Goal: Task Accomplishment & Management: Complete application form

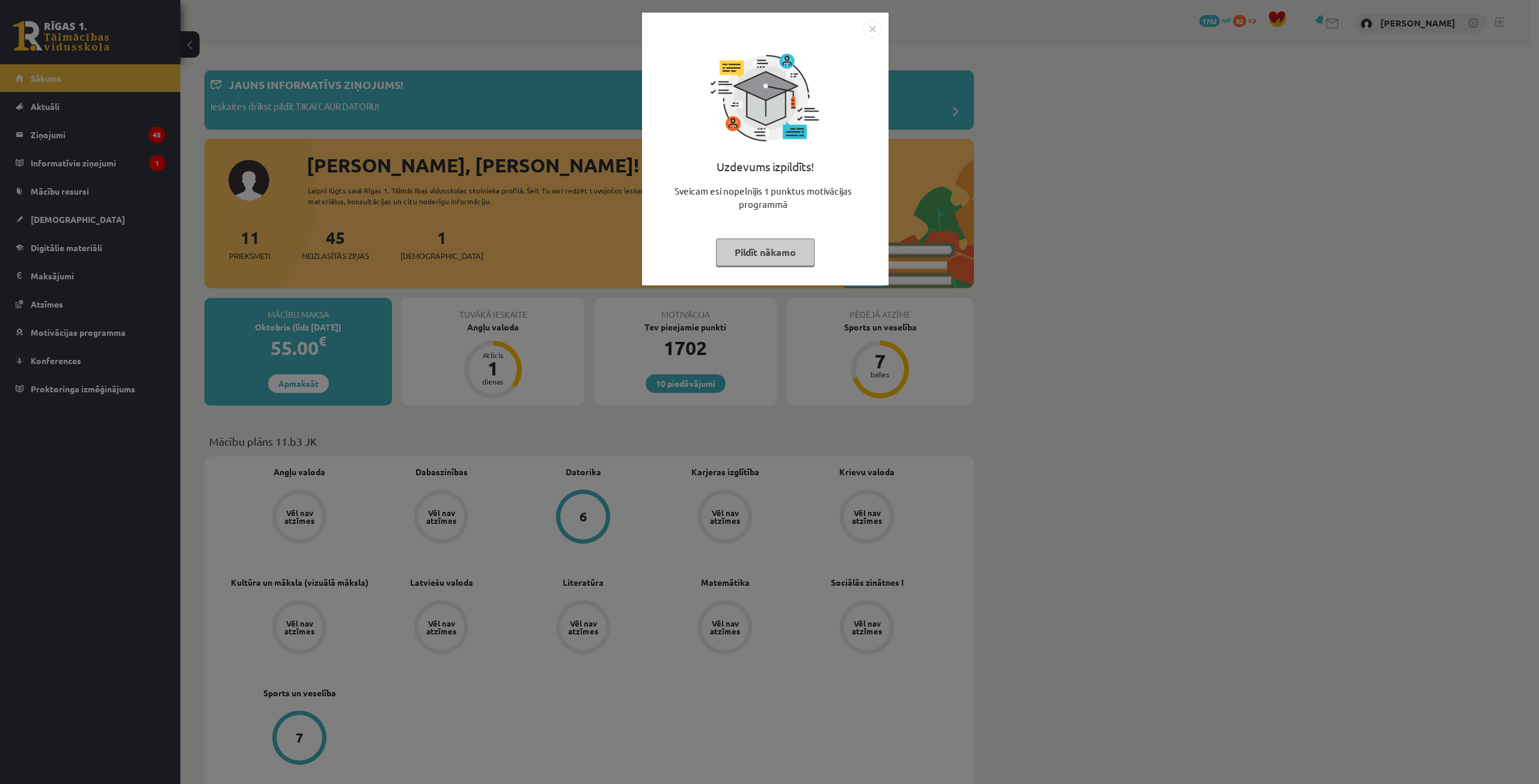
click at [781, 262] on button "Pildīt nākamo" at bounding box center [765, 252] width 98 height 28
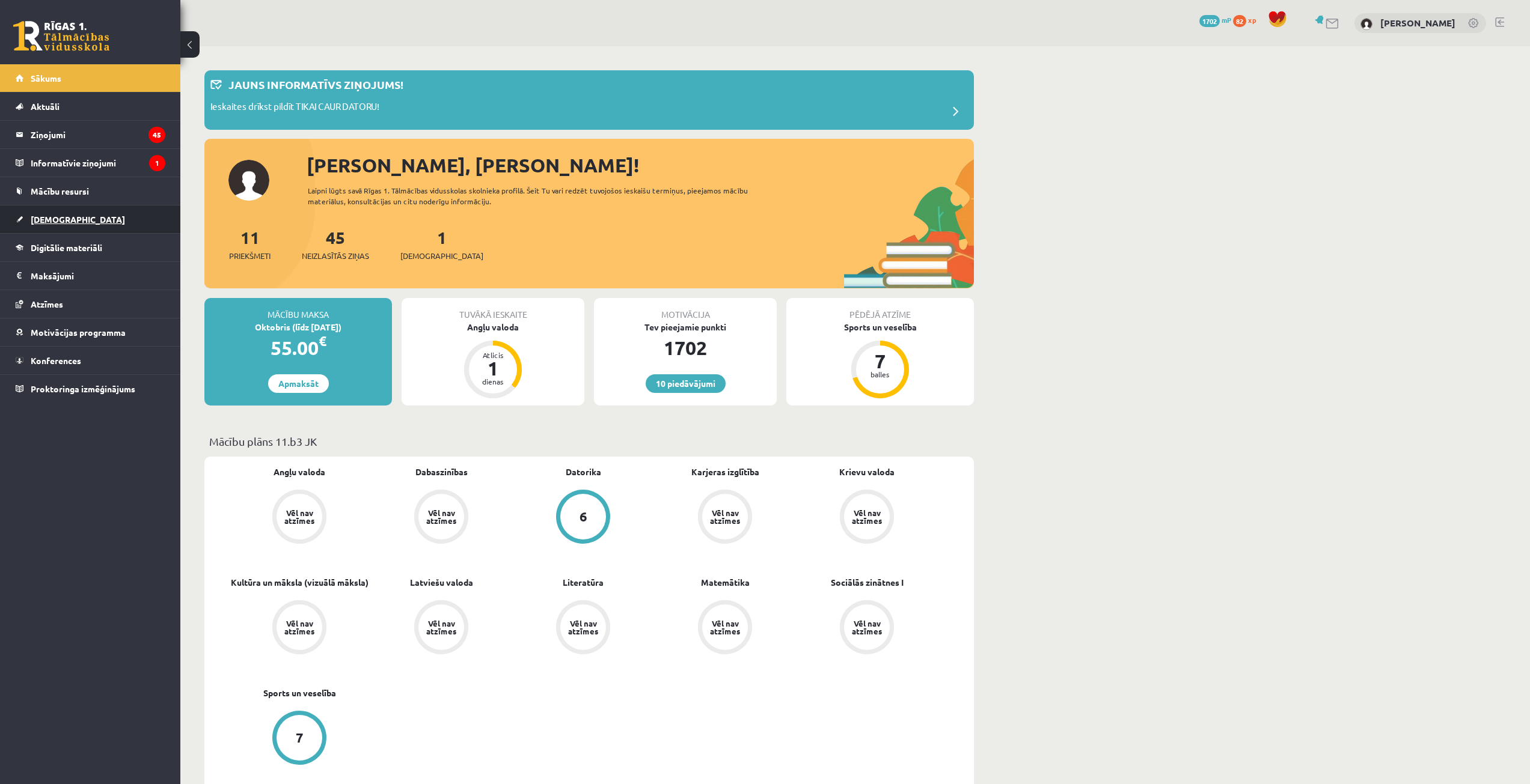
click at [51, 217] on span "[DEMOGRAPHIC_DATA]" at bounding box center [78, 219] width 94 height 11
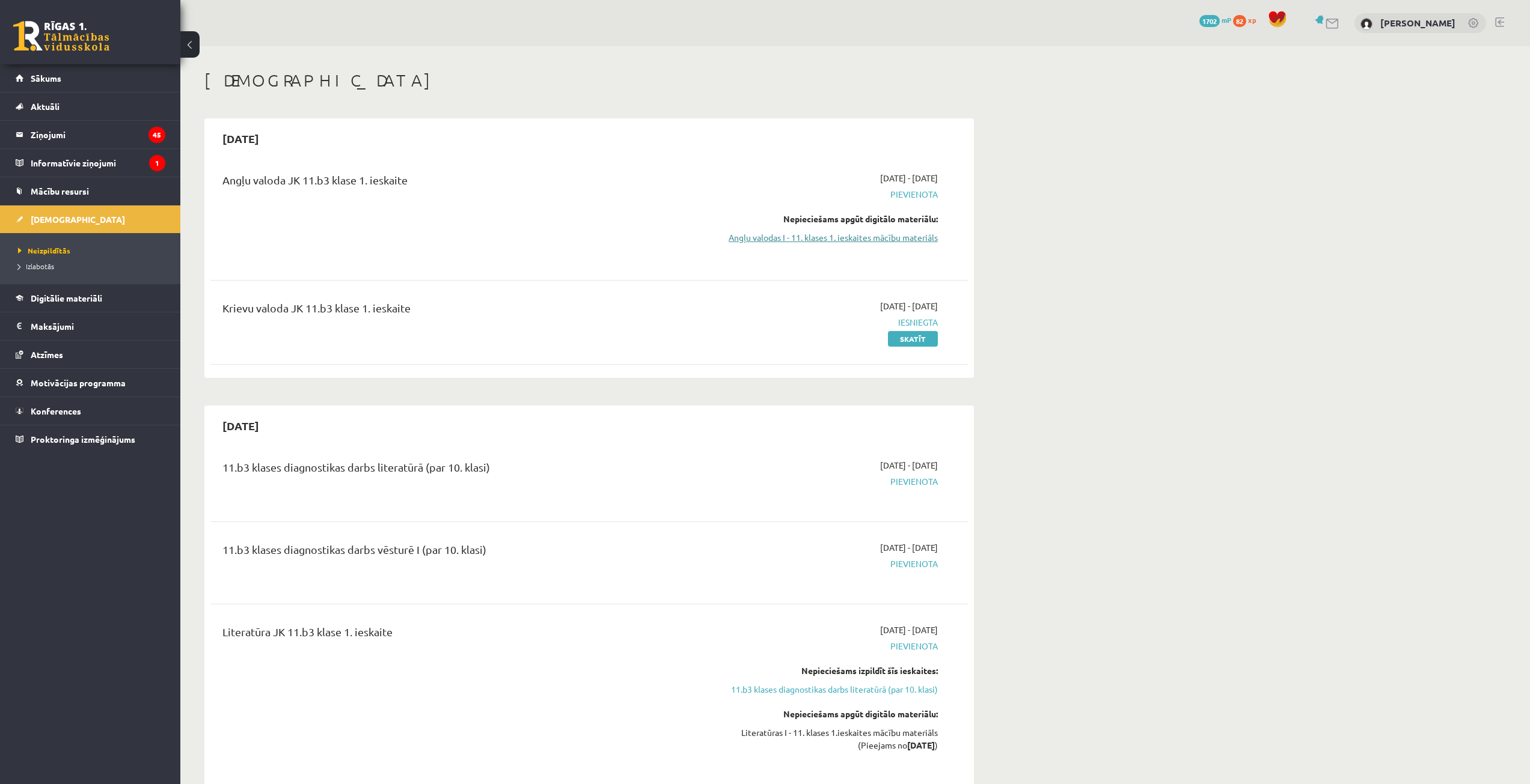
click at [776, 238] on link "Angļu valodas I - 11. klases 1. ieskaites mācību materiāls" at bounding box center [824, 237] width 227 height 12
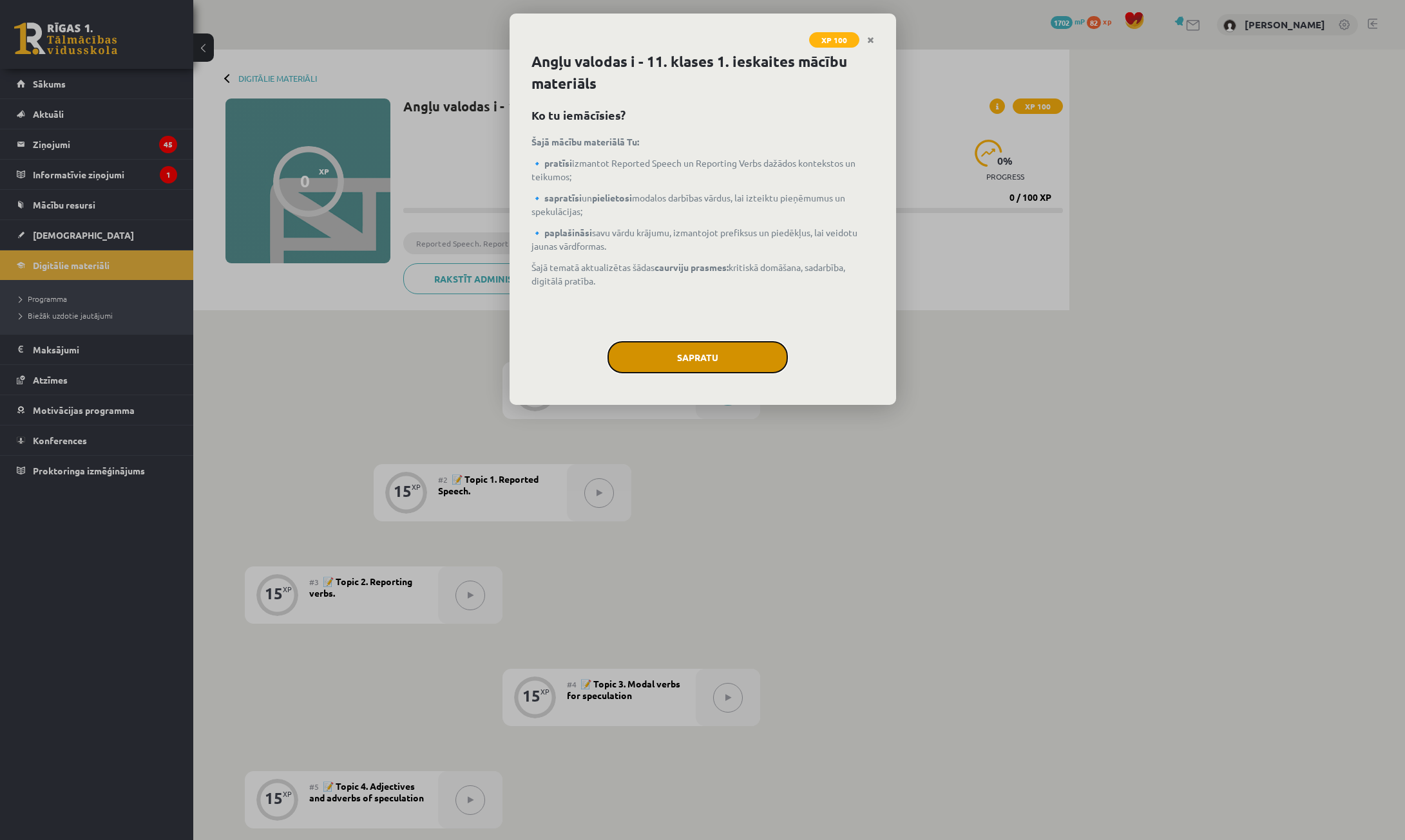
click at [688, 361] on button "Sapratu" at bounding box center [697, 357] width 180 height 32
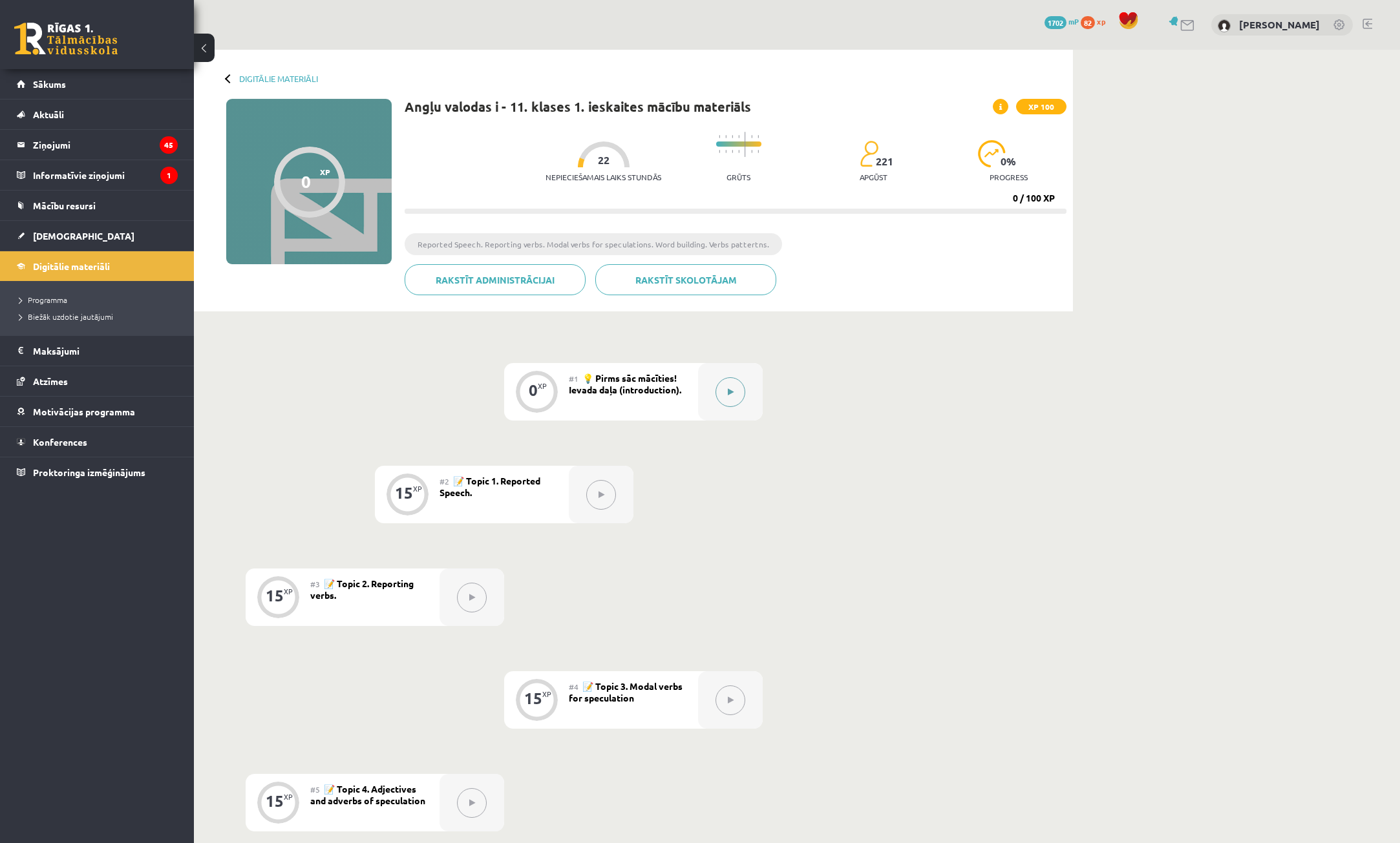
click at [726, 389] on button at bounding box center [731, 392] width 30 height 30
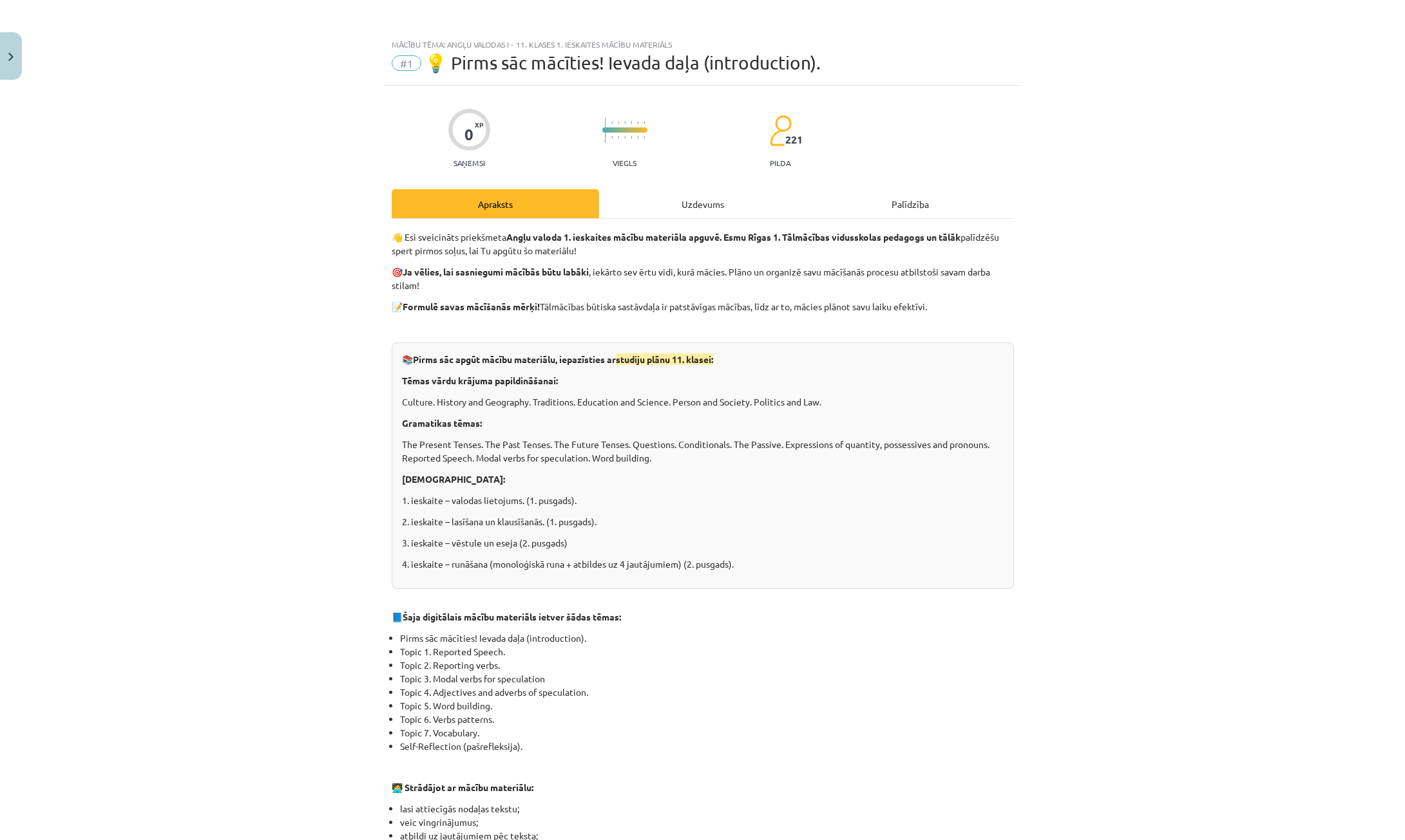
click at [716, 194] on div "Uzdevums" at bounding box center [702, 204] width 207 height 29
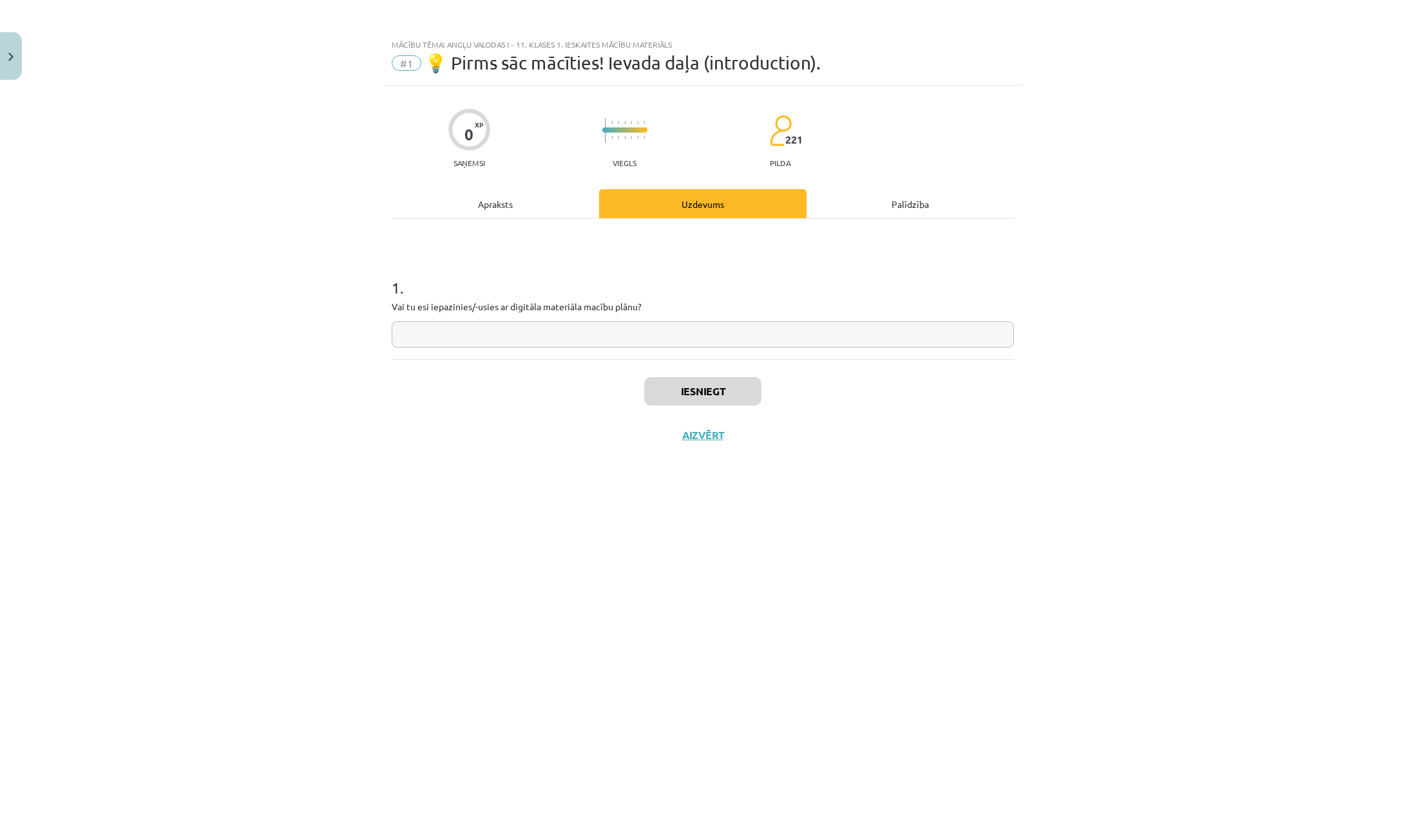
click at [685, 335] on input "text" at bounding box center [703, 335] width 622 height 27
type input "**"
click at [723, 389] on button "Iesniegt" at bounding box center [703, 392] width 117 height 28
click at [732, 455] on button "Nākamā nodarbība" at bounding box center [703, 444] width 126 height 29
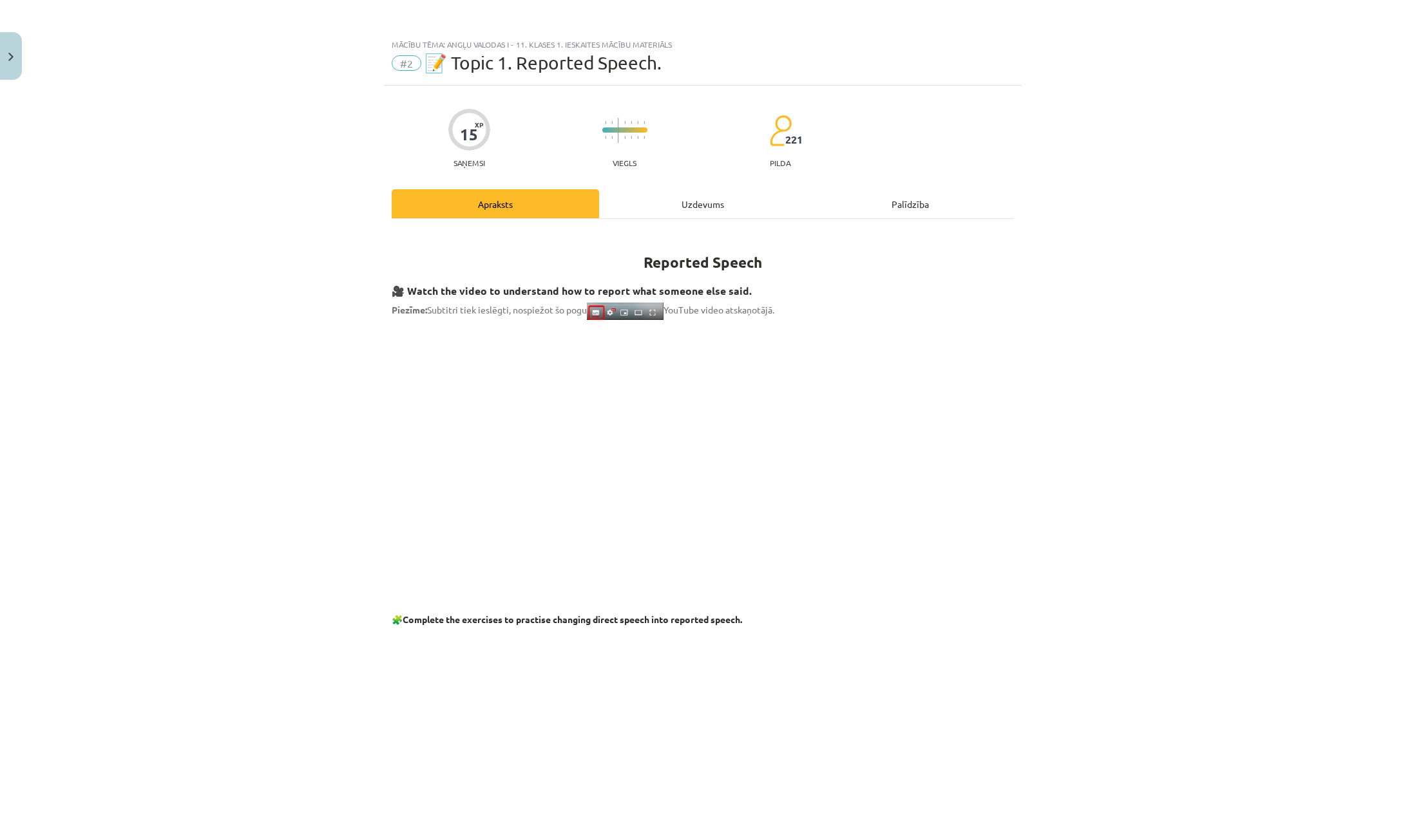
click at [711, 207] on div "Uzdevums" at bounding box center [702, 204] width 207 height 29
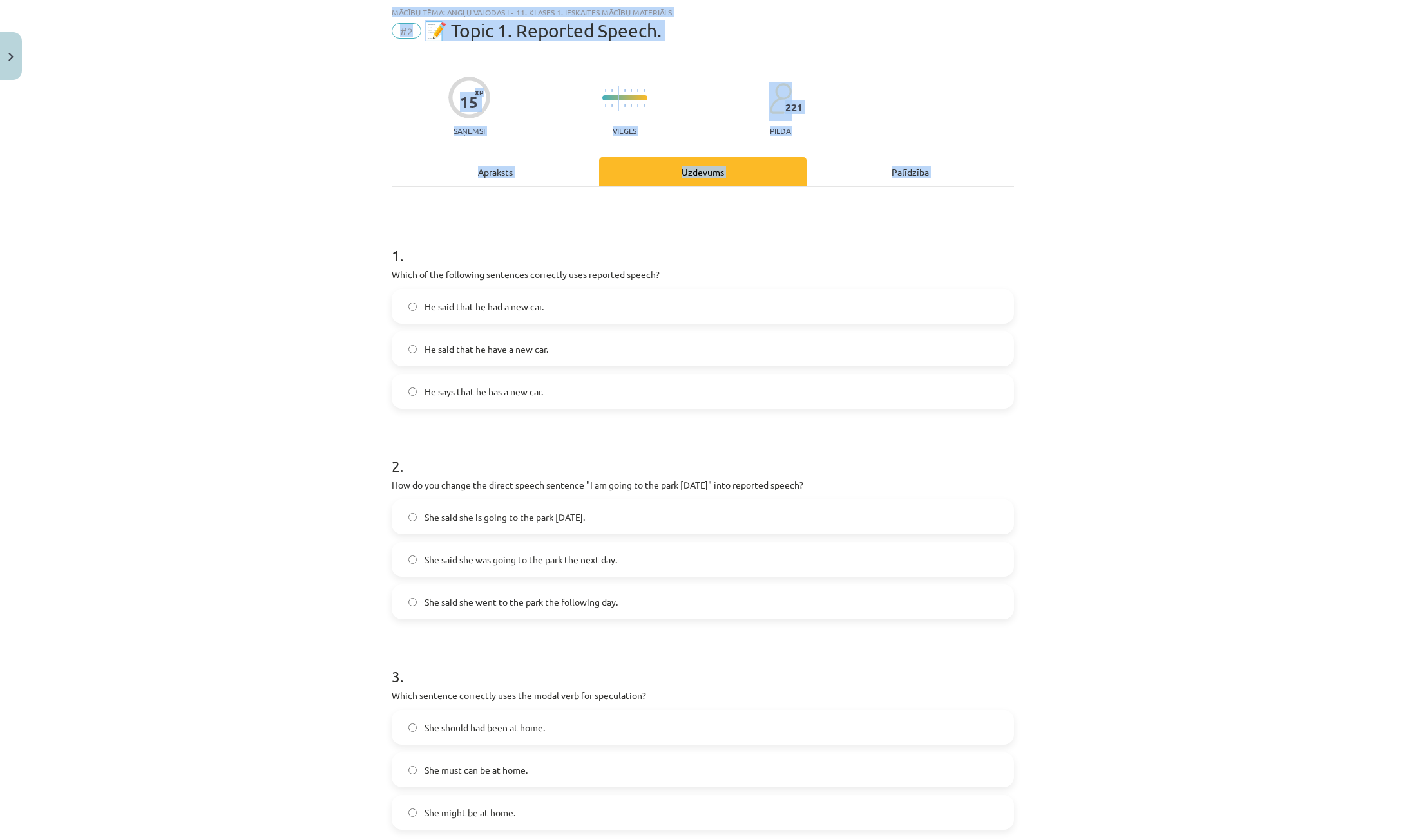
scroll to position [592, 0]
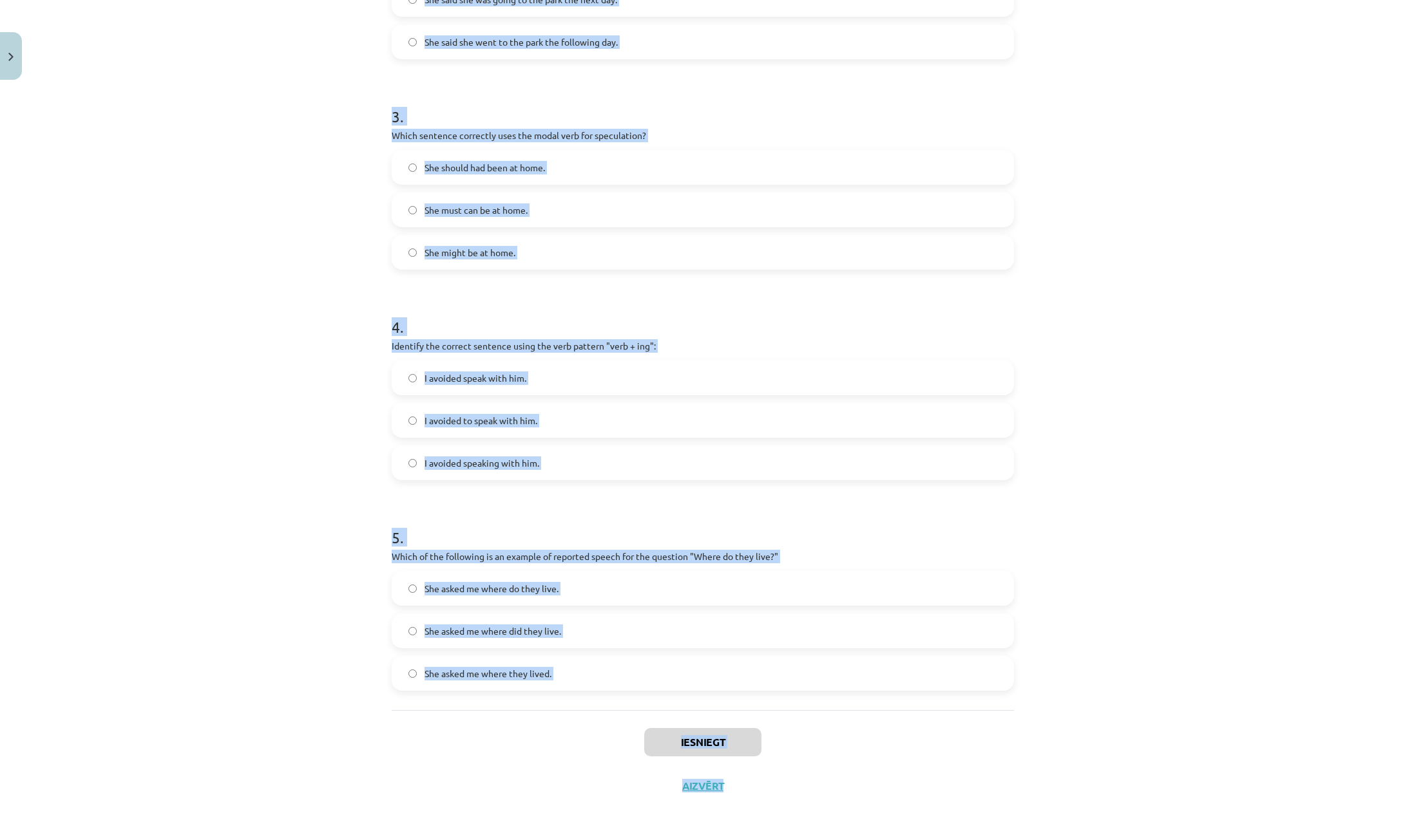
drag, startPoint x: 376, startPoint y: 255, endPoint x: 832, endPoint y: 768, distance: 686.4
click at [832, 768] on div "Mācību tēma: Angļu valodas i - 11. klases 1. ieskaites mācību materiāls #2 📝 To…" at bounding box center [702, 420] width 1405 height 840
copy div "1 . Which of the following sentences correctly uses reported speech? He said th…"
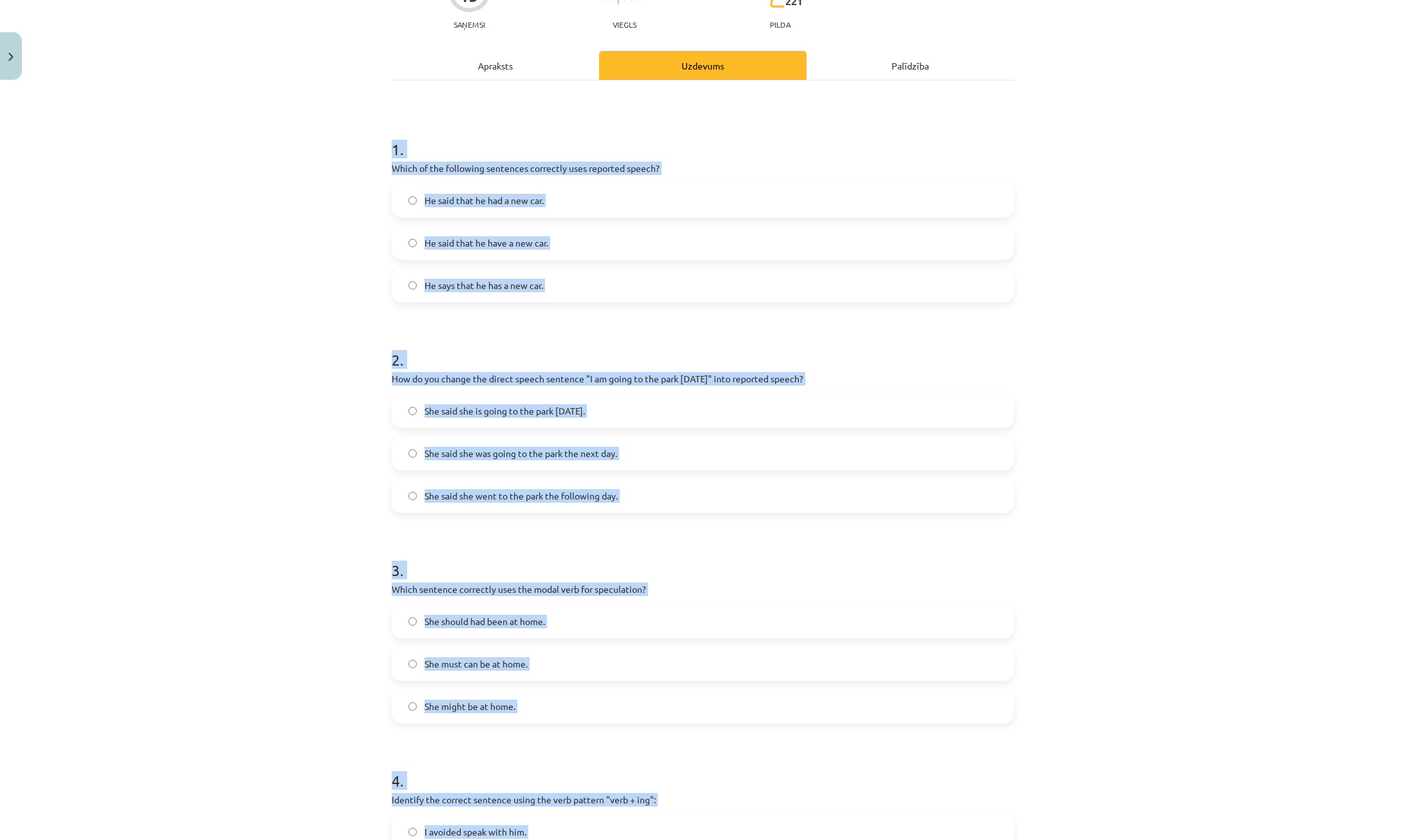
scroll to position [0, 0]
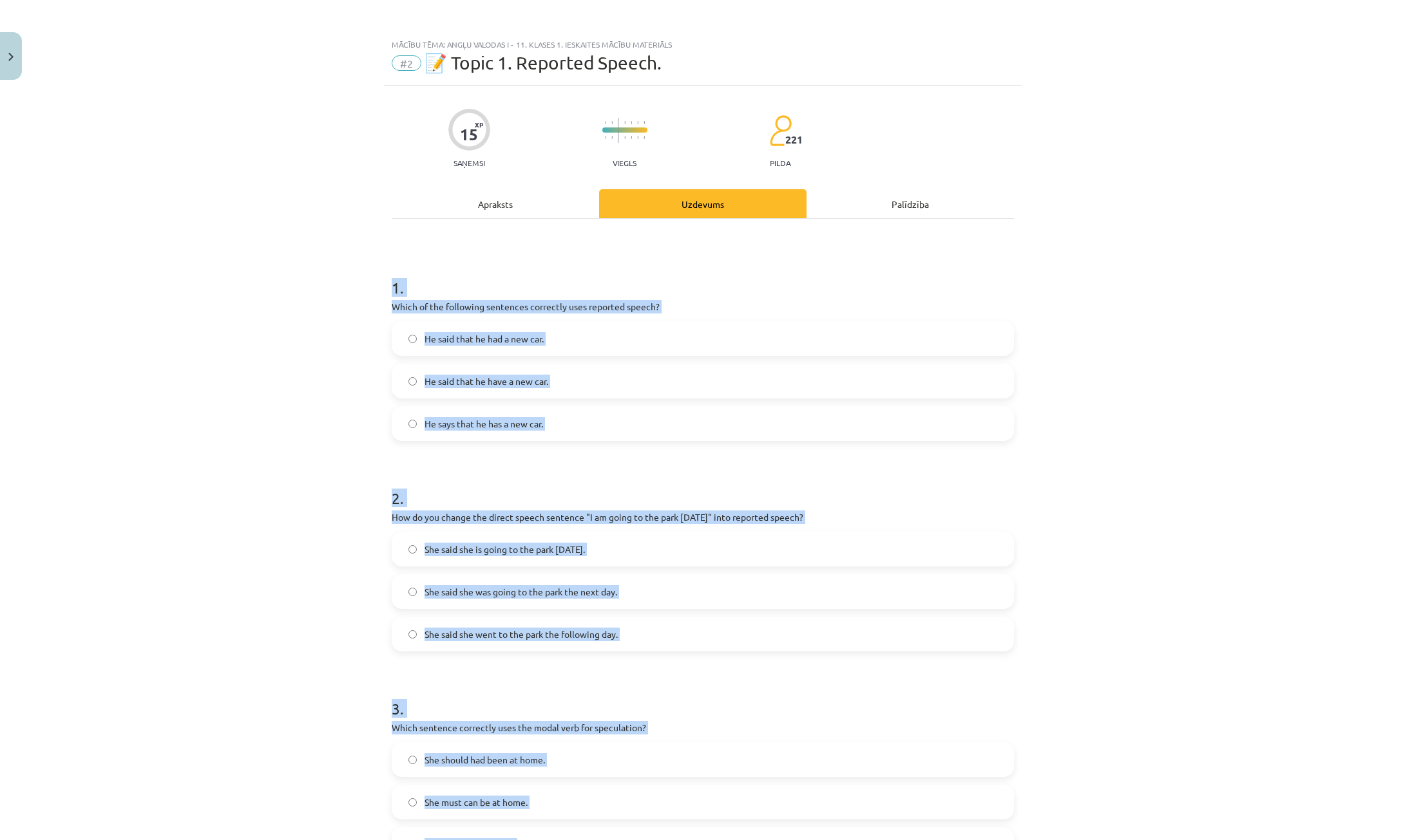
drag, startPoint x: 261, startPoint y: 345, endPoint x: 377, endPoint y: 345, distance: 116.0
click at [261, 344] on div "Mācību tēma: Angļu valodas i - 11. klases 1. ieskaites mācību materiāls #2 📝 To…" at bounding box center [702, 420] width 1405 height 840
click at [616, 333] on label "He said that he had a new car." at bounding box center [703, 339] width 620 height 32
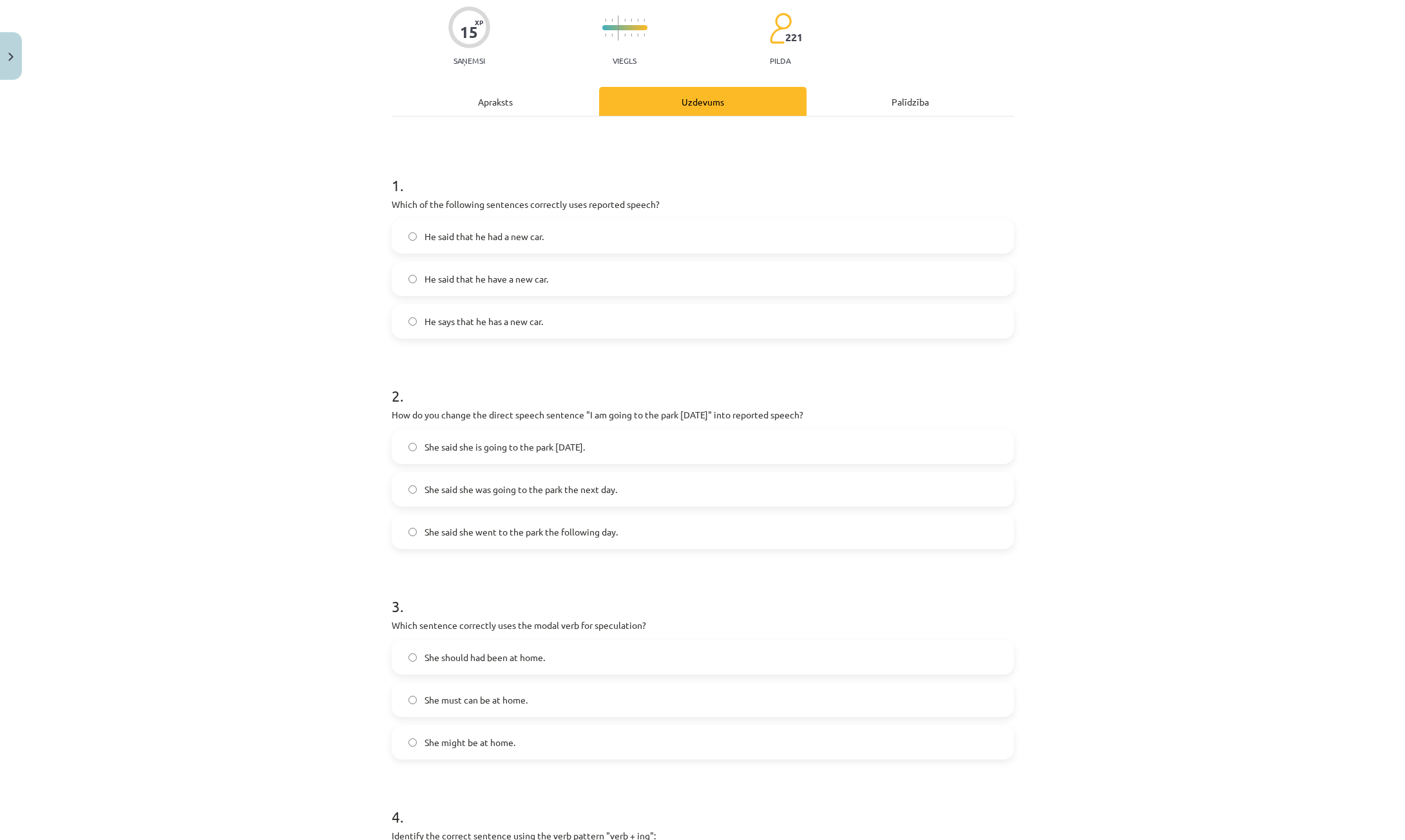
scroll to position [129, 0]
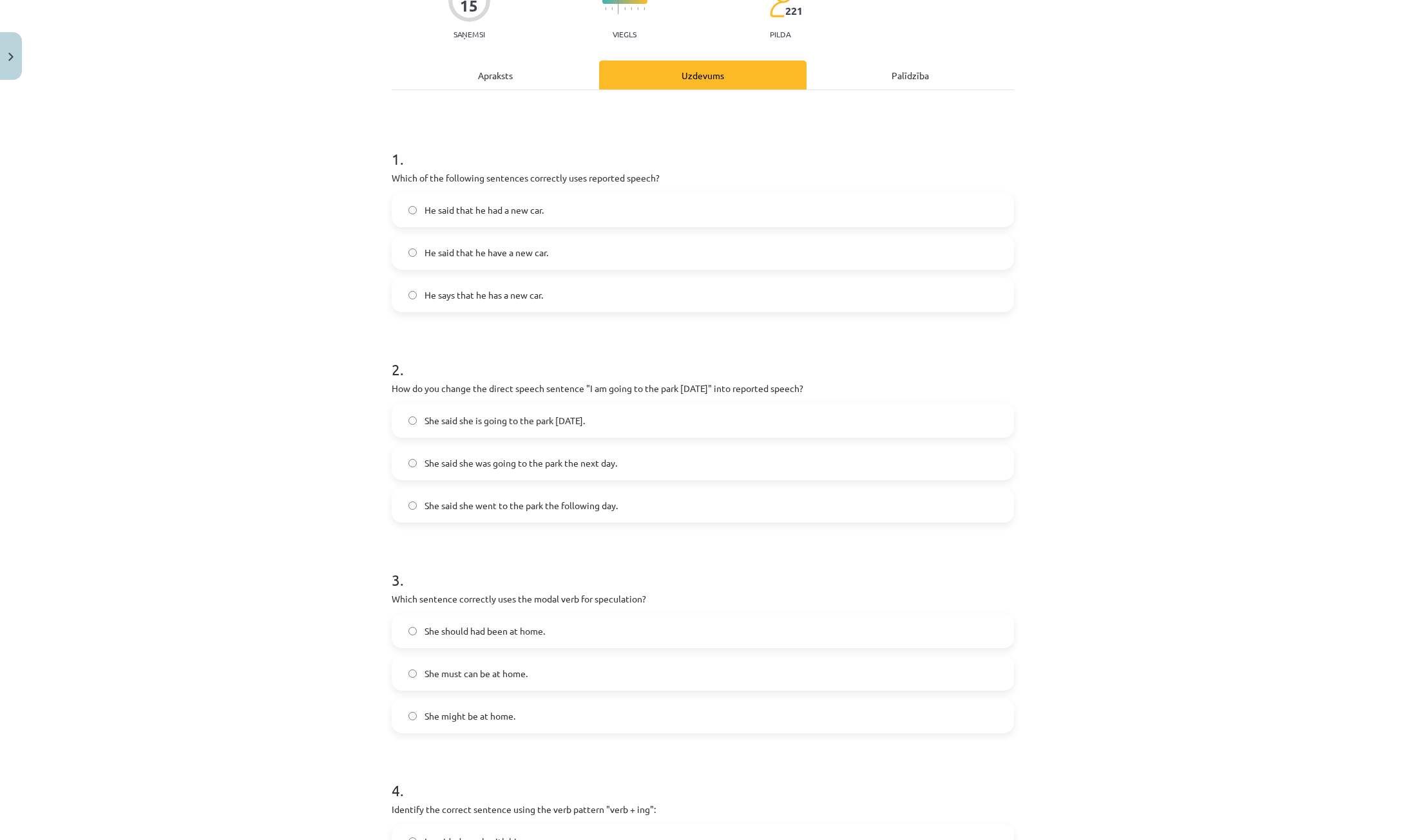
click at [551, 459] on span "She said she was going to the park the next day." at bounding box center [521, 463] width 192 height 13
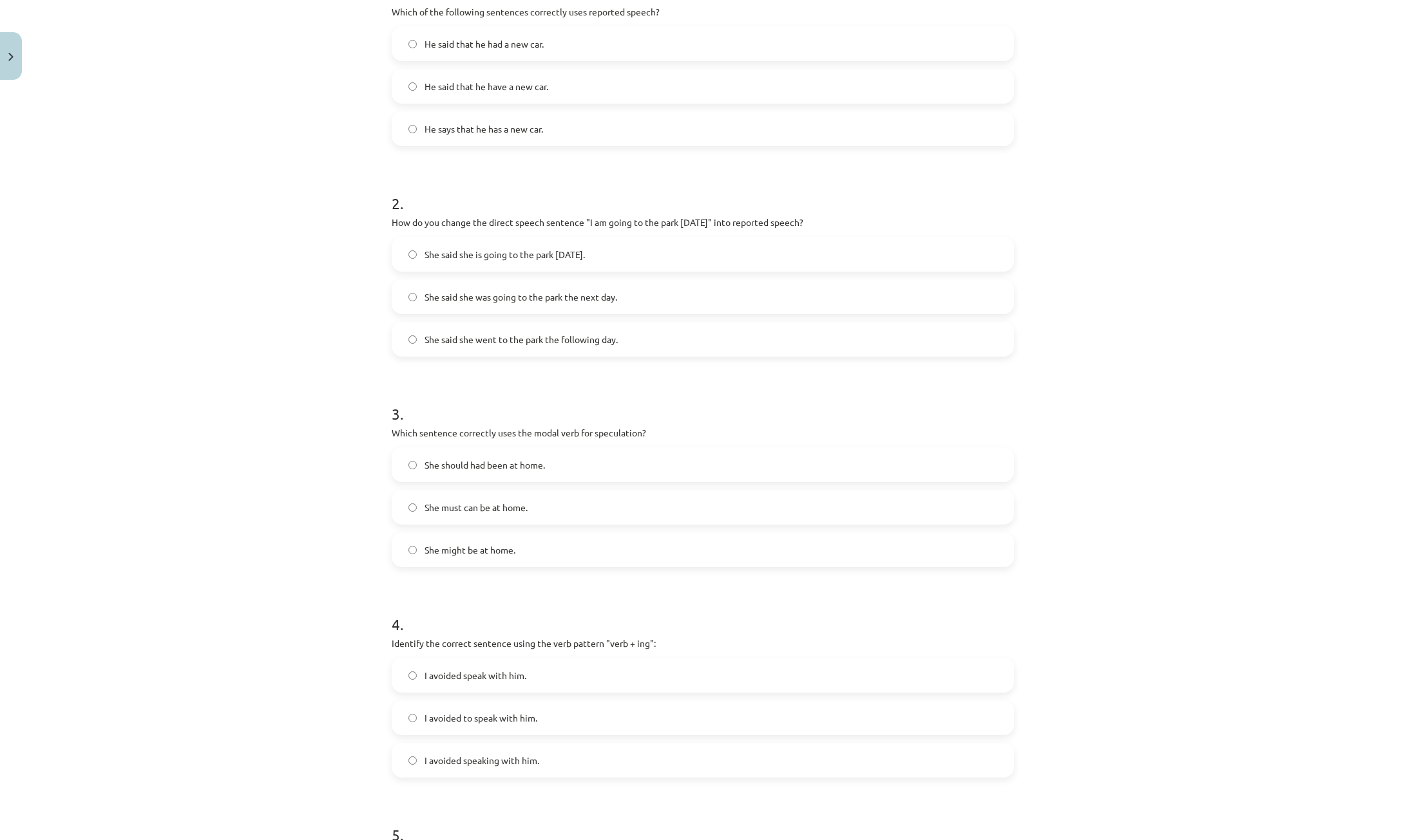
scroll to position [387, 0]
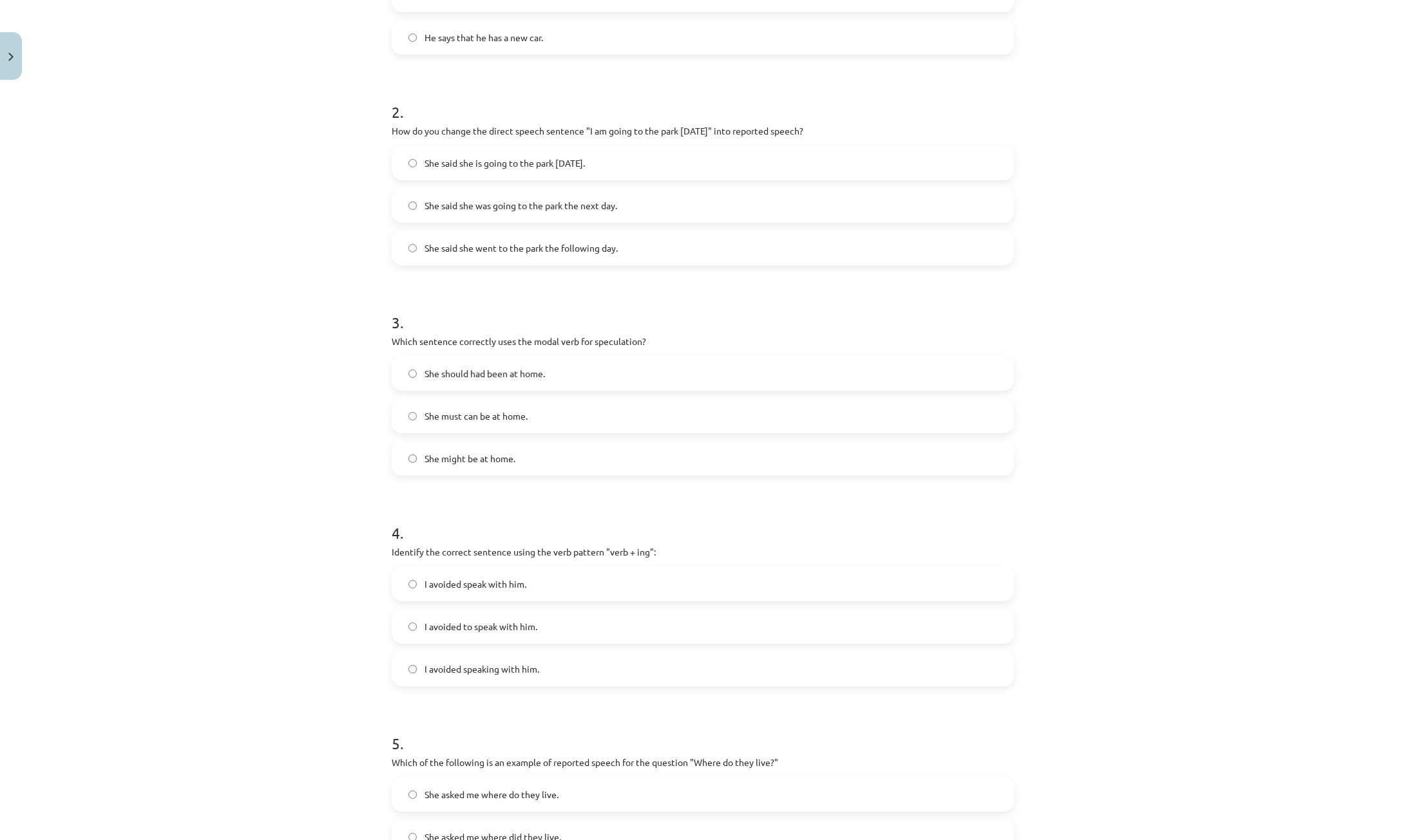
click at [483, 464] on span "She might be at home." at bounding box center [470, 458] width 91 height 13
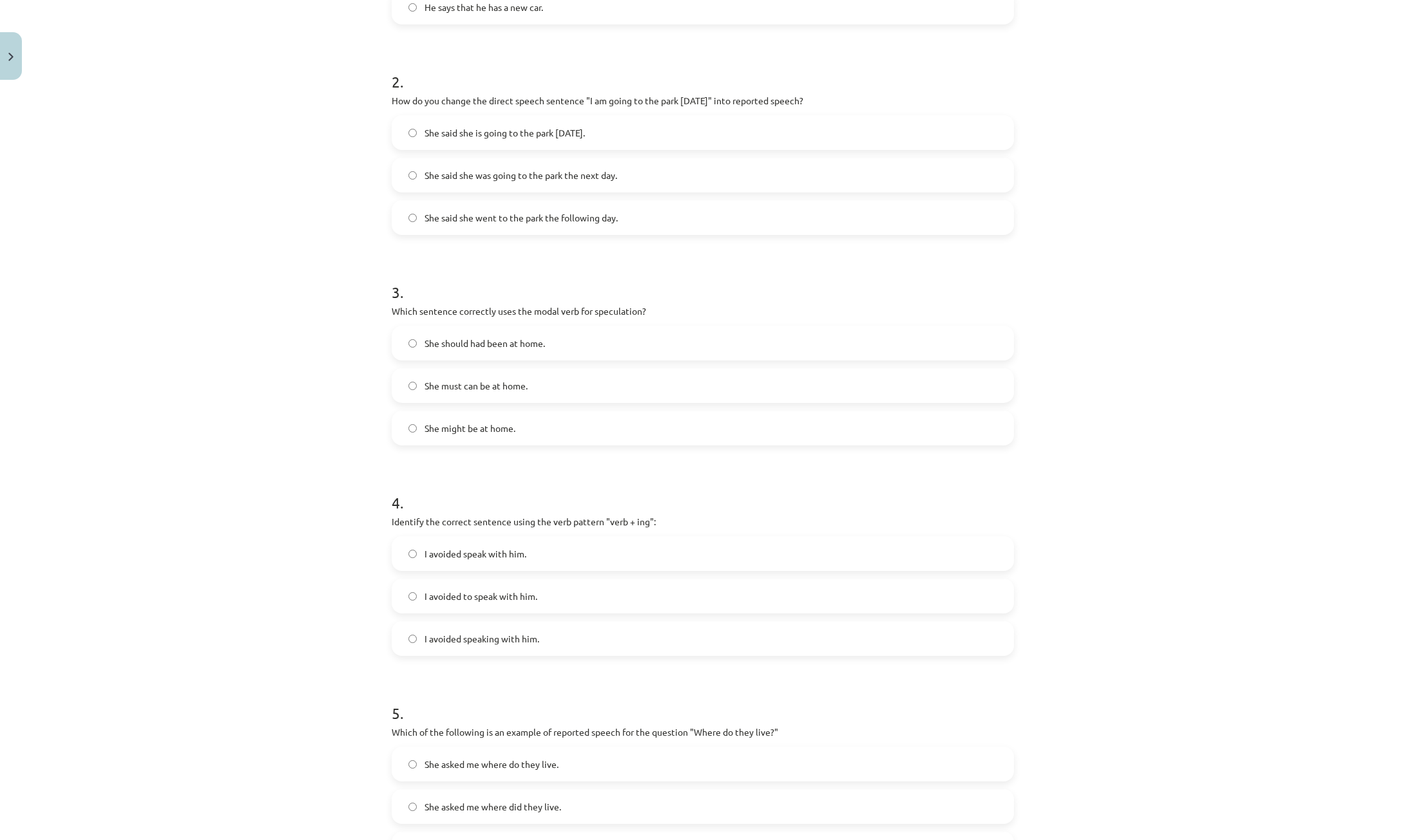
scroll to position [580, 0]
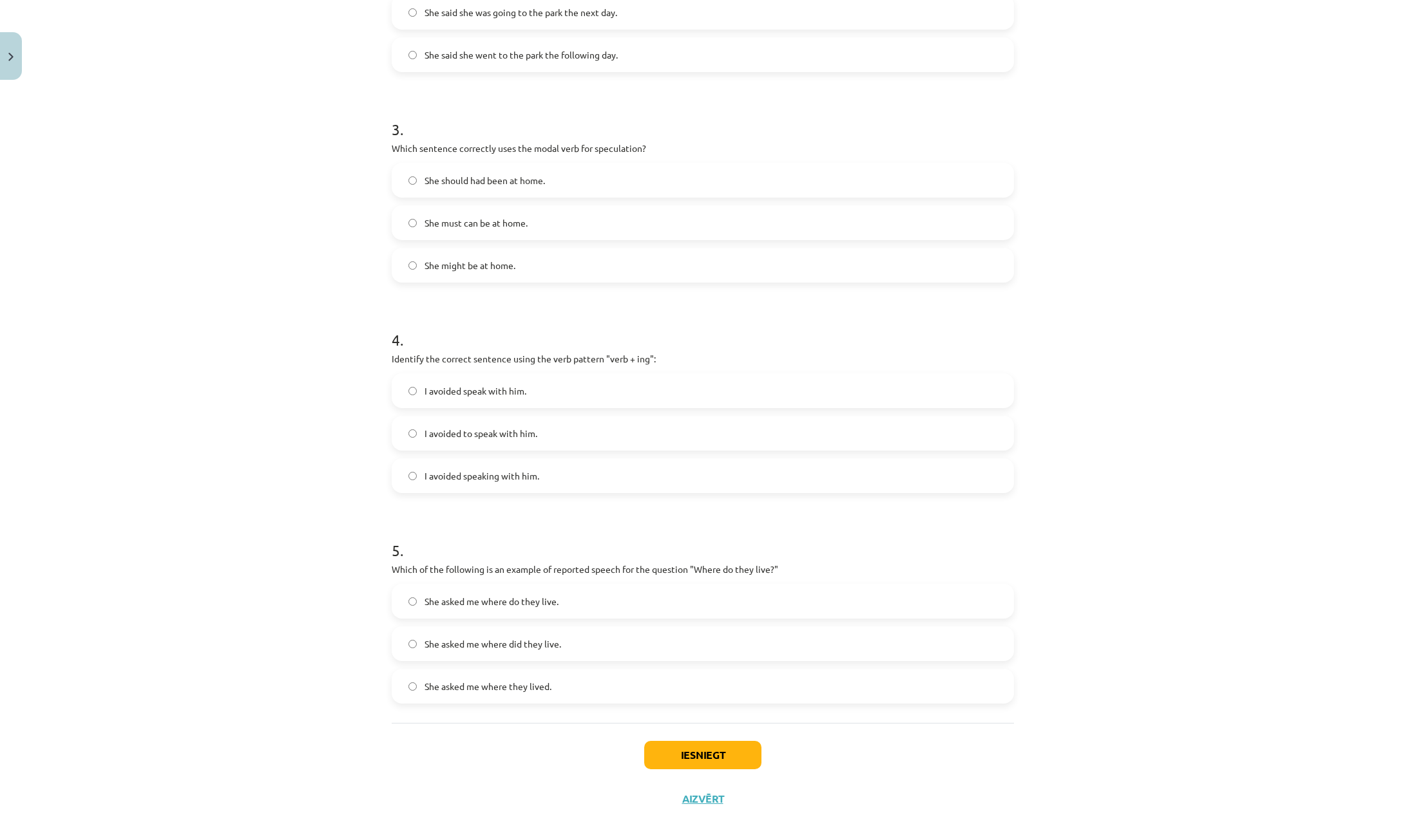
click at [525, 434] on span "I avoided to speak with him." at bounding box center [481, 433] width 113 height 13
click at [505, 676] on label "She asked me where they lived." at bounding box center [703, 686] width 620 height 32
click at [724, 767] on button "Iesniegt" at bounding box center [703, 755] width 117 height 28
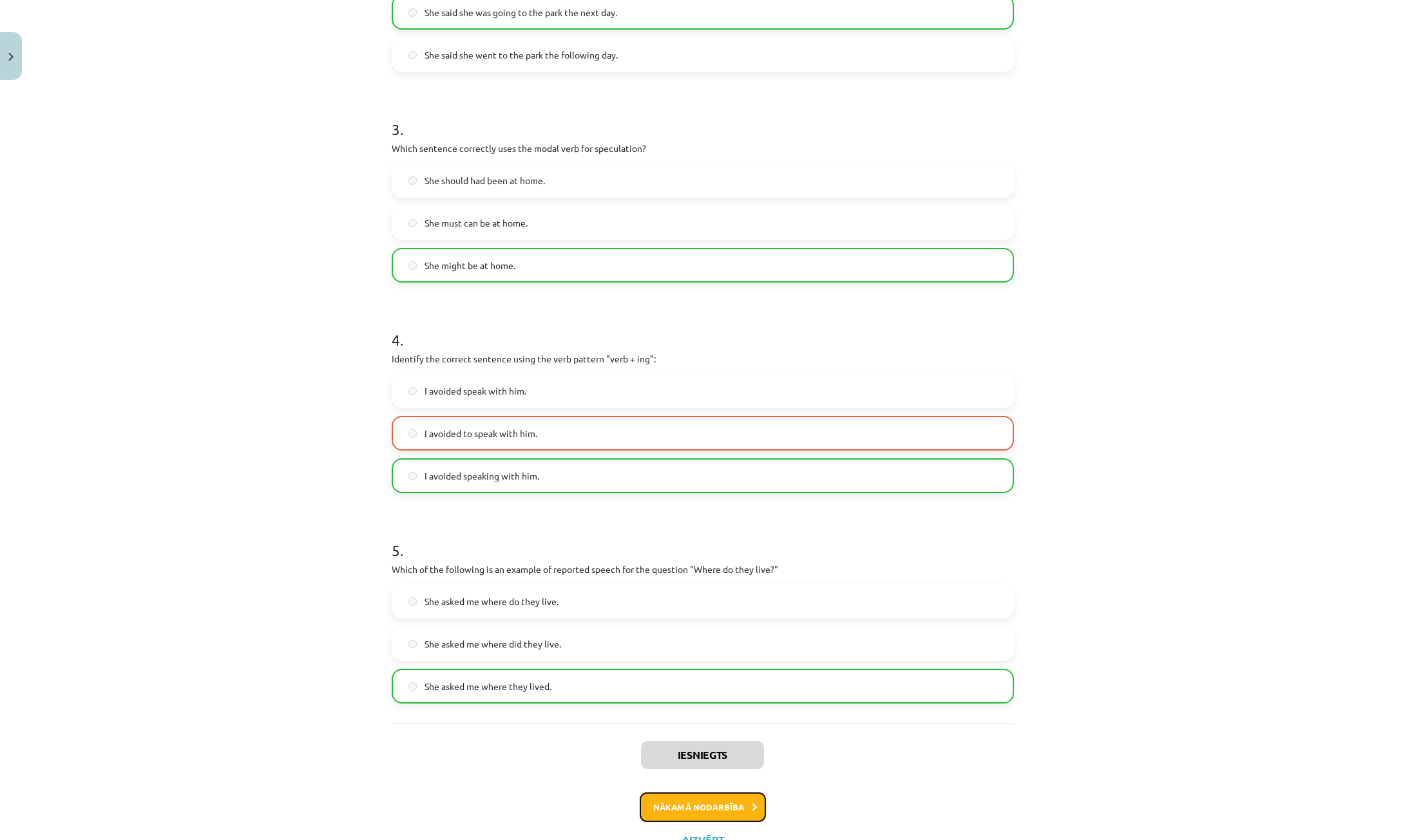
click at [691, 815] on button "Nākamā nodarbība" at bounding box center [703, 807] width 126 height 29
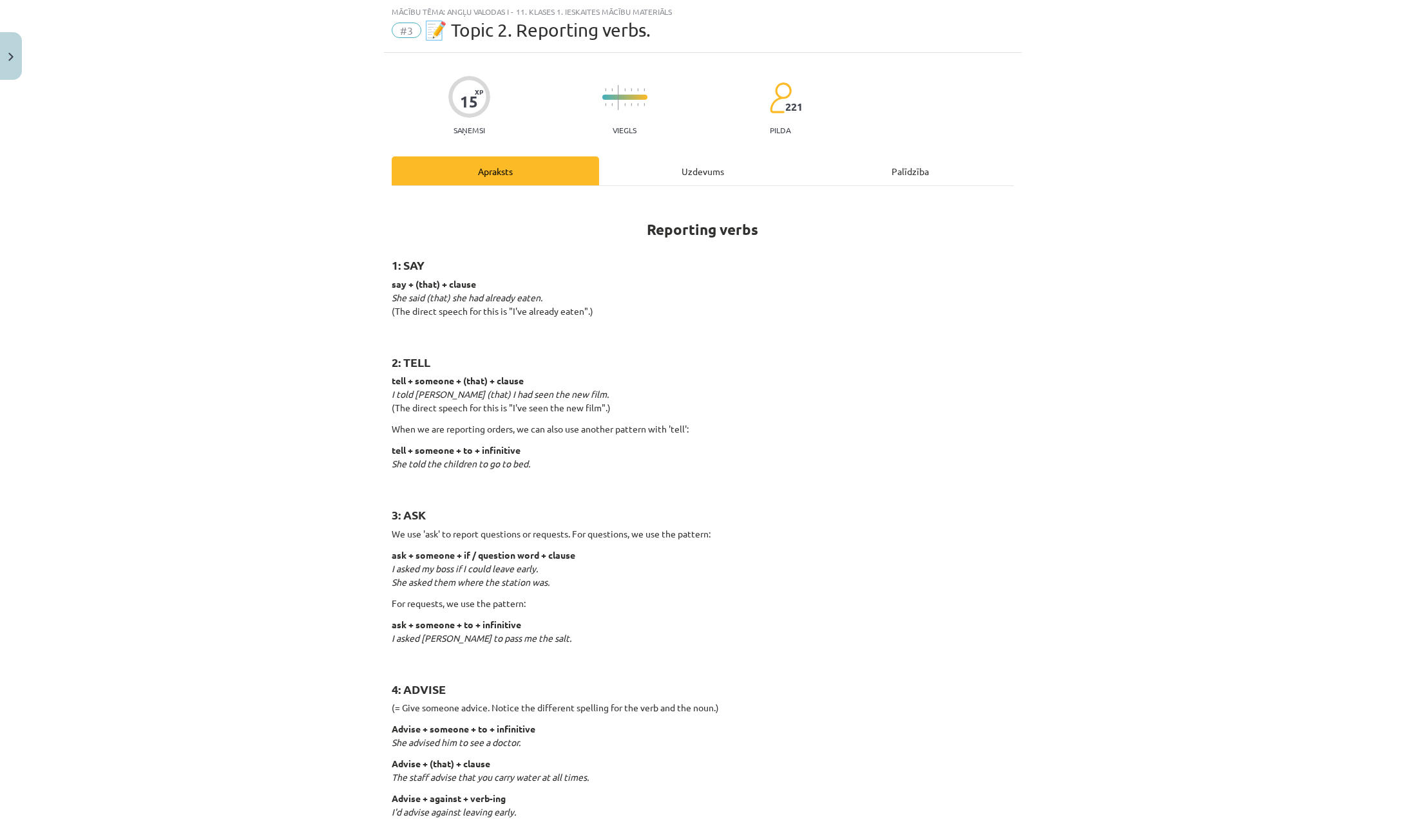
scroll to position [32, 0]
click at [673, 180] on div "Uzdevums" at bounding box center [702, 171] width 207 height 29
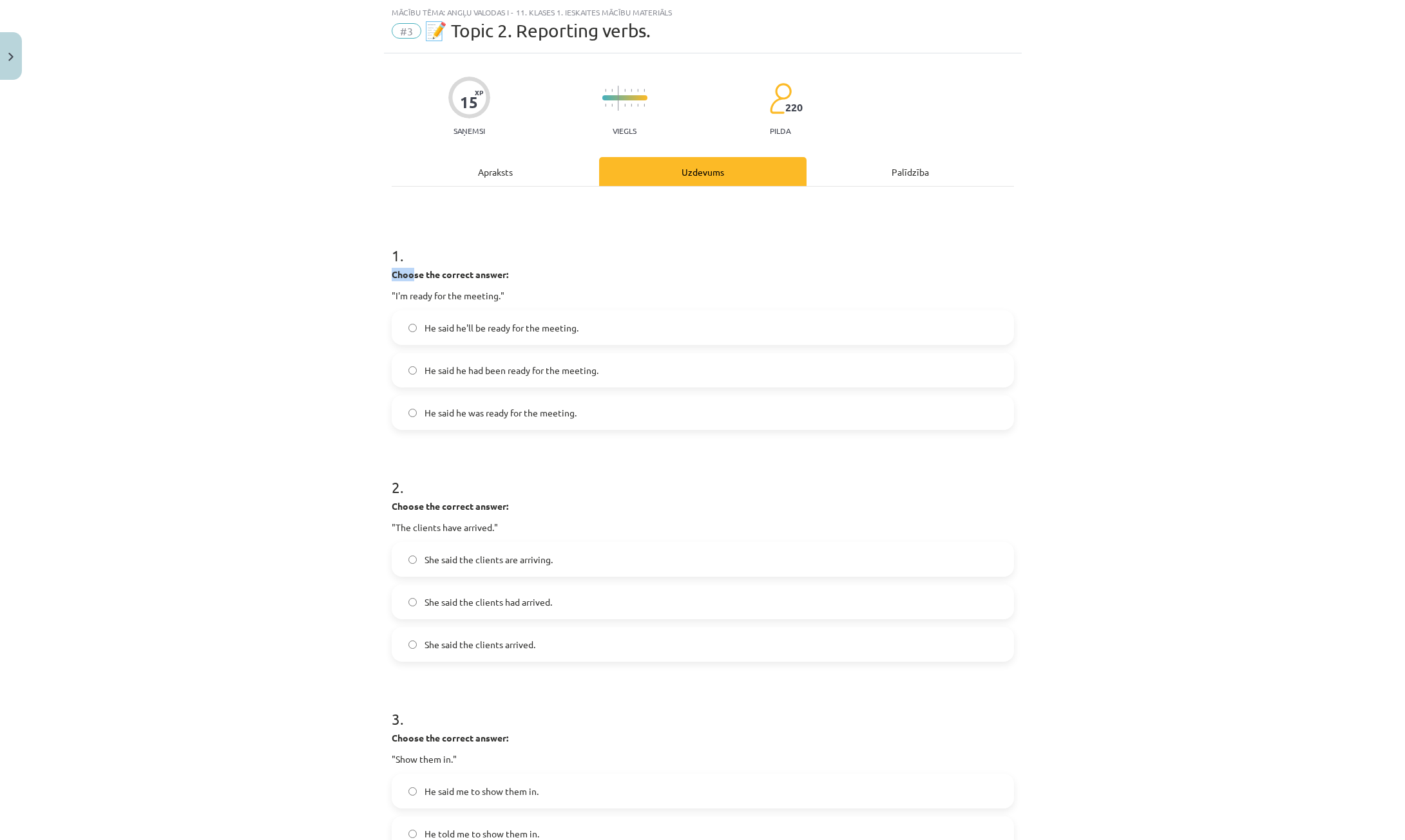
drag, startPoint x: 383, startPoint y: 269, endPoint x: 409, endPoint y: 273, distance: 26.3
click at [409, 273] on div "15 XP Saņemsi Viegls 220 pilda Apraksts Uzdevums Palīdzība 1 . Choose the corre…" at bounding box center [703, 764] width 638 height 1421
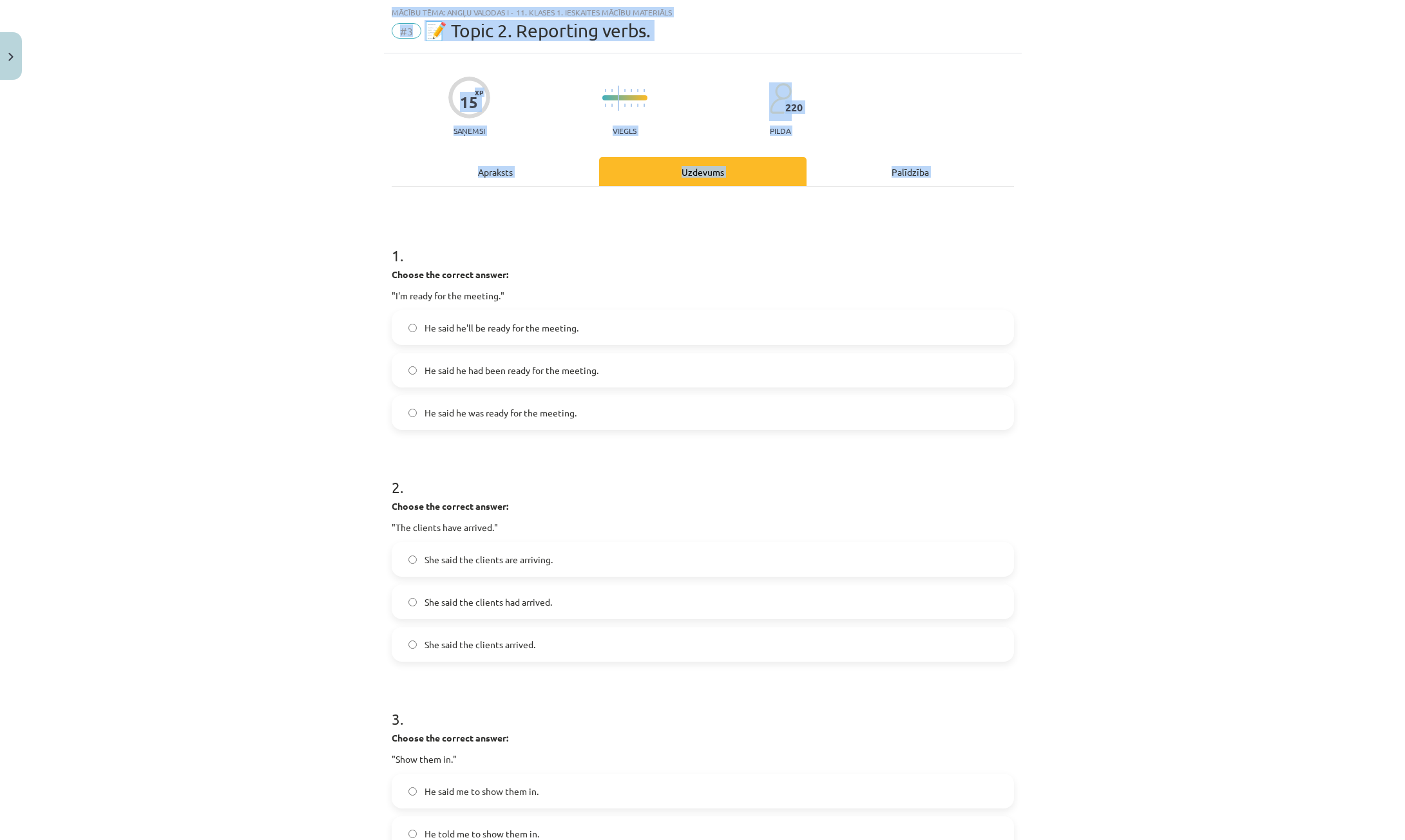
scroll to position [699, 0]
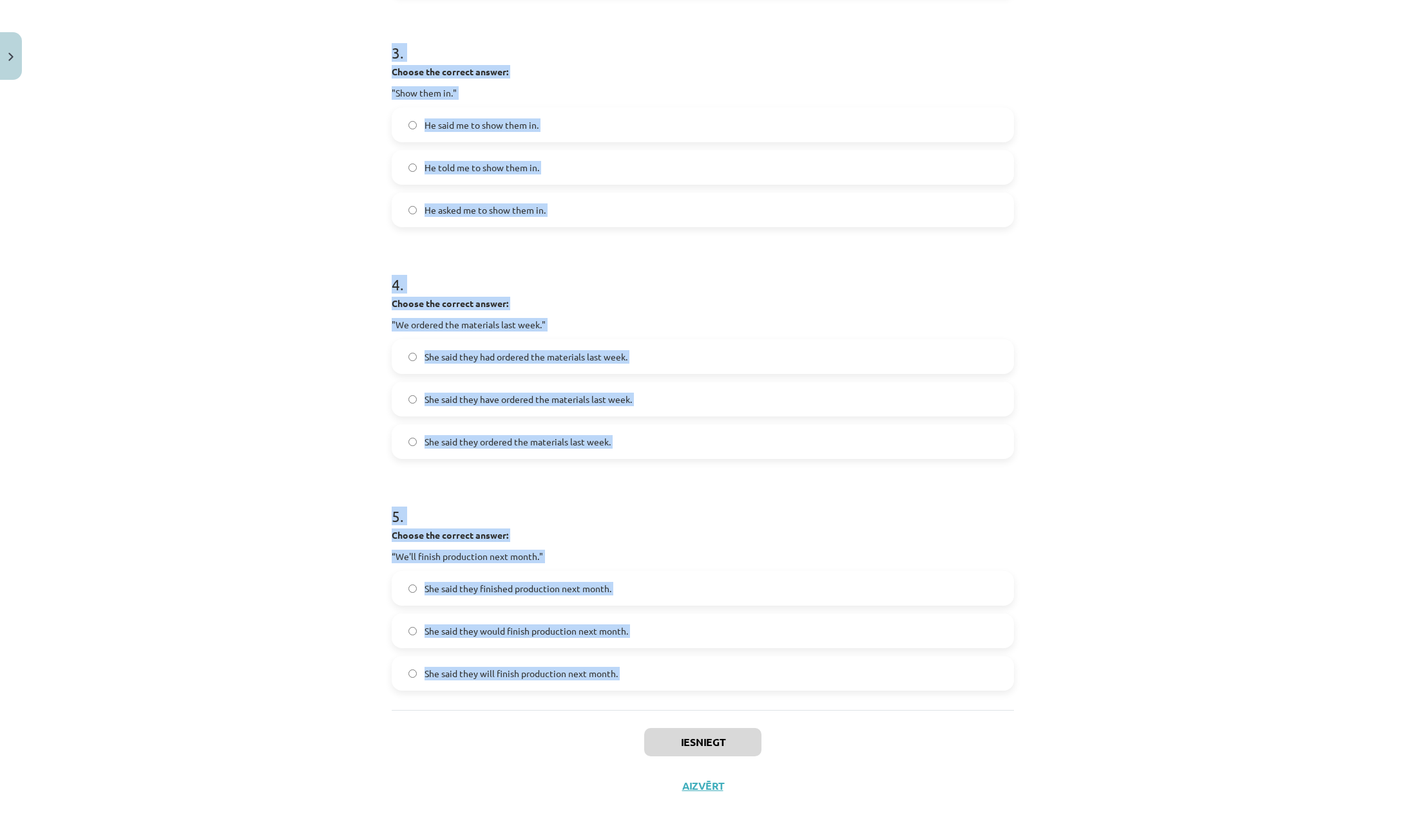
drag, startPoint x: 375, startPoint y: 250, endPoint x: 637, endPoint y: 713, distance: 532.0
click at [637, 713] on div "Mācību tēma: Angļu valodas i - 11. klases 1. ieskaites mācību materiāls #3 📝 To…" at bounding box center [702, 420] width 1405 height 840
copy form "1 . Choose the correct answer: "I'm ready for the meeting." He said he'll be re…"
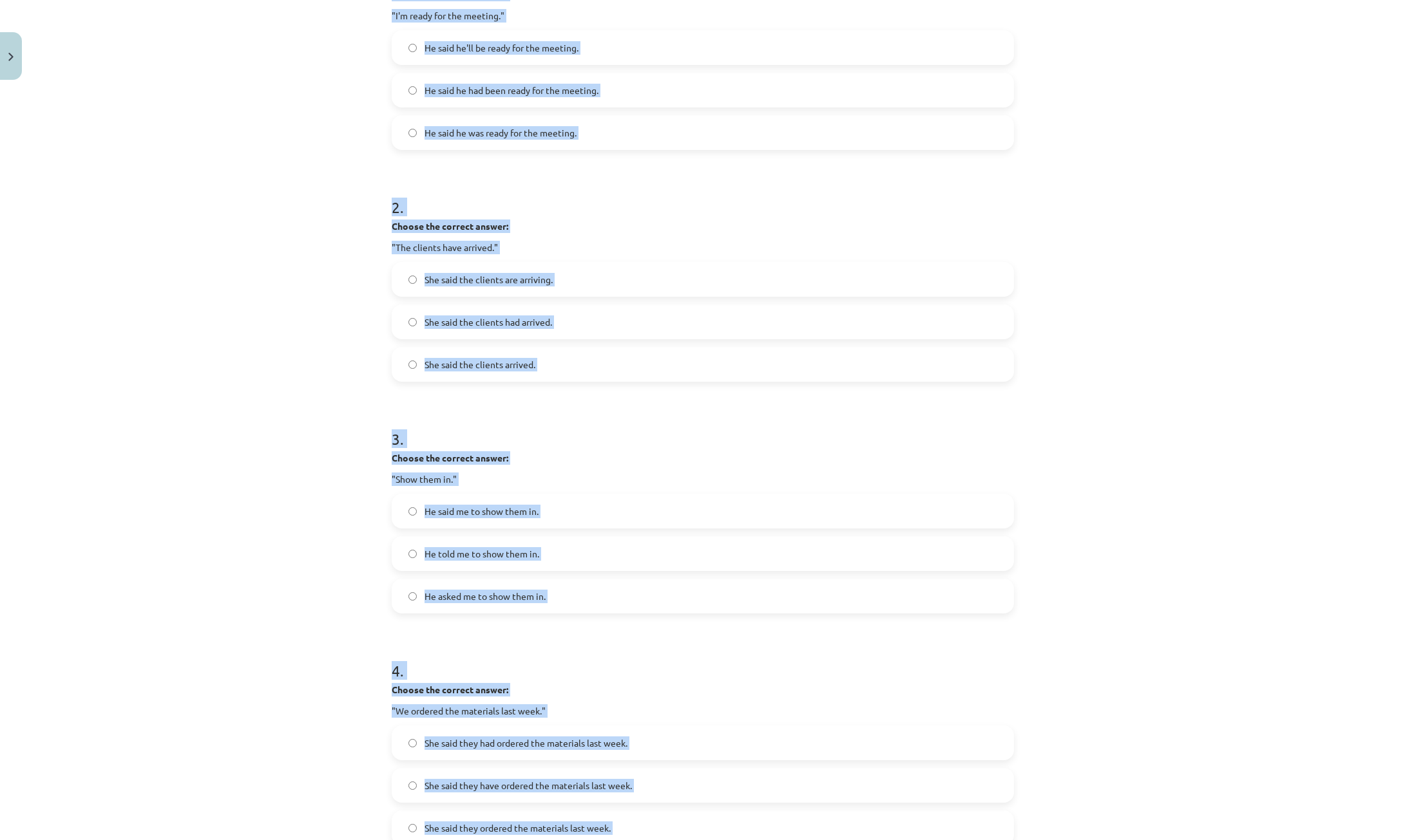
scroll to position [0, 0]
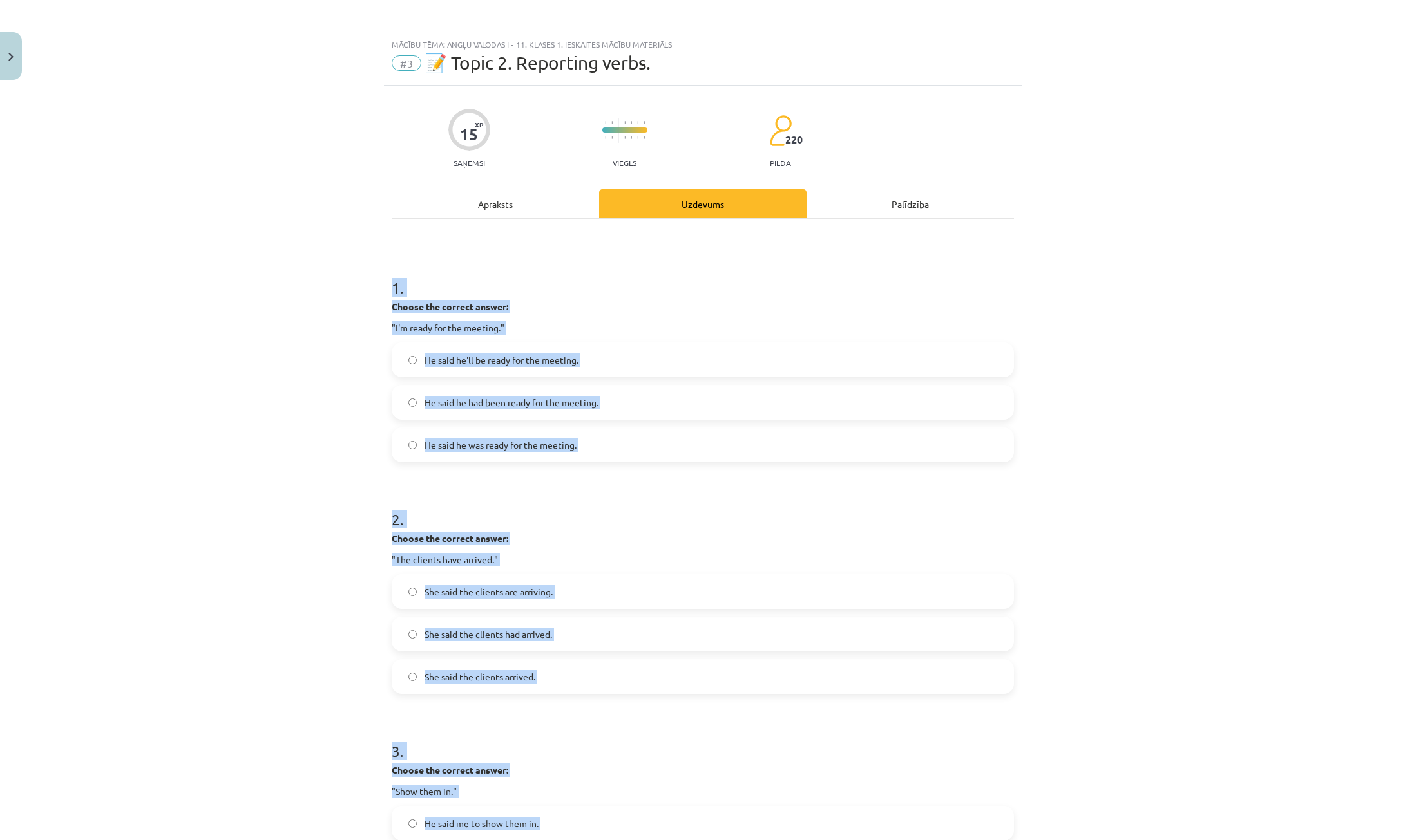
click at [344, 405] on div "Mācību tēma: Angļu valodas i - 11. klases 1. ieskaites mācību materiāls #3 📝 To…" at bounding box center [702, 420] width 1405 height 840
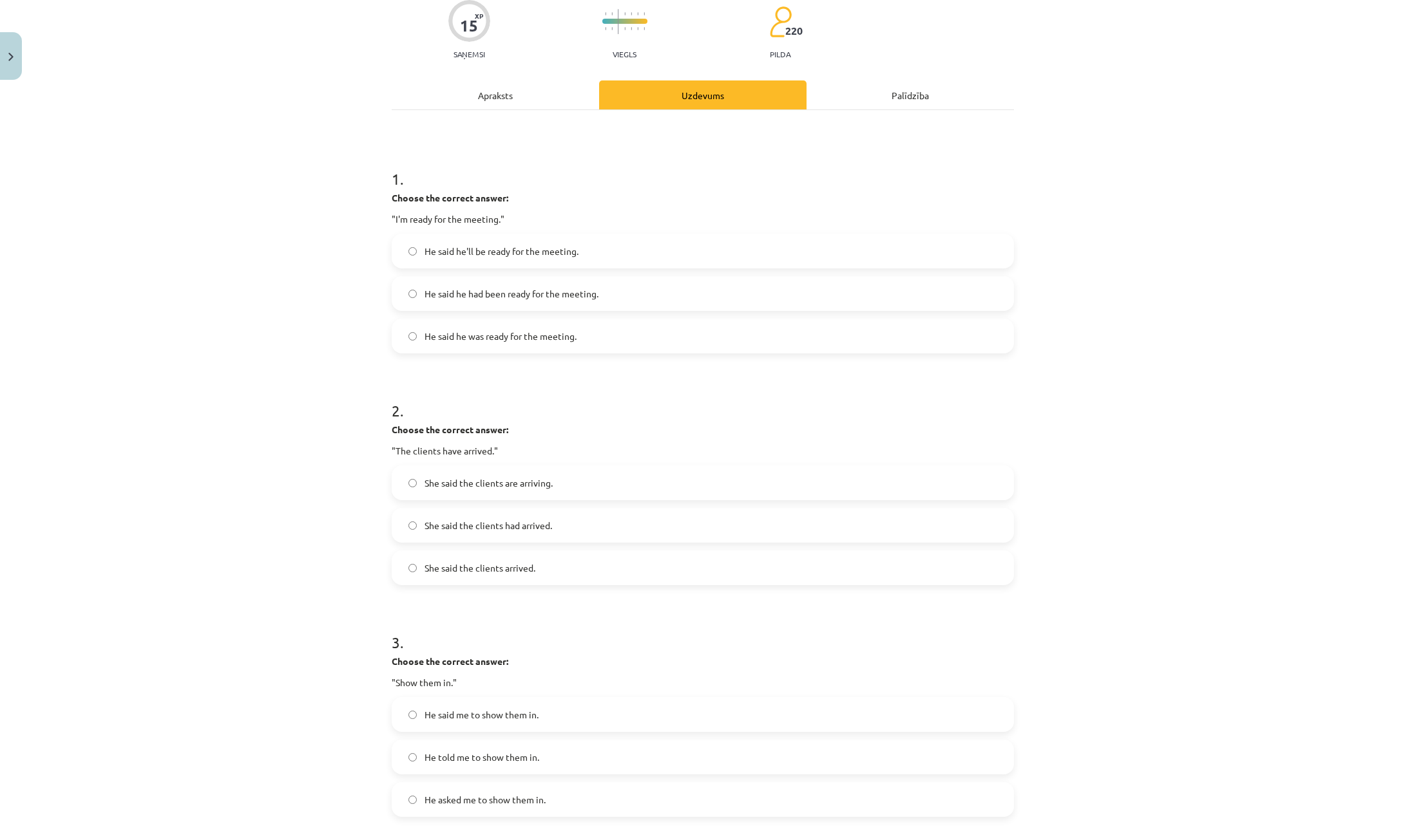
scroll to position [129, 0]
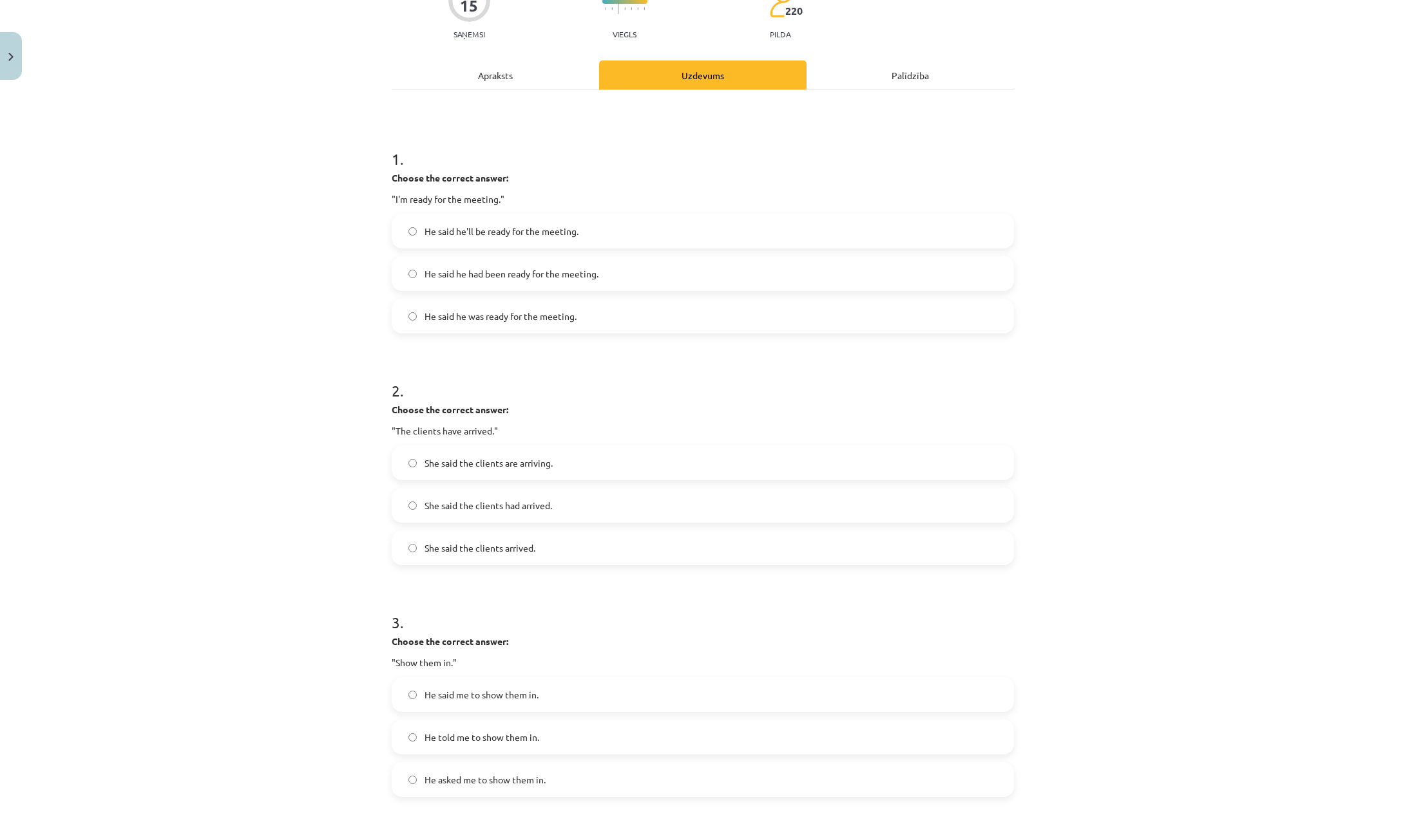
click at [541, 322] on span "He said he was ready for the meeting." at bounding box center [501, 316] width 152 height 13
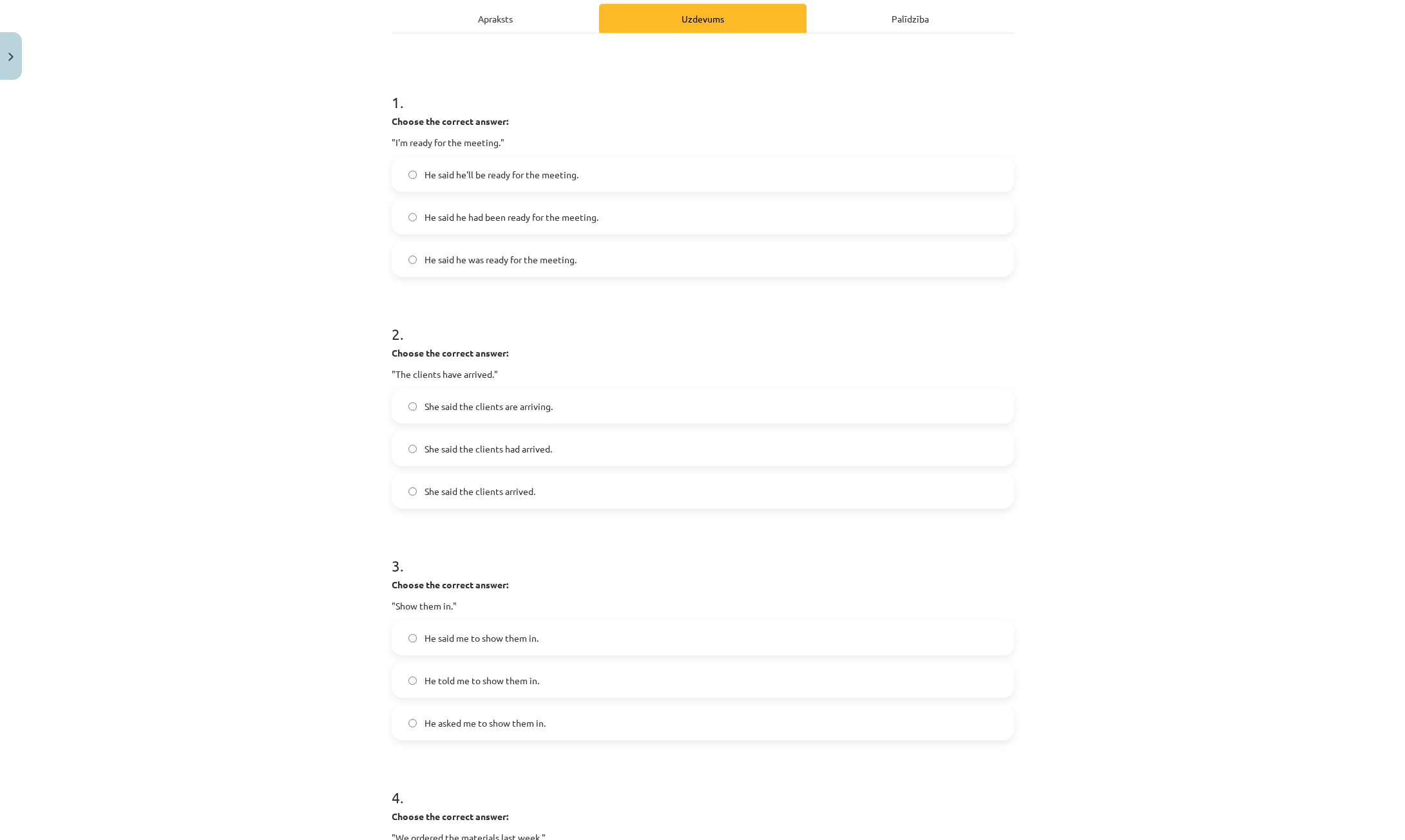
scroll to position [387, 0]
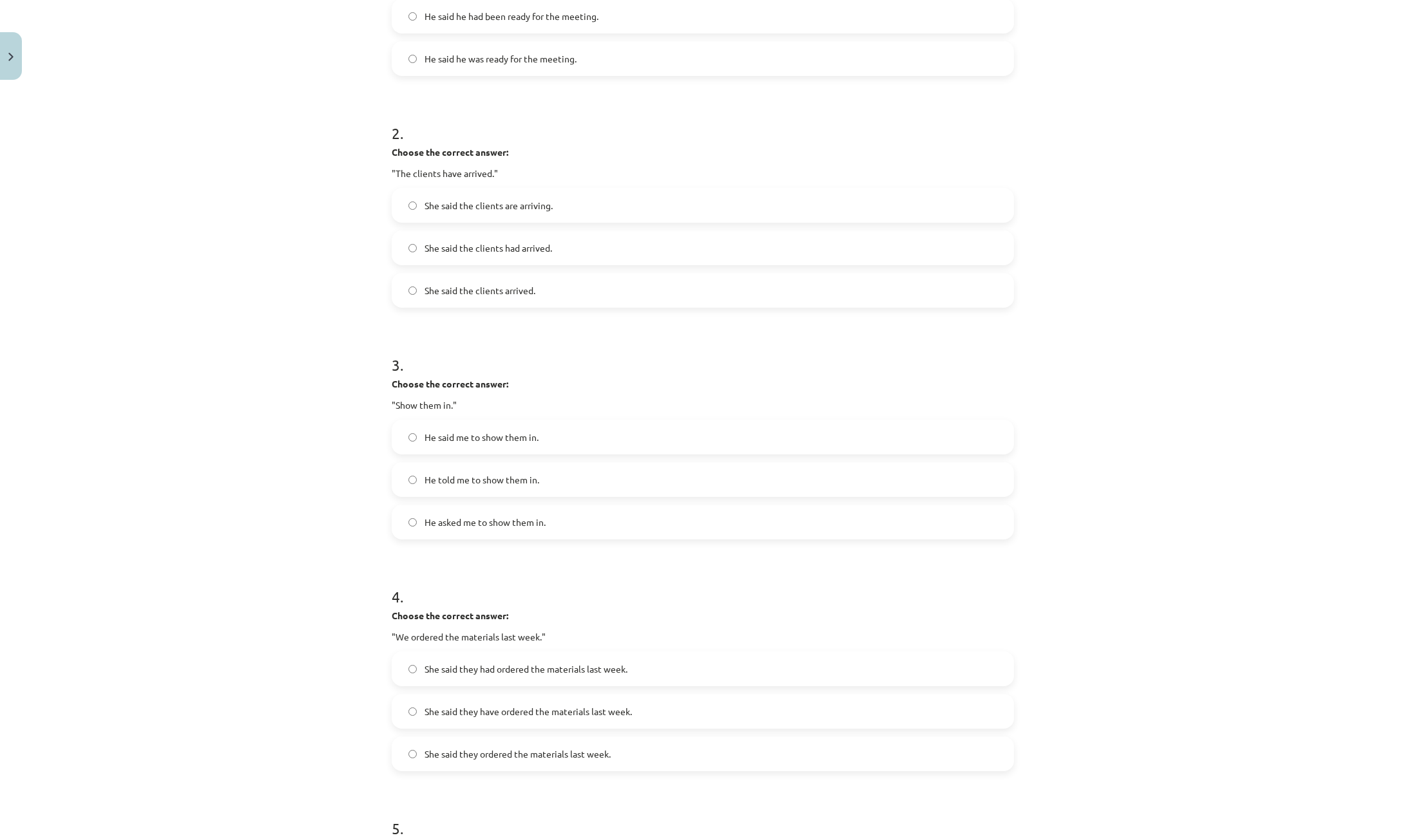
drag, startPoint x: 536, startPoint y: 199, endPoint x: 355, endPoint y: 61, distance: 227.6
click at [536, 199] on span "She said the clients are arriving." at bounding box center [489, 206] width 128 height 13
click at [503, 248] on span "She said the clients had arrived." at bounding box center [489, 248] width 128 height 13
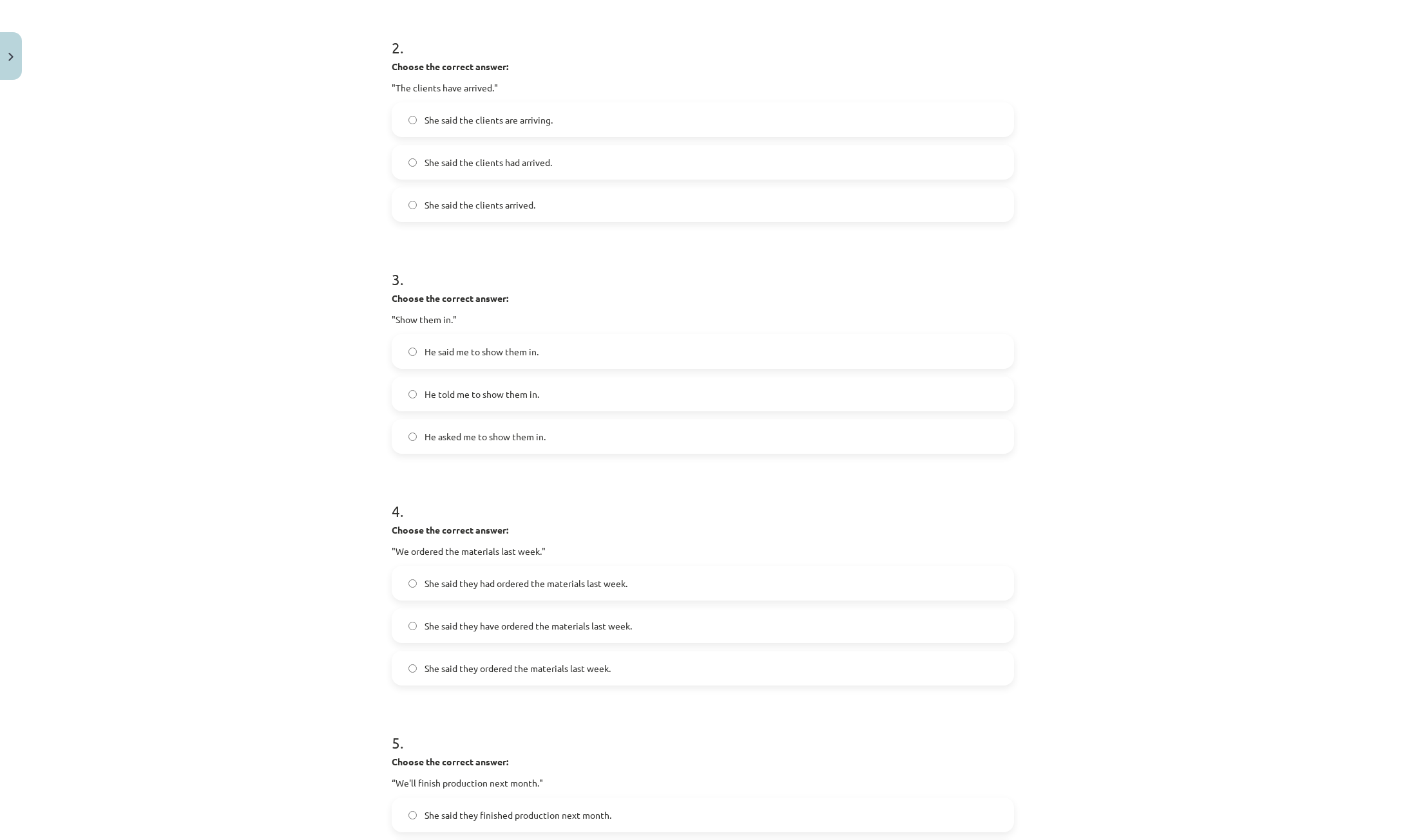
scroll to position [515, 0]
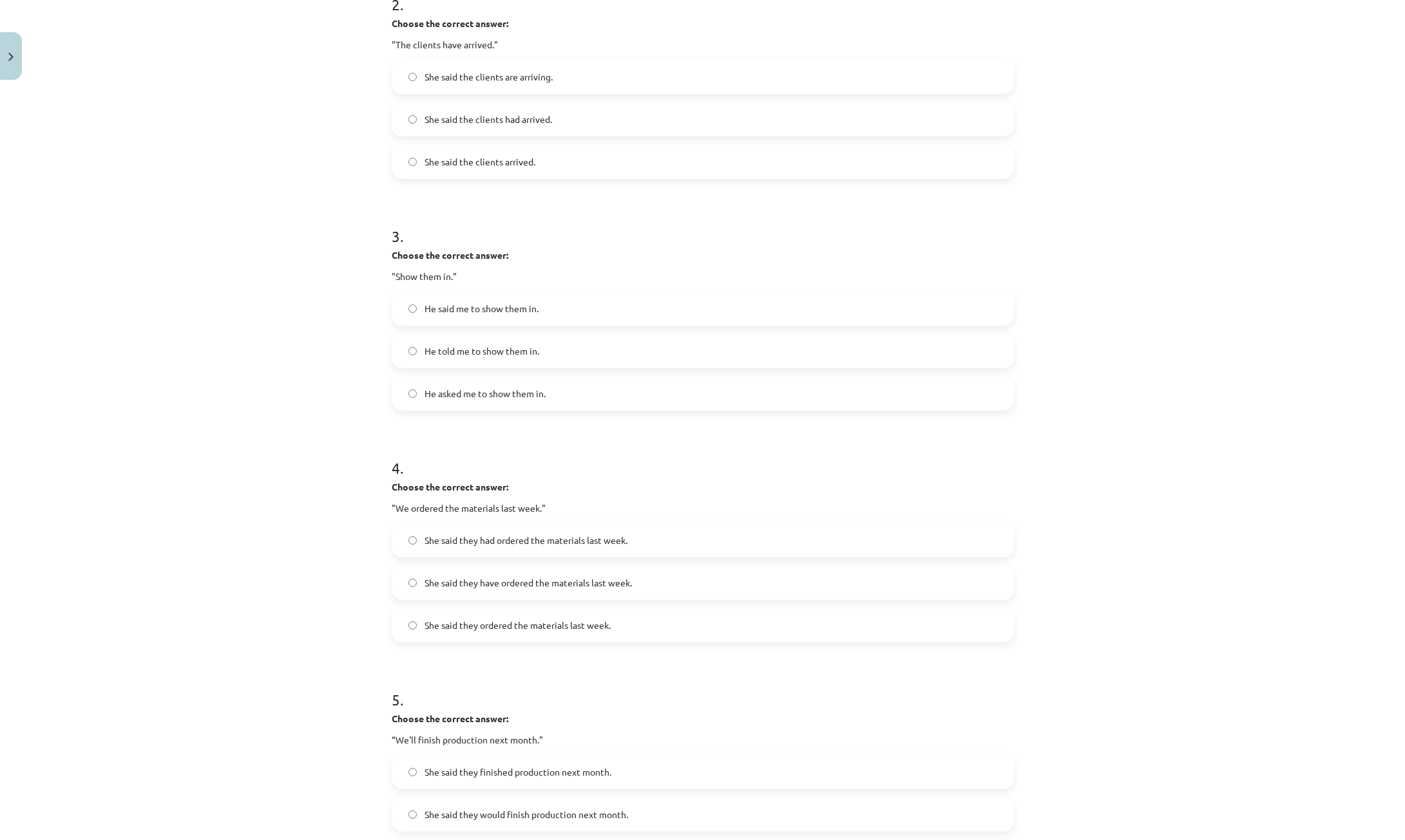
click at [518, 348] on span "He told me to show them in." at bounding box center [482, 351] width 114 height 13
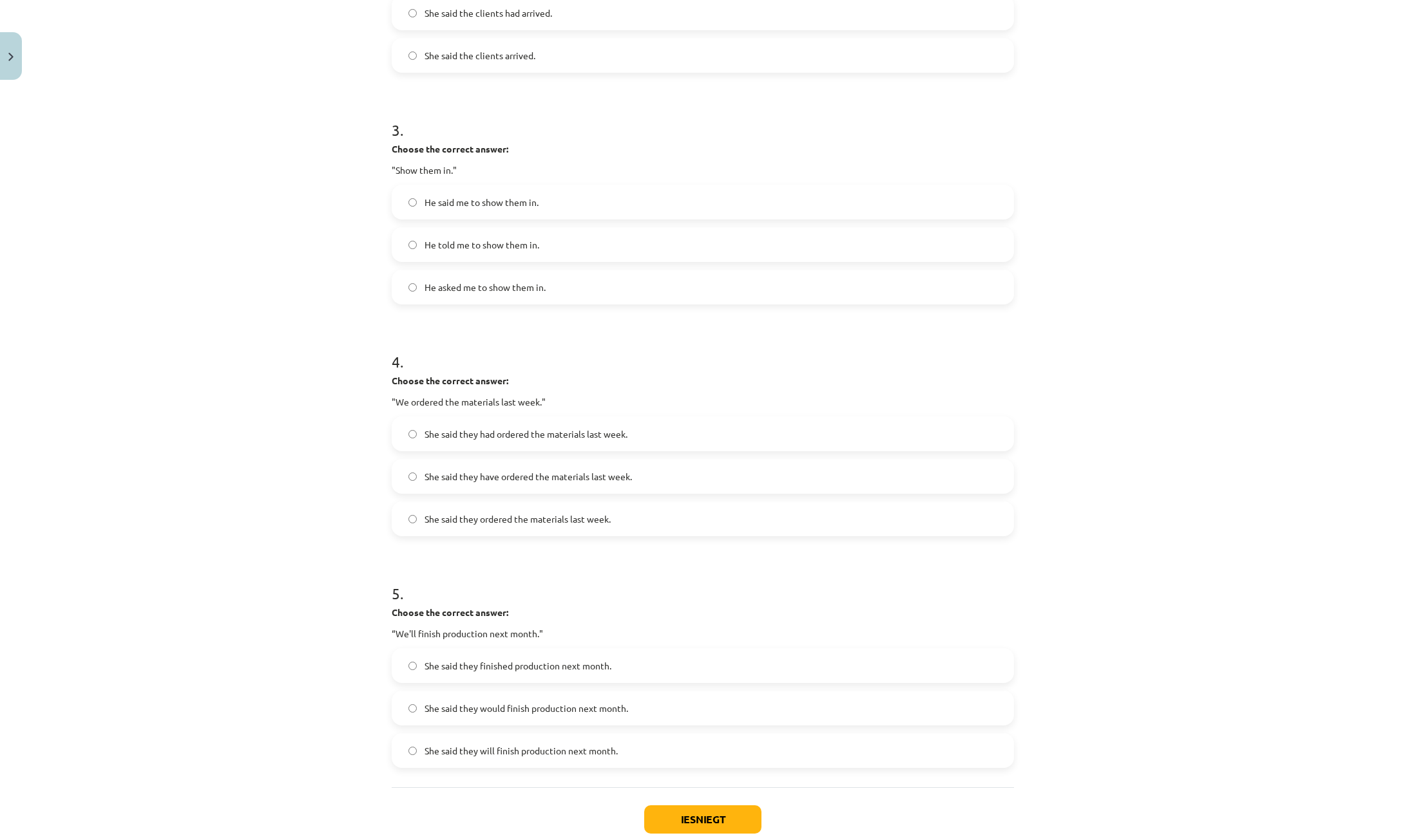
scroll to position [644, 0]
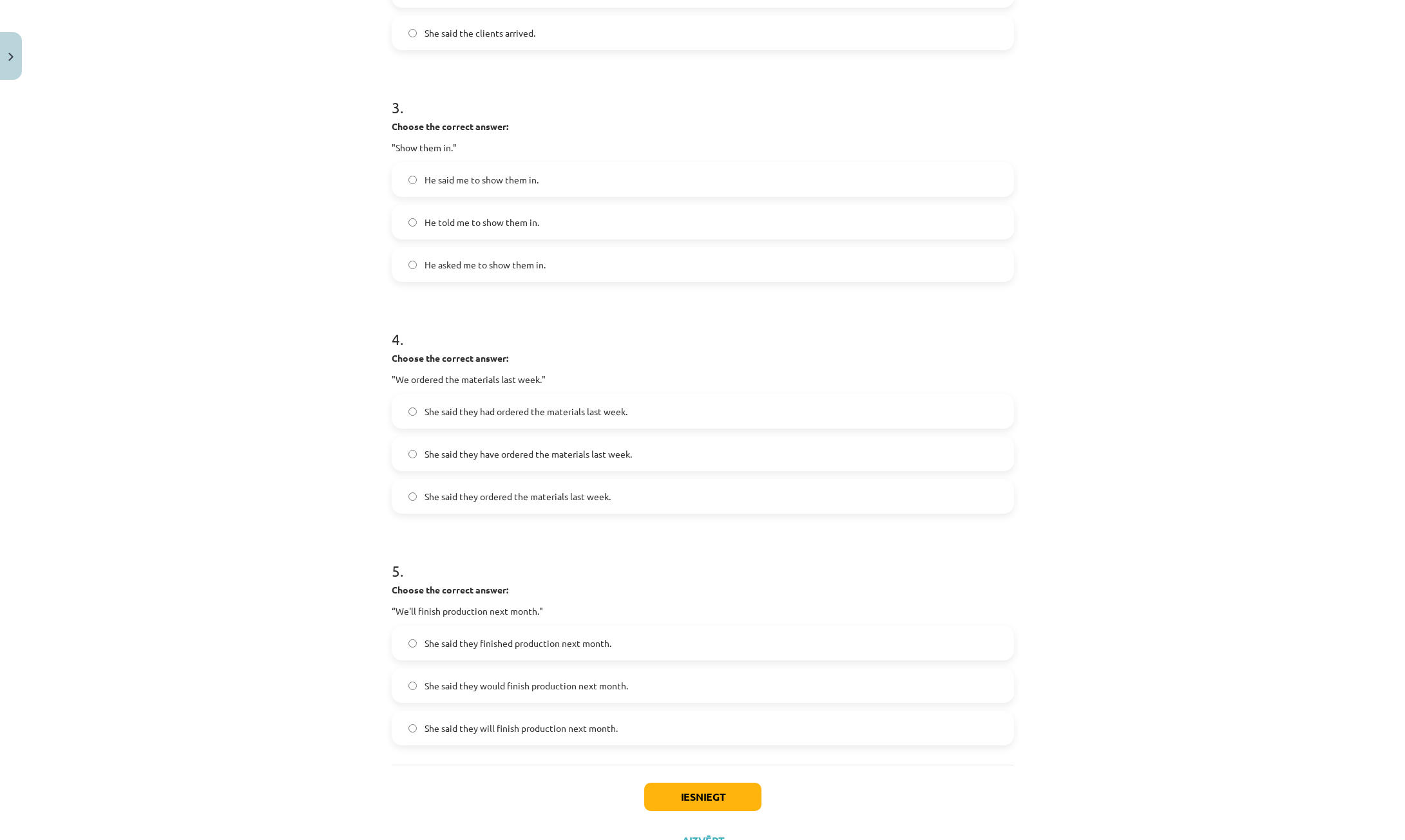
click at [577, 450] on span "She said they have ordered the materials last week." at bounding box center [528, 454] width 207 height 13
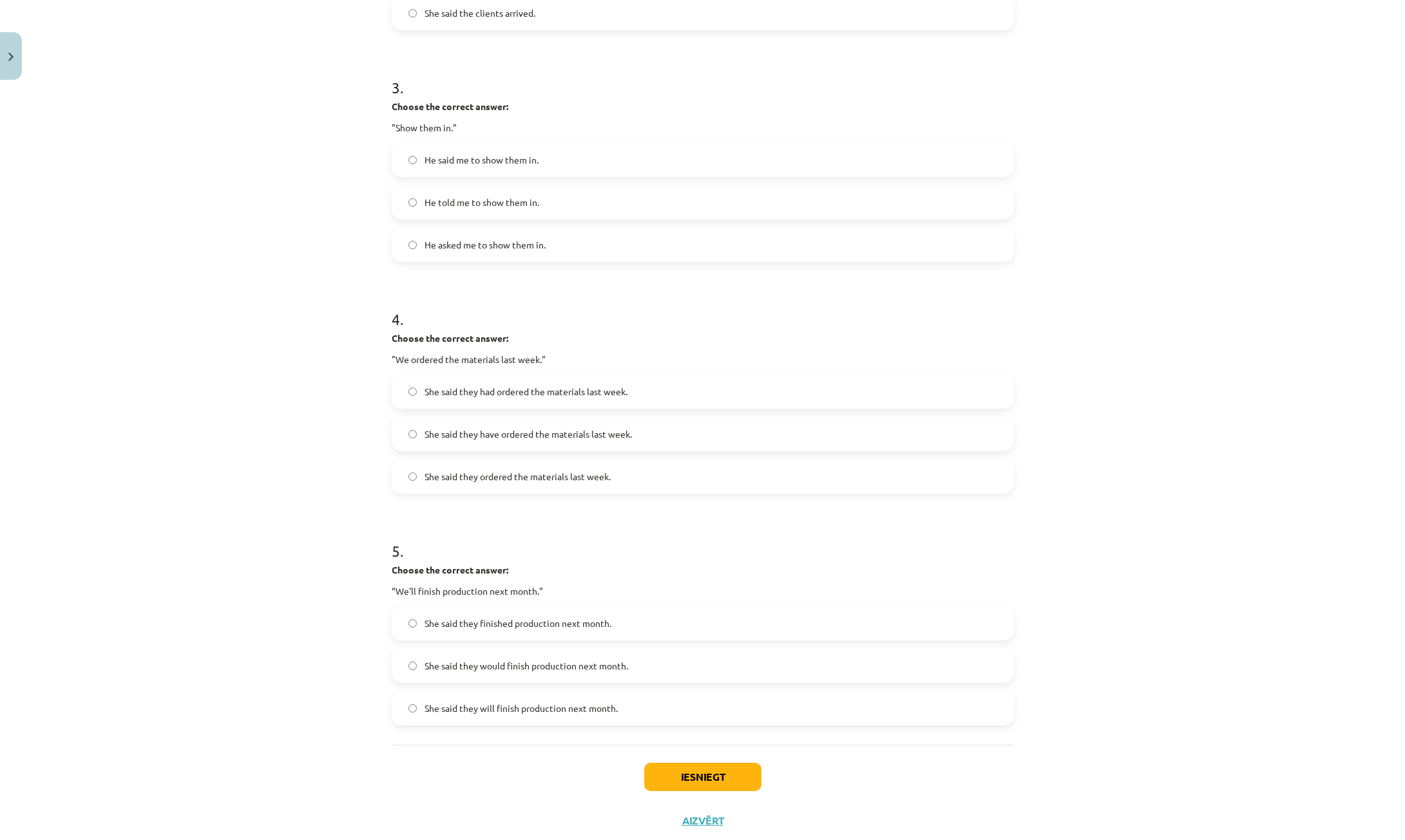
scroll to position [699, 0]
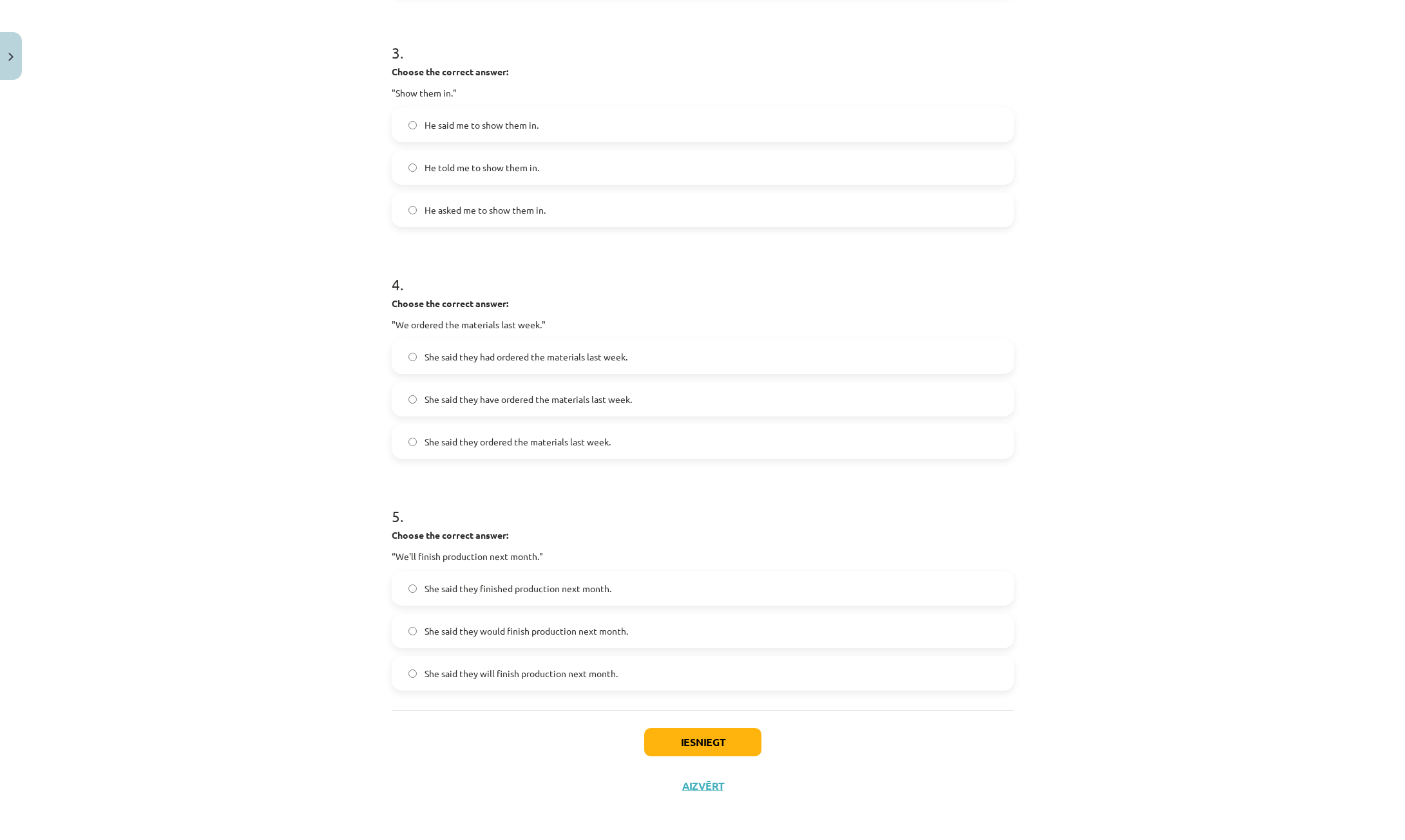
click at [481, 356] on span "She said they had ordered the materials last week." at bounding box center [526, 356] width 203 height 13
click at [539, 673] on span "She said they will finish production next month." at bounding box center [521, 674] width 193 height 13
click at [695, 747] on button "Iesniegt" at bounding box center [703, 742] width 117 height 28
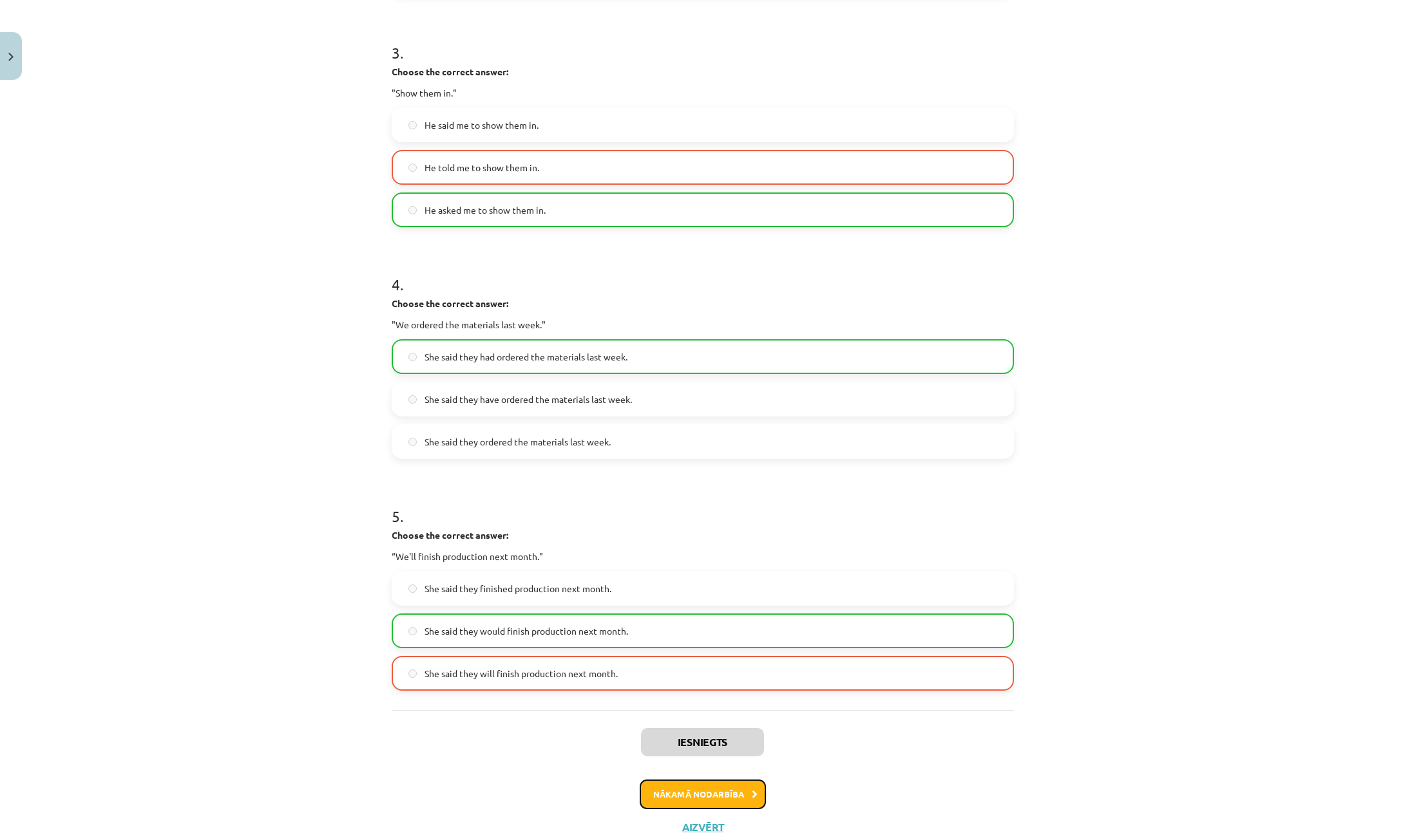
click at [718, 792] on button "Nākamā nodarbība" at bounding box center [703, 794] width 126 height 29
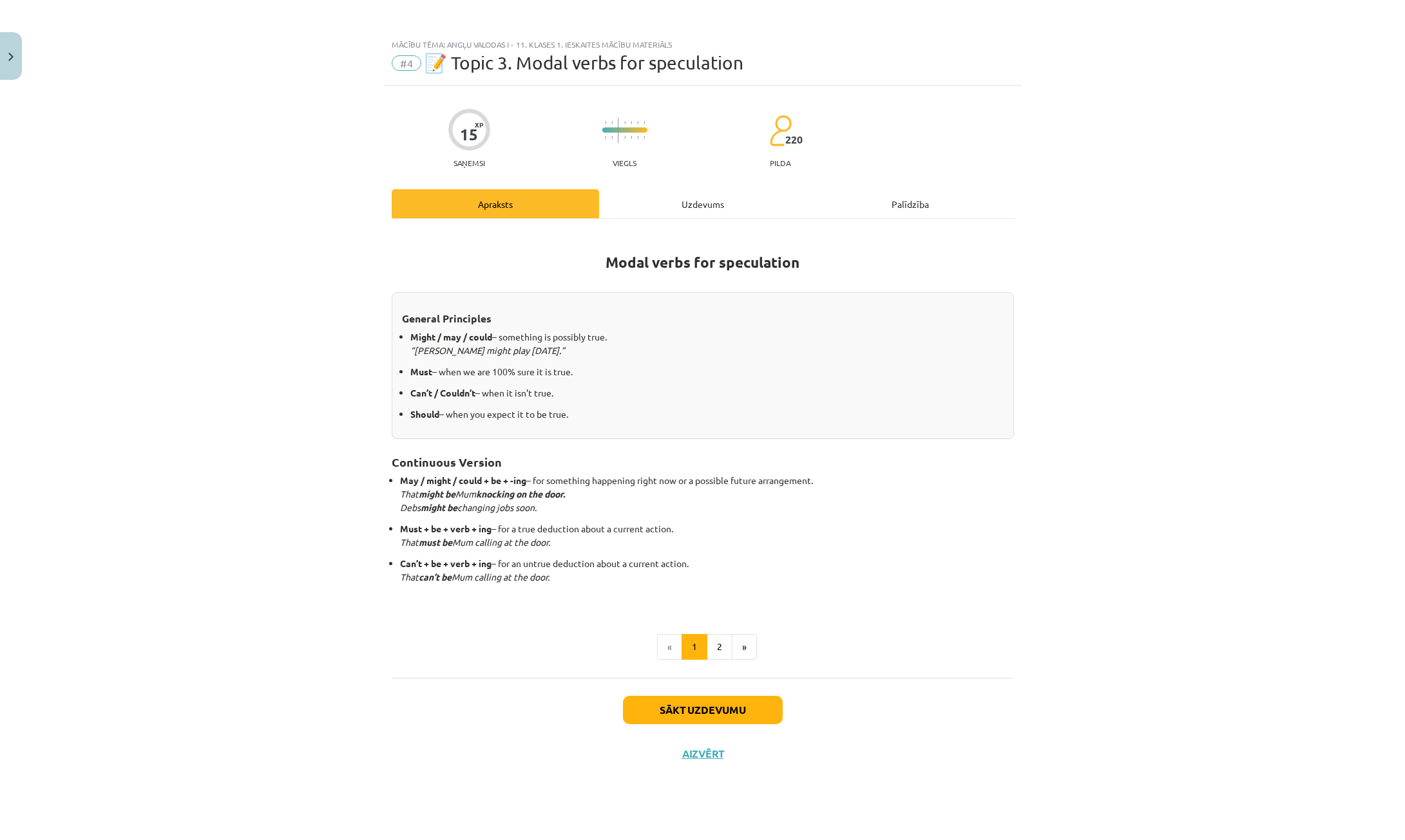
scroll to position [0, 0]
click at [690, 215] on div "Uzdevums" at bounding box center [702, 204] width 207 height 29
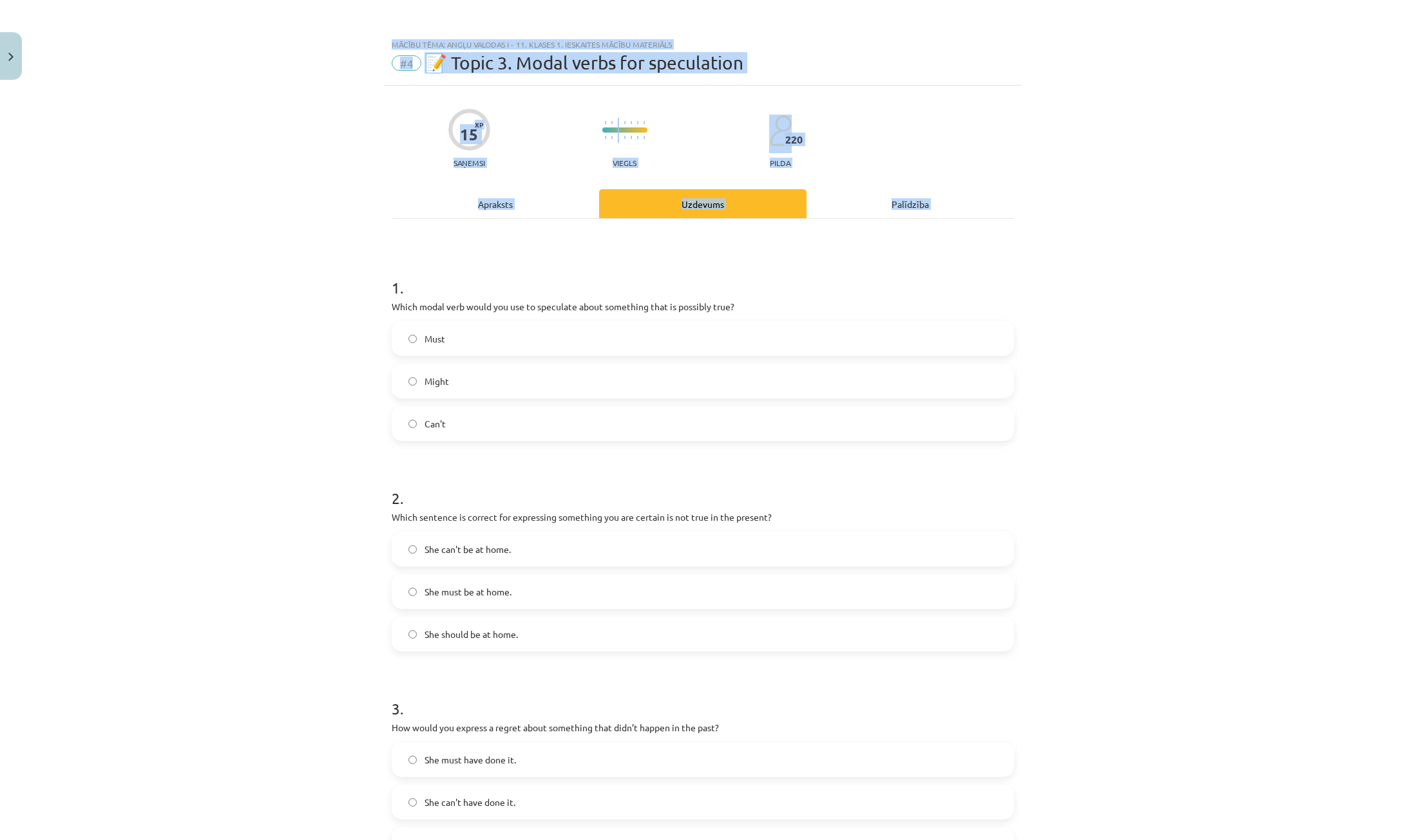
scroll to position [592, 0]
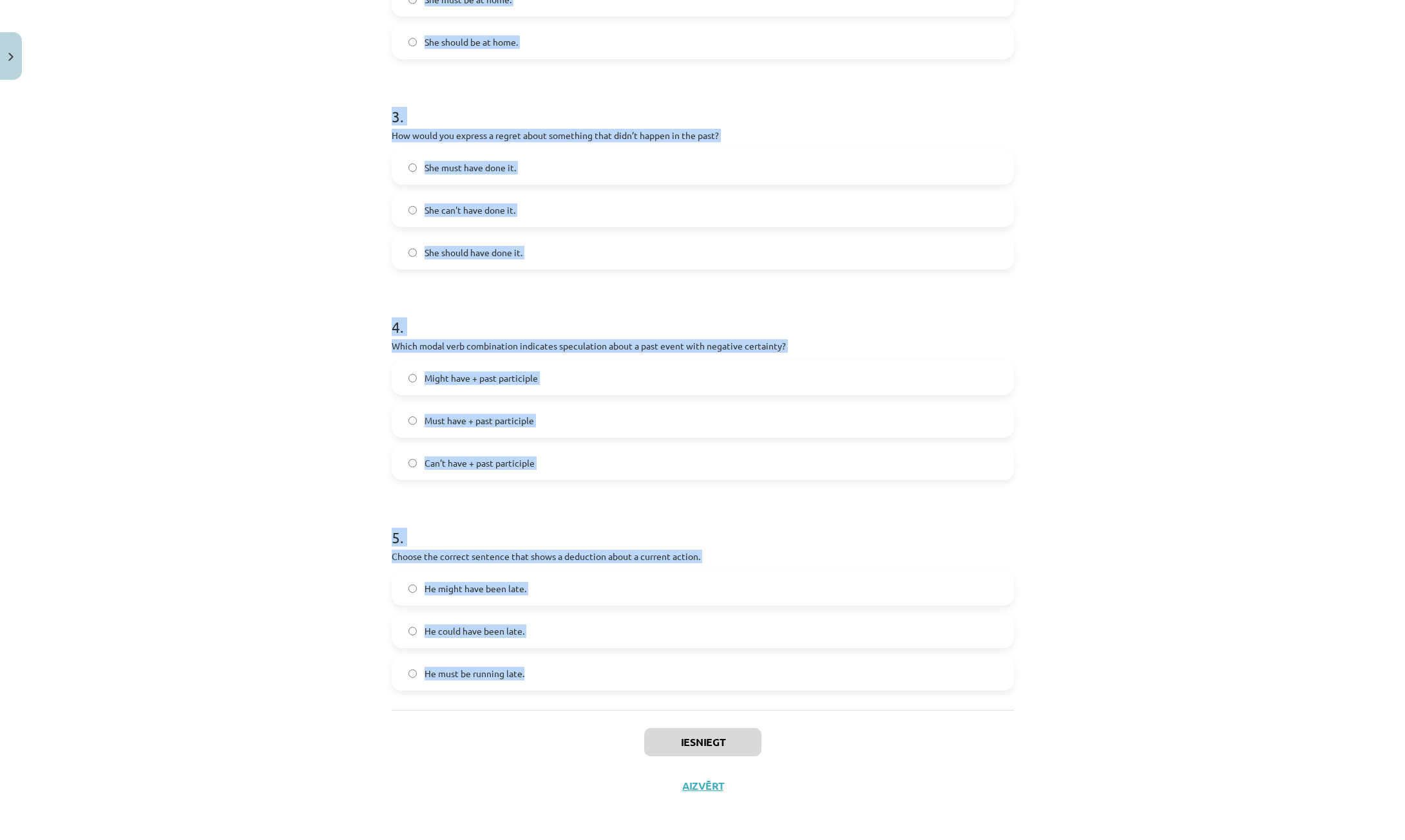
drag, startPoint x: 386, startPoint y: 279, endPoint x: 569, endPoint y: 689, distance: 449.0
click at [569, 689] on div "15 XP Saņemsi Viegls 220 pilda Apraksts Uzdevums Palīdzība 1 . Which modal verb…" at bounding box center [703, 151] width 638 height 1315
copy form "1 . Which modal verb would you use to speculate about something that is possibl…"
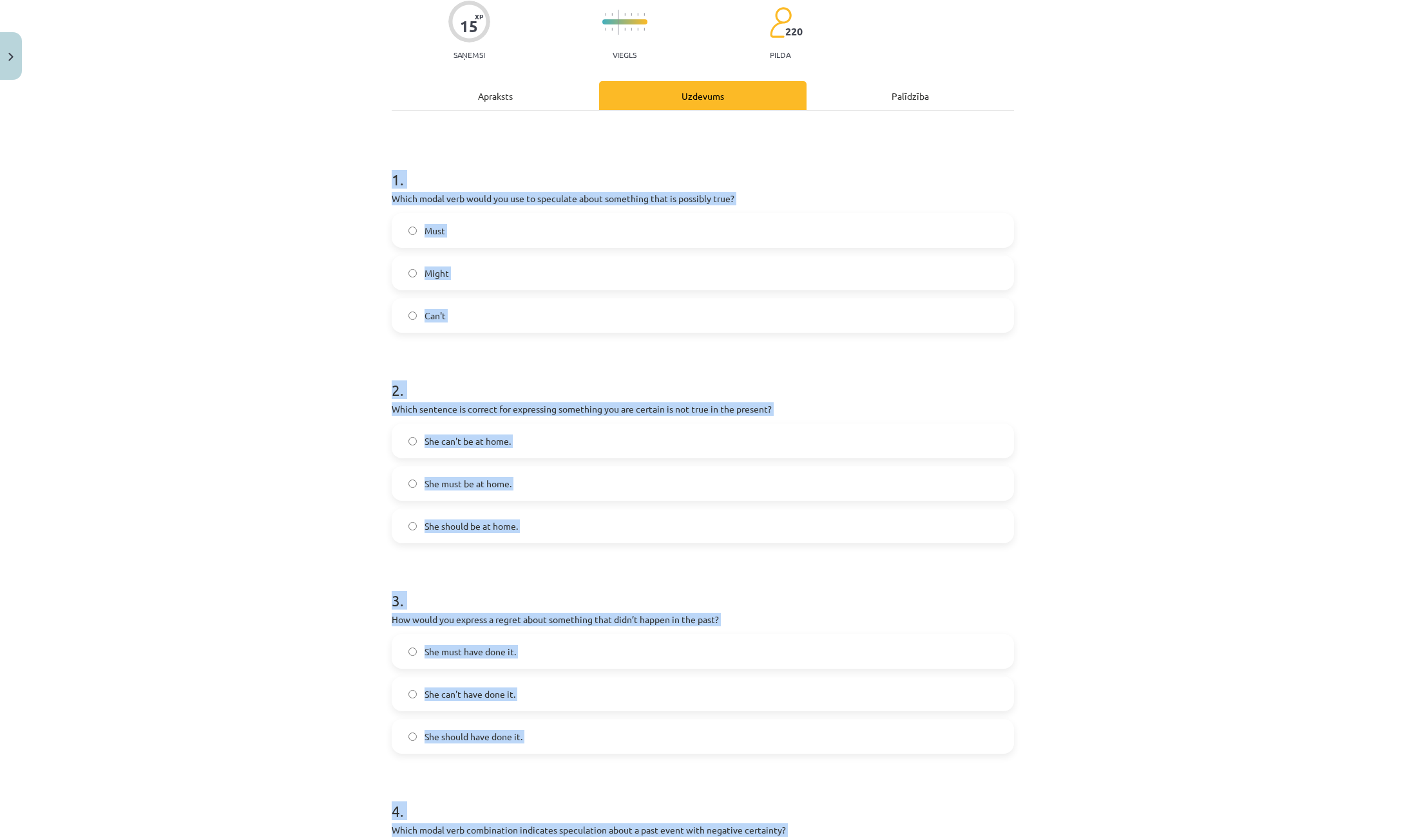
scroll to position [0, 0]
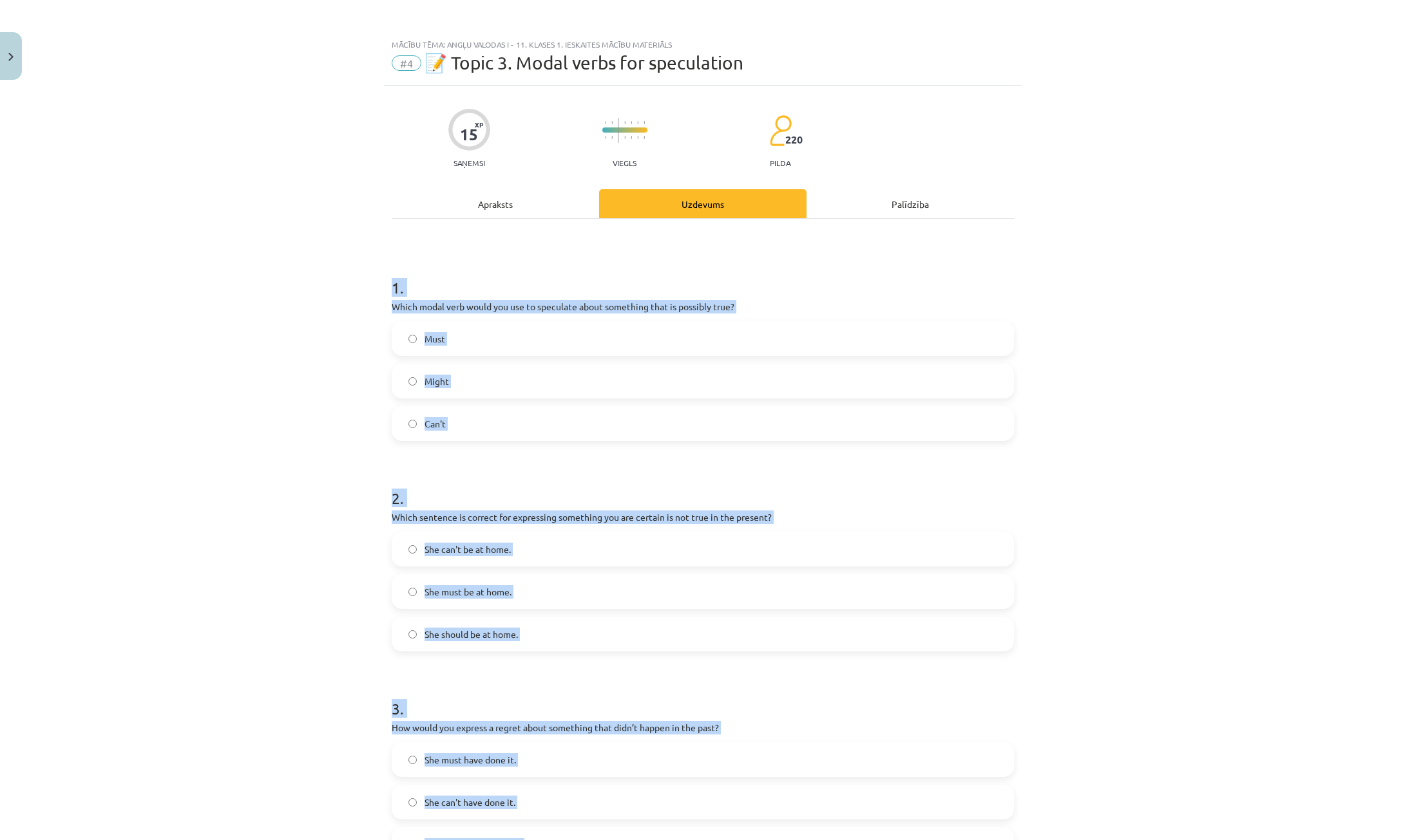
drag, startPoint x: 308, startPoint y: 425, endPoint x: 439, endPoint y: 417, distance: 131.2
click at [310, 425] on div "Mācību tēma: Angļu valodas i - 11. klases 1. ieskaites mācību materiāls #4 📝 To…" at bounding box center [702, 420] width 1405 height 840
click at [503, 363] on div "Must Might Can't" at bounding box center [703, 381] width 622 height 120
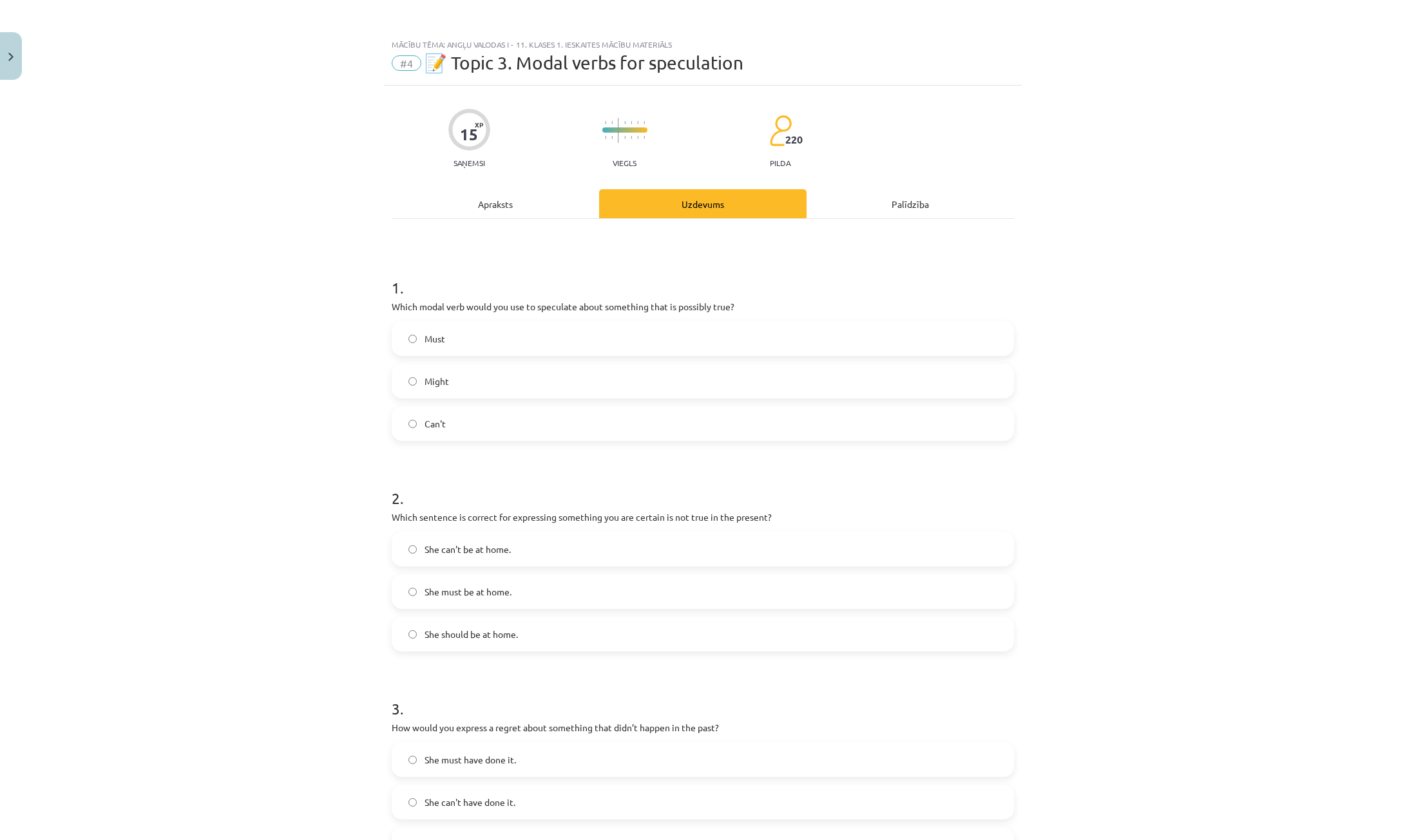
click at [512, 378] on label "Might" at bounding box center [703, 381] width 620 height 32
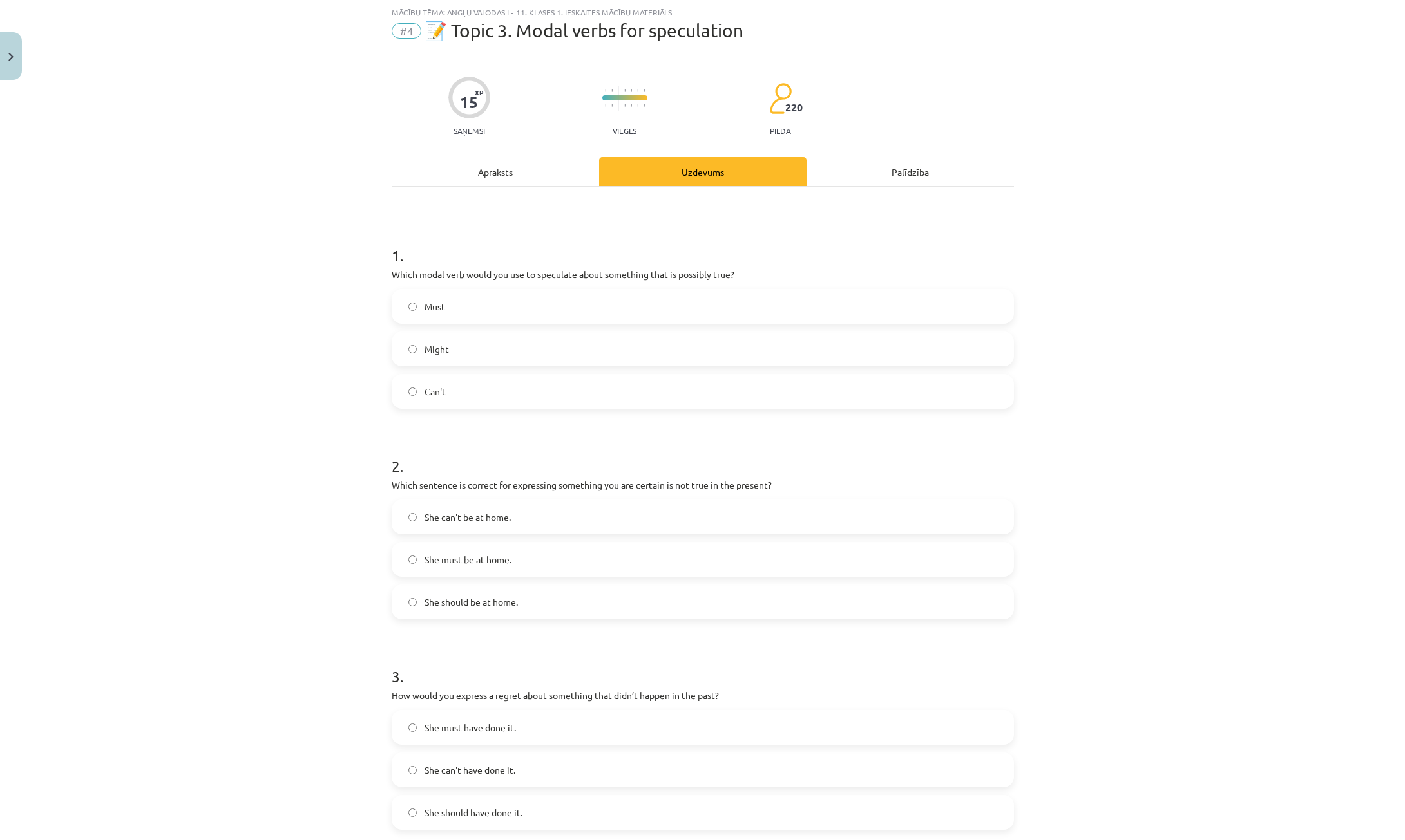
scroll to position [129, 0]
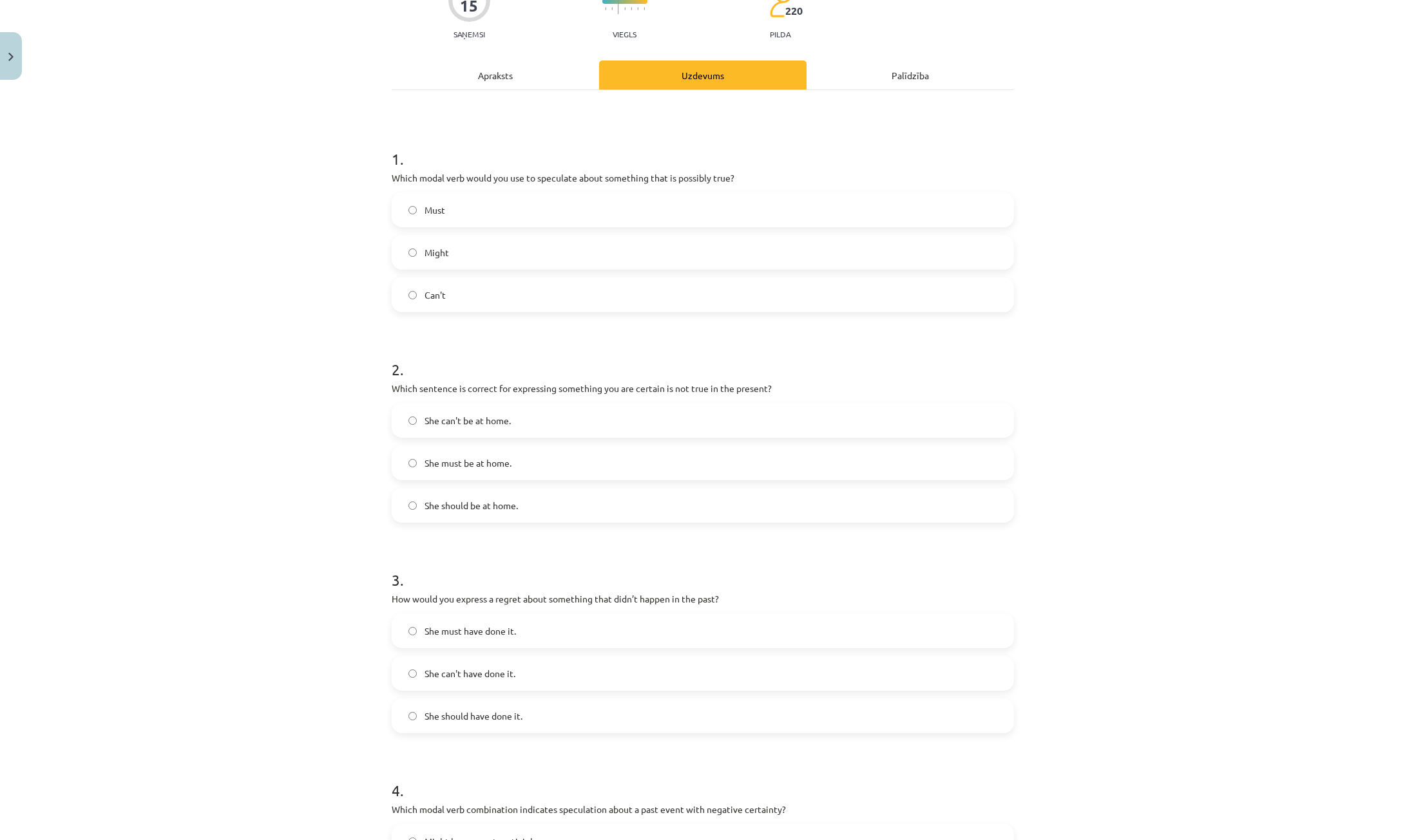
click at [487, 417] on span "She can't be at home." at bounding box center [468, 420] width 86 height 13
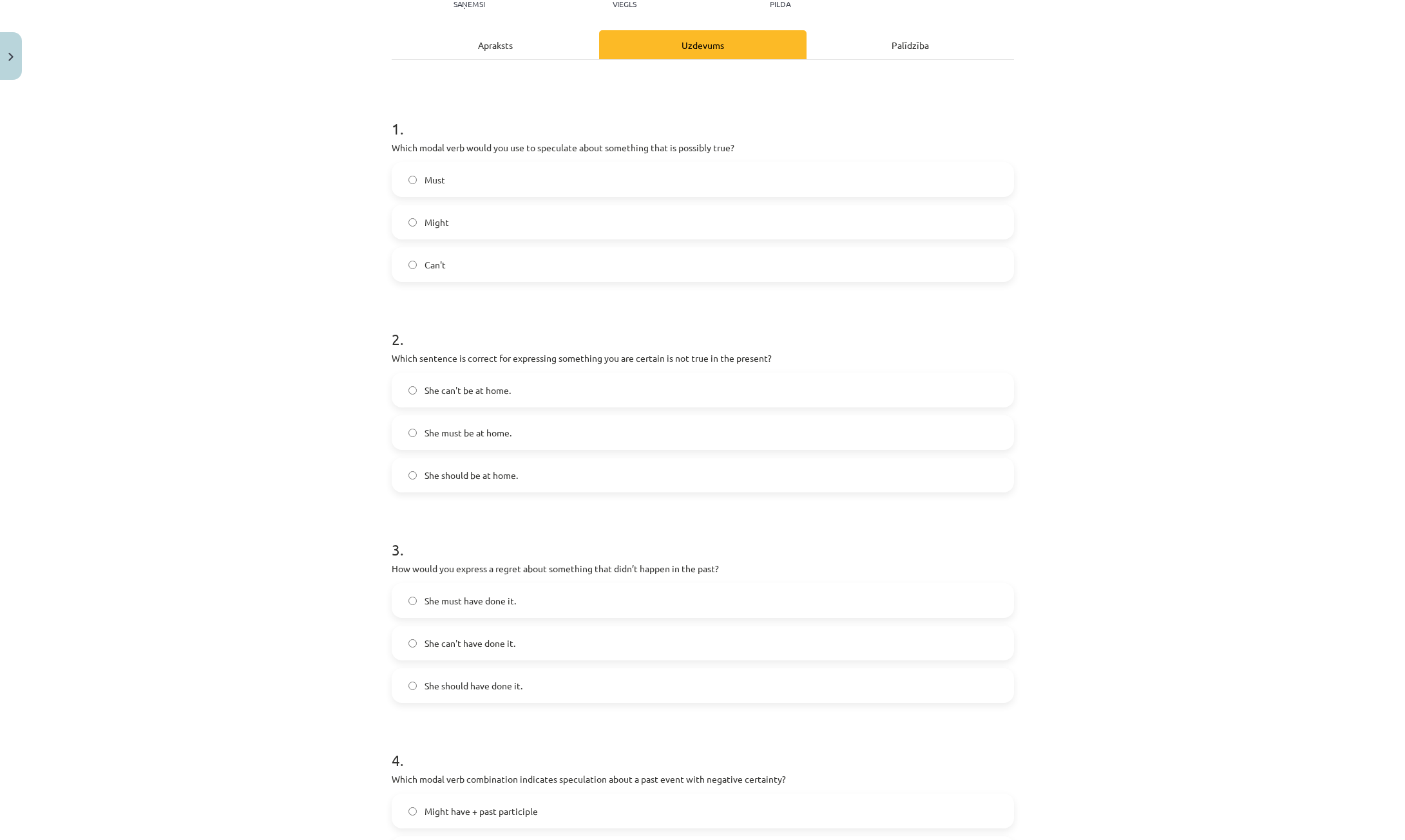
scroll to position [258, 0]
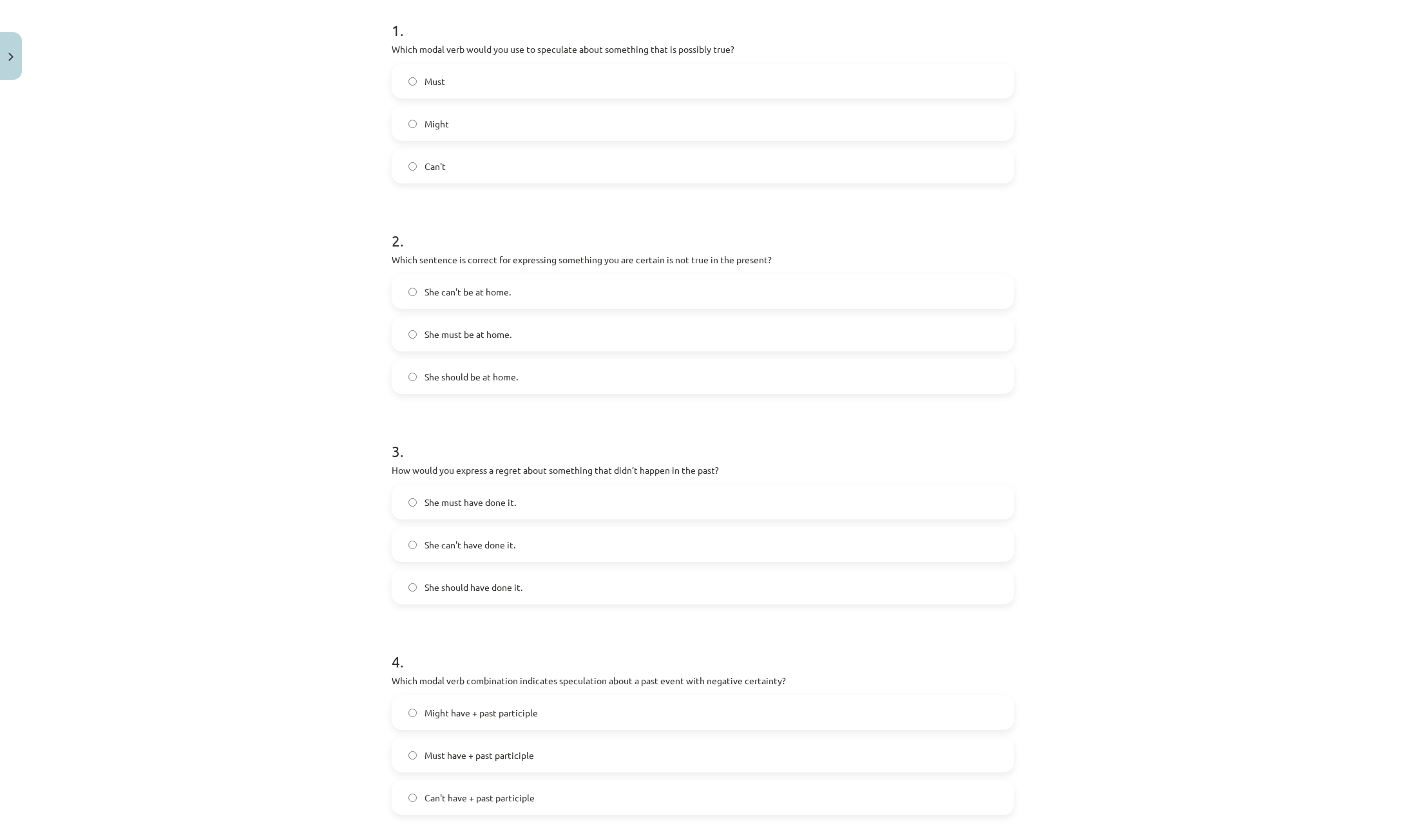
click at [519, 588] on label "She should have done it." at bounding box center [703, 587] width 620 height 32
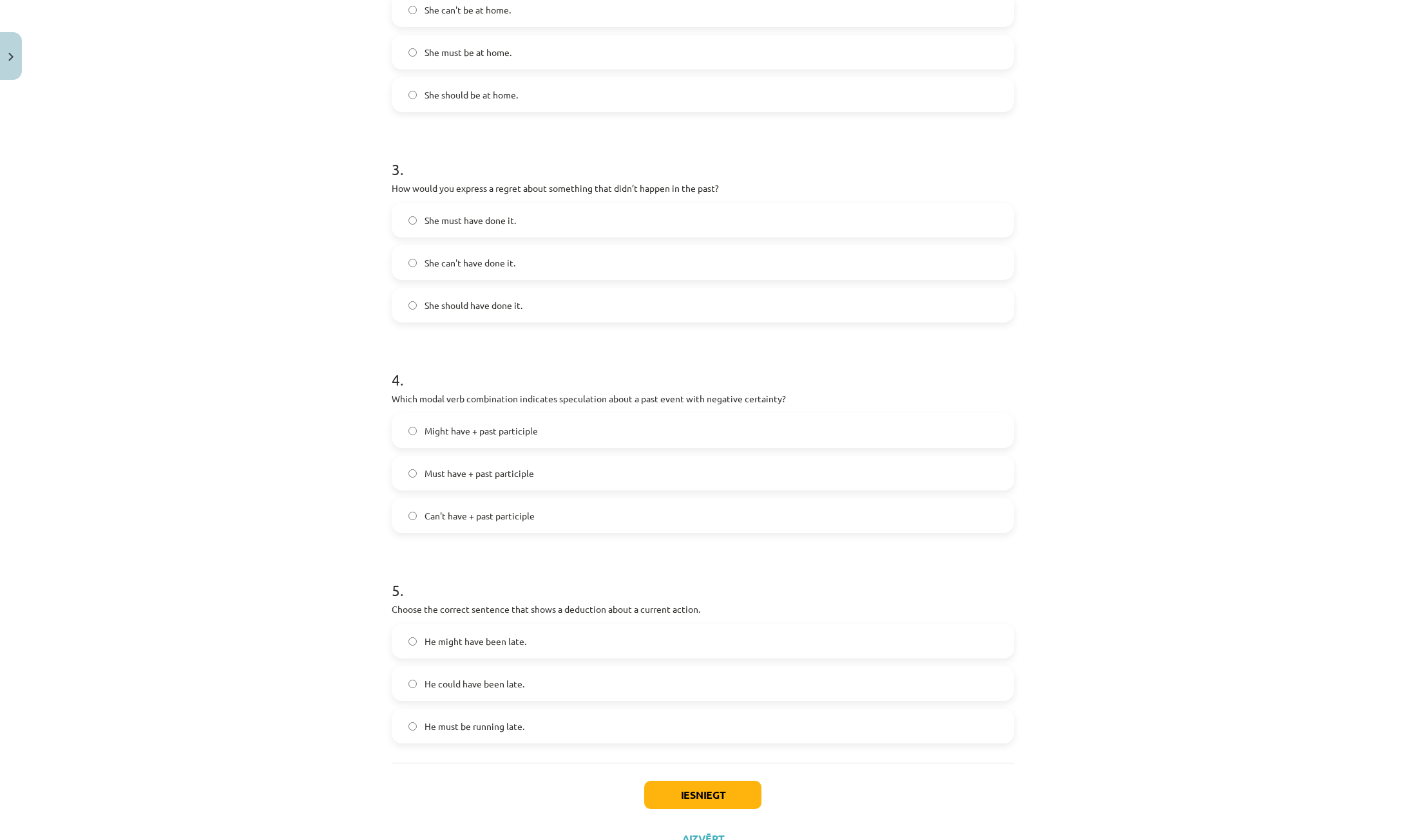
scroll to position [592, 0]
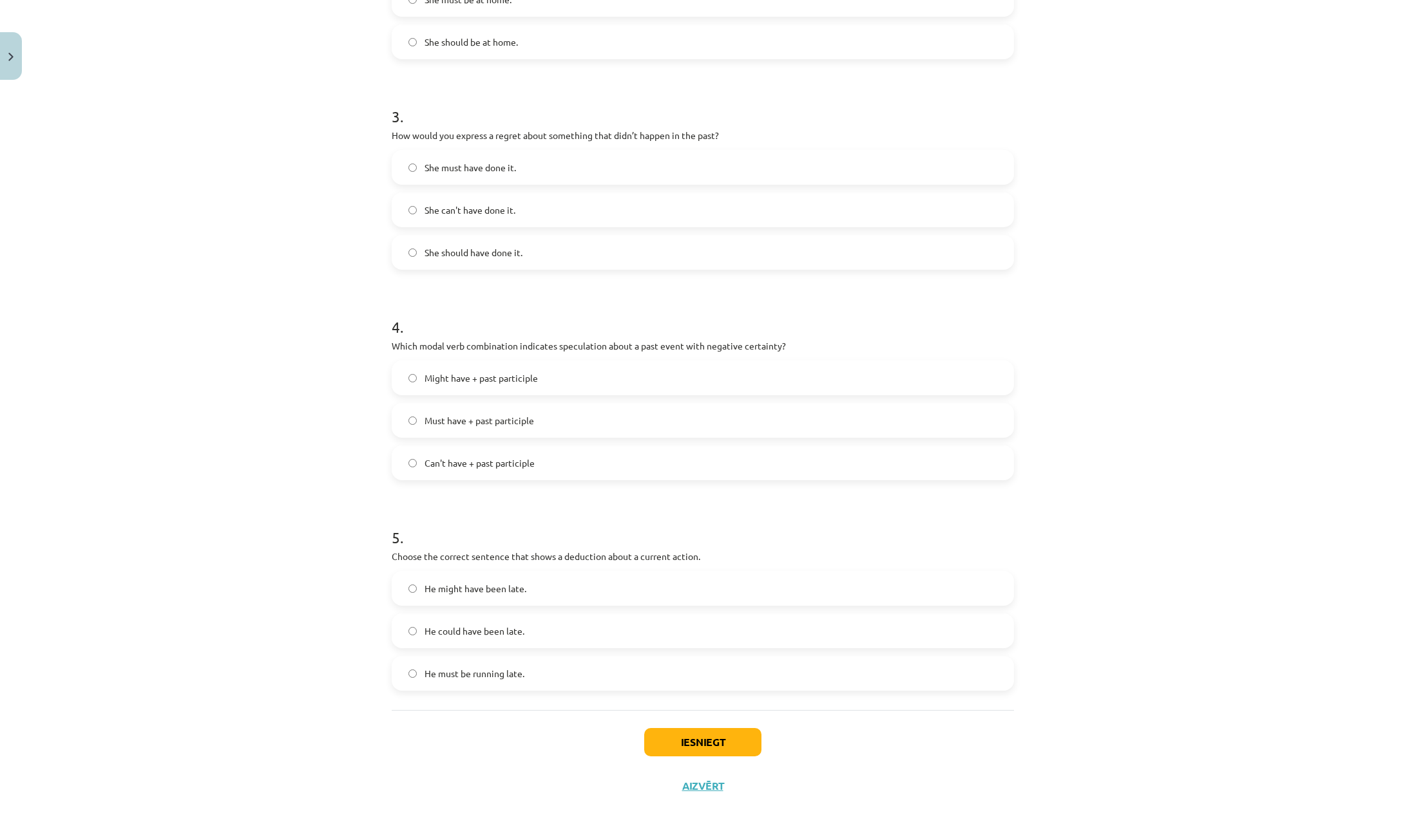
click at [489, 460] on span "Can't have + past participle" at bounding box center [480, 463] width 110 height 13
drag, startPoint x: 514, startPoint y: 679, endPoint x: 613, endPoint y: 754, distance: 124.2
click at [513, 678] on span "He must be running late." at bounding box center [475, 674] width 100 height 13
click at [720, 732] on button "Iesniegt" at bounding box center [703, 742] width 117 height 28
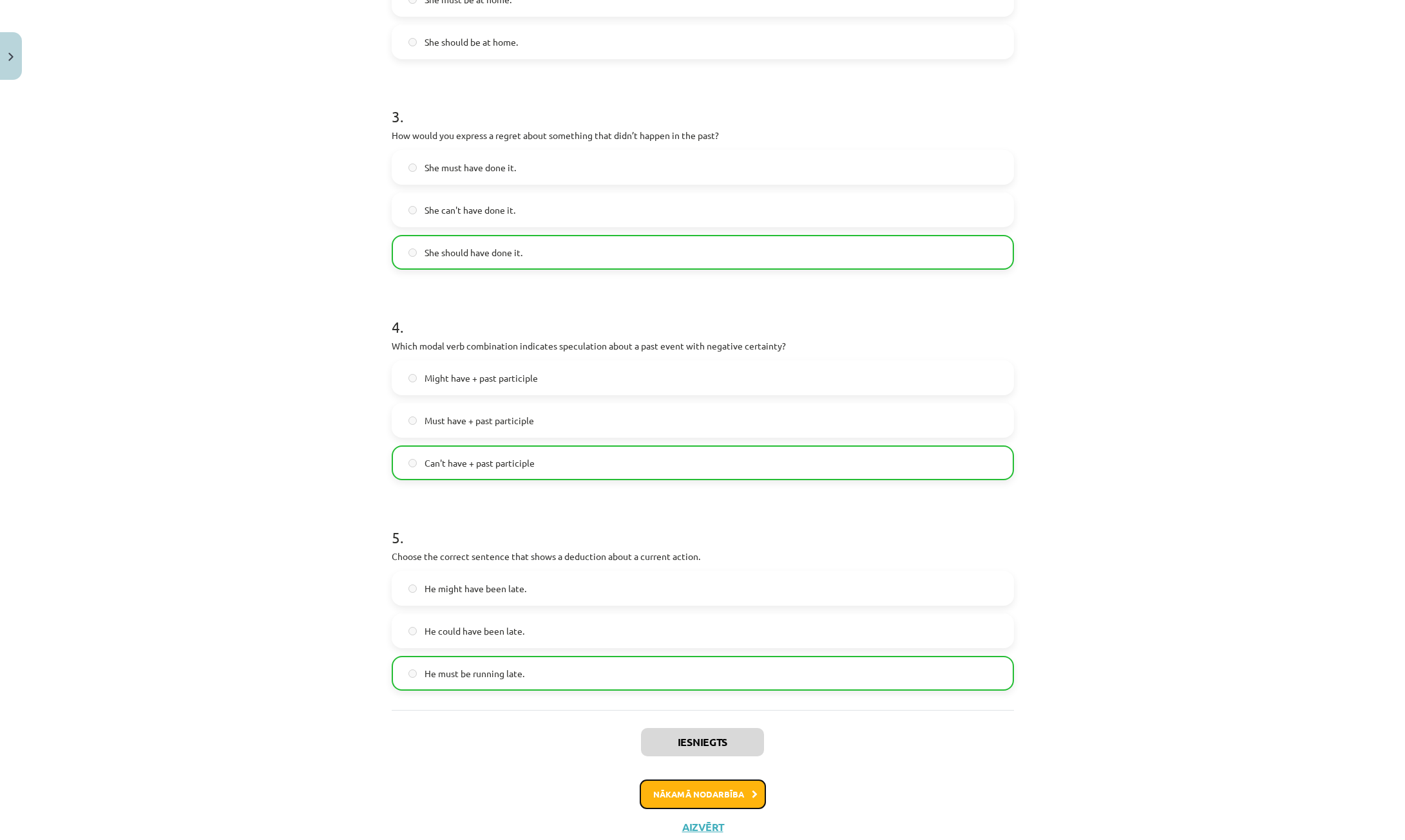
click at [720, 800] on button "Nākamā nodarbība" at bounding box center [703, 794] width 126 height 29
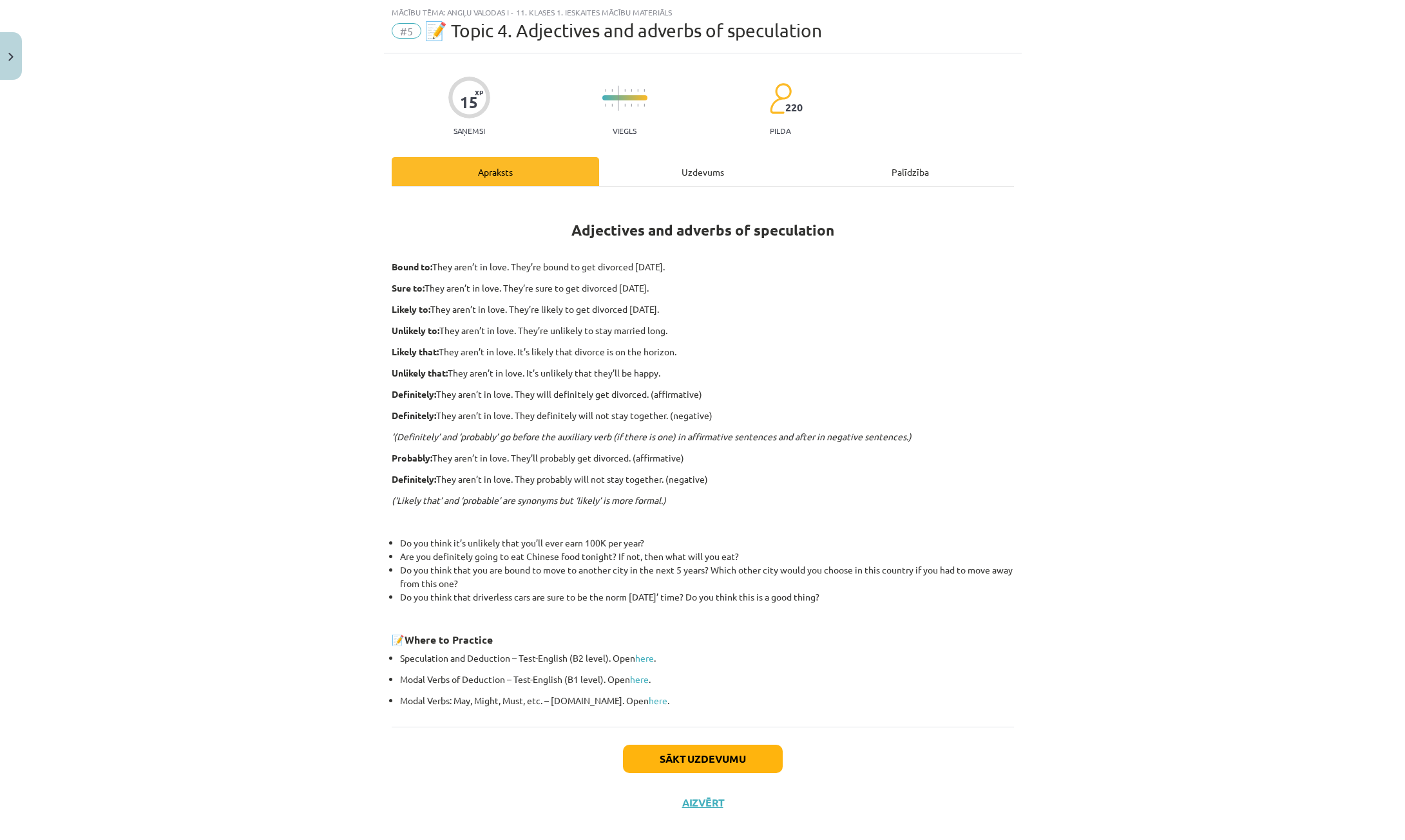
click at [699, 142] on div "15 XP Saņemsi Viegls 220 pilda Apraksts Uzdevums Palīdzība Adjectives and adver…" at bounding box center [703, 439] width 638 height 771
click at [687, 170] on div "Uzdevums" at bounding box center [702, 171] width 207 height 29
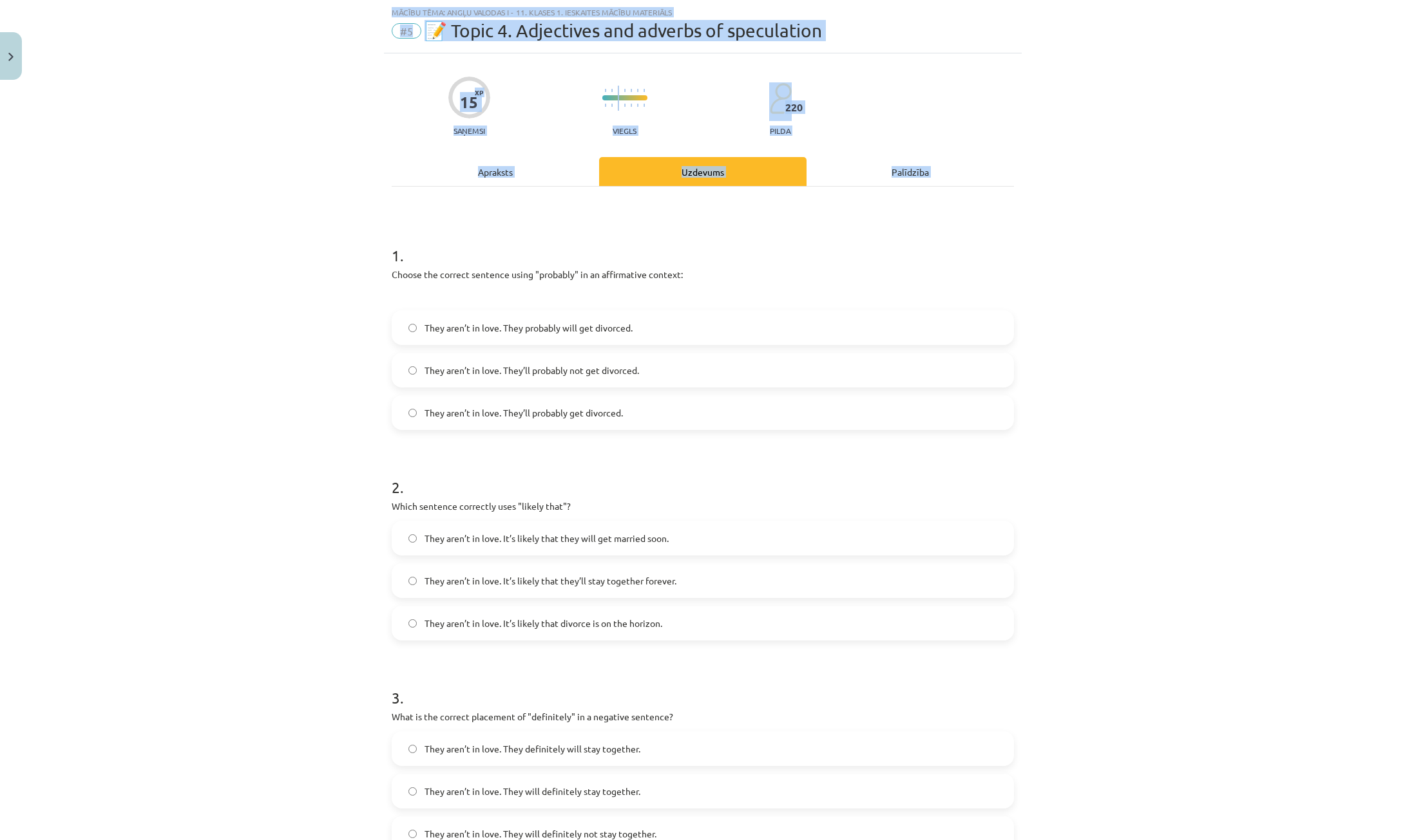
scroll to position [613, 0]
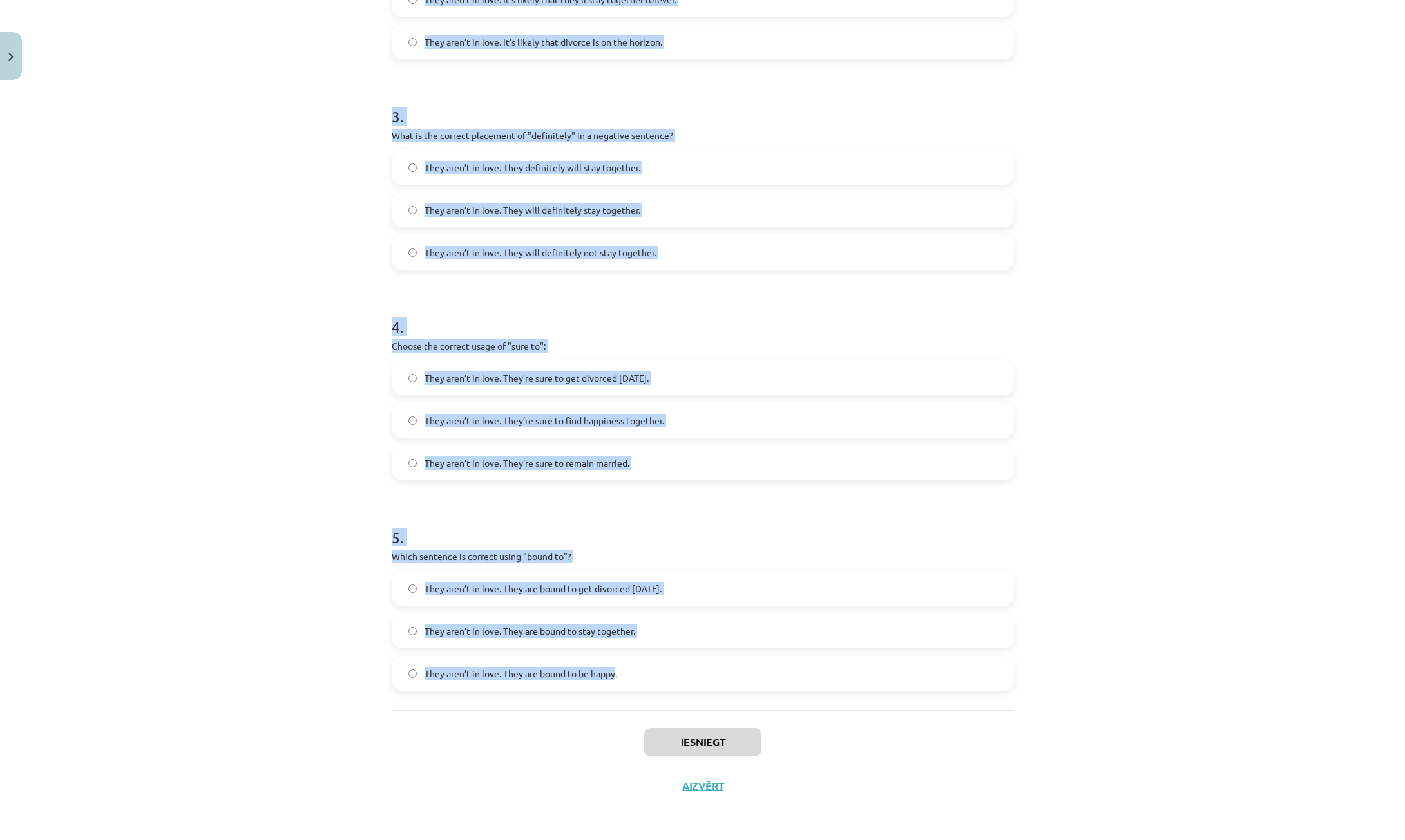
drag, startPoint x: 378, startPoint y: 248, endPoint x: 613, endPoint y: 692, distance: 502.4
click at [613, 692] on div "Mācību tēma: Angļu valodas i - 11. klases 1. ieskaites mācību materiāls #5 📝 To…" at bounding box center [702, 420] width 1405 height 840
copy form "1 . Choose the correct sentence using "probably" in an affirmative context: The…"
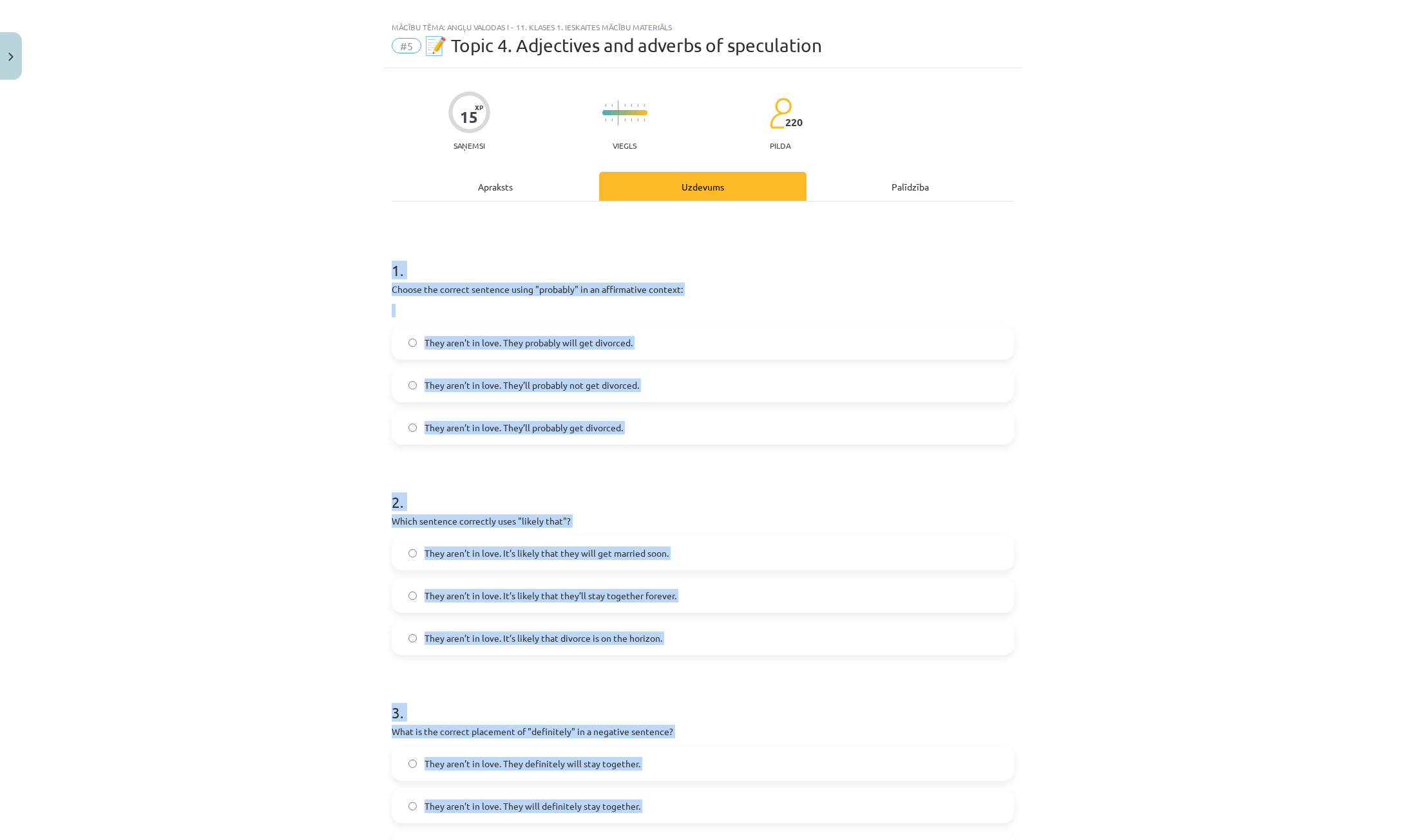
scroll to position [0, 0]
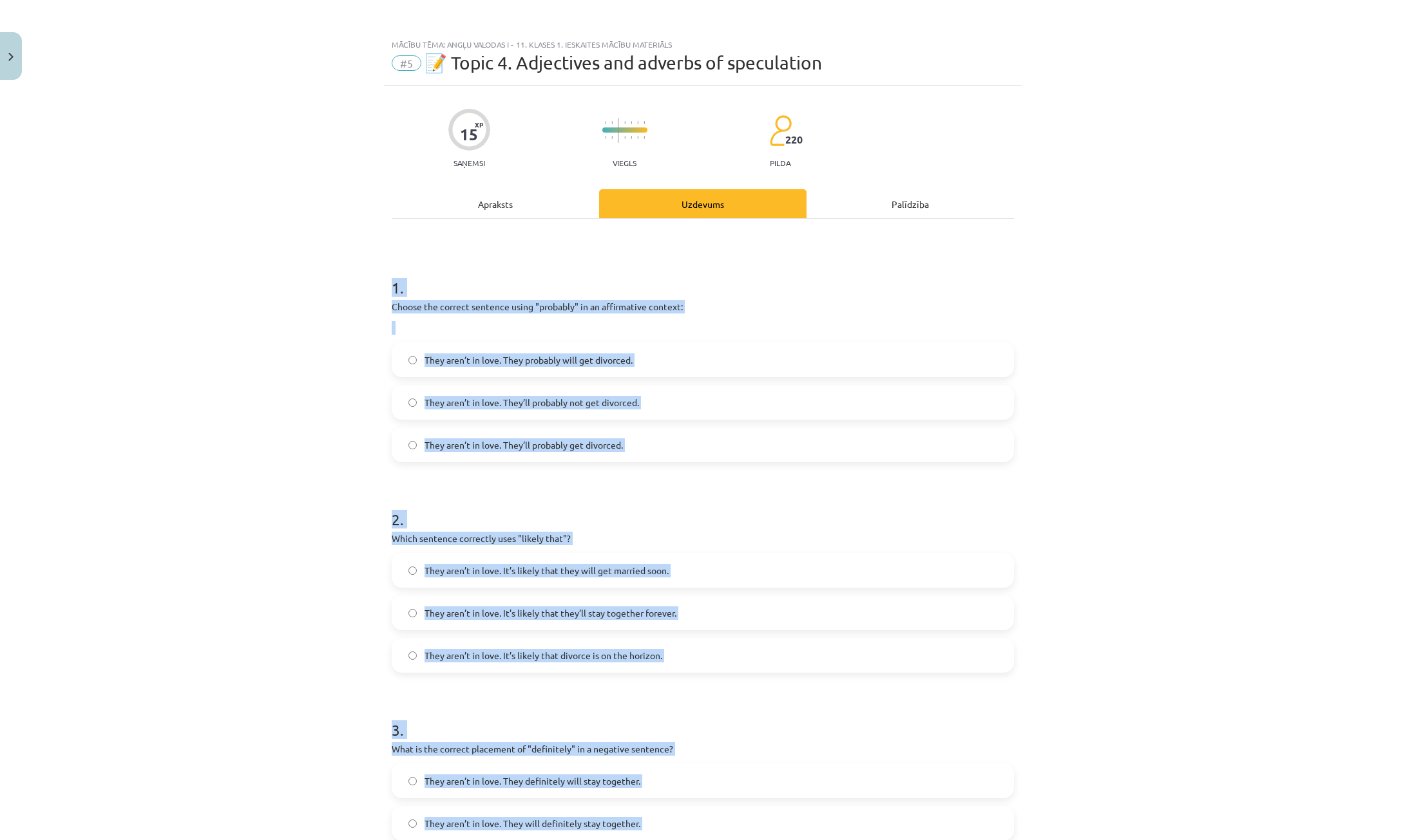
click at [152, 342] on div "Mācību tēma: Angļu valodas i - 11. klases 1. ieskaites mācību materiāls #5 📝 To…" at bounding box center [702, 420] width 1405 height 840
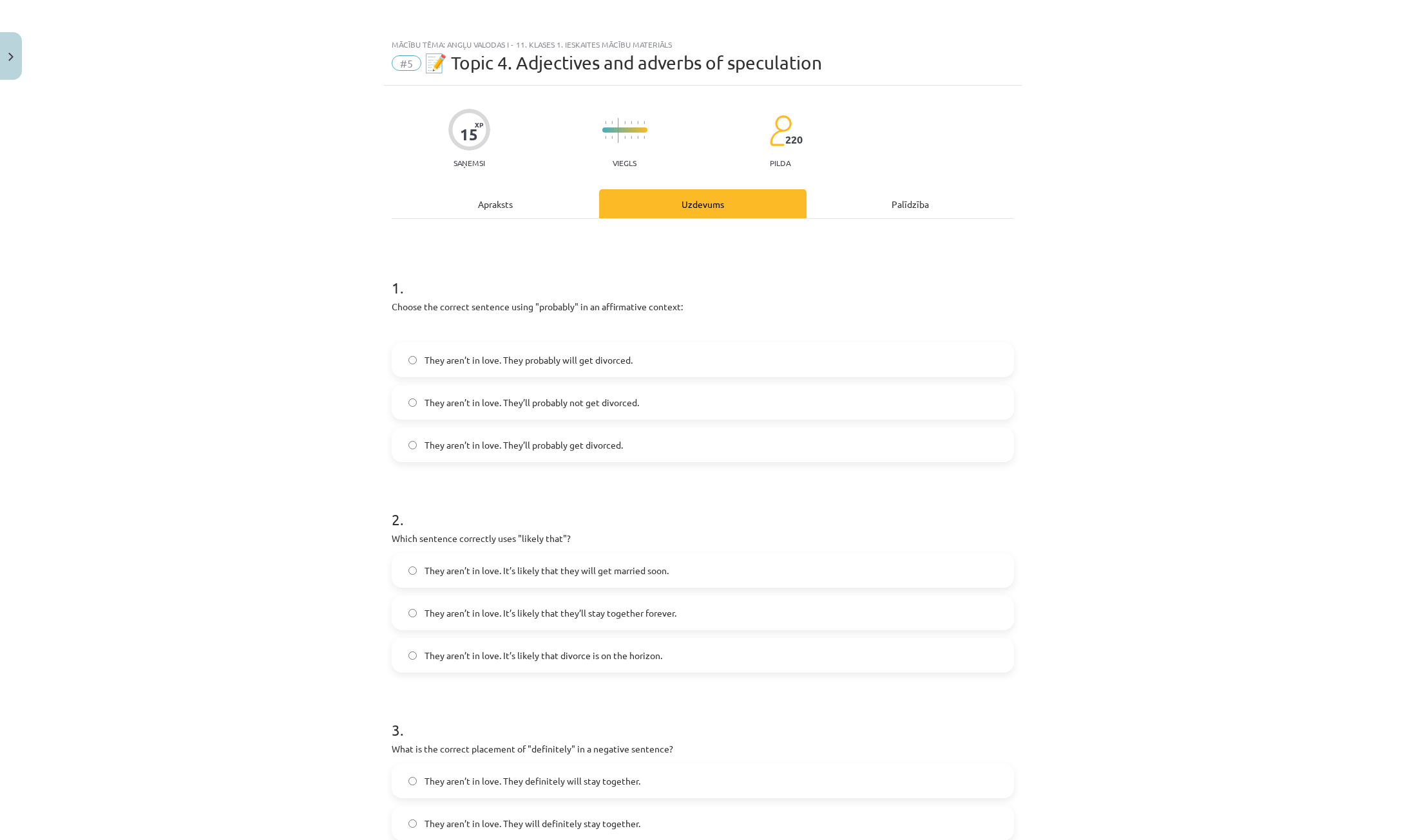
click at [646, 401] on label "They aren’t in love. They’ll probably not get divorced." at bounding box center [703, 403] width 620 height 32
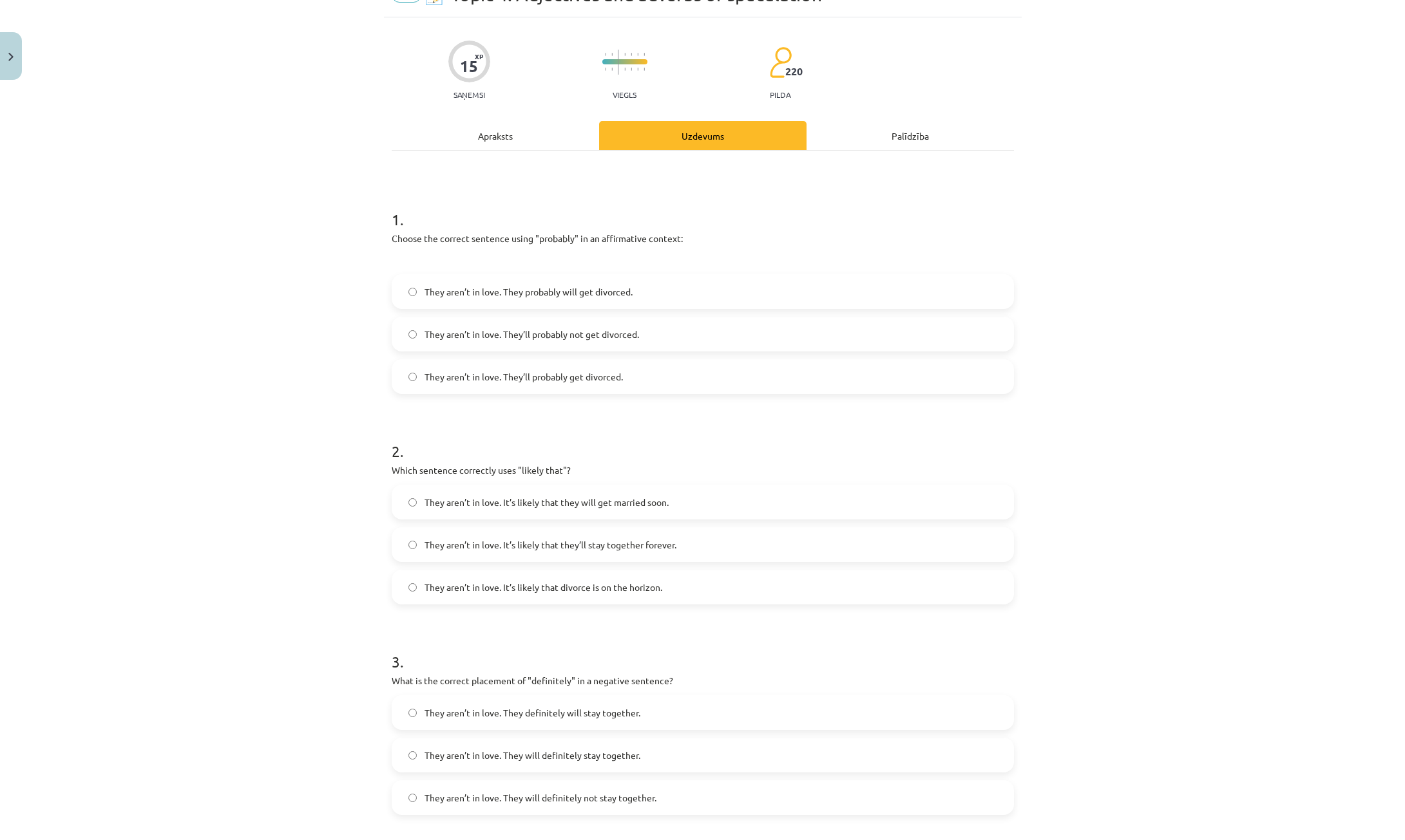
scroll to position [193, 0]
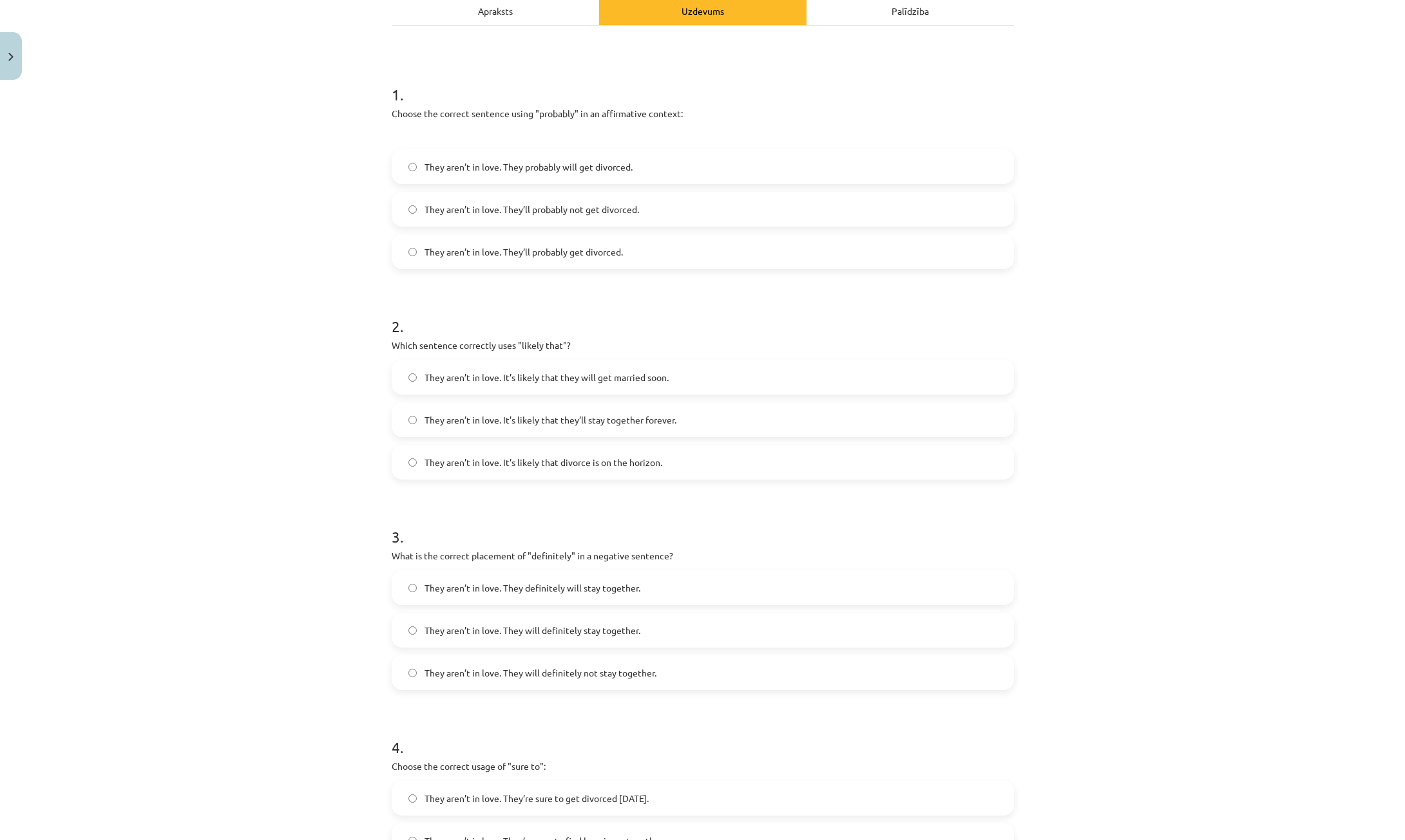
click at [619, 463] on span "They aren’t in love. It’s likely that divorce is on the horizon." at bounding box center [543, 462] width 238 height 13
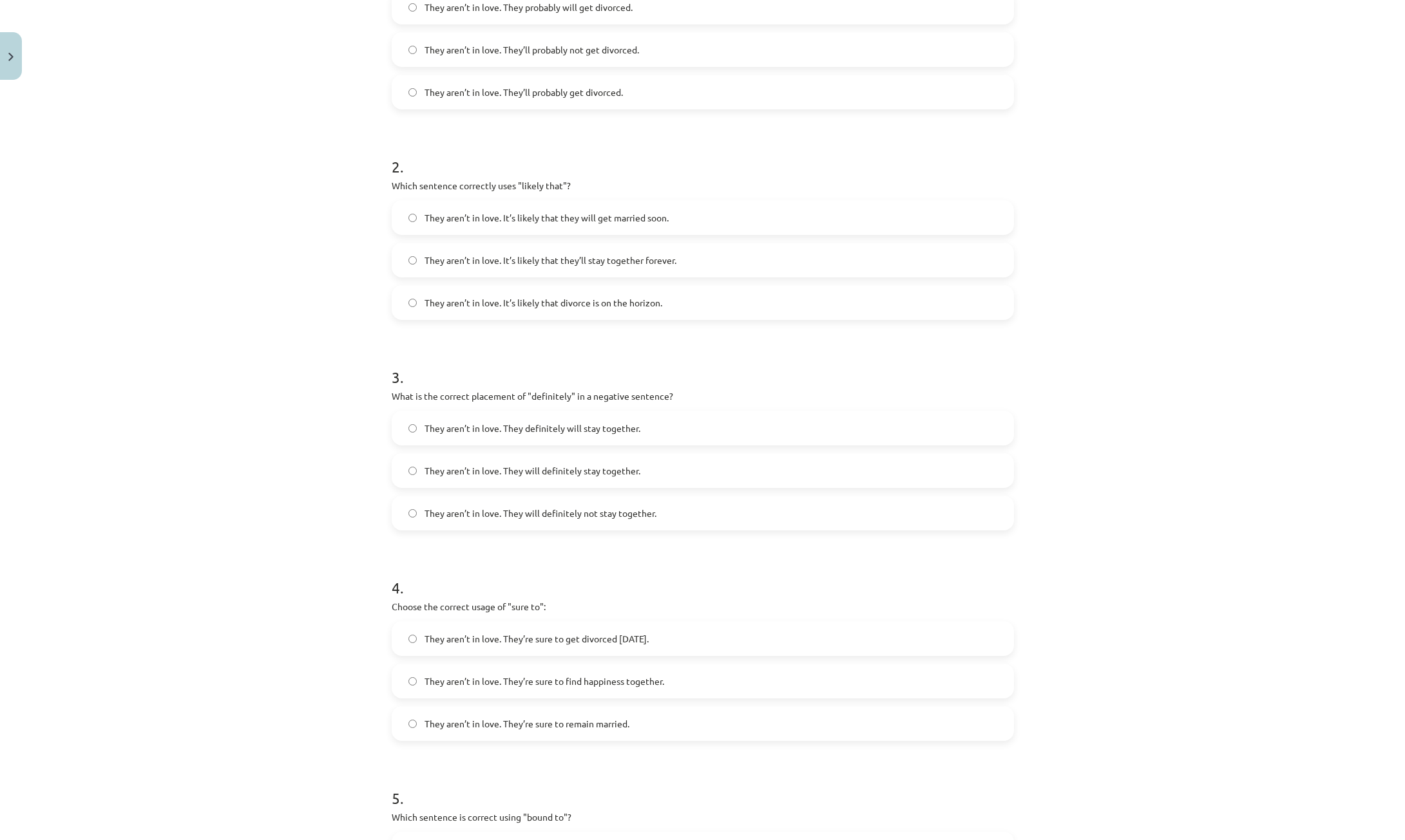
scroll to position [387, 0]
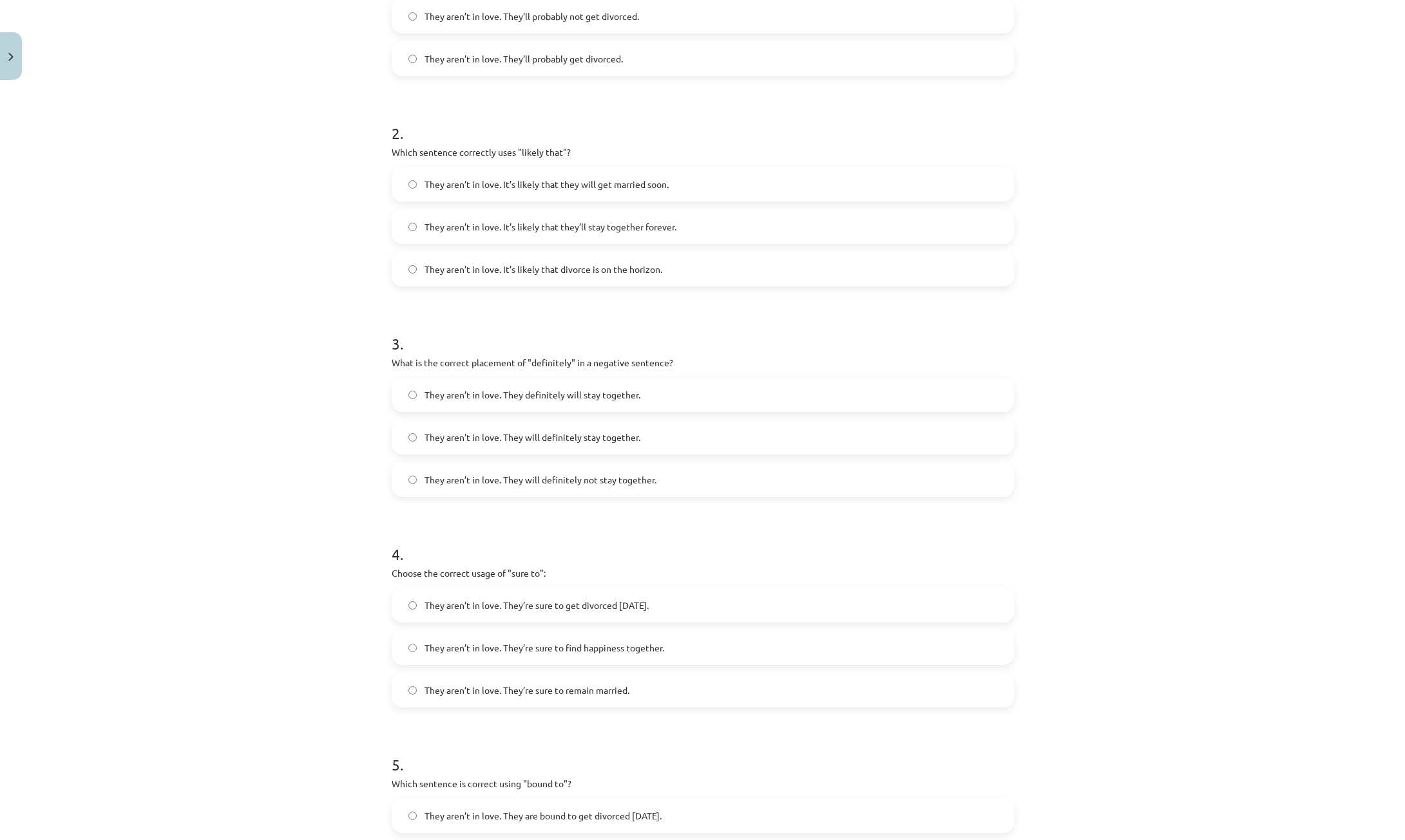
click at [628, 480] on span "They aren’t in love. They will definitely not stay together." at bounding box center [541, 479] width 232 height 13
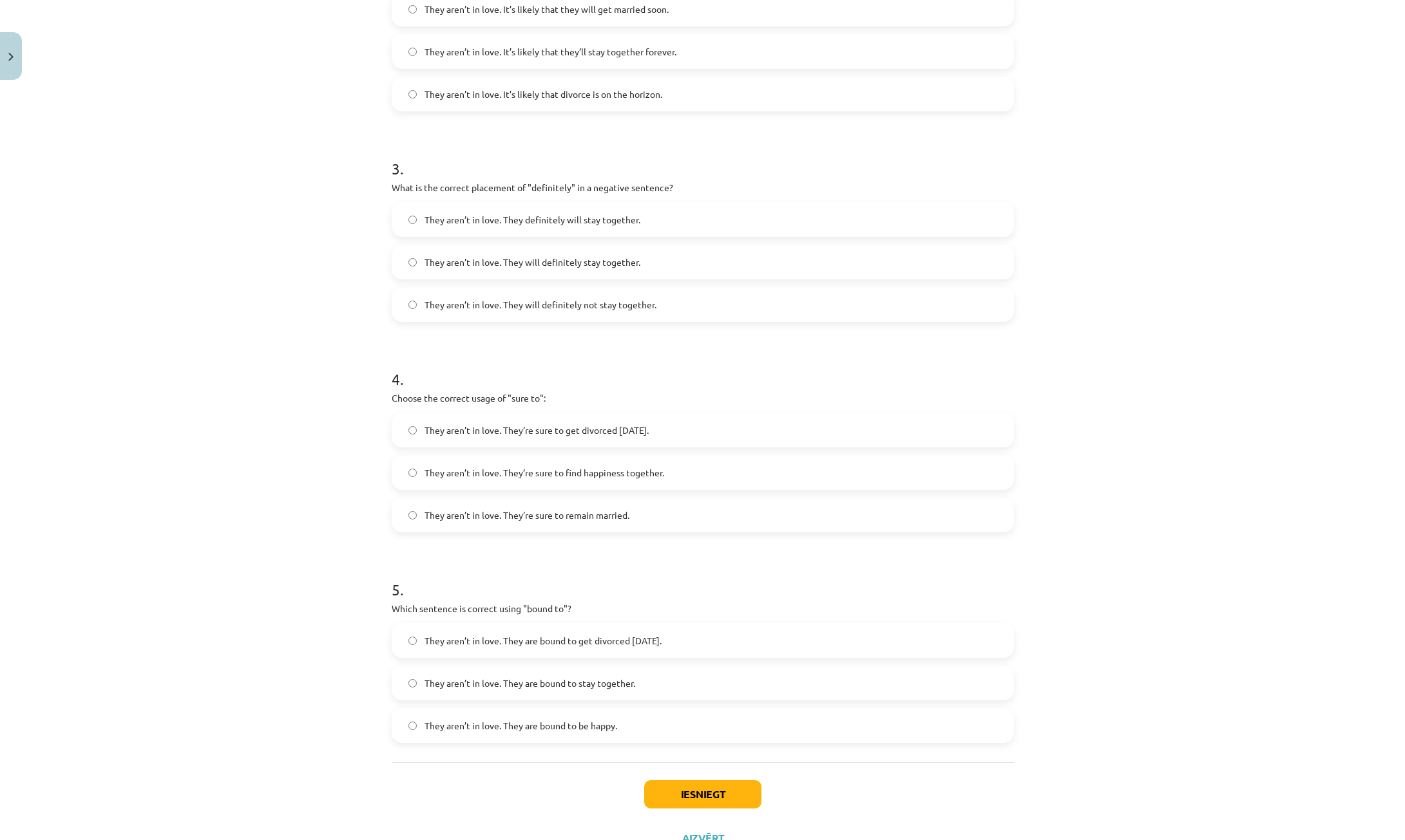
scroll to position [580, 0]
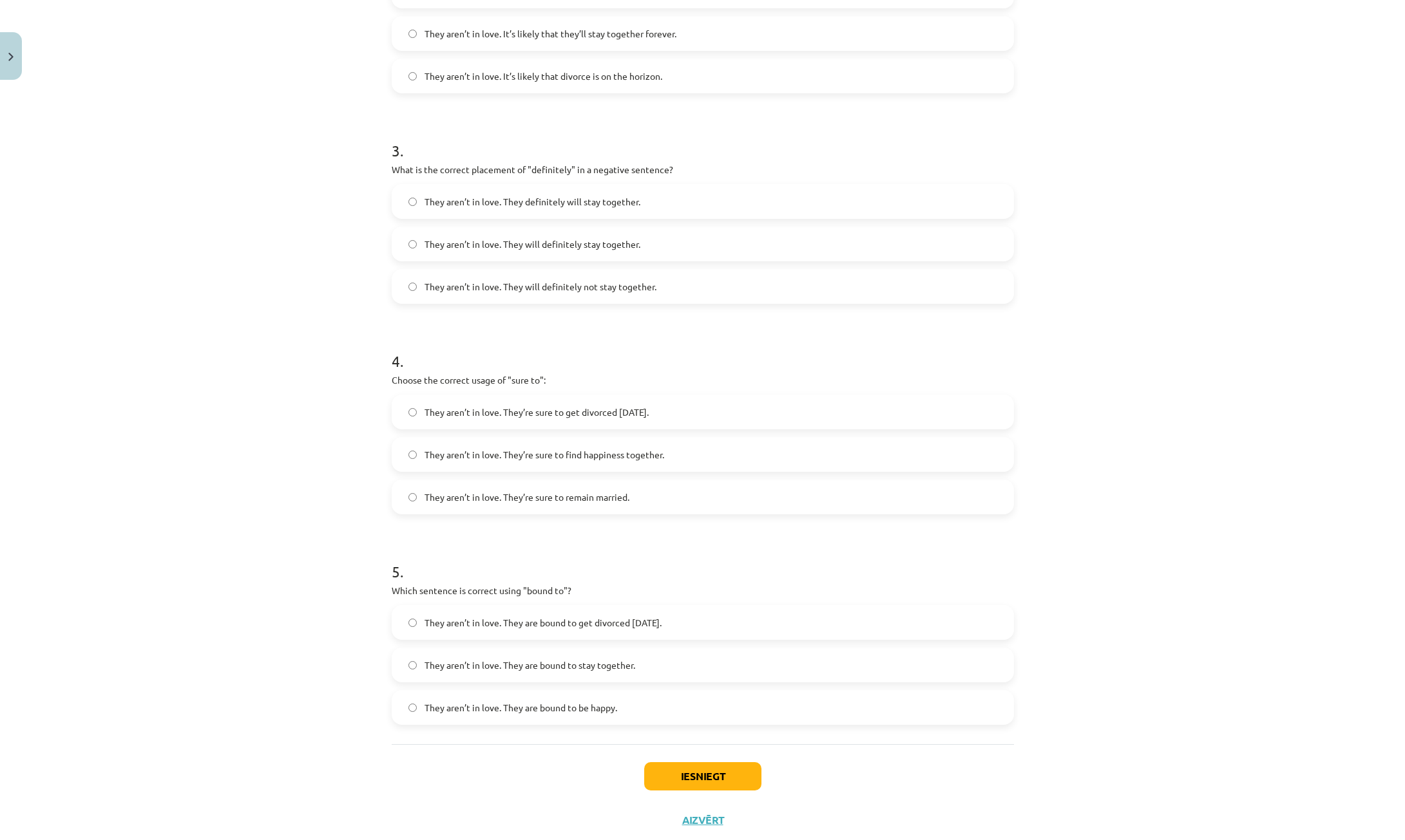
click at [649, 406] on span "They aren’t in love. They’re sure to get divorced within six months." at bounding box center [536, 412] width 224 height 13
click at [626, 612] on label "They aren’t in love. They are bound to get divorced within six months." at bounding box center [703, 622] width 620 height 32
click at [710, 787] on button "Iesniegt" at bounding box center [703, 776] width 117 height 28
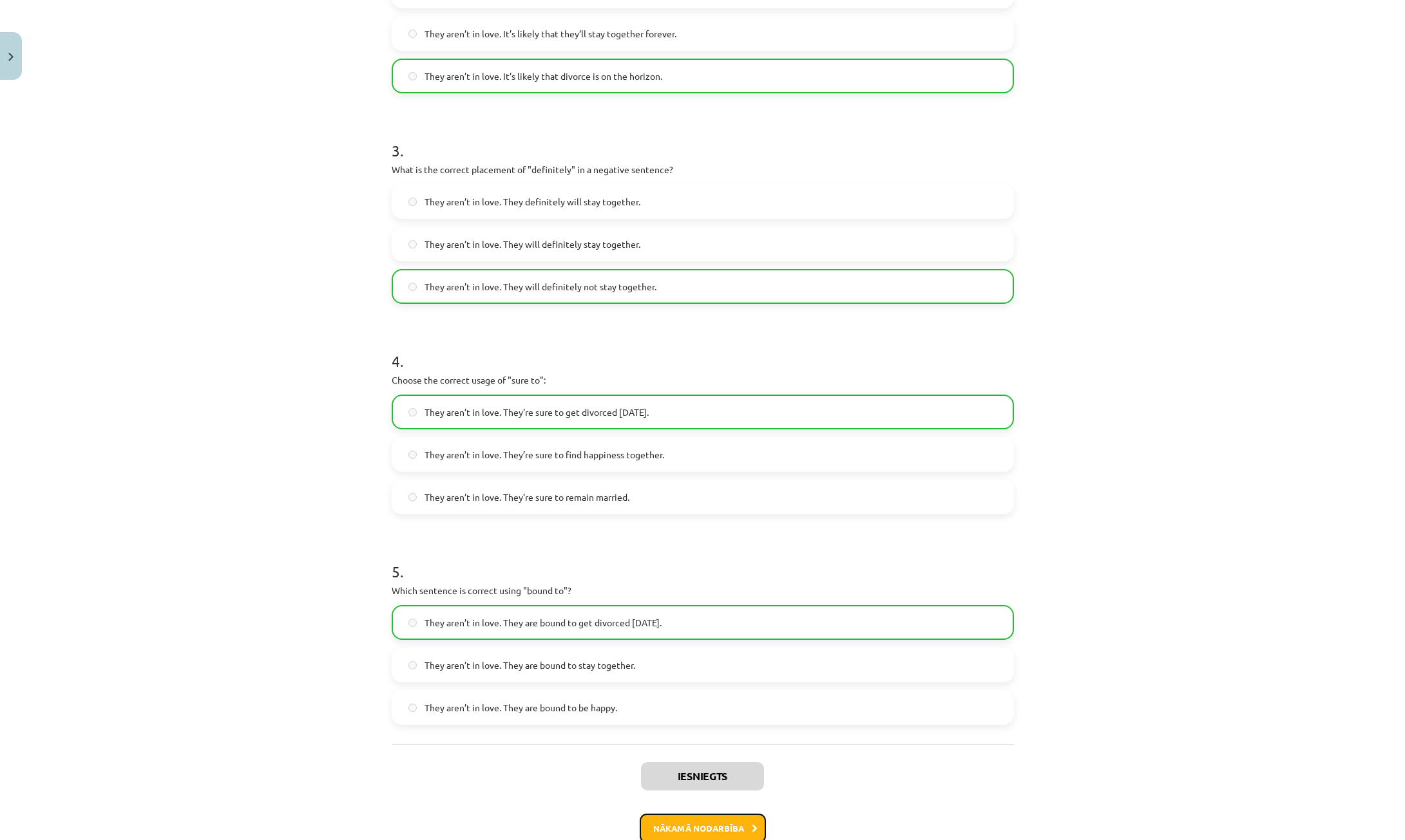
click at [713, 836] on button "Nākamā nodarbība" at bounding box center [703, 829] width 126 height 29
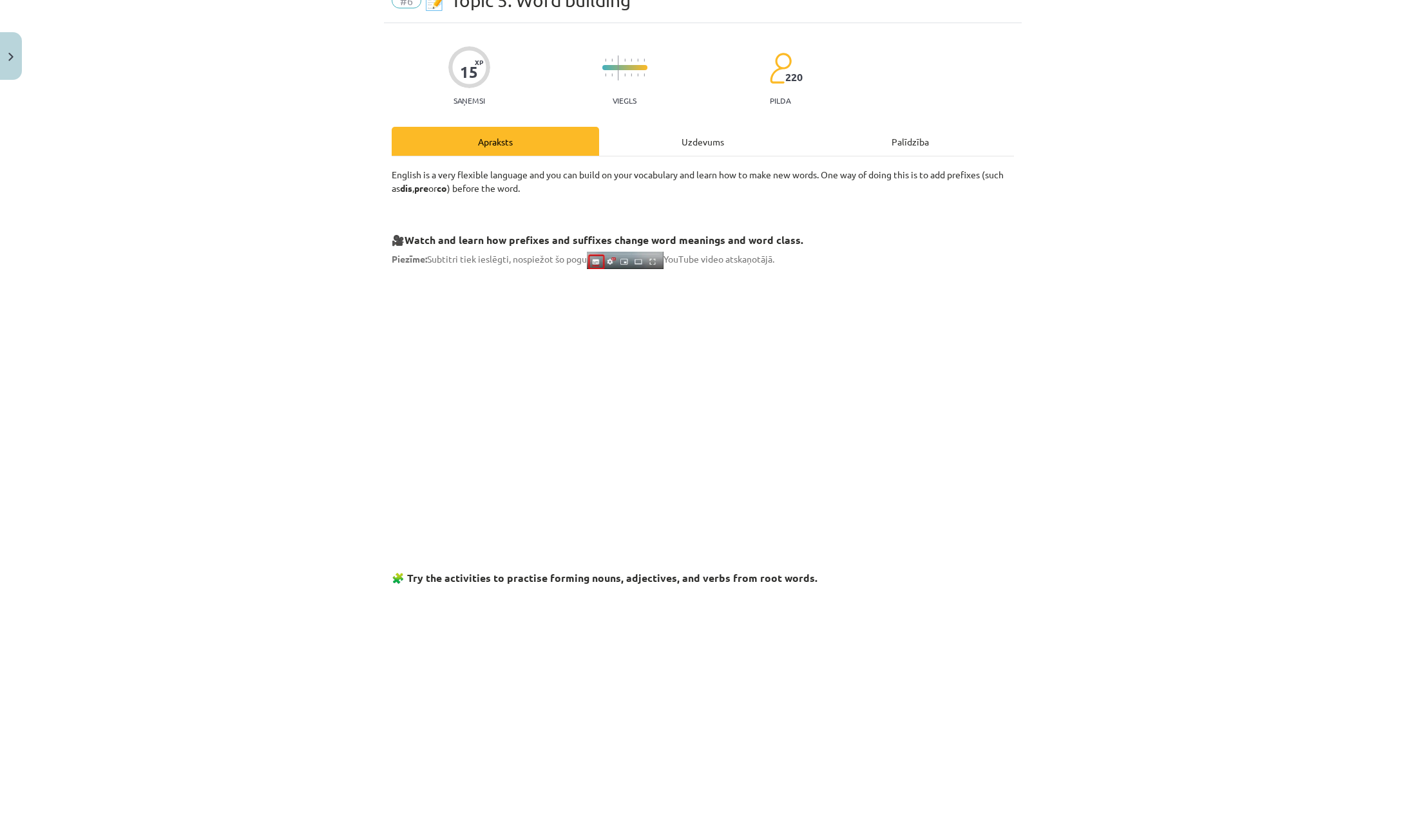
scroll to position [32, 0]
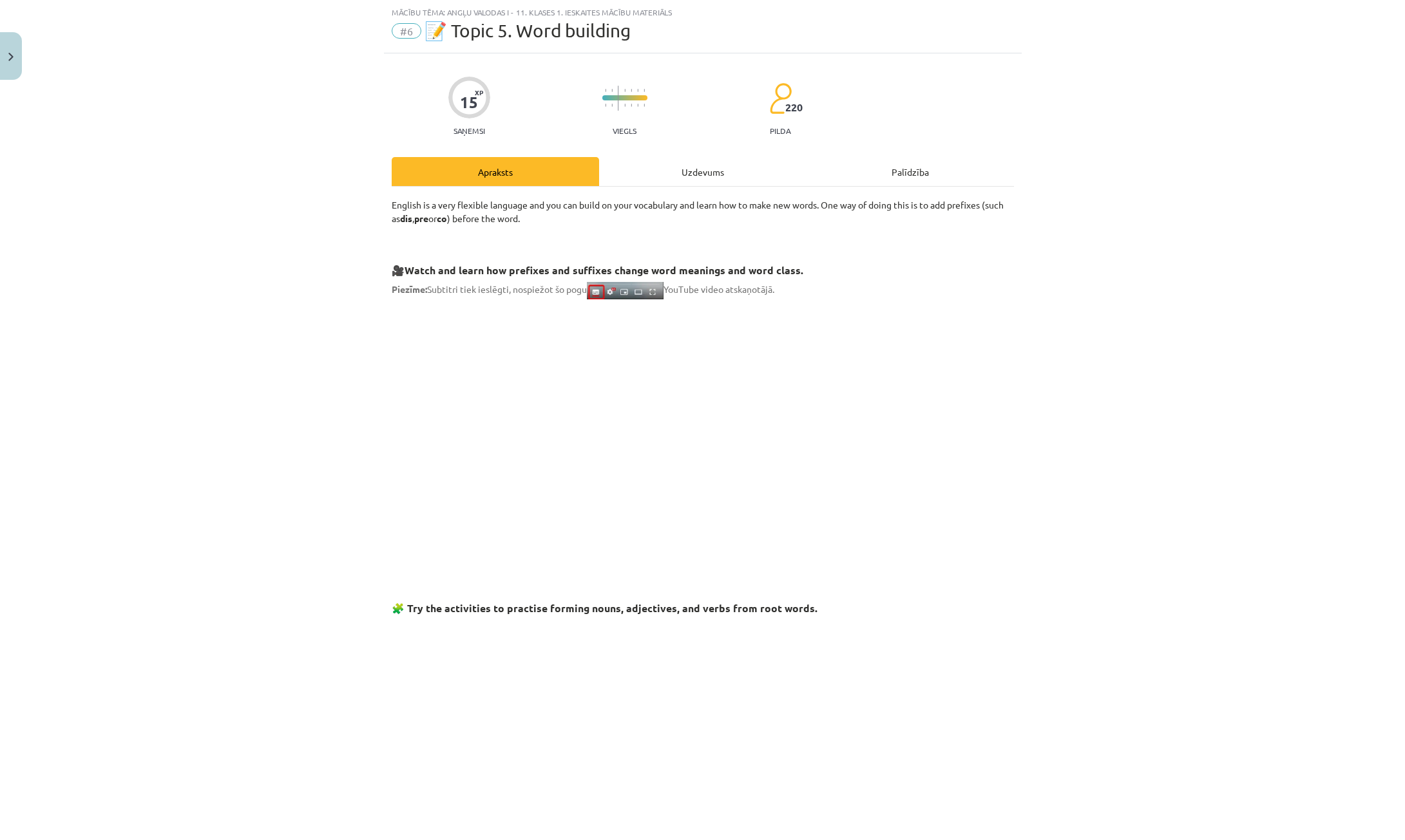
click at [683, 173] on div "Uzdevums" at bounding box center [702, 171] width 207 height 29
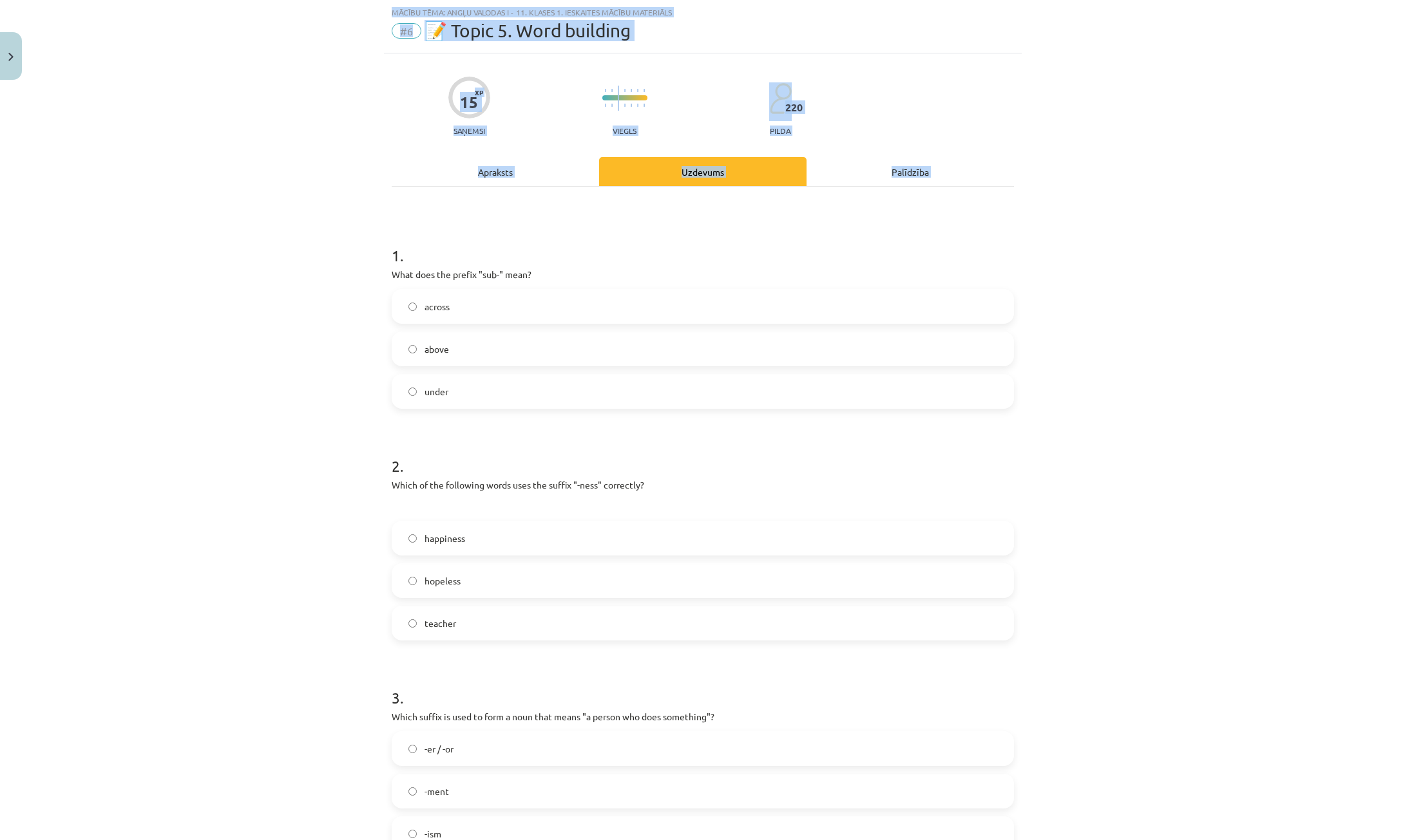
scroll to position [613, 0]
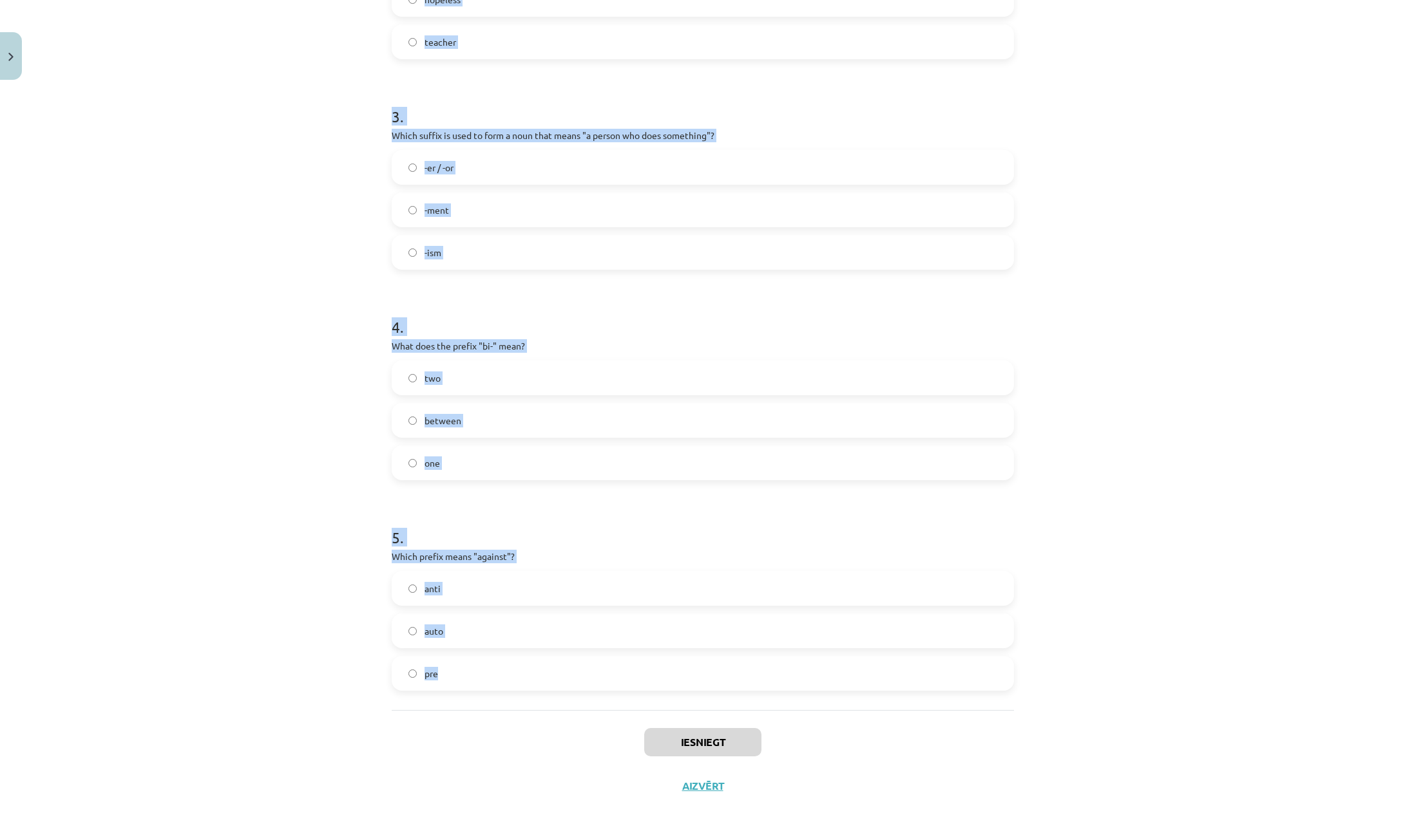
drag, startPoint x: 380, startPoint y: 253, endPoint x: 490, endPoint y: 669, distance: 430.3
click at [490, 669] on div "Mācību tēma: Angļu valodas i - 11. klases 1. ieskaites mācību materiāls #6 📝 To…" at bounding box center [702, 420] width 1405 height 840
copy form "1 . What does the prefix "sub-" mean? across above under 2 . Which of the follo…"
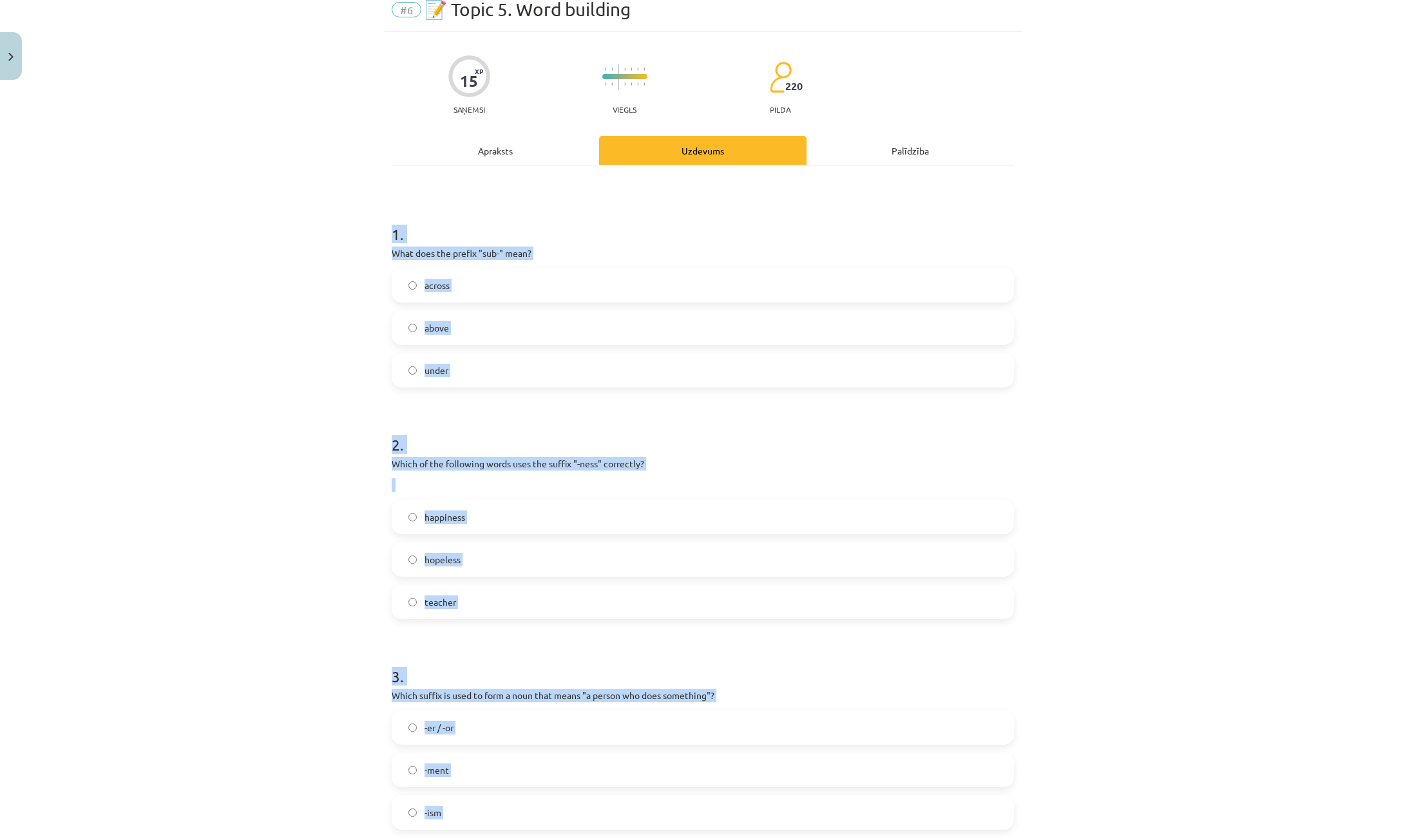
scroll to position [34, 0]
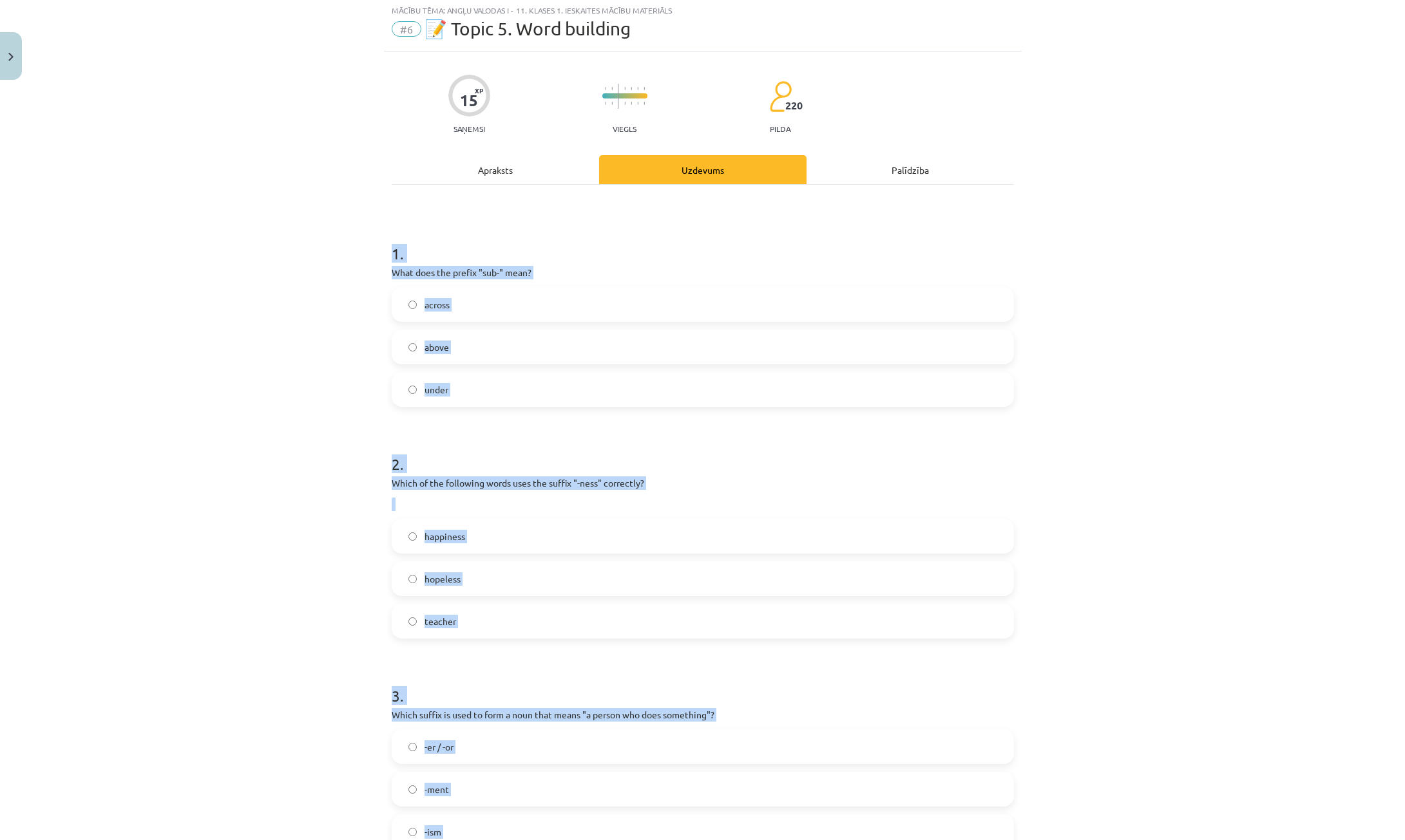
click at [259, 277] on div "Mācību tēma: Angļu valodas i - 11. klases 1. ieskaites mācību materiāls #6 📝 To…" at bounding box center [702, 420] width 1405 height 840
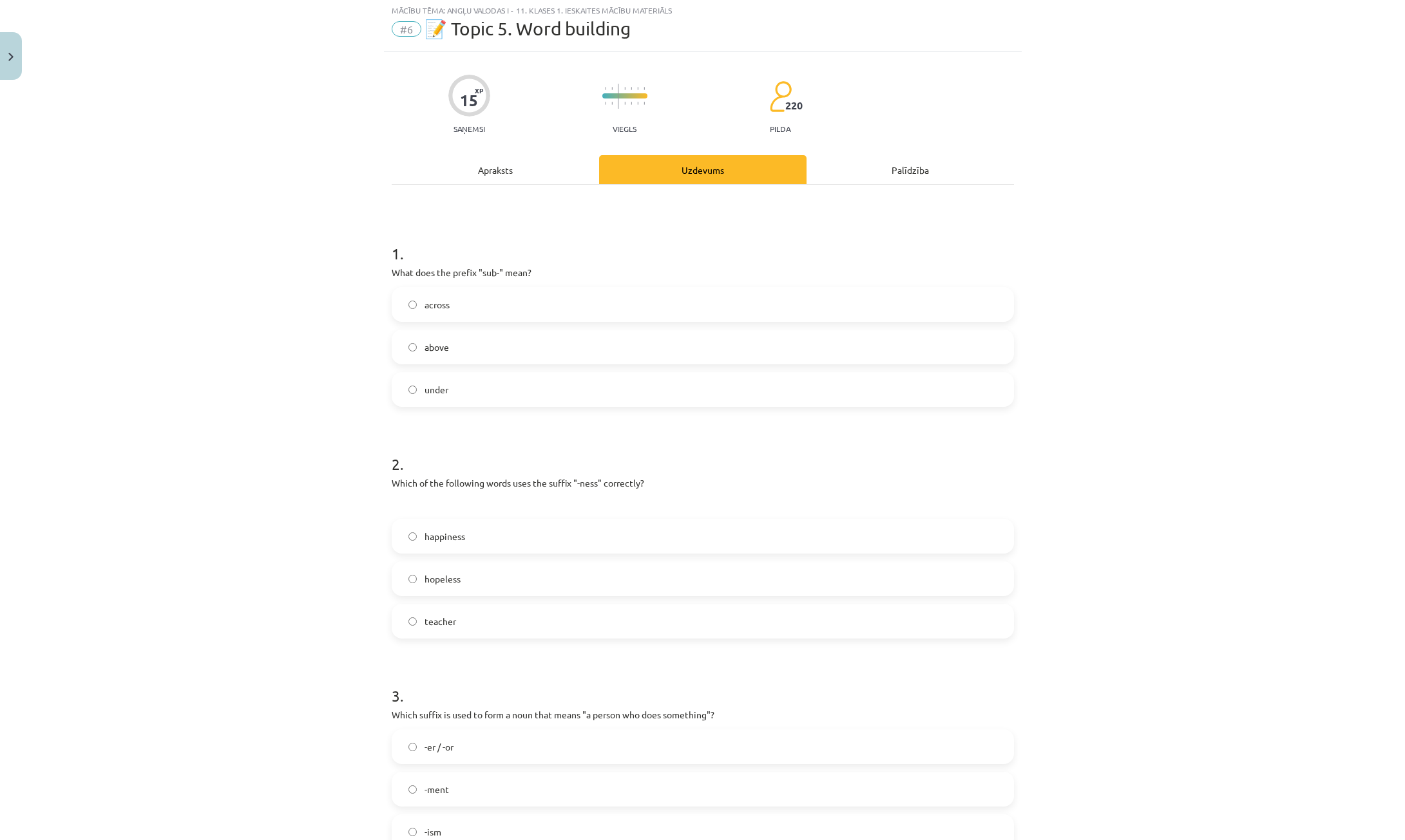
click at [480, 389] on label "under" at bounding box center [703, 389] width 620 height 32
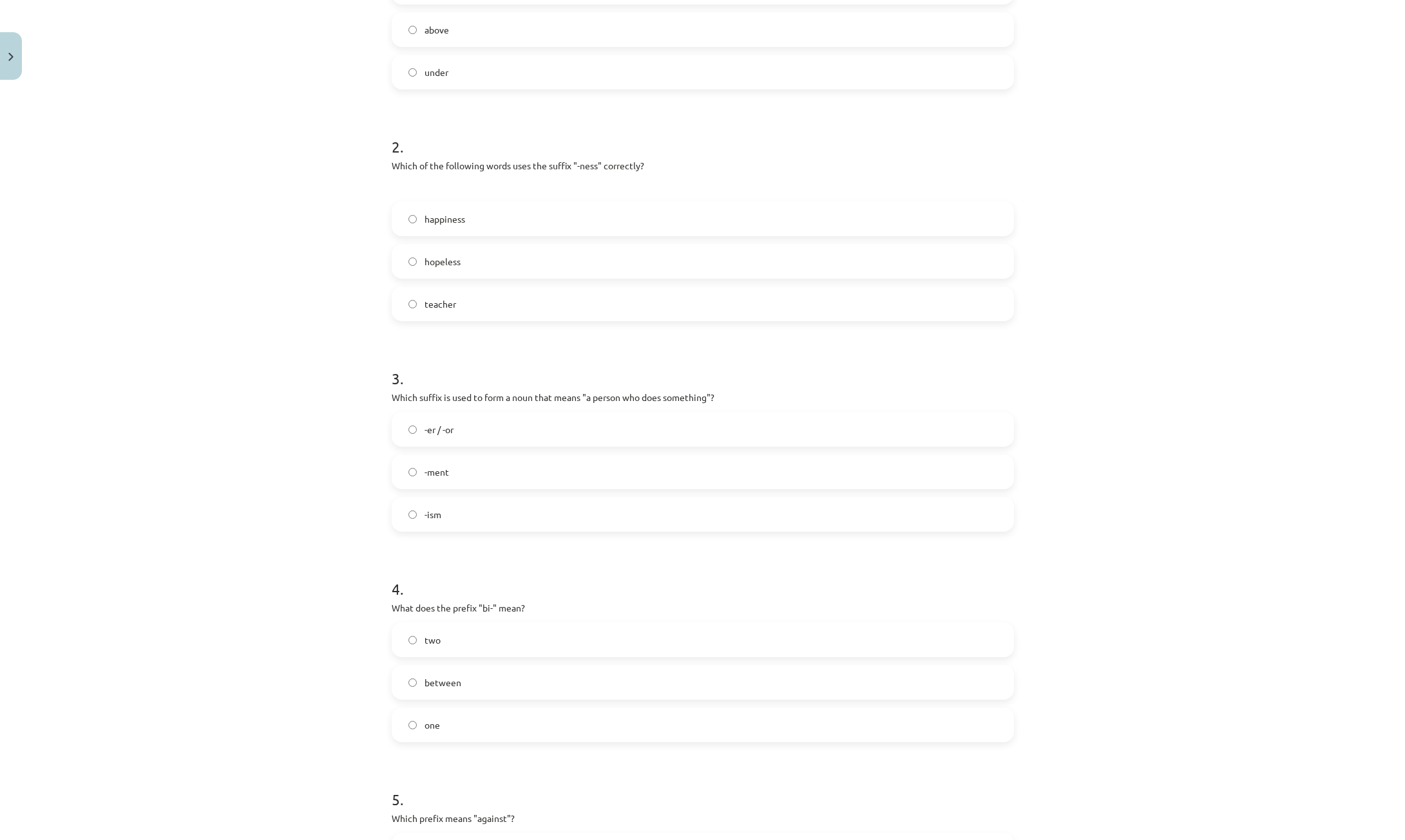
scroll to position [356, 0]
drag, startPoint x: 453, startPoint y: 215, endPoint x: 381, endPoint y: 143, distance: 101.8
click at [453, 215] on span "happiness" at bounding box center [445, 214] width 41 height 13
drag, startPoint x: 459, startPoint y: 419, endPoint x: 413, endPoint y: 337, distance: 94.0
click at [459, 418] on label "-er / -or" at bounding box center [703, 425] width 620 height 32
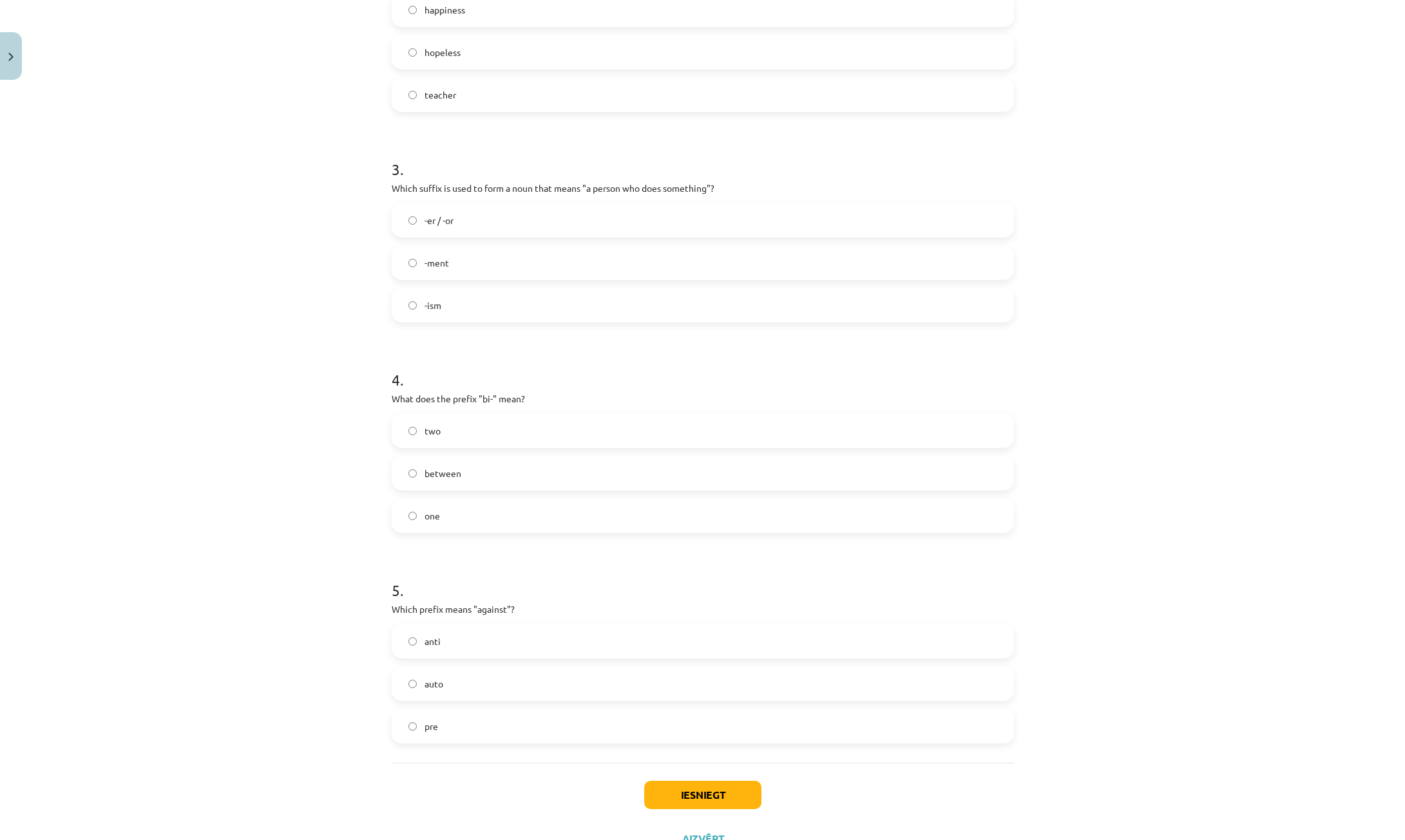
scroll to position [613, 0]
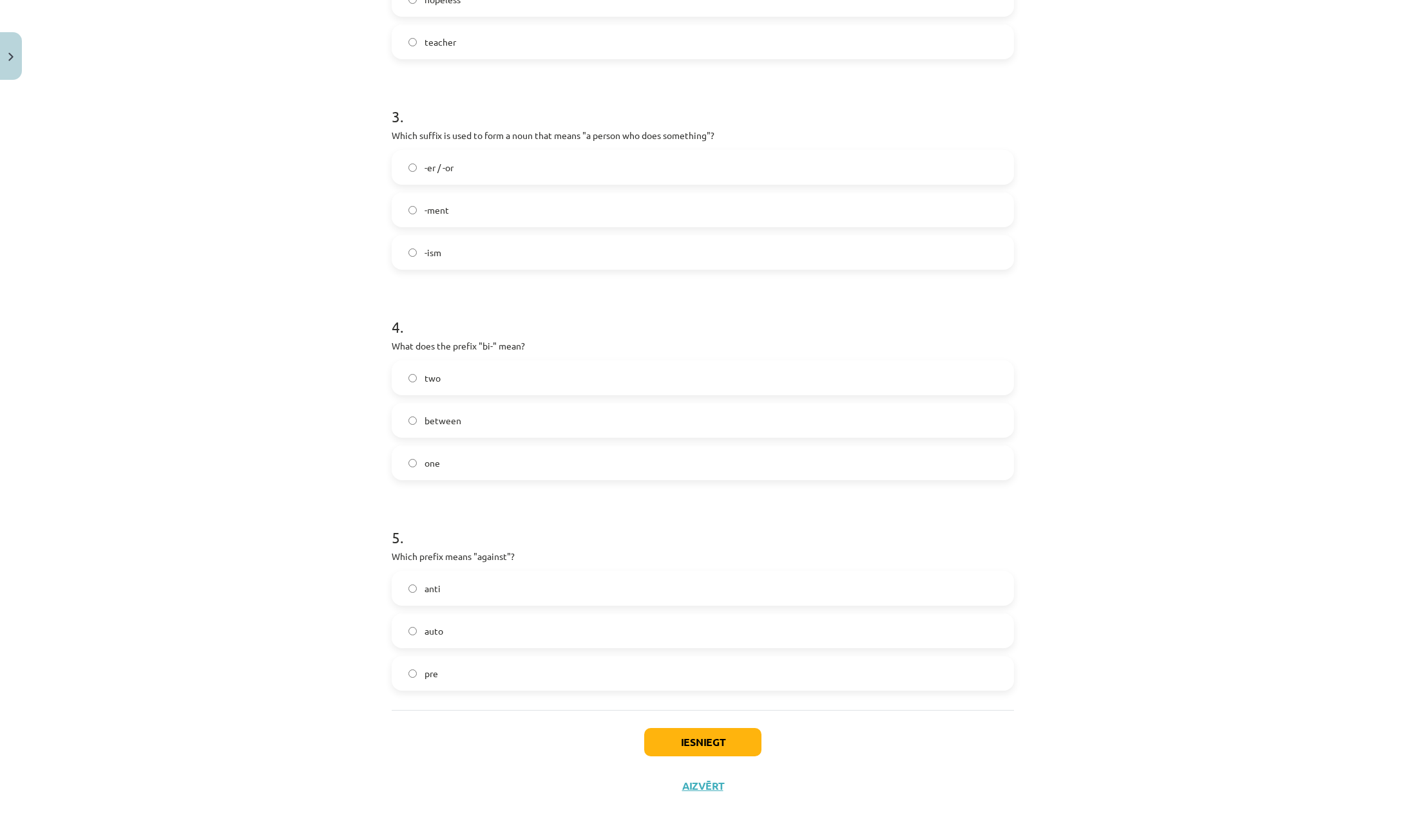
drag, startPoint x: 456, startPoint y: 375, endPoint x: 479, endPoint y: 453, distance: 81.3
click at [456, 379] on label "two" at bounding box center [703, 378] width 620 height 32
click at [478, 559] on p "Which prefix means "against"?" at bounding box center [703, 556] width 622 height 13
click at [483, 578] on label "anti" at bounding box center [703, 589] width 620 height 32
click at [715, 745] on button "Iesniegt" at bounding box center [703, 742] width 117 height 28
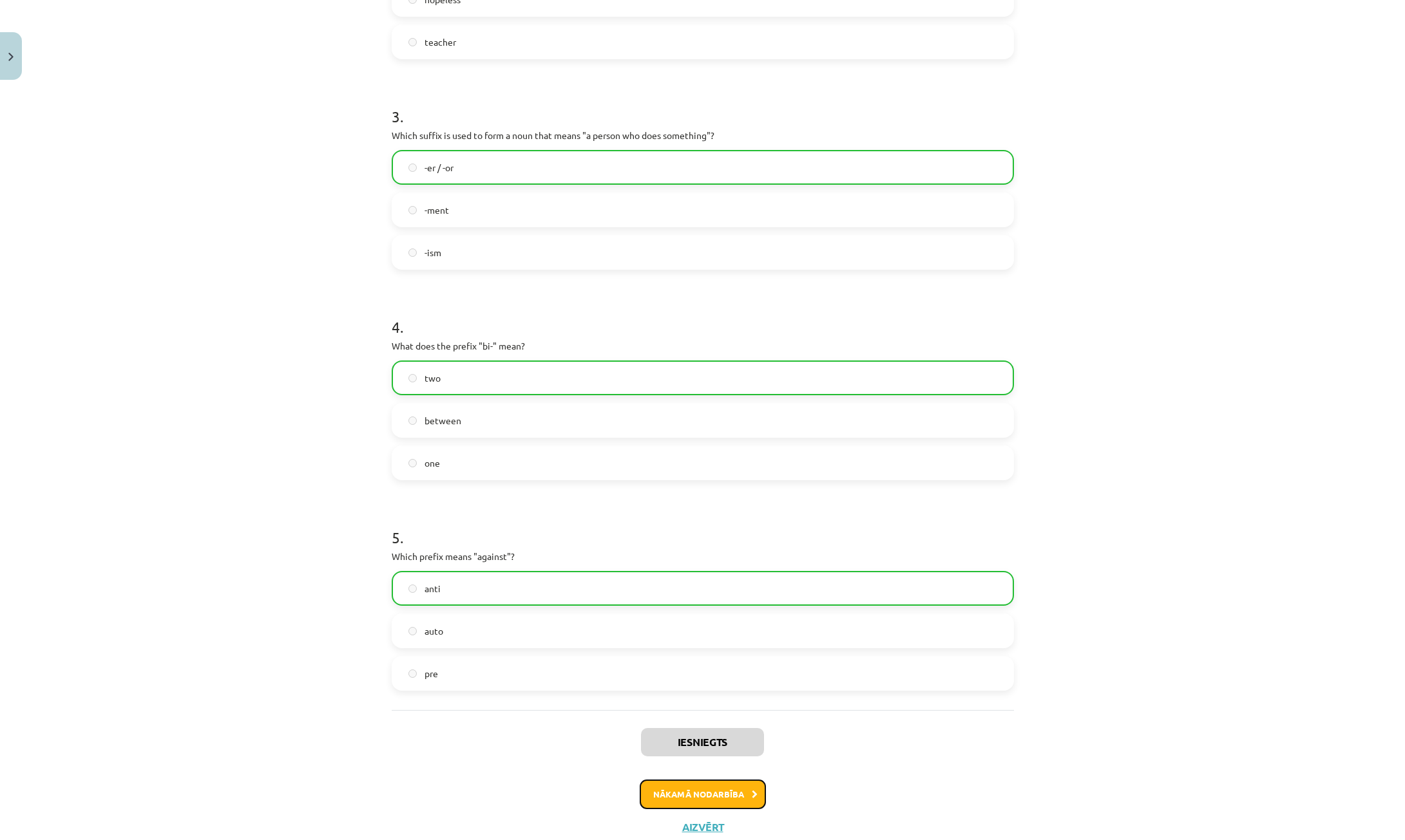
click at [692, 792] on button "Nākamā nodarbība" at bounding box center [703, 794] width 126 height 29
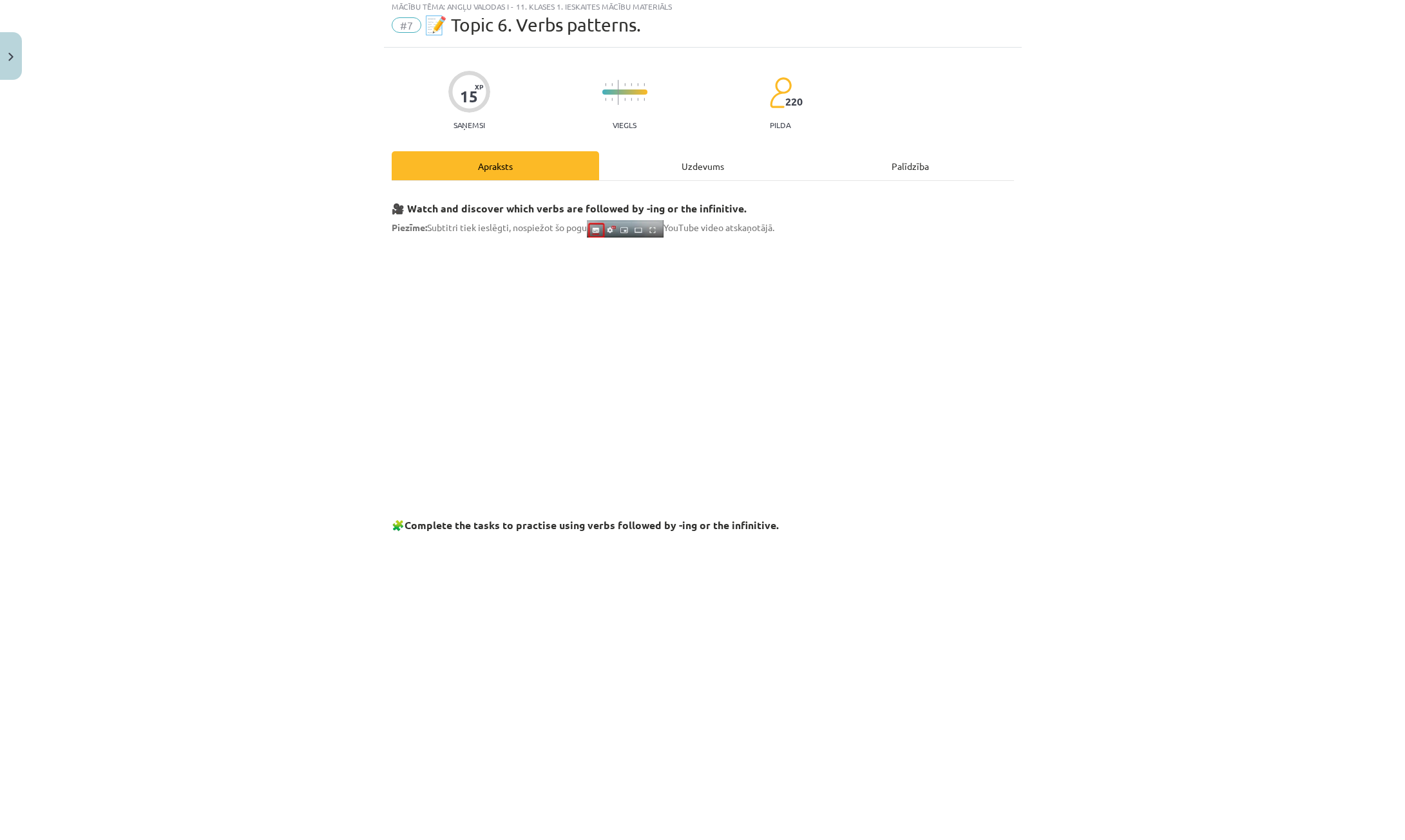
scroll to position [32, 0]
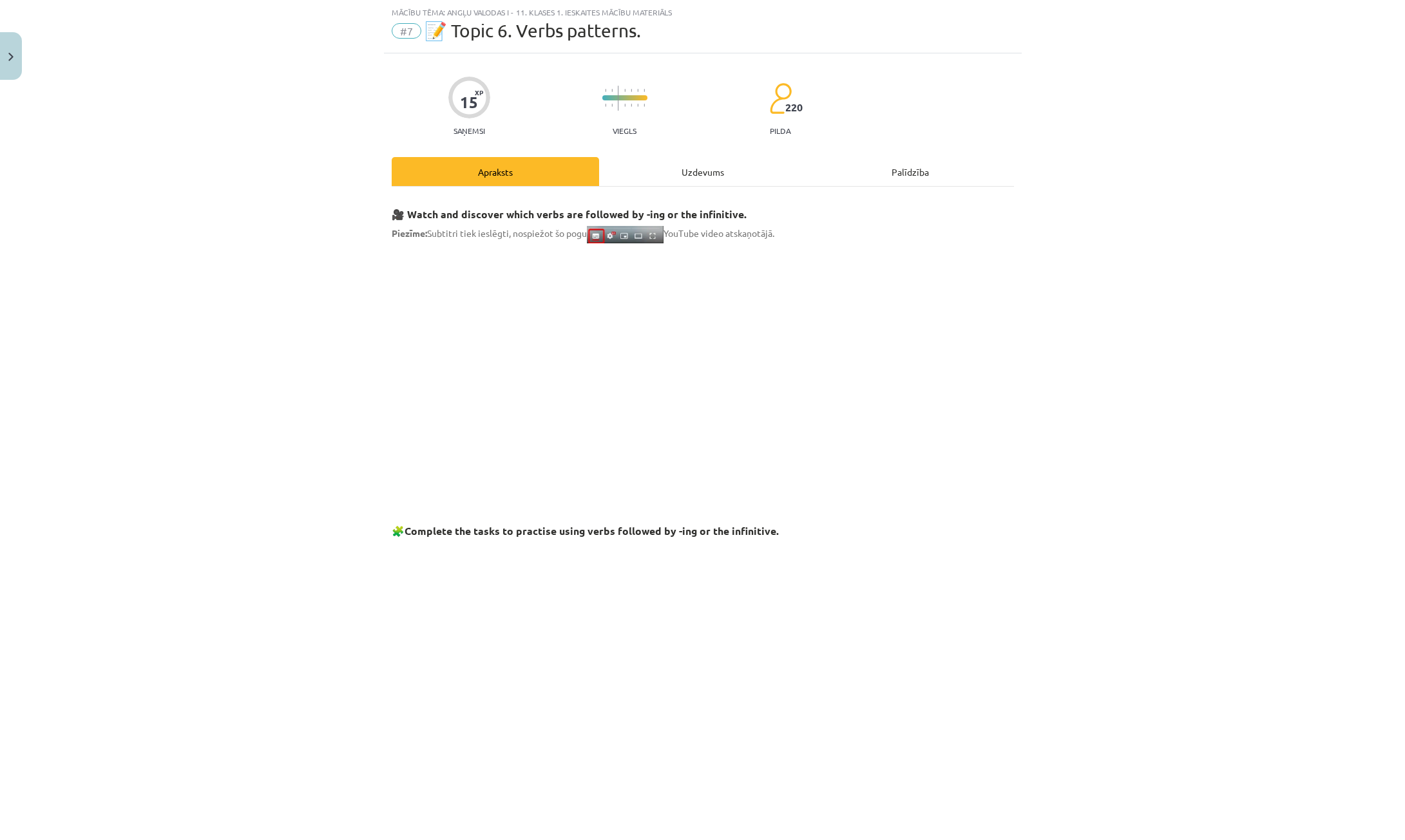
click at [675, 175] on div "Uzdevums" at bounding box center [702, 171] width 207 height 29
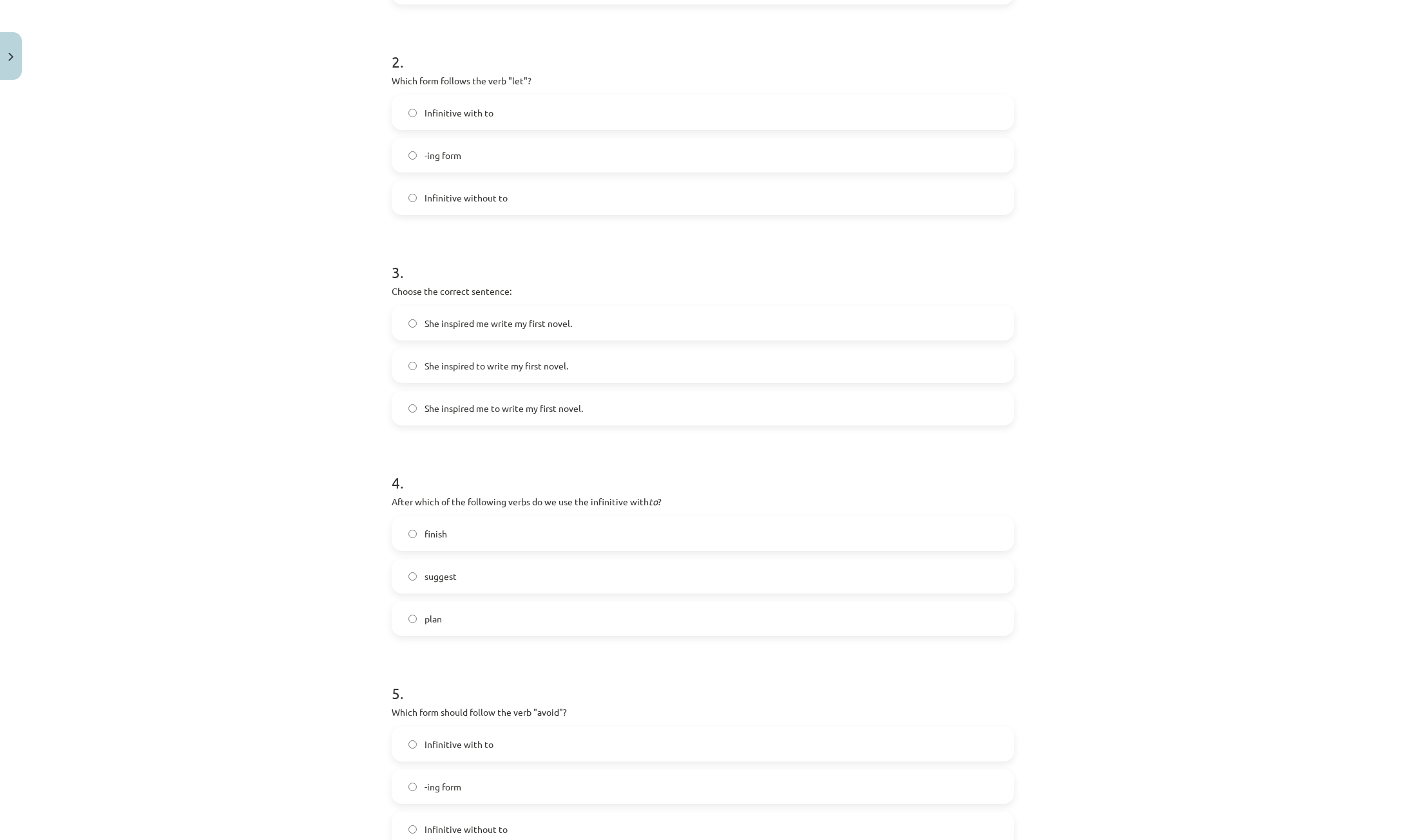
scroll to position [592, 0]
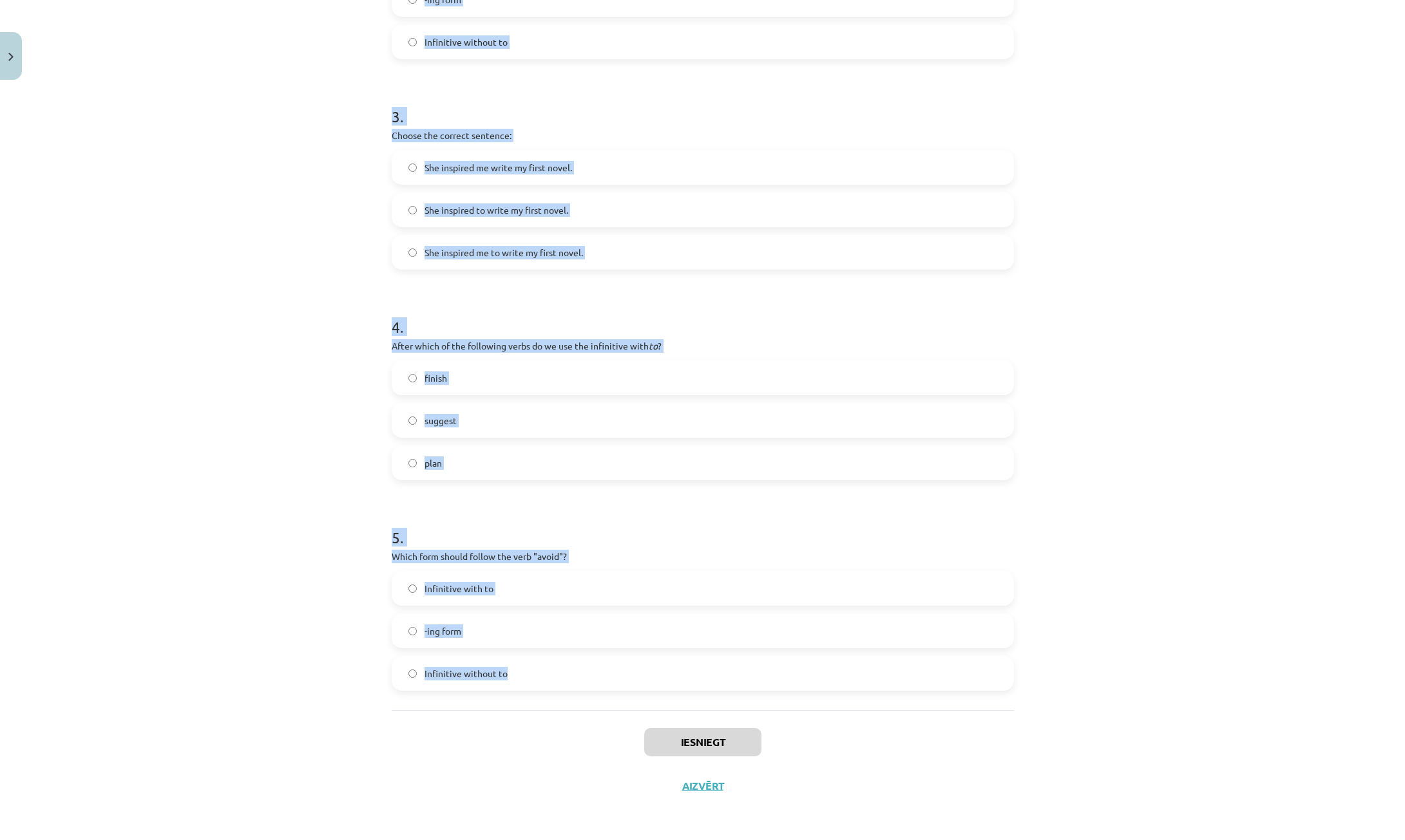
drag, startPoint x: 390, startPoint y: 254, endPoint x: 575, endPoint y: 702, distance: 484.7
click at [575, 702] on div "15 XP Saņemsi Viegls 220 pilda Apraksts Uzdevums Palīdzība 1 . What is the diff…" at bounding box center [703, 151] width 638 height 1315
copy form "1 . What is the difference in meaning between "stop talking" and "stop to talk"…"
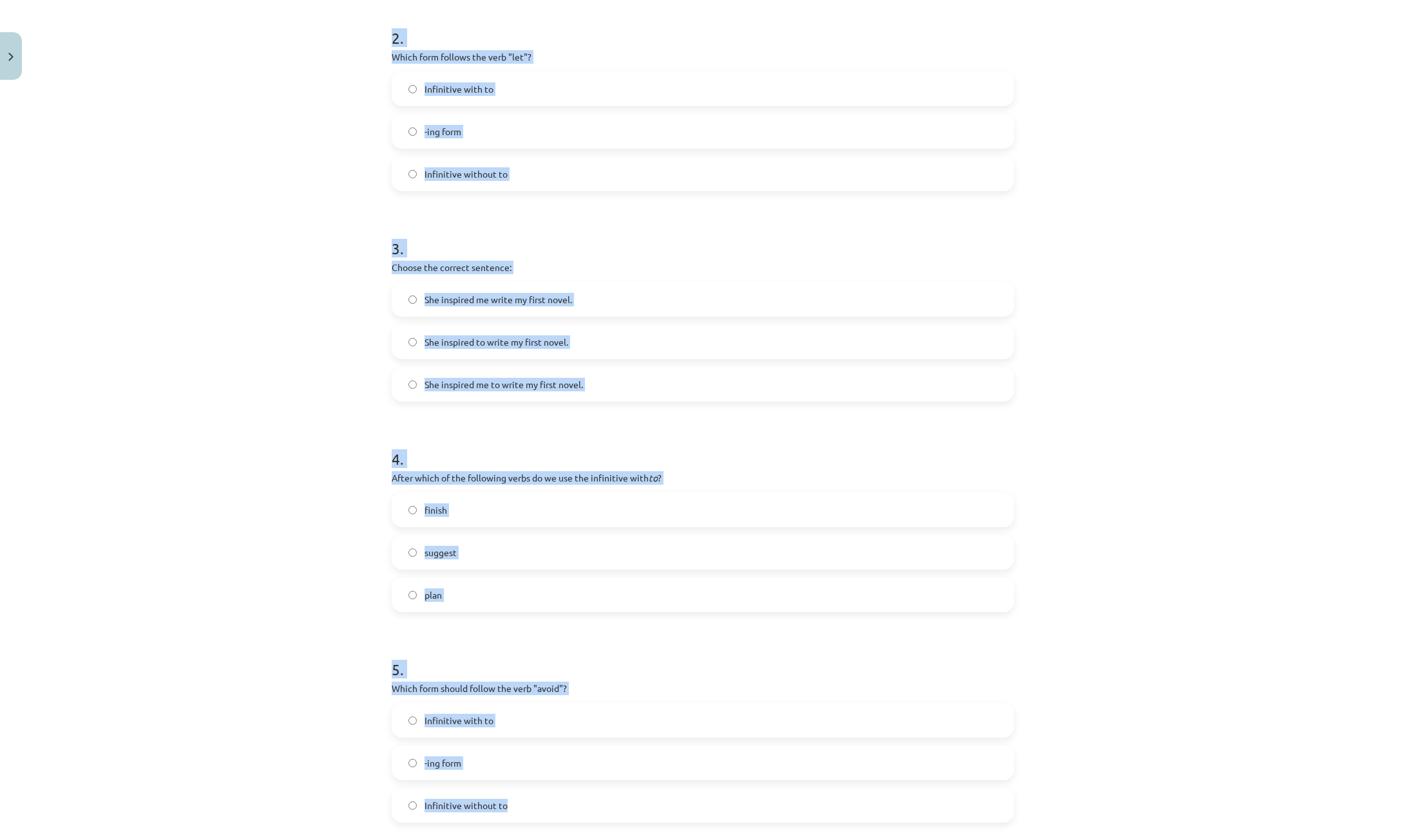
scroll to position [142, 0]
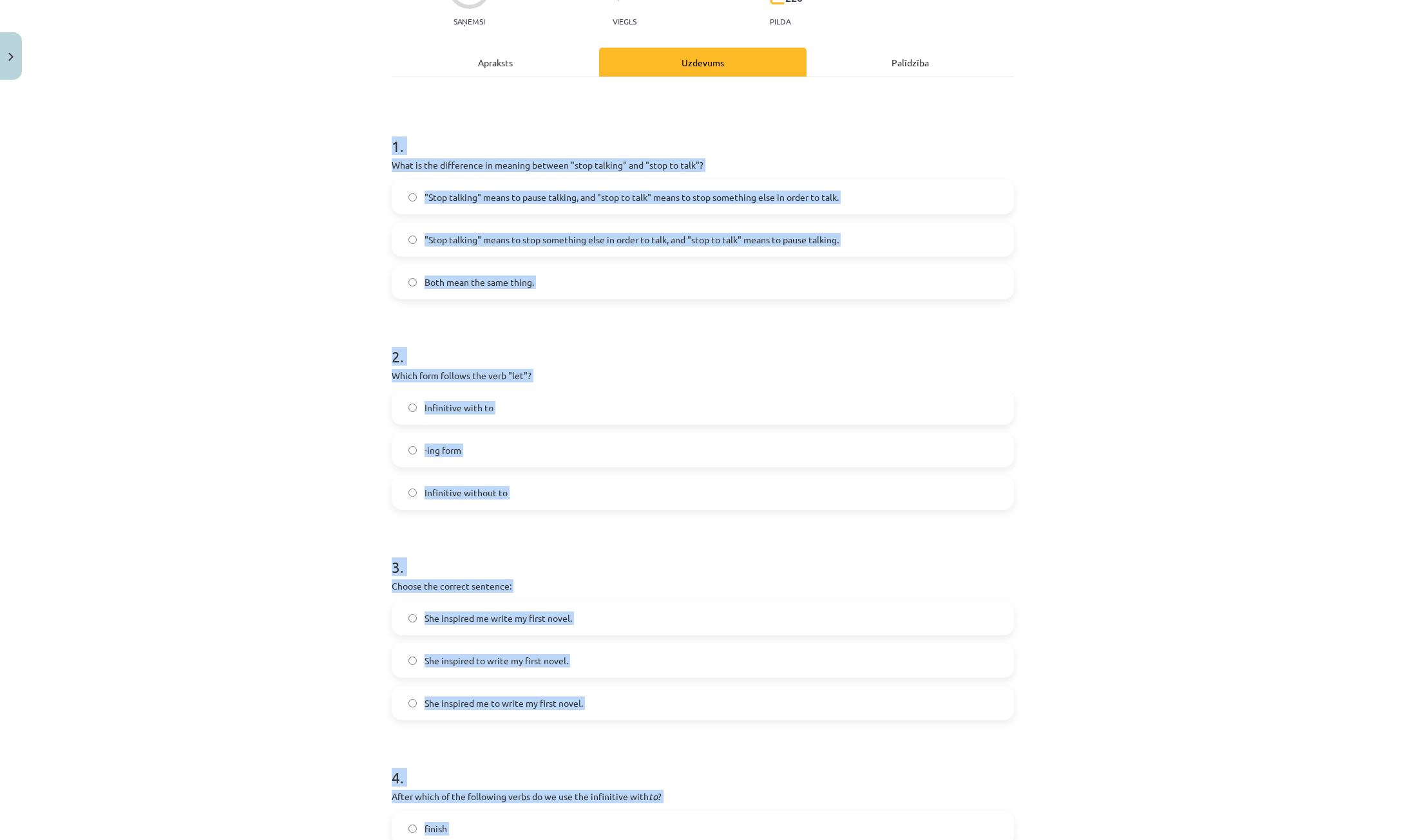
click at [338, 308] on div "Mācību tēma: Angļu valodas i - 11. klases 1. ieskaites mācību materiāls #7 📝 To…" at bounding box center [702, 420] width 1405 height 840
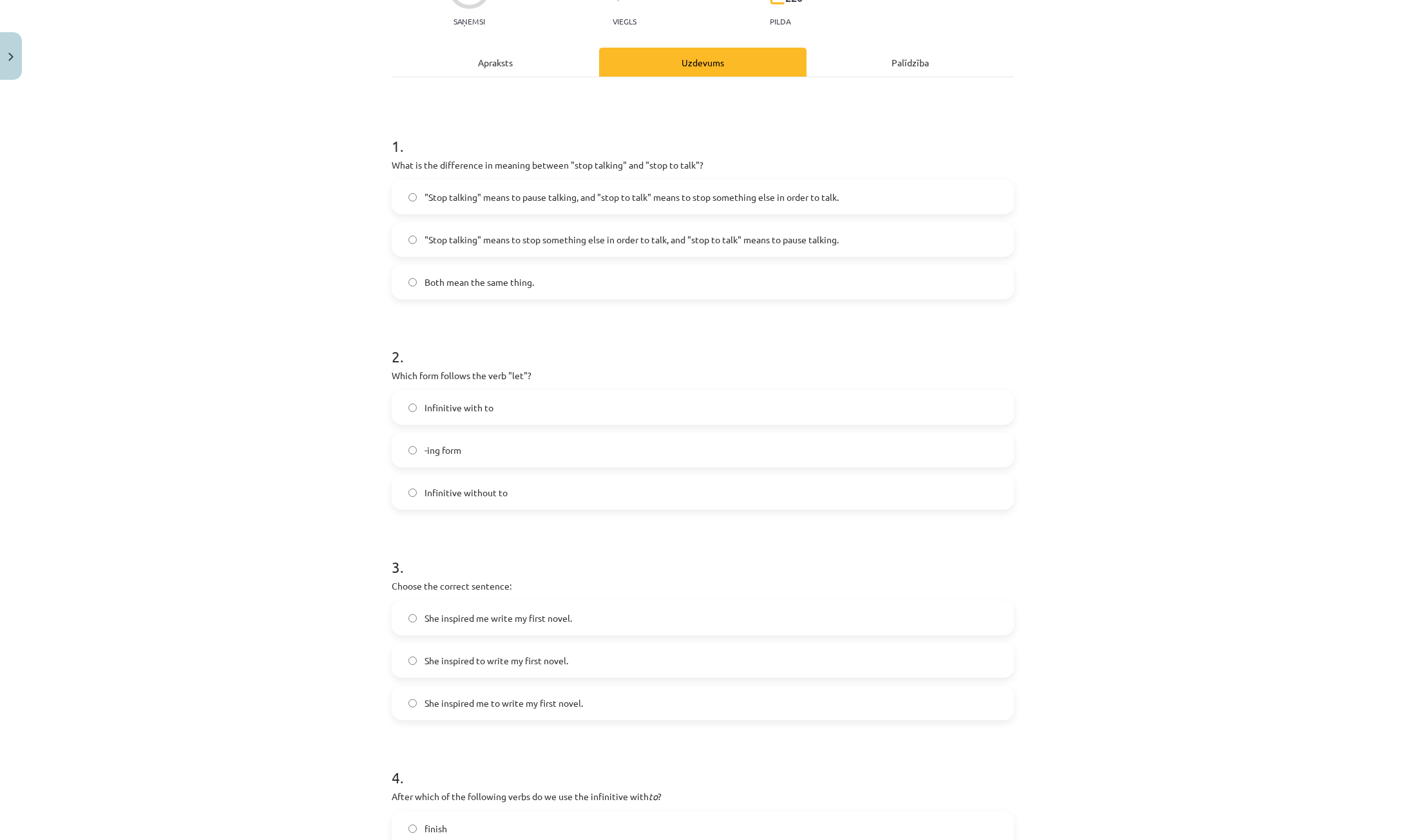
click at [449, 194] on span ""Stop talking" means to pause talking, and "stop to talk" means to stop somethi…" at bounding box center [632, 197] width 414 height 13
click at [493, 394] on label "Infinitive with to" at bounding box center [703, 408] width 620 height 32
drag, startPoint x: 489, startPoint y: 494, endPoint x: 416, endPoint y: 354, distance: 157.9
click at [488, 493] on span "Infinitive without to" at bounding box center [466, 493] width 83 height 13
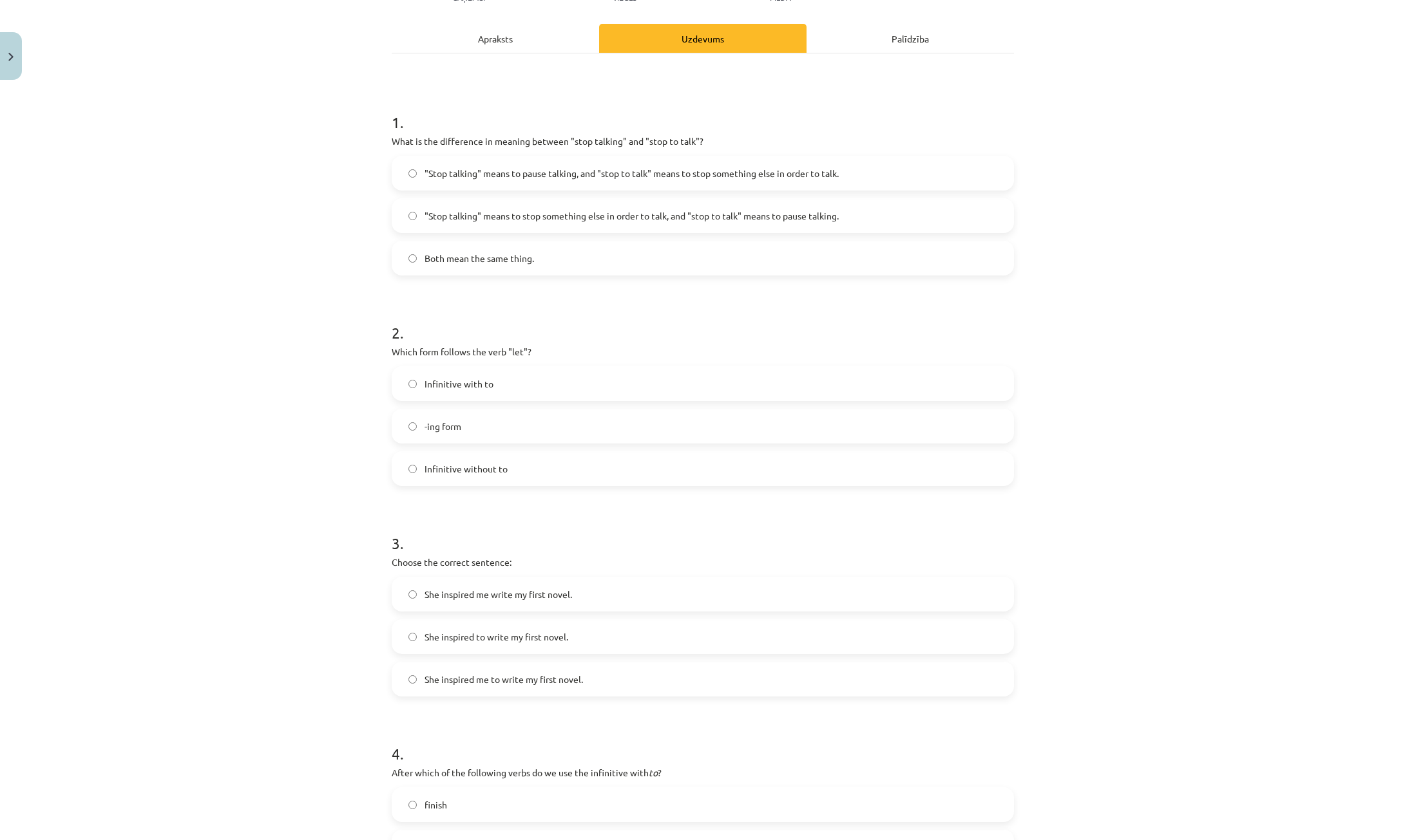
scroll to position [270, 0]
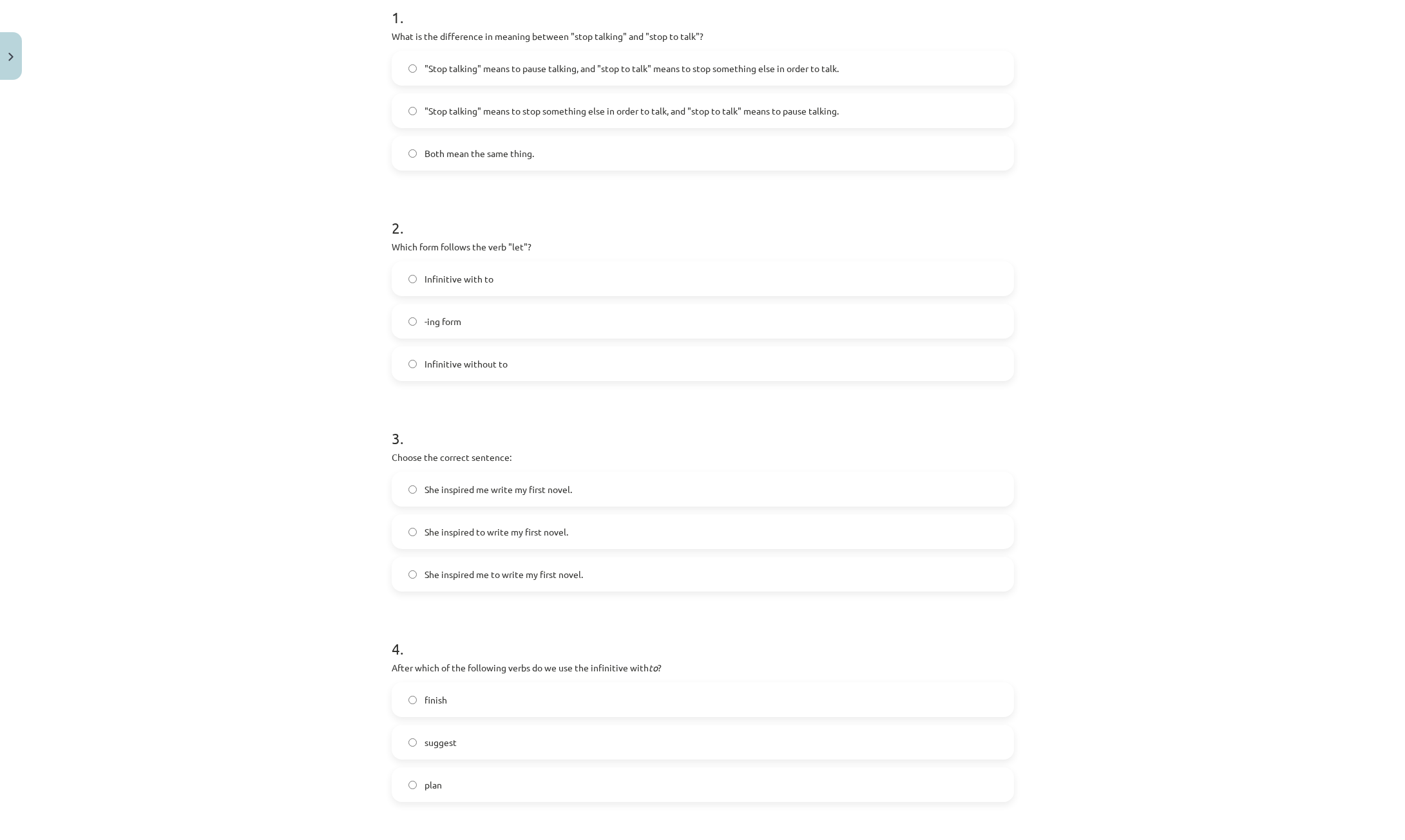
click at [579, 583] on label "She inspired me to write my first novel." at bounding box center [703, 574] width 620 height 32
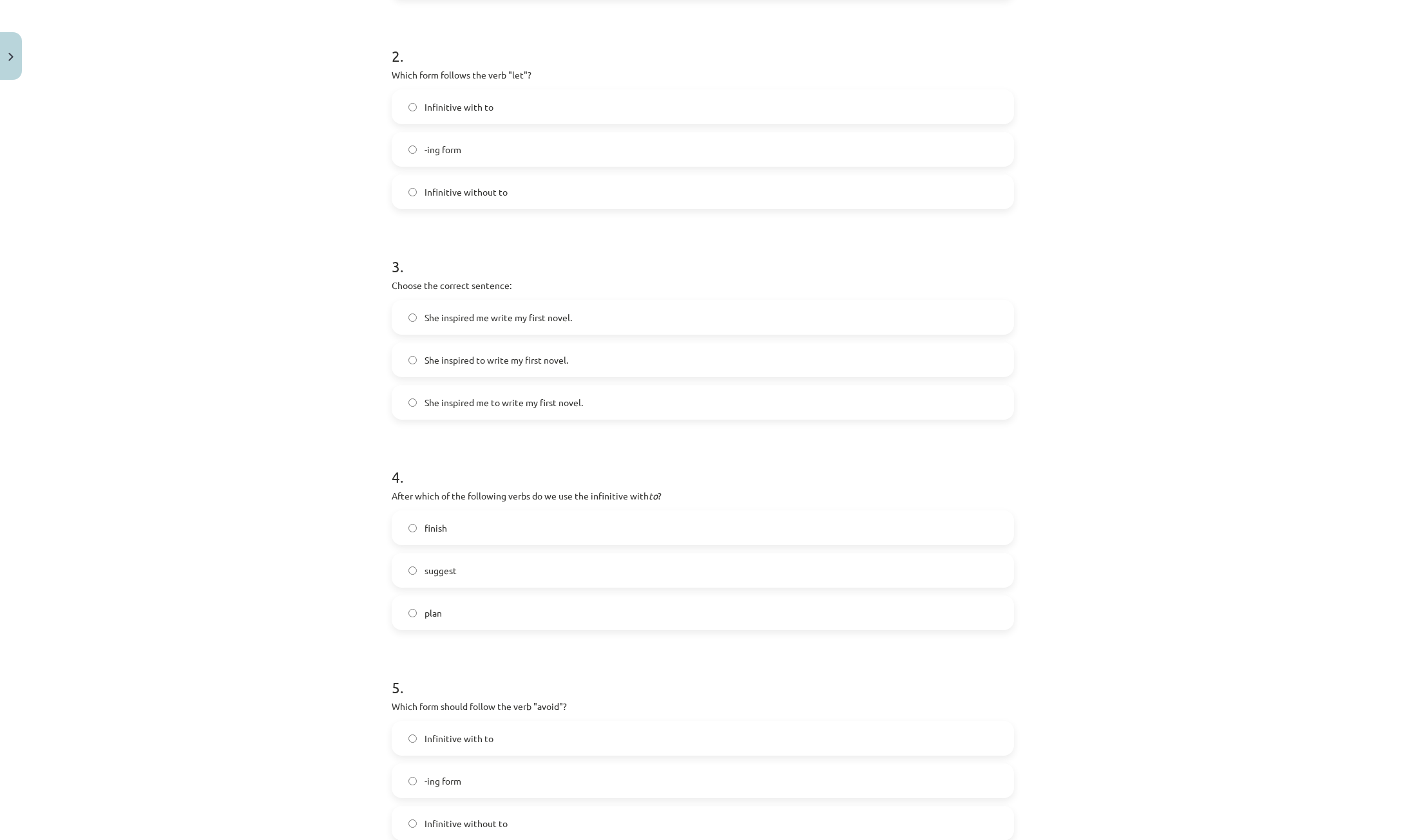
scroll to position [528, 0]
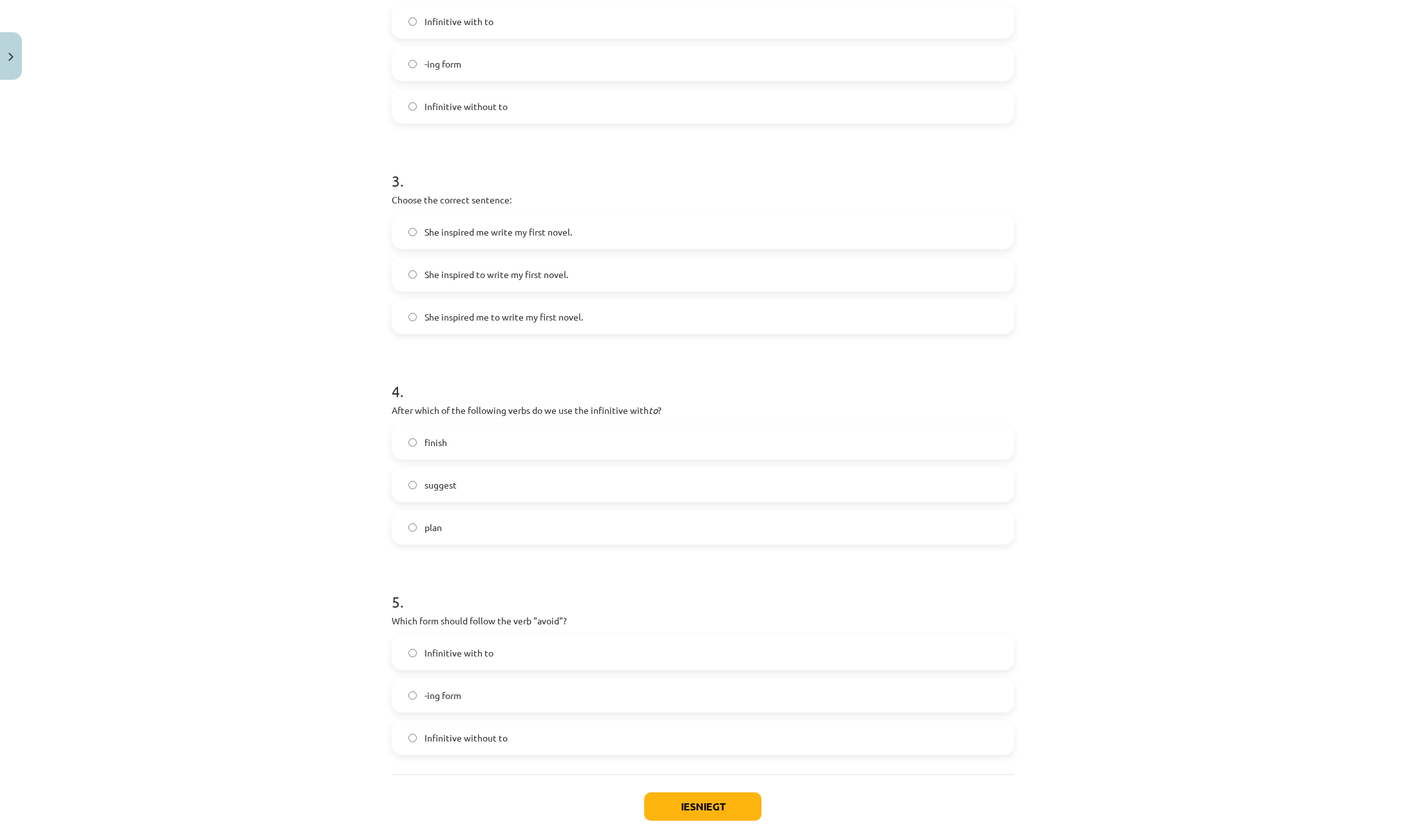
drag, startPoint x: 437, startPoint y: 531, endPoint x: 473, endPoint y: 573, distance: 55.3
click at [437, 531] on span "plan" at bounding box center [433, 527] width 18 height 13
click at [484, 693] on label "-ing form" at bounding box center [703, 695] width 620 height 32
click at [682, 795] on button "Iesniegt" at bounding box center [703, 806] width 117 height 28
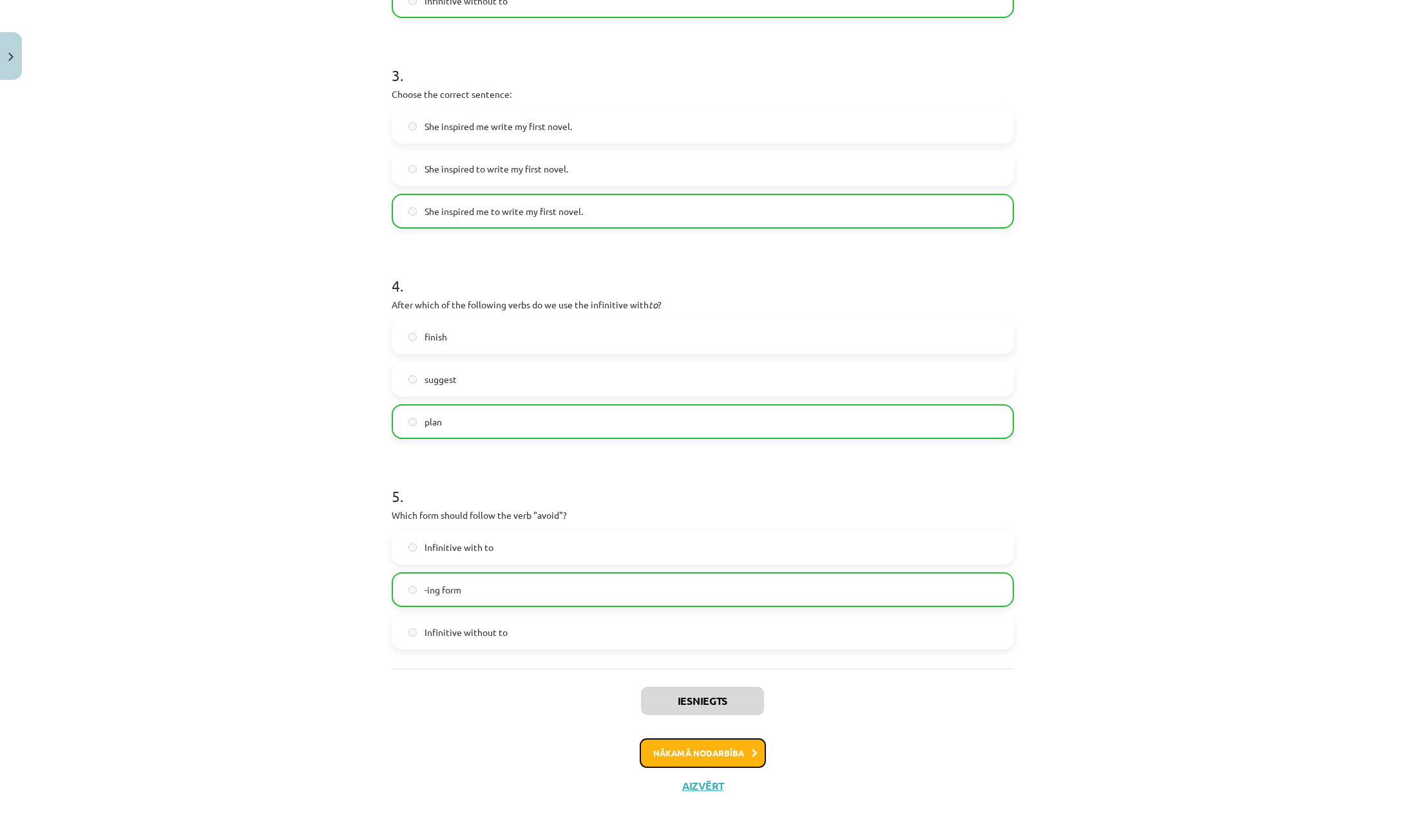
click at [718, 750] on button "Nākamā nodarbība" at bounding box center [703, 753] width 126 height 29
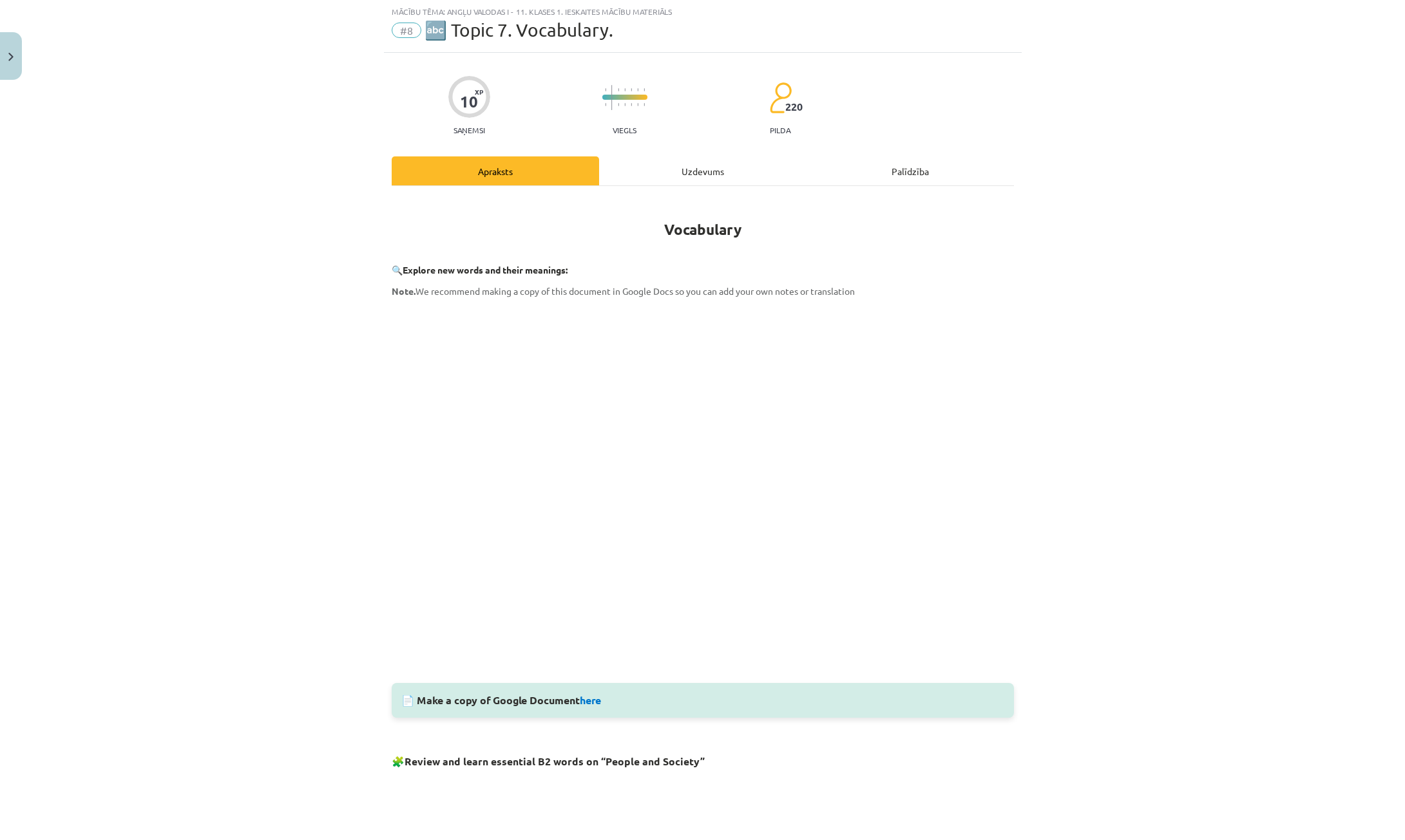
scroll to position [32, 0]
click at [668, 164] on div "Uzdevums" at bounding box center [702, 171] width 207 height 29
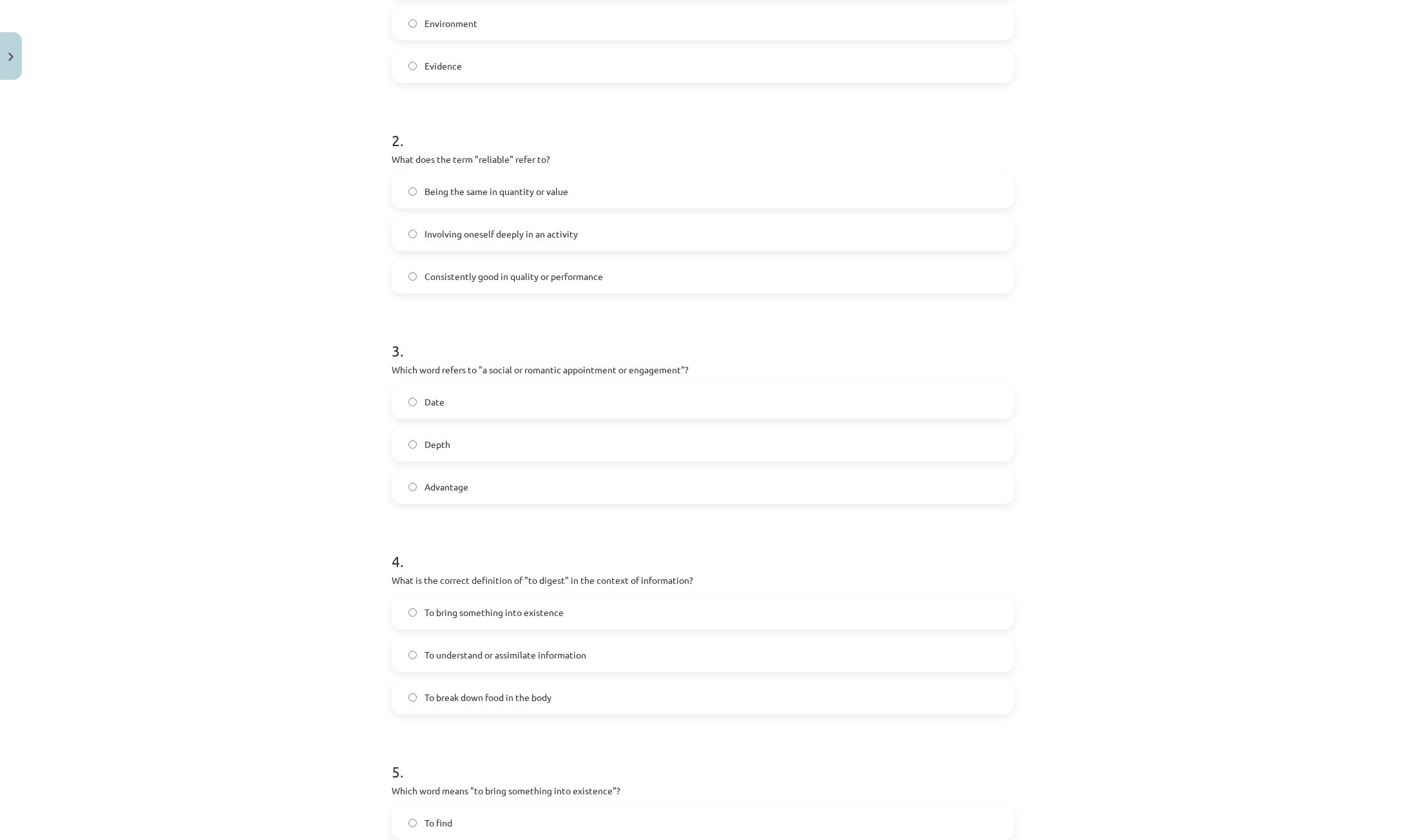
scroll to position [635, 0]
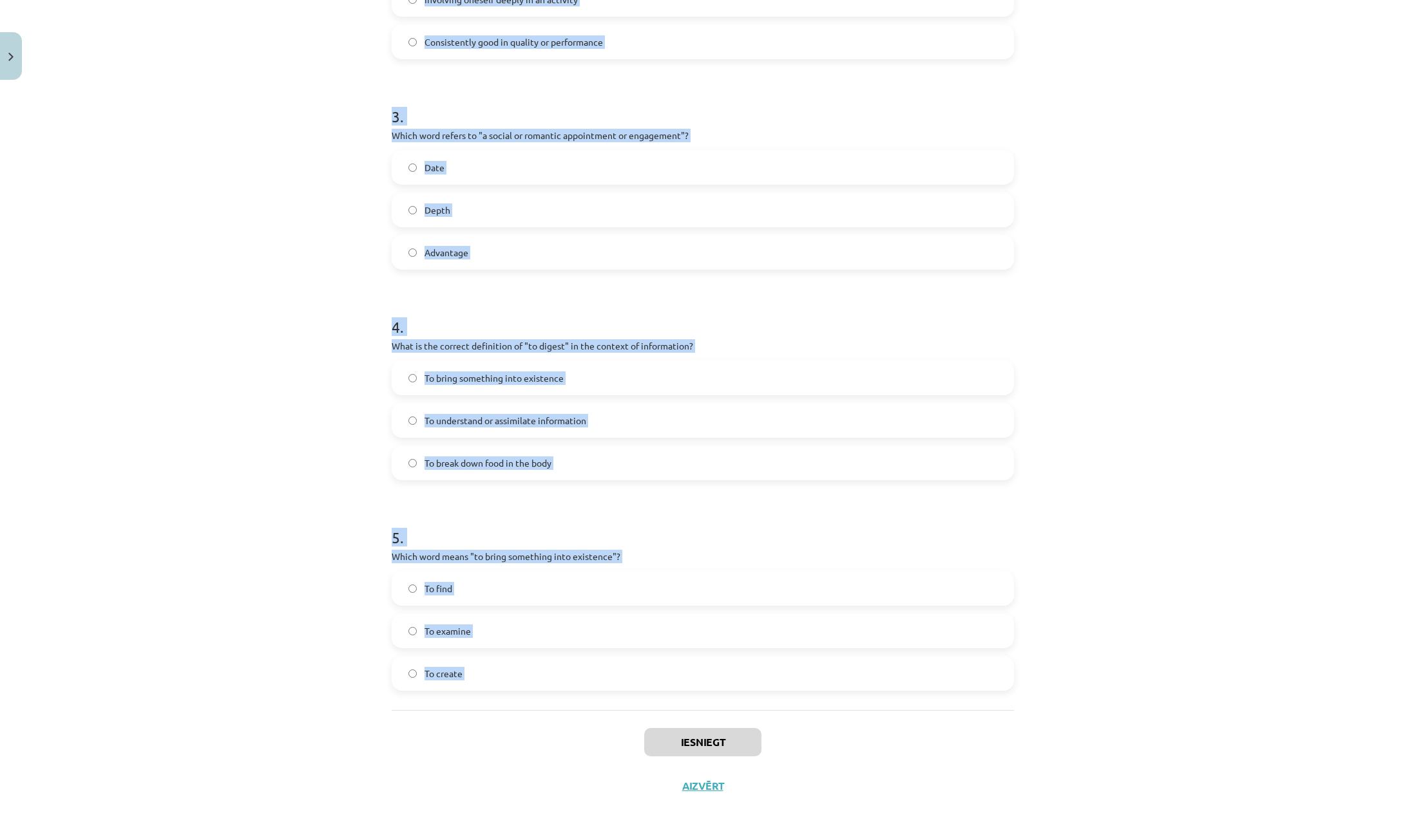
drag, startPoint x: 418, startPoint y: 258, endPoint x: 532, endPoint y: 716, distance: 472.0
click at [532, 720] on div "10 XP Saņemsi Viegls 220 pilda Apraksts Uzdevums Palīdzība 1 . Which of the fol…" at bounding box center [703, 129] width 638 height 1357
copy form "1 . Which of the following means "the surroundings or conditions in which a per…"
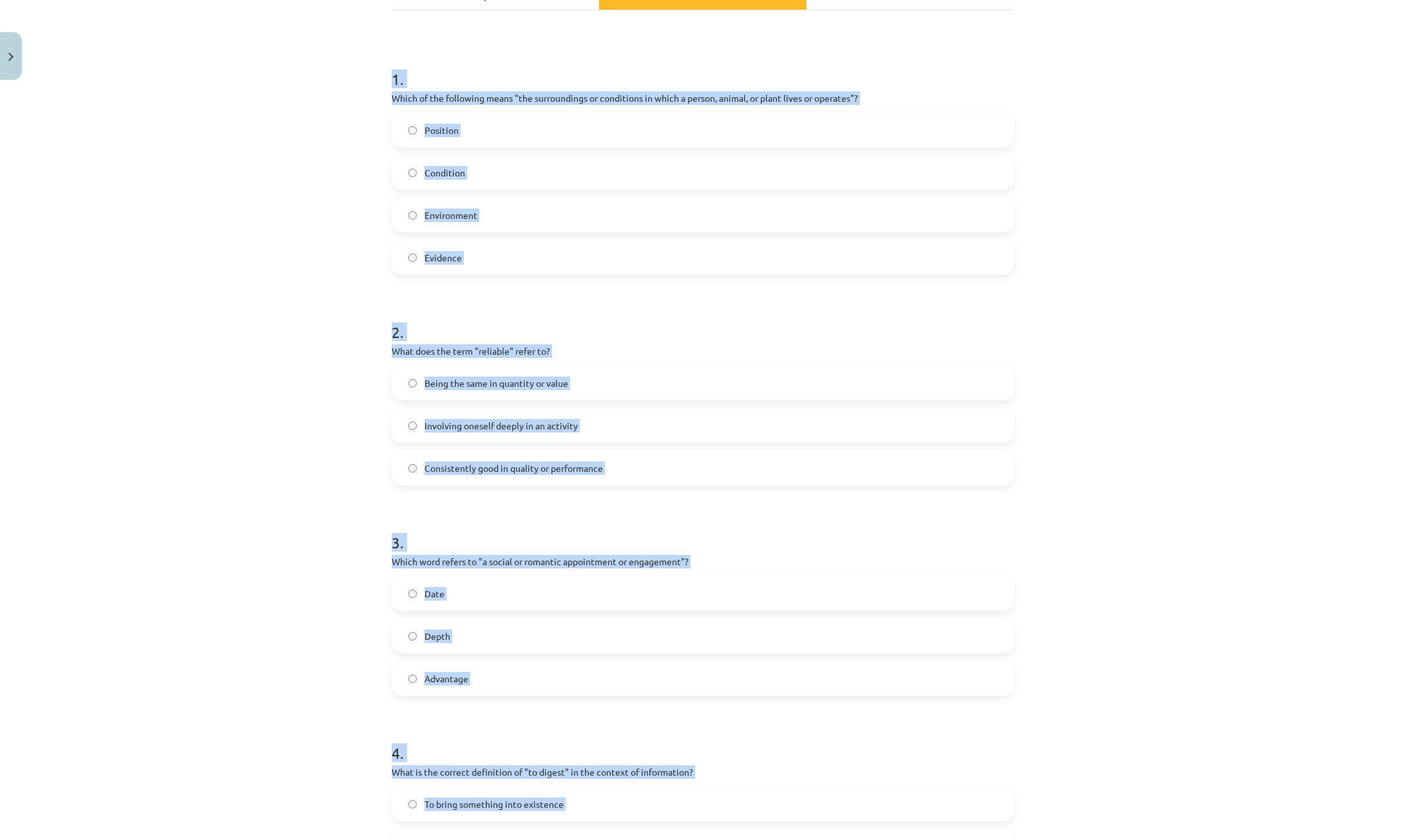
scroll to position [184, 0]
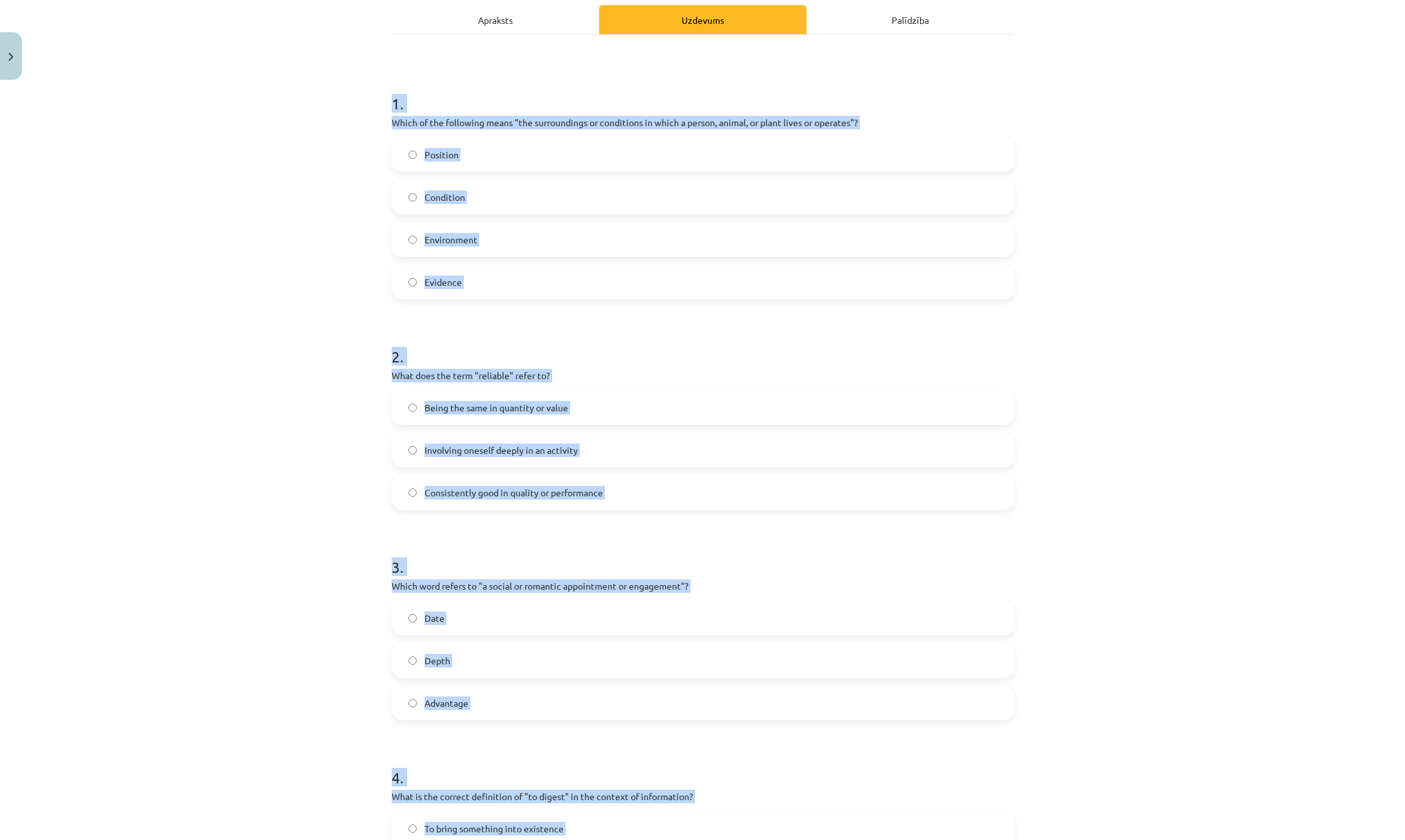
click at [339, 297] on div "Mācību tēma: Angļu valodas i - 11. klases 1. ieskaites mācību materiāls #8 🔤 To…" at bounding box center [702, 420] width 1405 height 840
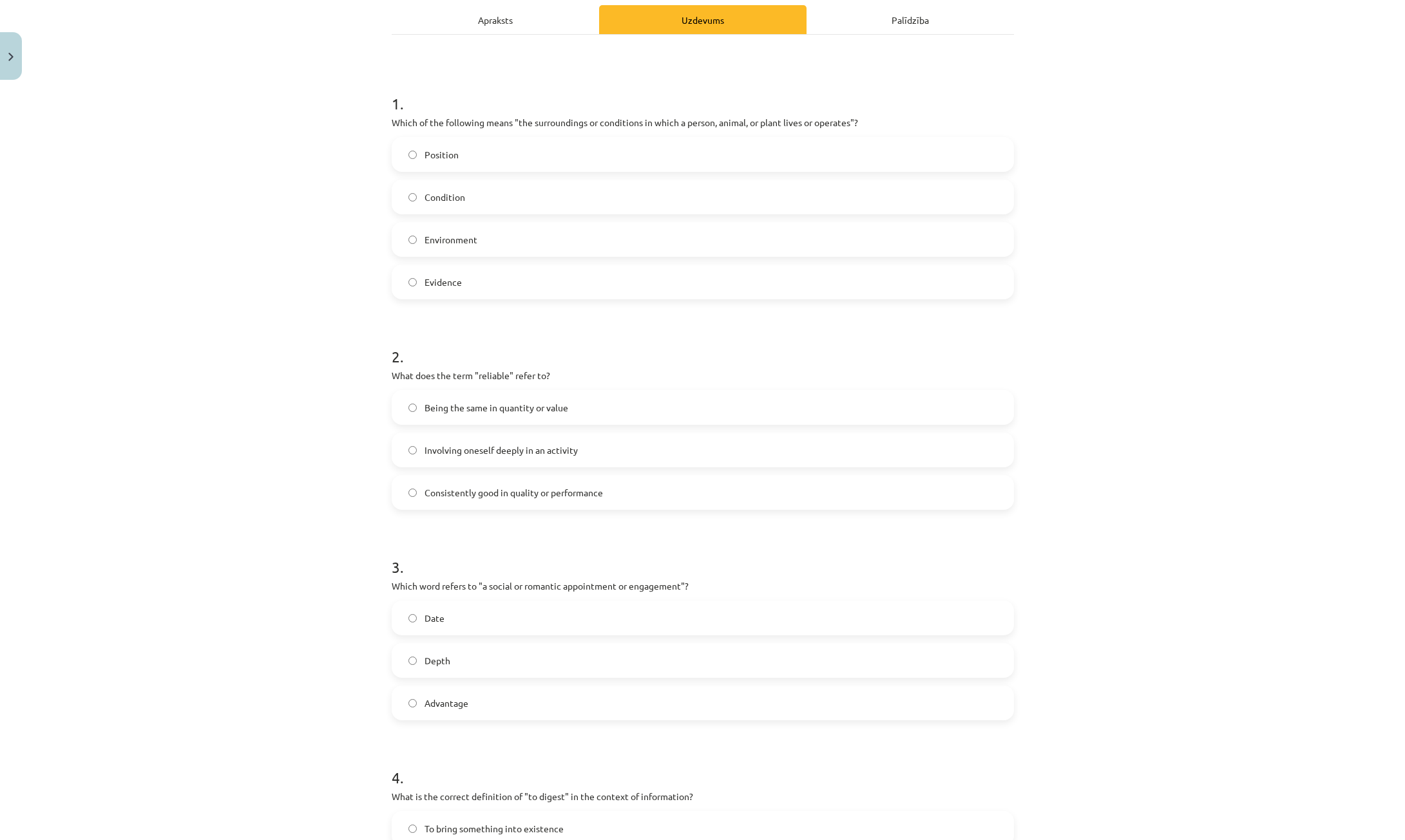
click at [463, 236] on span "Environment" at bounding box center [451, 239] width 53 height 13
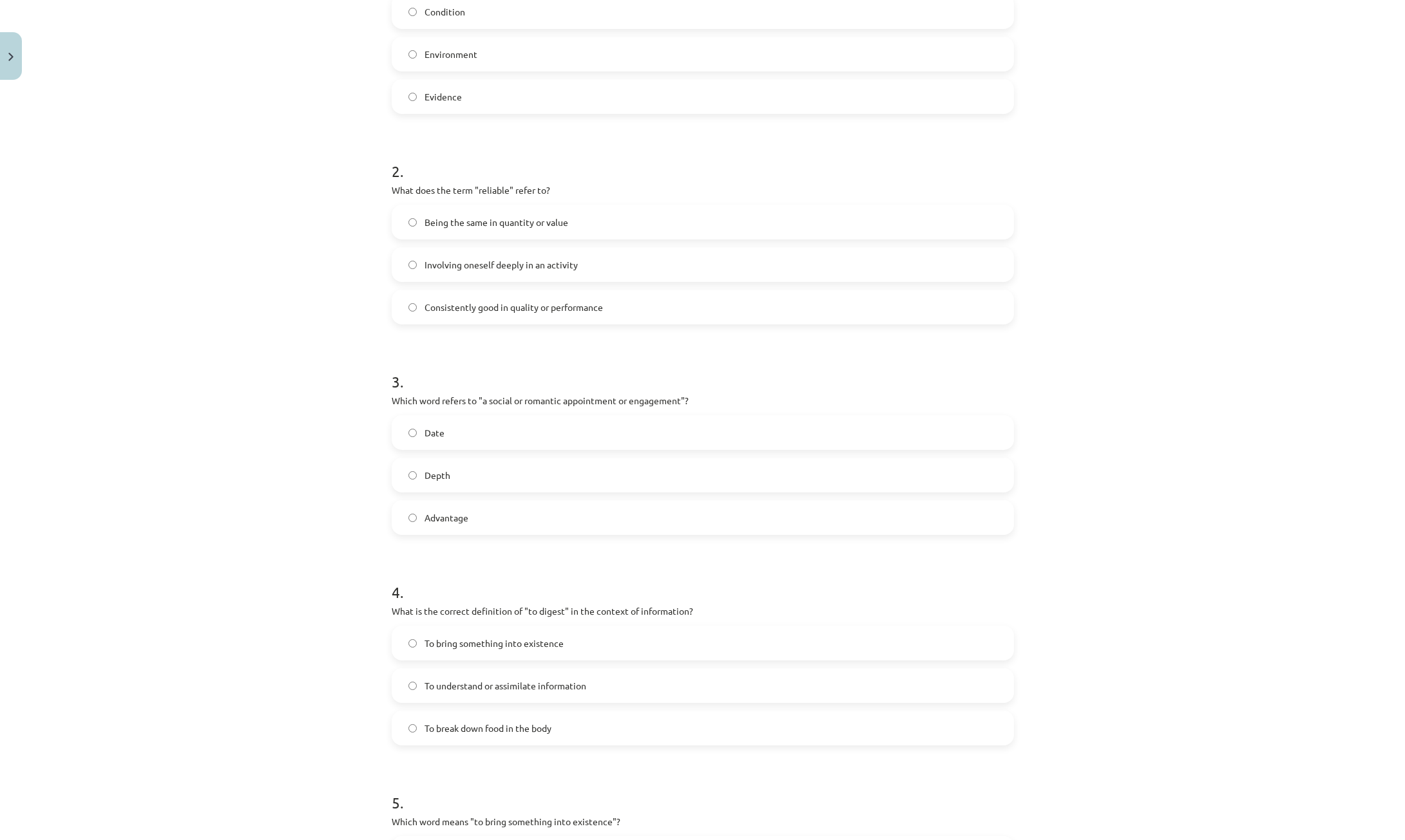
scroll to position [378, 0]
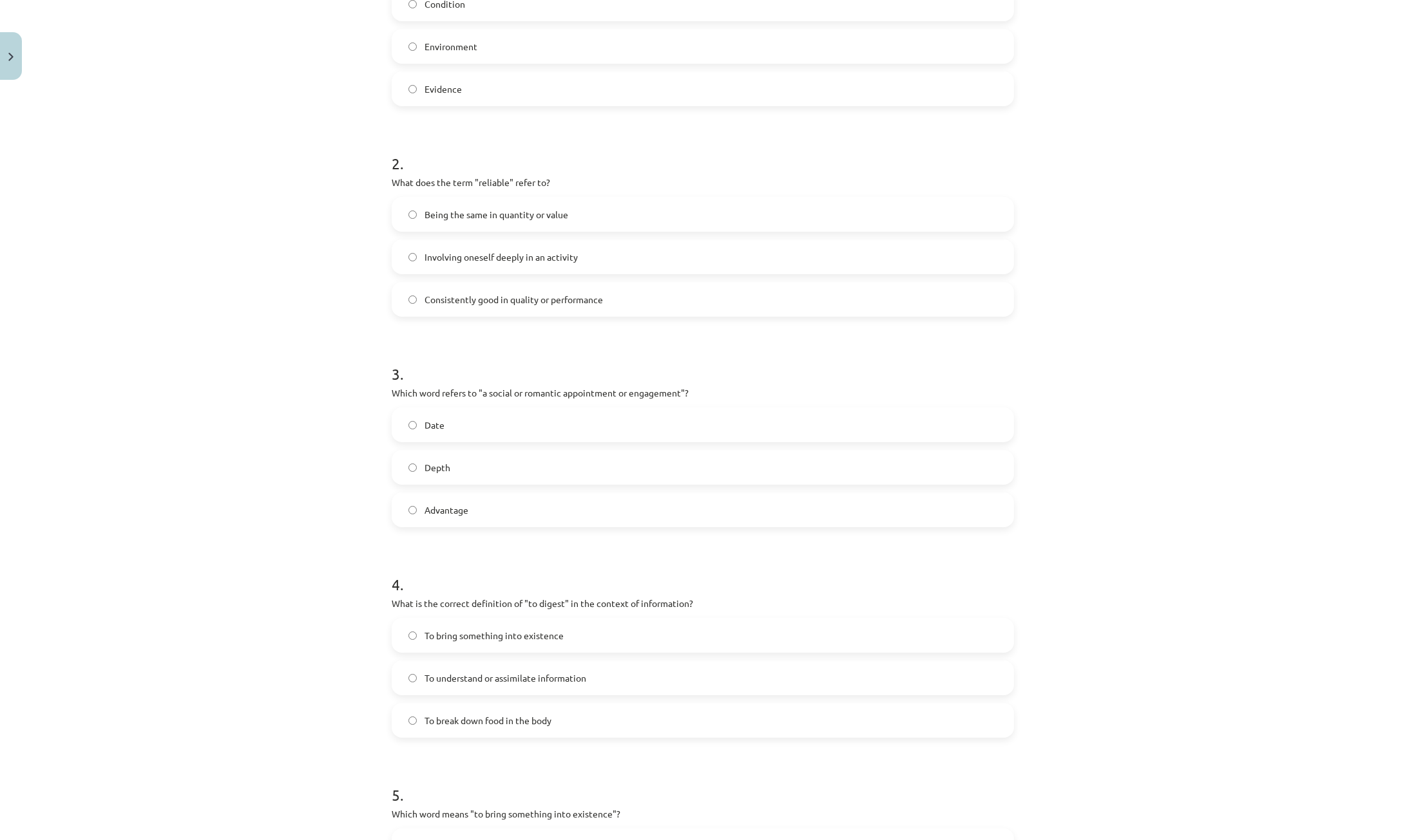
click at [487, 309] on label "Consistently good in quality or performance" at bounding box center [703, 300] width 620 height 32
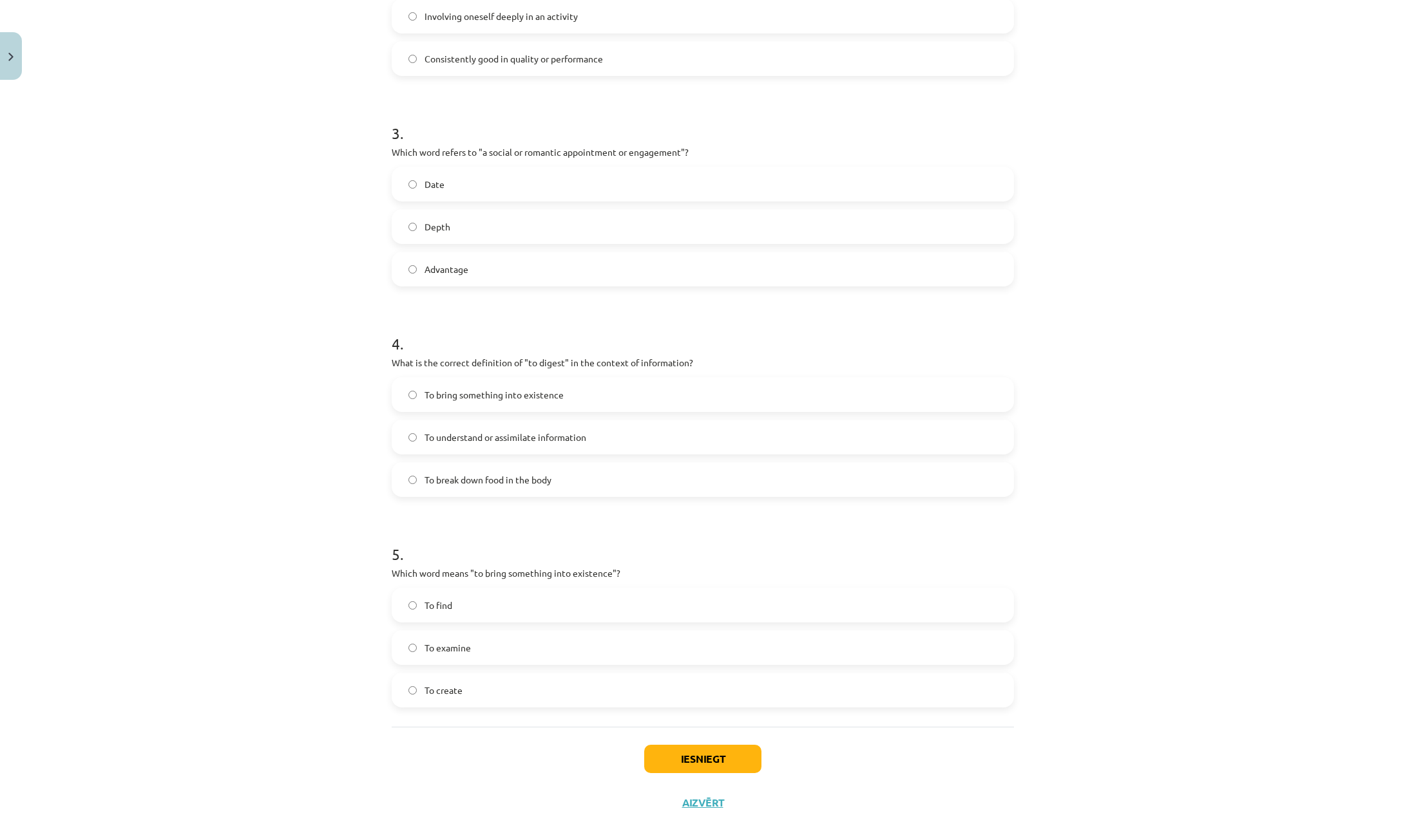
scroll to position [635, 0]
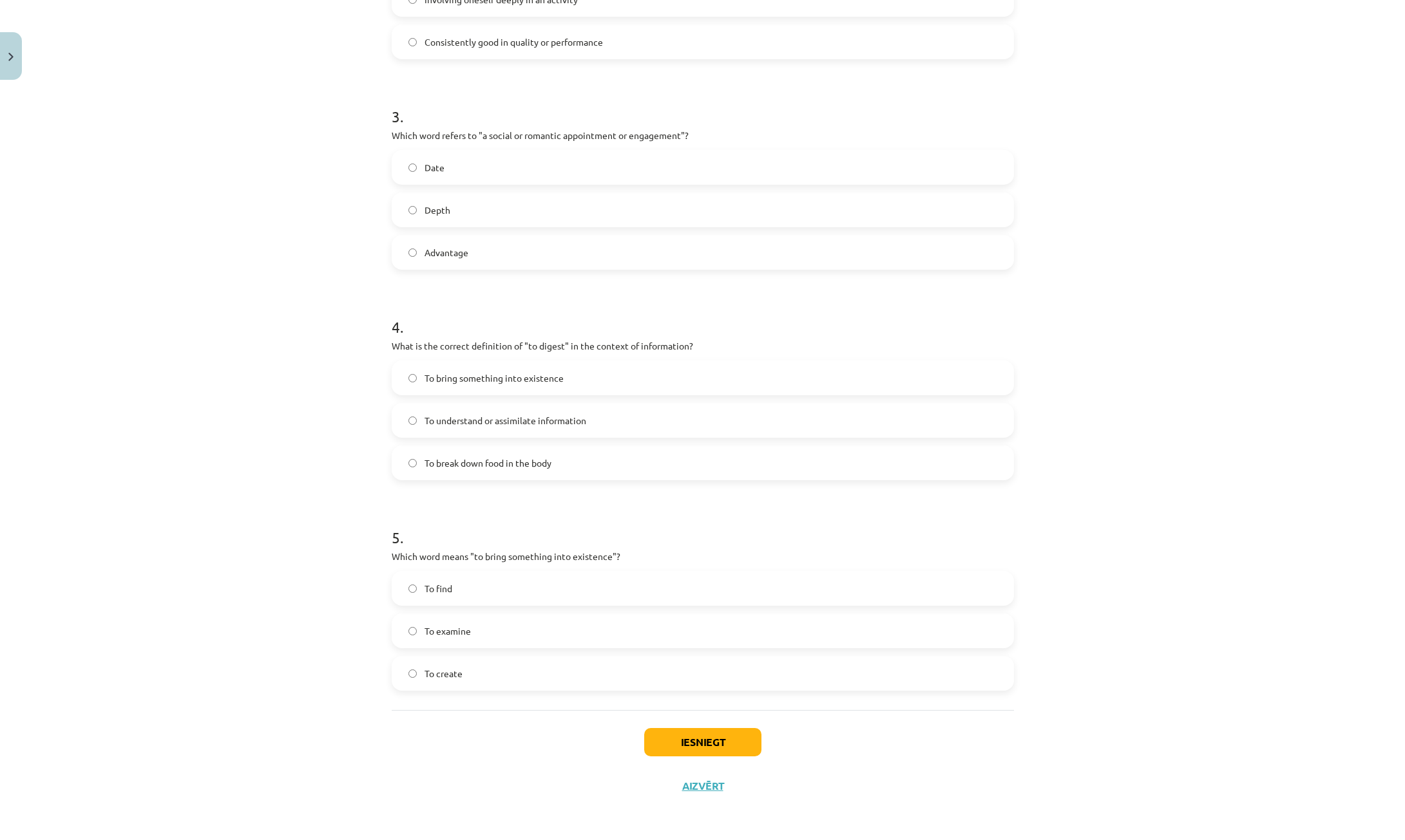
click at [430, 159] on label "Date" at bounding box center [703, 168] width 620 height 32
click at [489, 425] on span "To understand or assimilate information" at bounding box center [506, 420] width 161 height 13
click at [452, 675] on span "To create" at bounding box center [444, 674] width 38 height 13
drag, startPoint x: 662, startPoint y: 761, endPoint x: 670, endPoint y: 752, distance: 12.0
click at [662, 761] on div "Iesniegt Aizvērt" at bounding box center [703, 755] width 622 height 90
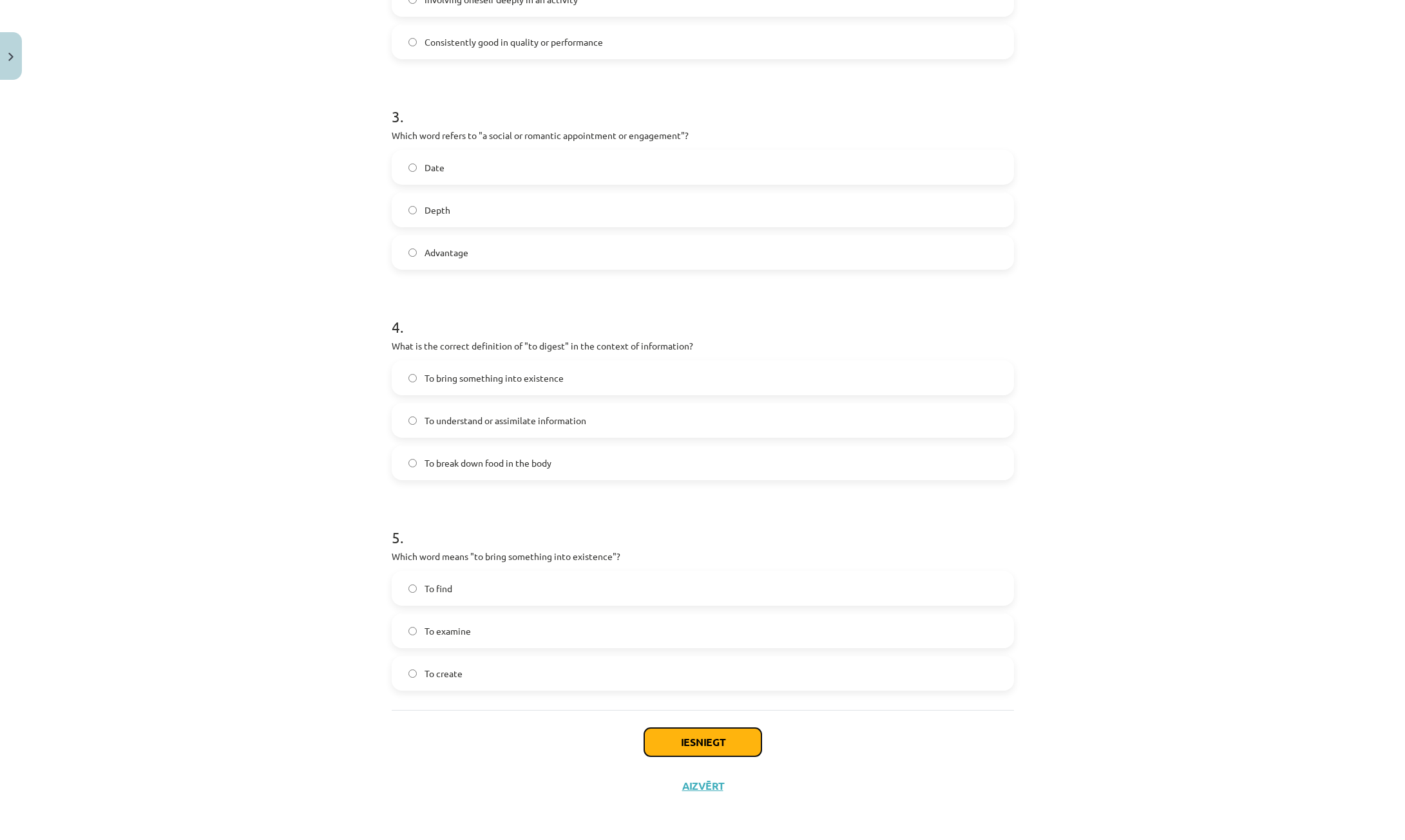
click at [670, 752] on button "Iesniegt" at bounding box center [703, 742] width 117 height 28
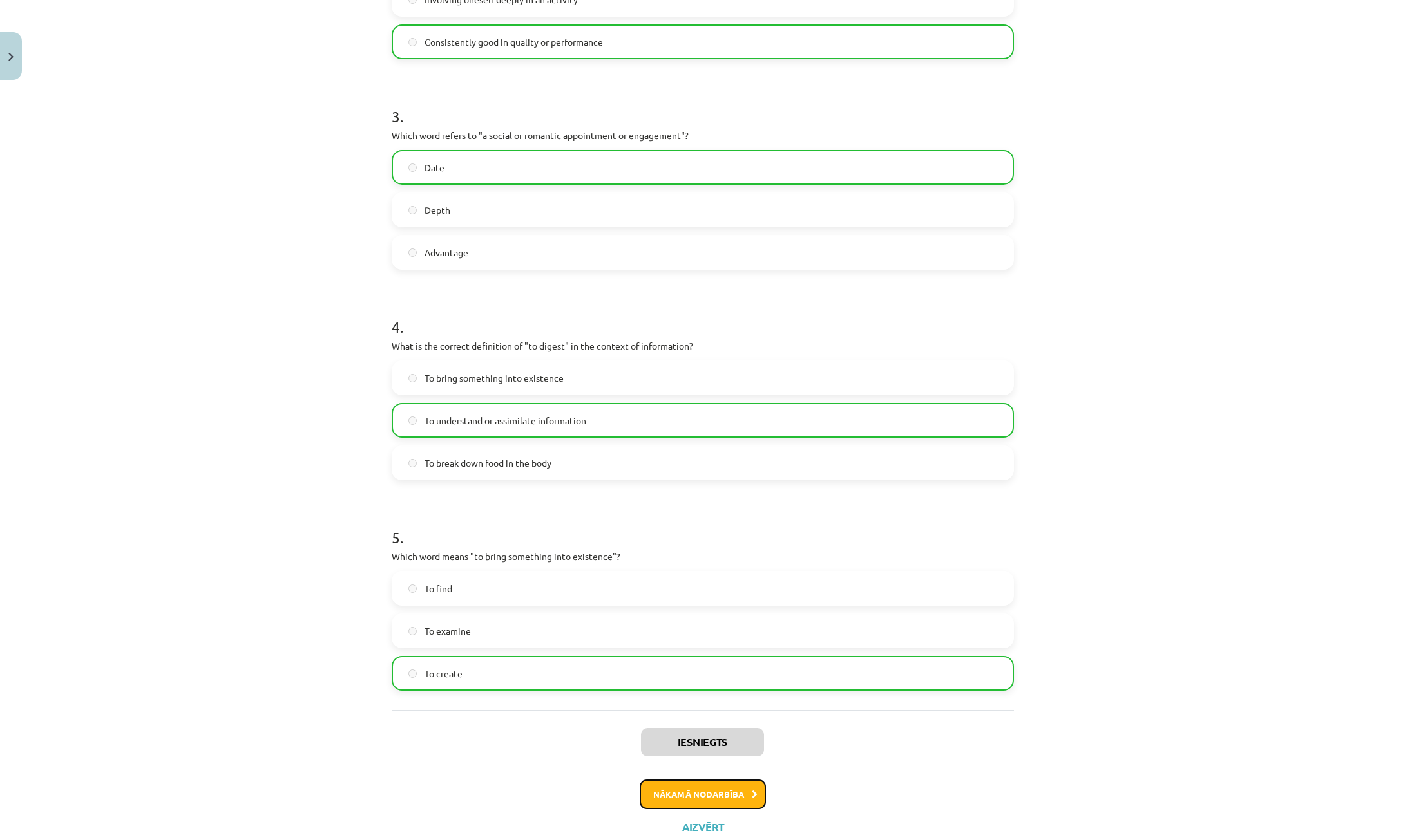
click at [731, 808] on button "Nākamā nodarbība" at bounding box center [703, 794] width 126 height 29
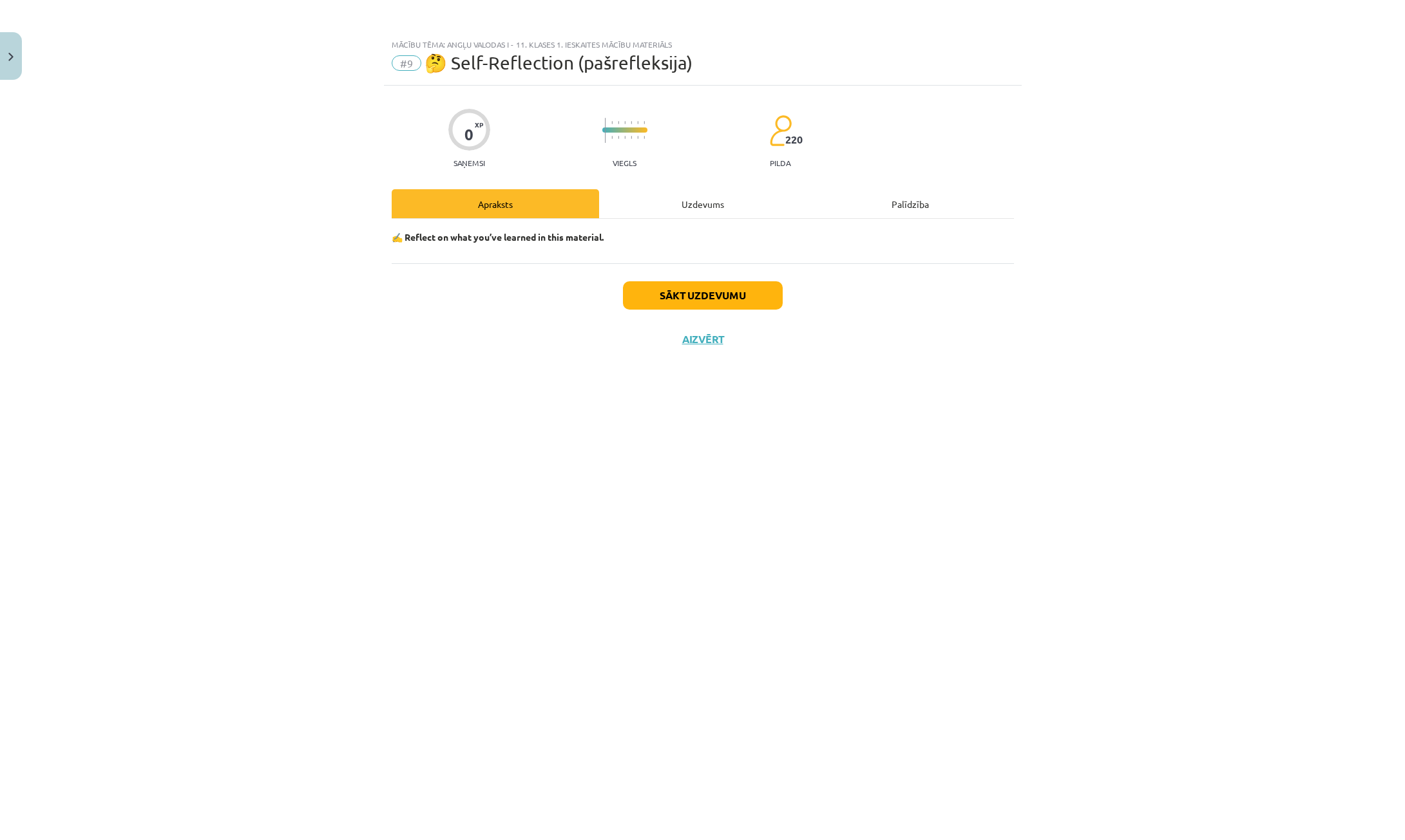
scroll to position [0, 0]
click at [682, 207] on div "Uzdevums" at bounding box center [702, 204] width 207 height 29
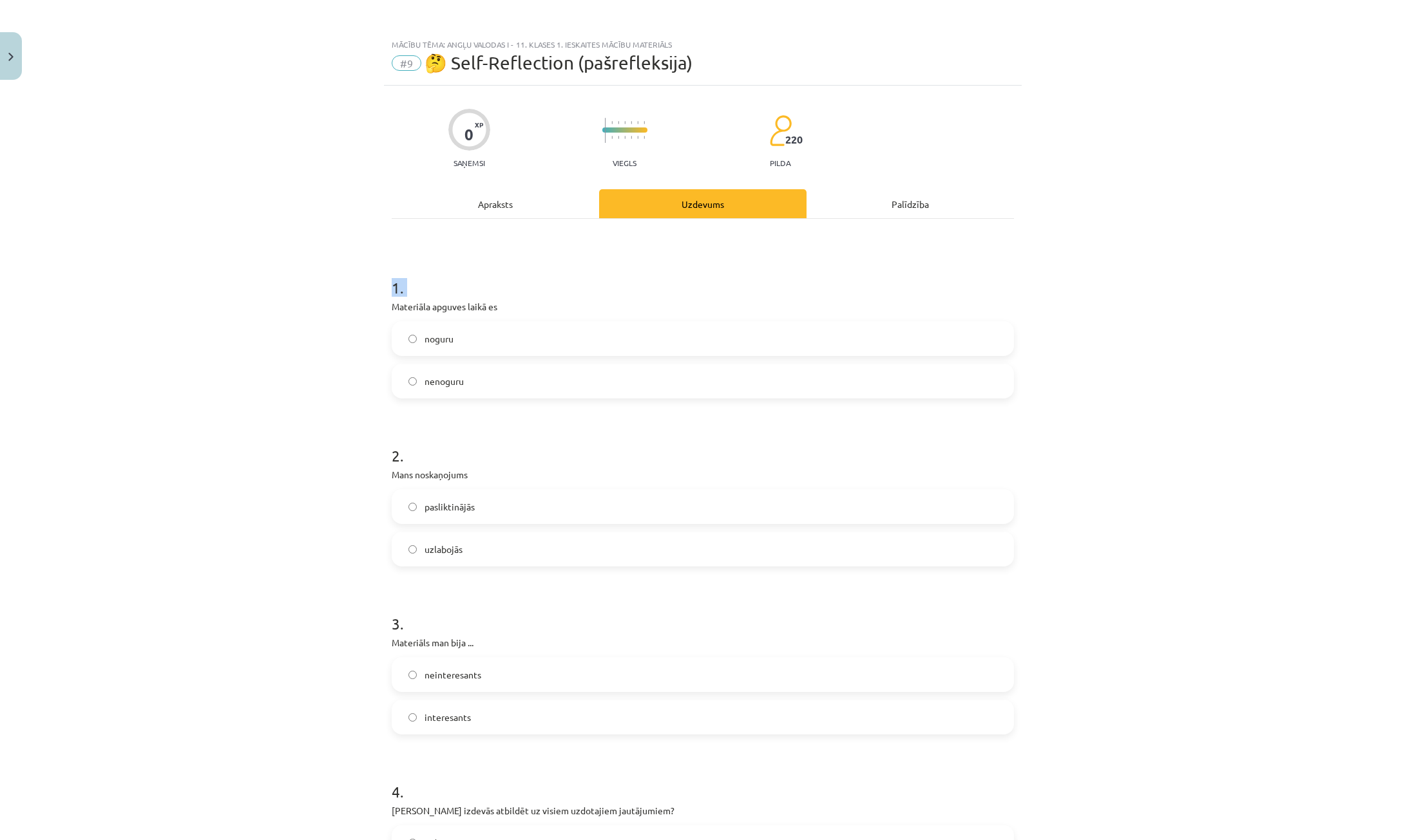
drag, startPoint x: 392, startPoint y: 283, endPoint x: 357, endPoint y: 297, distance: 37.7
click at [357, 297] on div "Mācību tēma: Angļu valodas i - 11. klases 1. ieskaites mācību materiāls #9 🤔 Se…" at bounding box center [702, 420] width 1405 height 840
click at [466, 344] on label "noguru" at bounding box center [703, 339] width 620 height 32
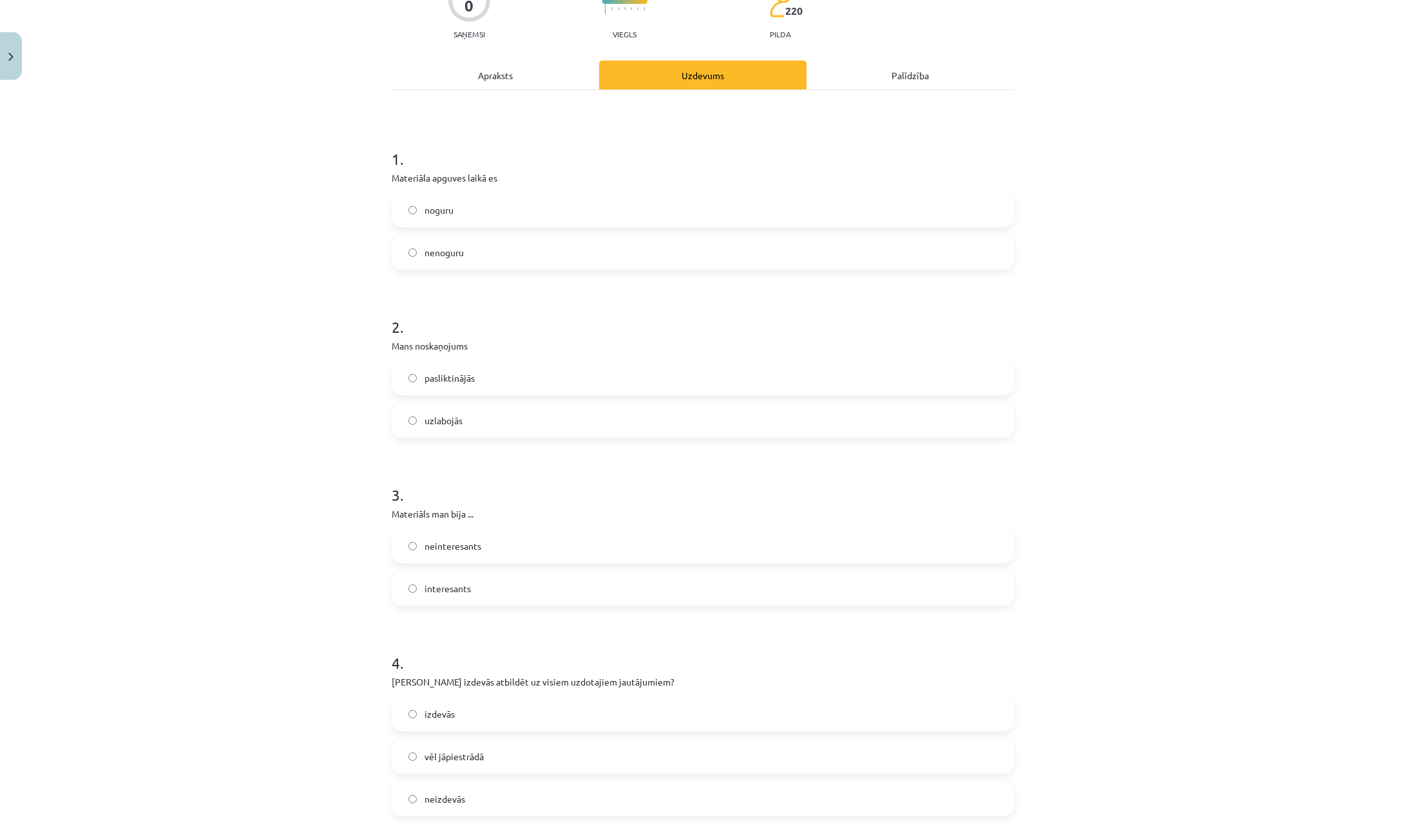
click at [499, 433] on label "uzlabojās" at bounding box center [703, 420] width 620 height 32
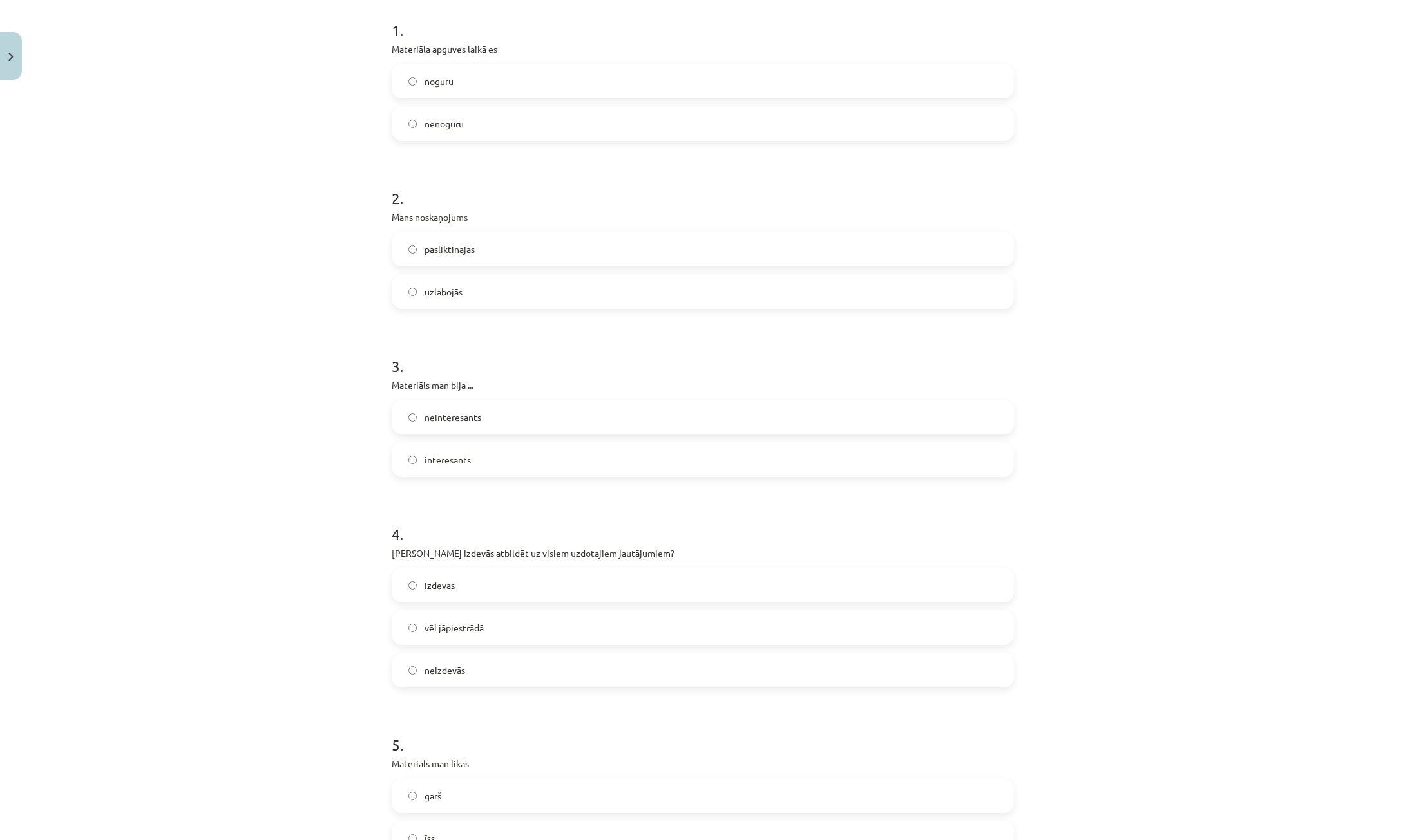
click at [489, 461] on label "interesants" at bounding box center [703, 460] width 620 height 32
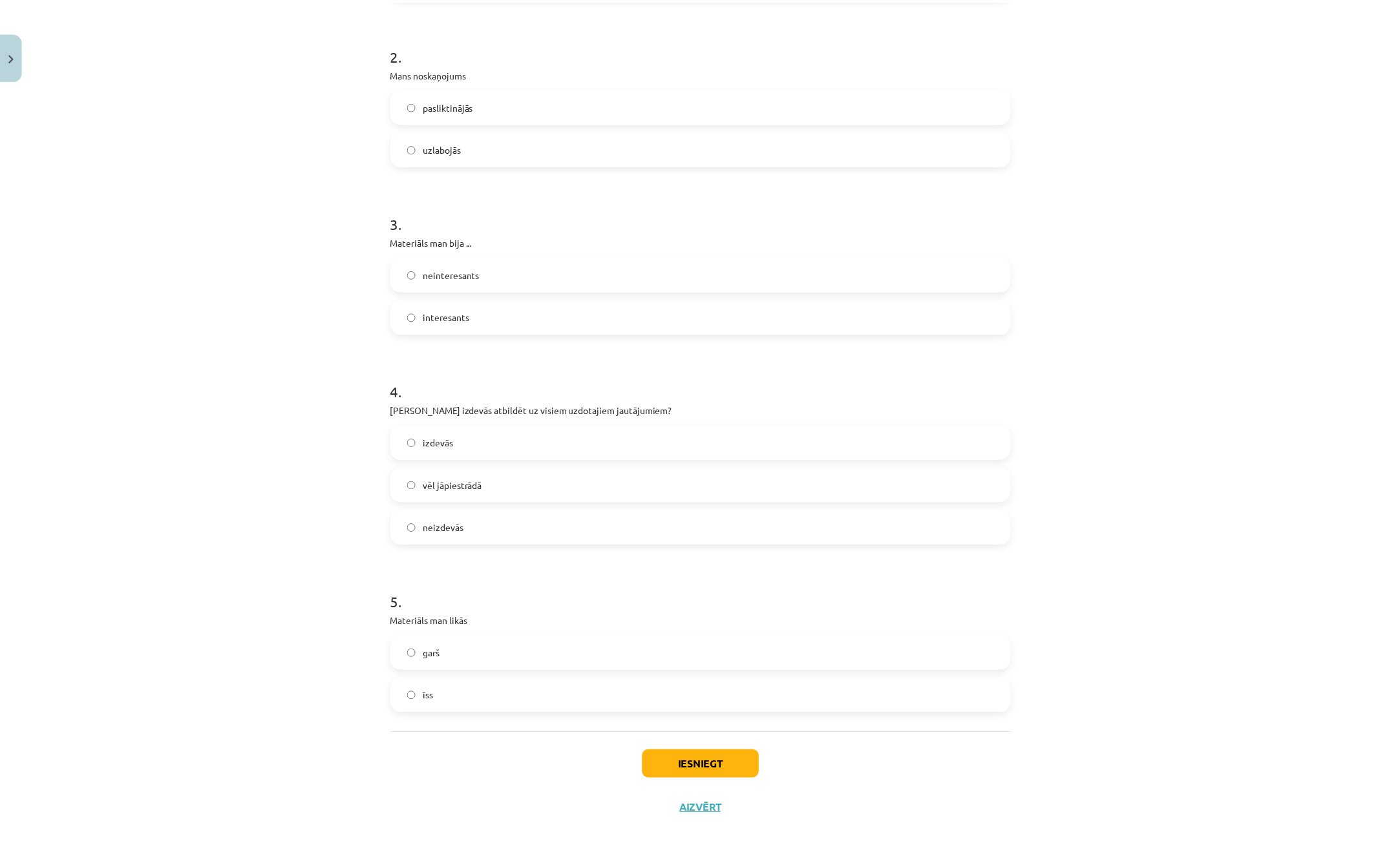
scroll to position [424, 0]
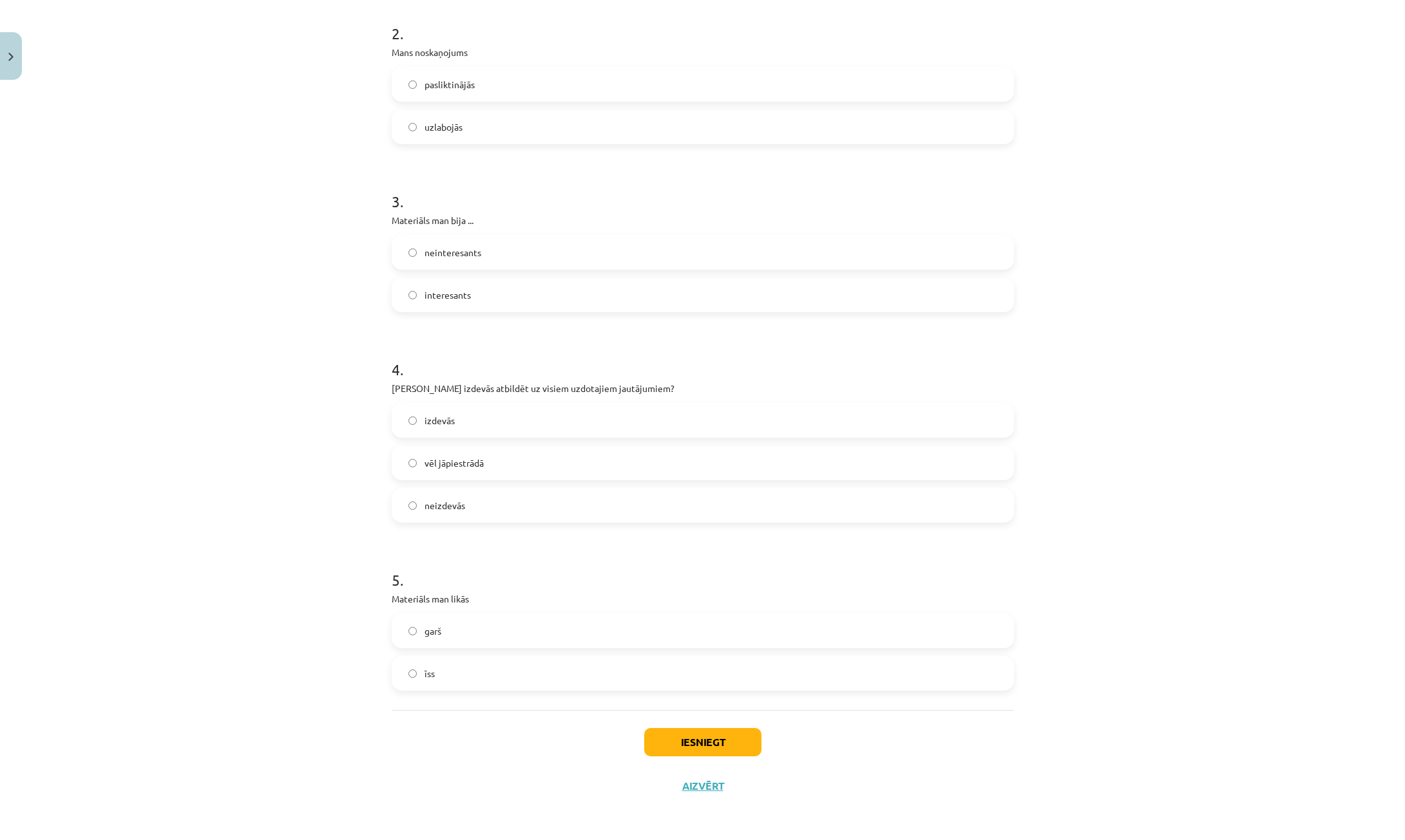
click at [459, 423] on label "izdevās" at bounding box center [703, 420] width 620 height 32
click at [412, 620] on label "garš" at bounding box center [703, 631] width 620 height 32
click at [692, 741] on button "Iesniegt" at bounding box center [703, 742] width 117 height 28
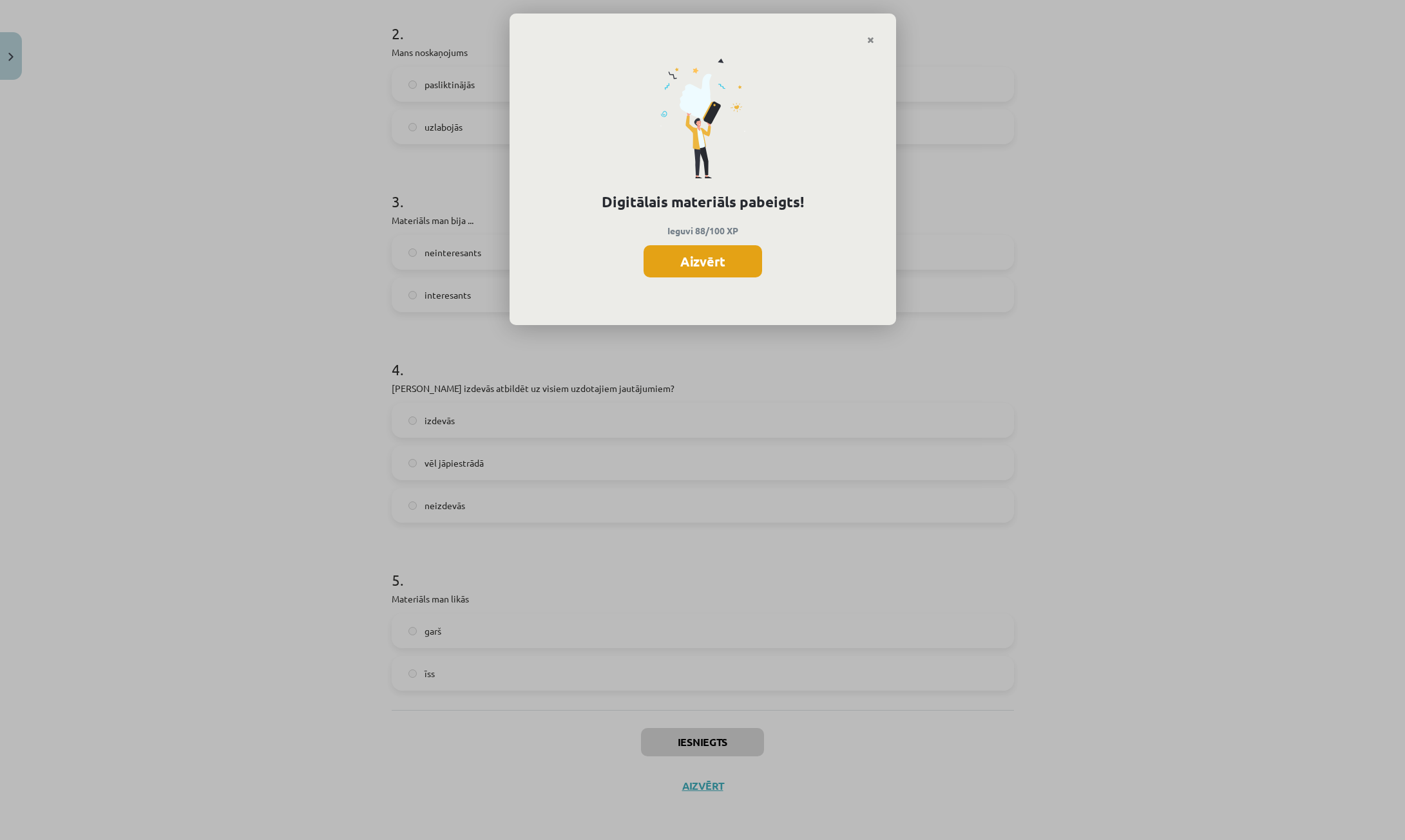
click at [744, 266] on button "Aizvērt" at bounding box center [703, 262] width 119 height 32
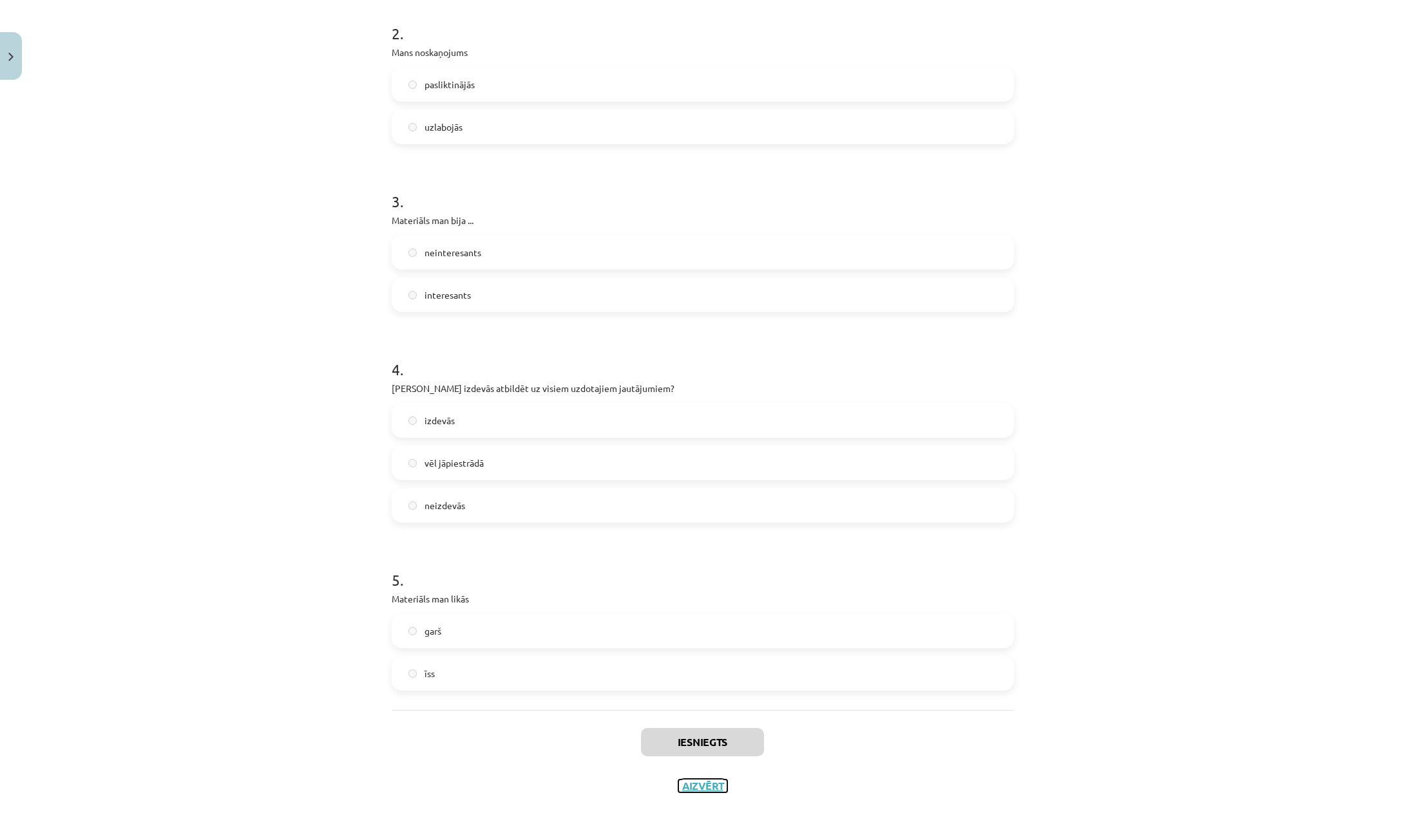
click at [714, 781] on button "Aizvērt" at bounding box center [703, 786] width 49 height 13
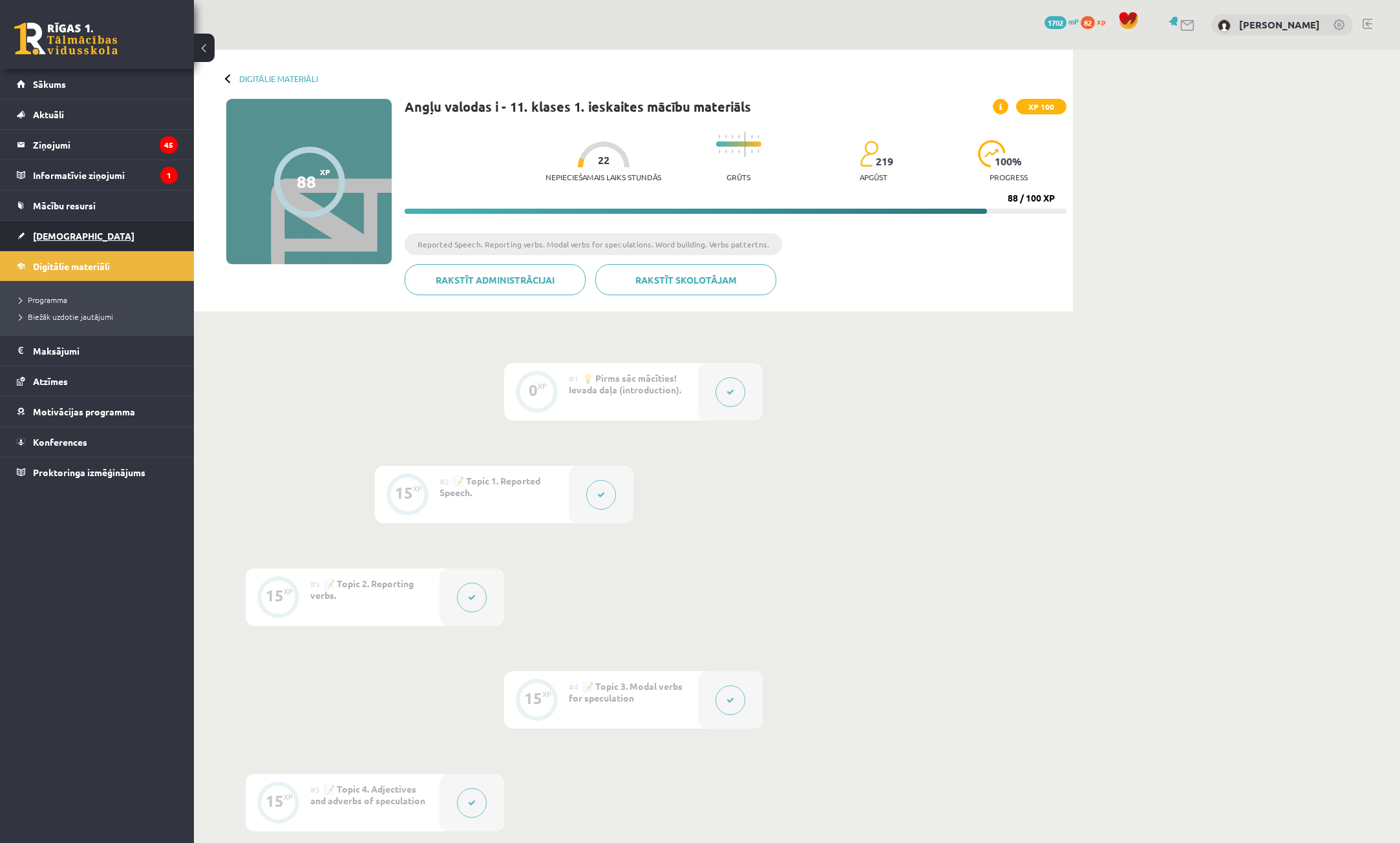
click at [40, 235] on span "[DEMOGRAPHIC_DATA]" at bounding box center [84, 236] width 101 height 12
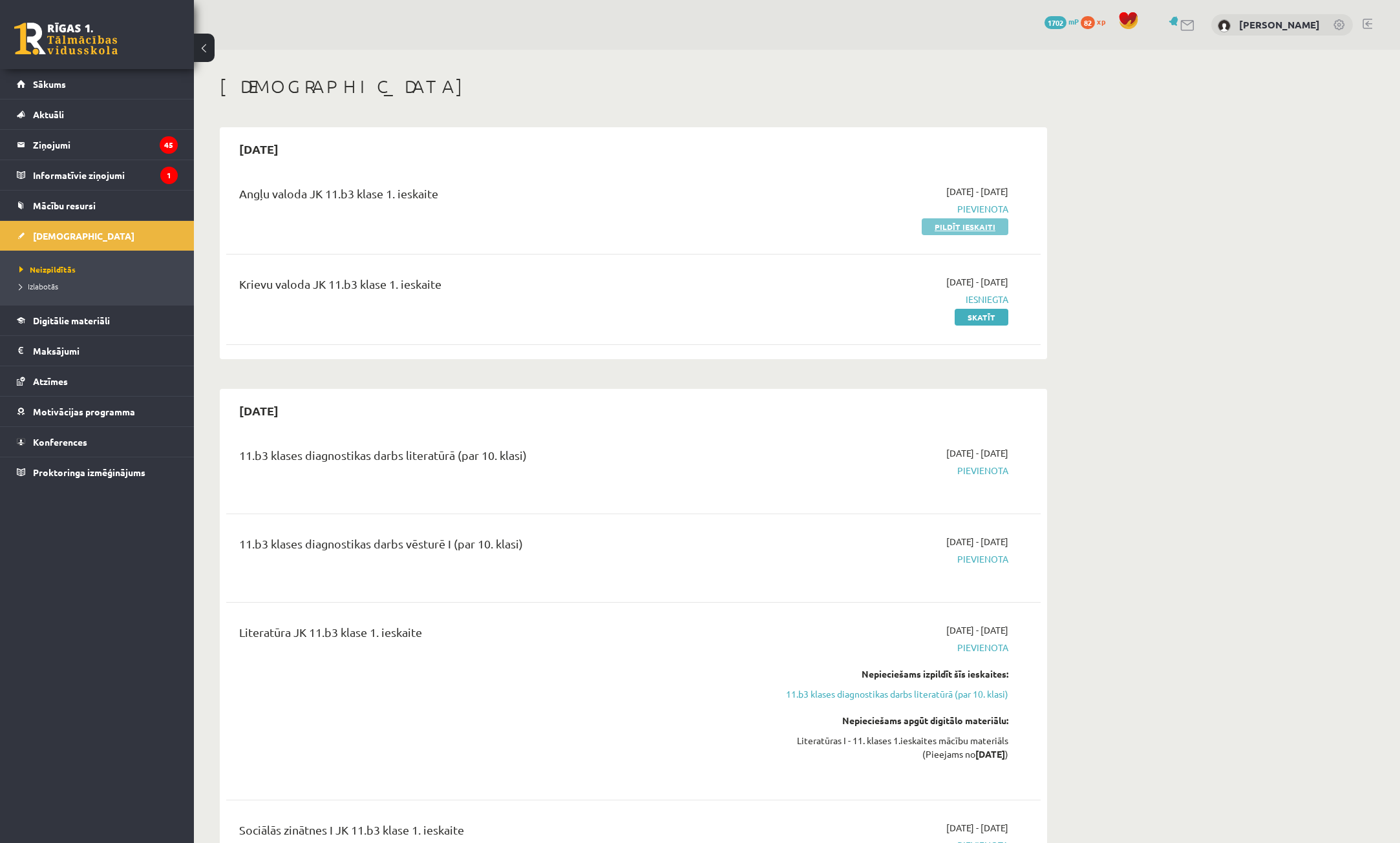
click at [973, 224] on link "Pildīt ieskaiti" at bounding box center [965, 227] width 87 height 17
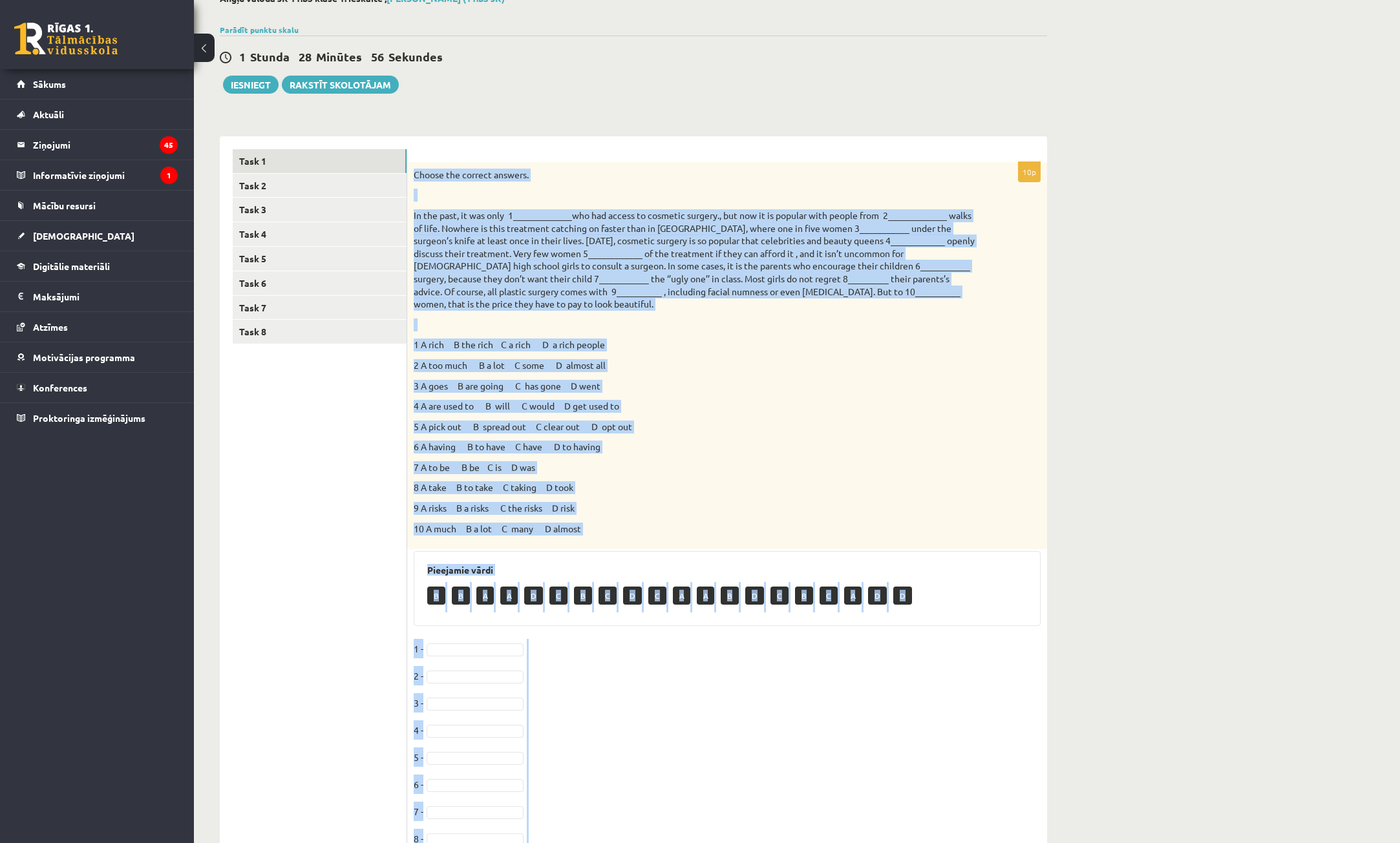
scroll to position [196, 0]
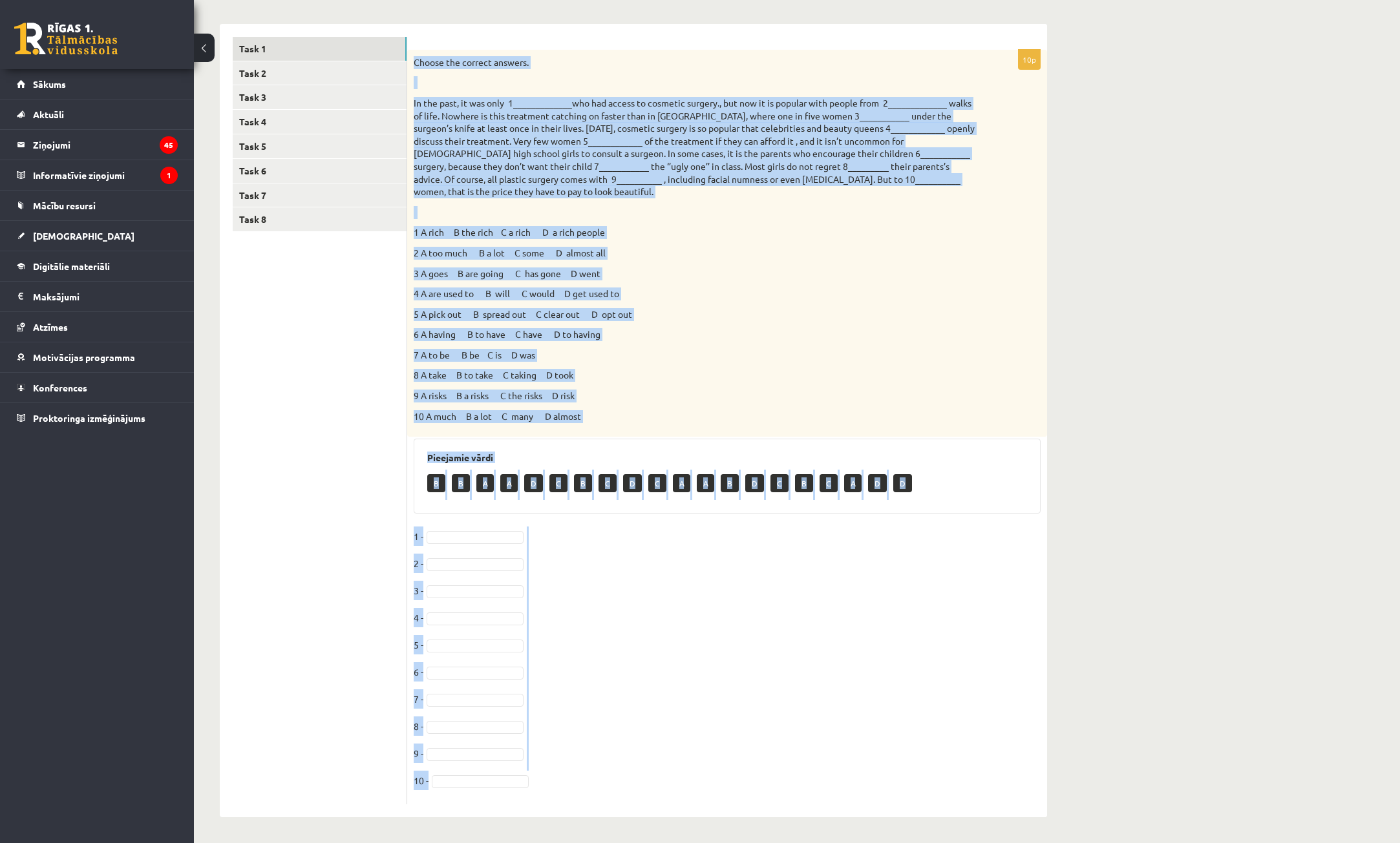
drag, startPoint x: 411, startPoint y: 260, endPoint x: 962, endPoint y: 752, distance: 738.7
click at [1029, 648] on html "0 Dāvanas 1702 mP 170 xp [PERSON_NAME] Sākums Aktuāli Kā mācīties [PERSON_NAME]…" at bounding box center [700, 226] width 1400 height 843
copy div "Loremi dol sitamet consect. Ad eli sedd, ei tem inci 3_____________utl etd magn…"
click at [710, 367] on div "Choose the correct answers. 1 A rich B the rich C a rich D a rich people 2 A to…" at bounding box center [727, 244] width 640 height 387
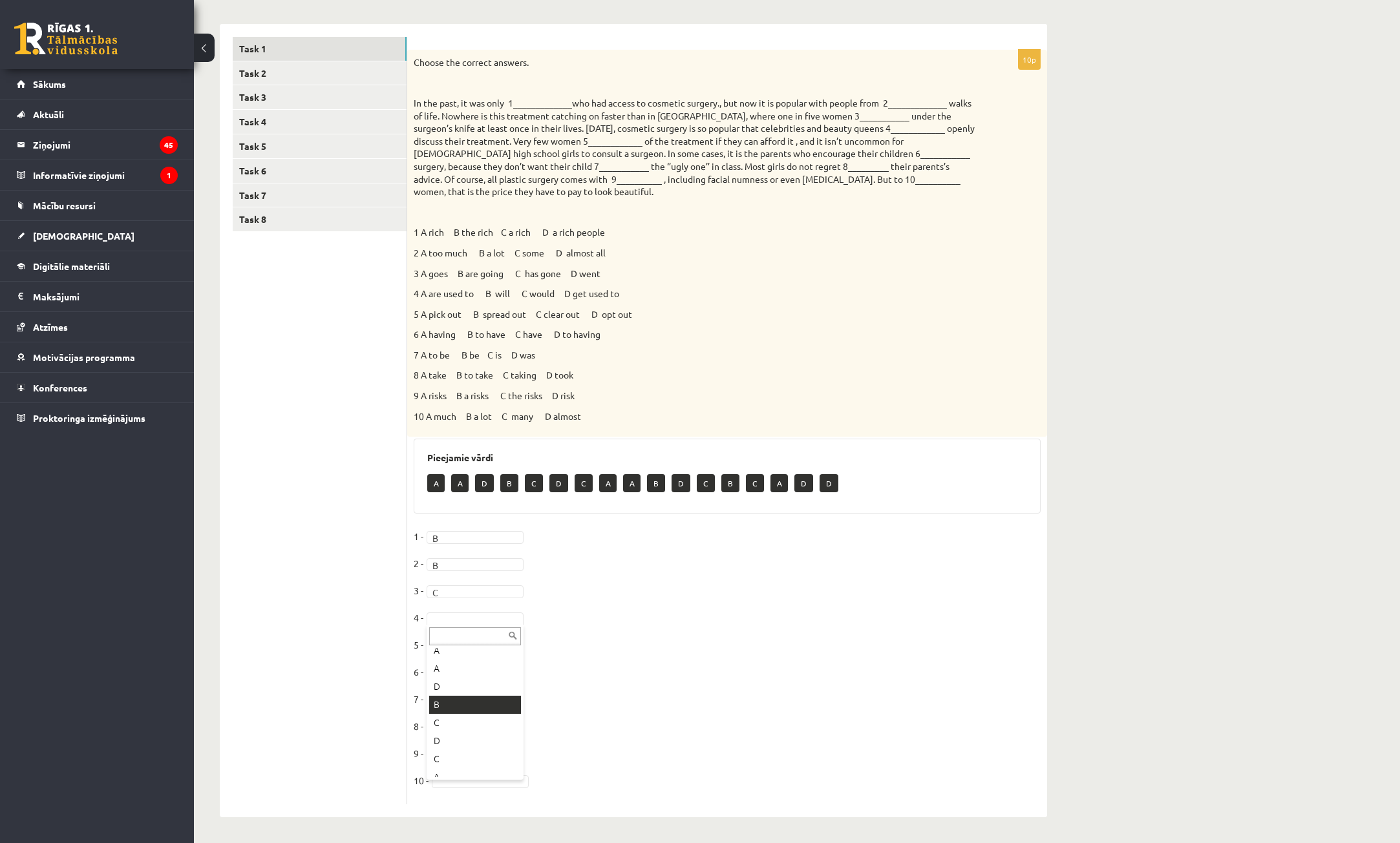
scroll to position [65, 0]
drag, startPoint x: 457, startPoint y: 735, endPoint x: 454, endPoint y: 699, distance: 36.1
click at [483, 734] on fieldset "1 - B * 2 - B * 3 - C * 4 - B * 5 - D * 6 - B * 7 - A * 8 - 9 - 10 -" at bounding box center [727, 662] width 627 height 271
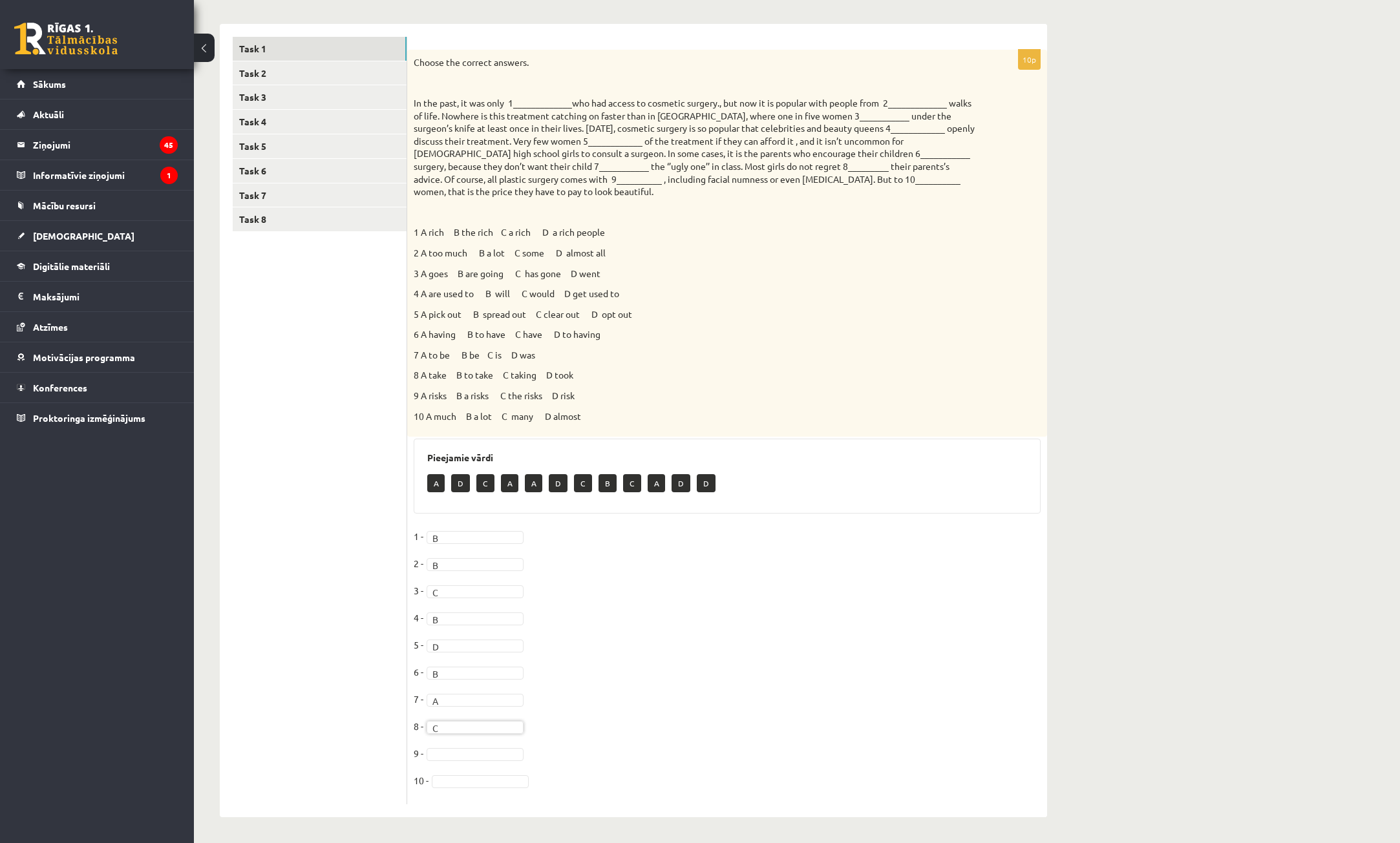
click at [478, 747] on fieldset "1 - B * 2 - B * 3 - C * 4 - B * 5 - D * 6 - B * 7 - A * 8 - C * 9 - 10 -" at bounding box center [727, 662] width 627 height 271
drag, startPoint x: 458, startPoint y: 649, endPoint x: 472, endPoint y: 717, distance: 69.4
click at [477, 788] on fieldset "1 - B * 2 - B * 3 - C * 4 - B * 5 - D * 6 - B * 7 - A * 8 - C * 9 - A * 10 -" at bounding box center [727, 662] width 627 height 271
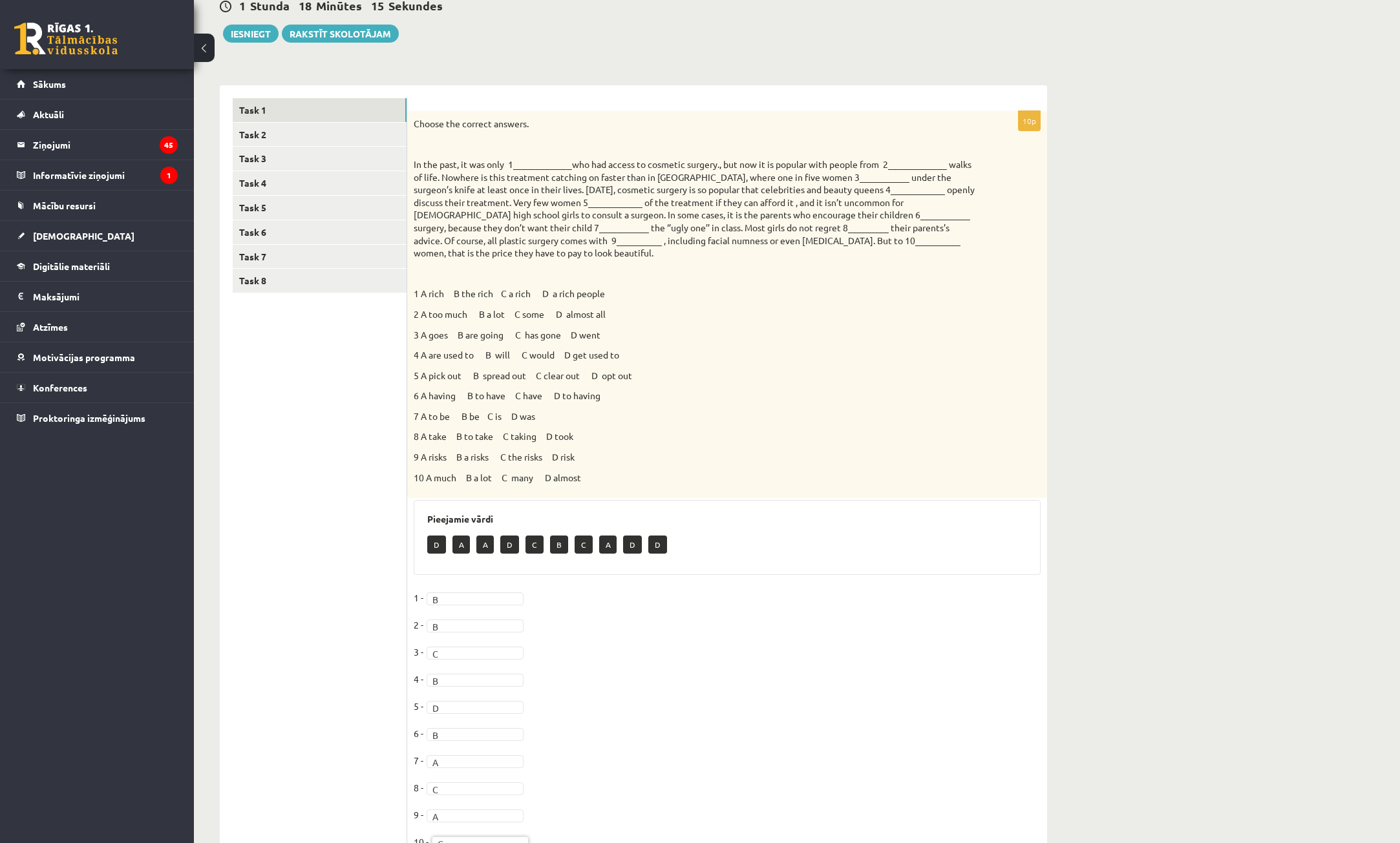
scroll to position [131, 0]
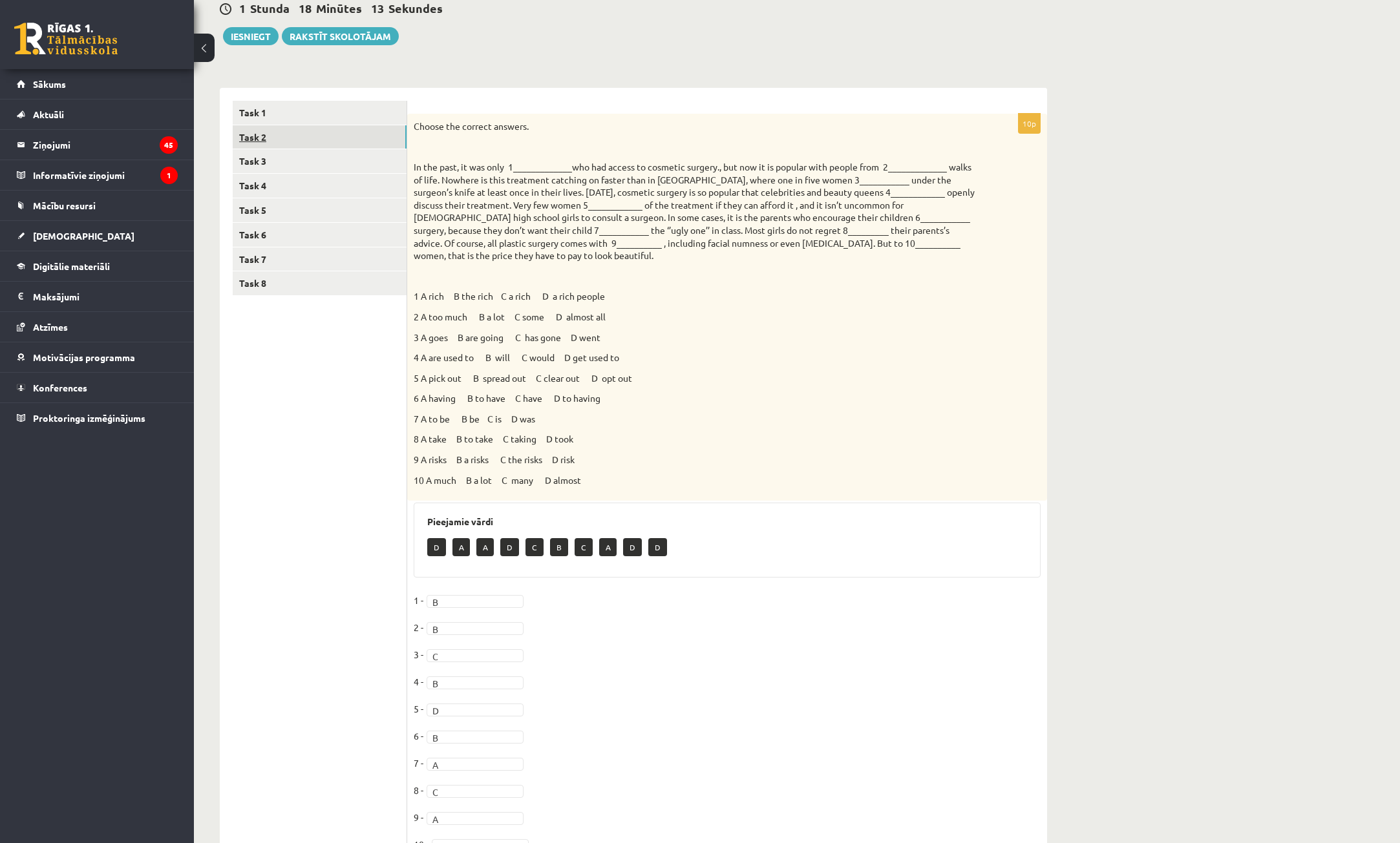
click at [337, 136] on link "Task 2" at bounding box center [319, 137] width 174 height 24
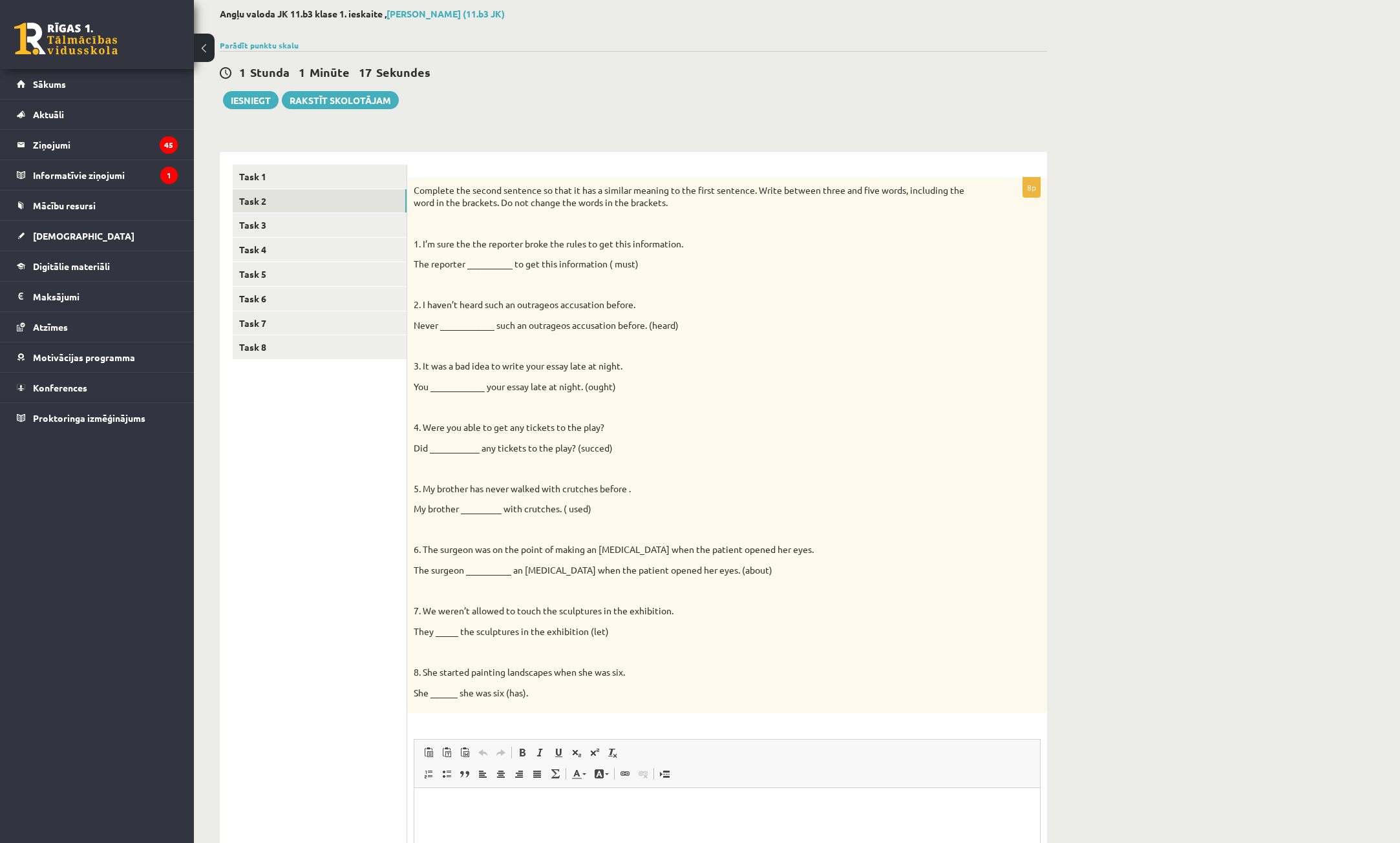
scroll to position [78, 0]
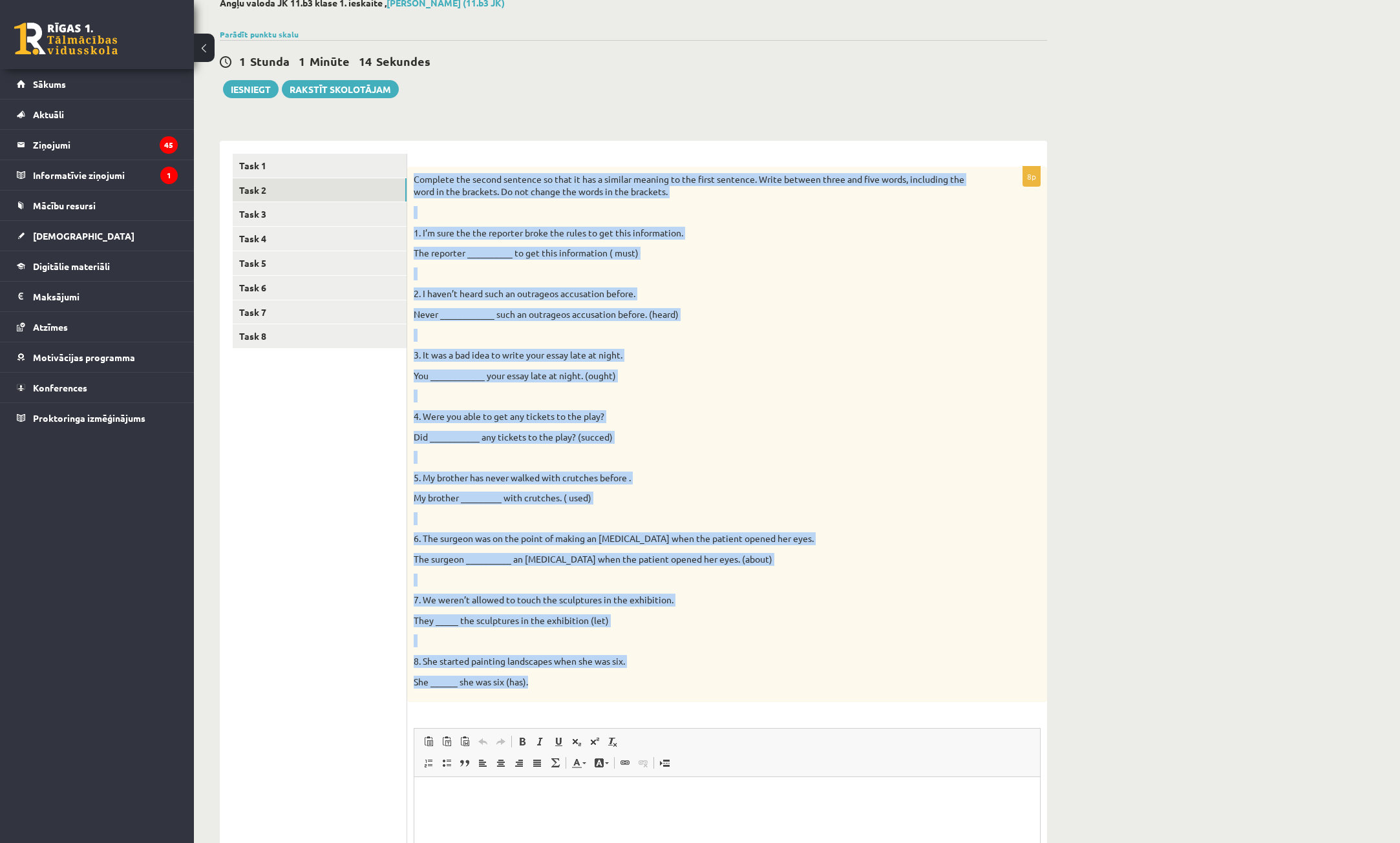
drag, startPoint x: 413, startPoint y: 178, endPoint x: 748, endPoint y: 486, distance: 455.1
click at [779, 676] on div "Complete the second sentence so that it has a similar meaning to the first sent…" at bounding box center [727, 435] width 640 height 536
copy div "Loremips dol sitame consecte ad elit se doe t incidid utlabor et dol magna aliq…"
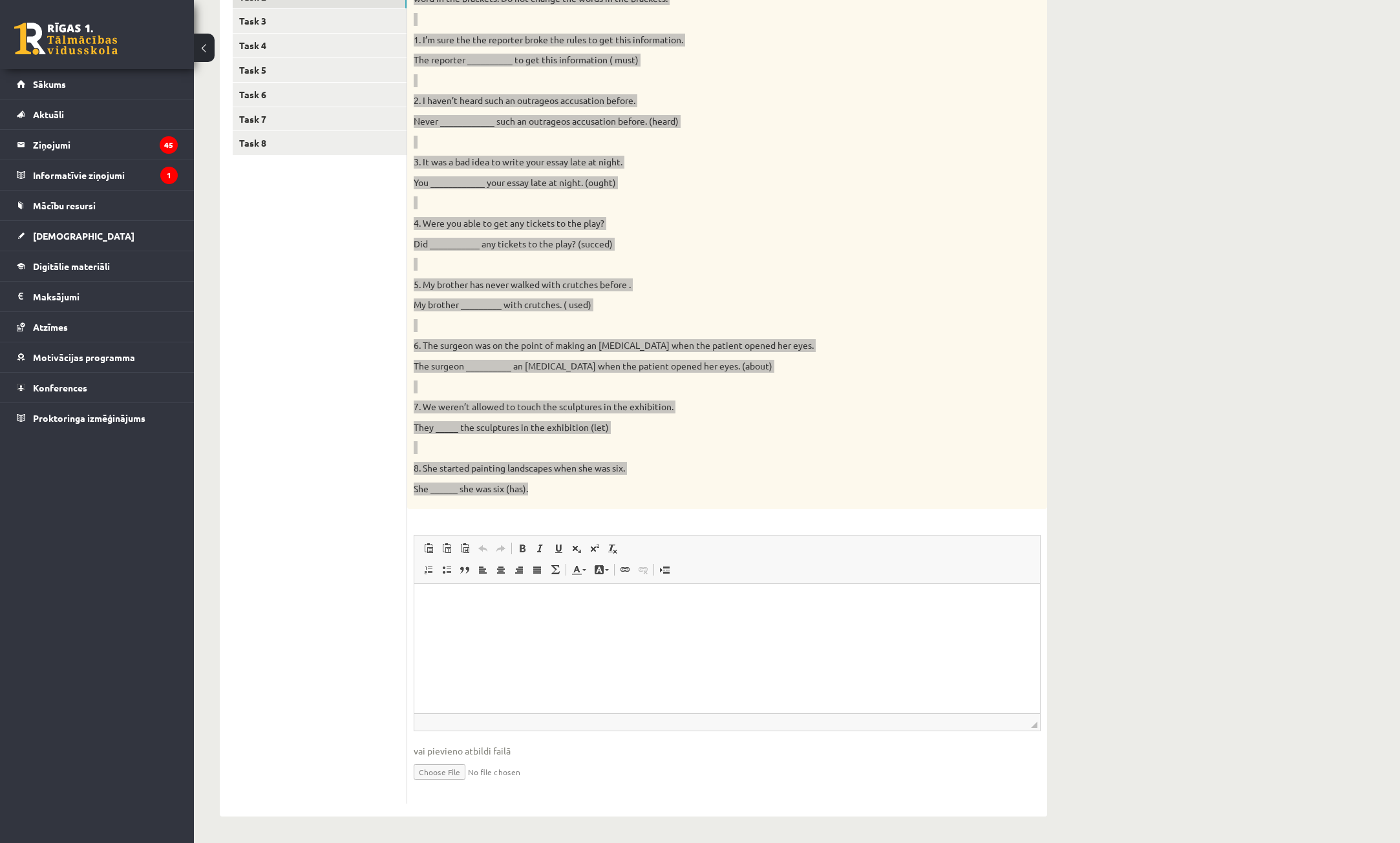
click at [583, 615] on html at bounding box center [727, 604] width 626 height 39
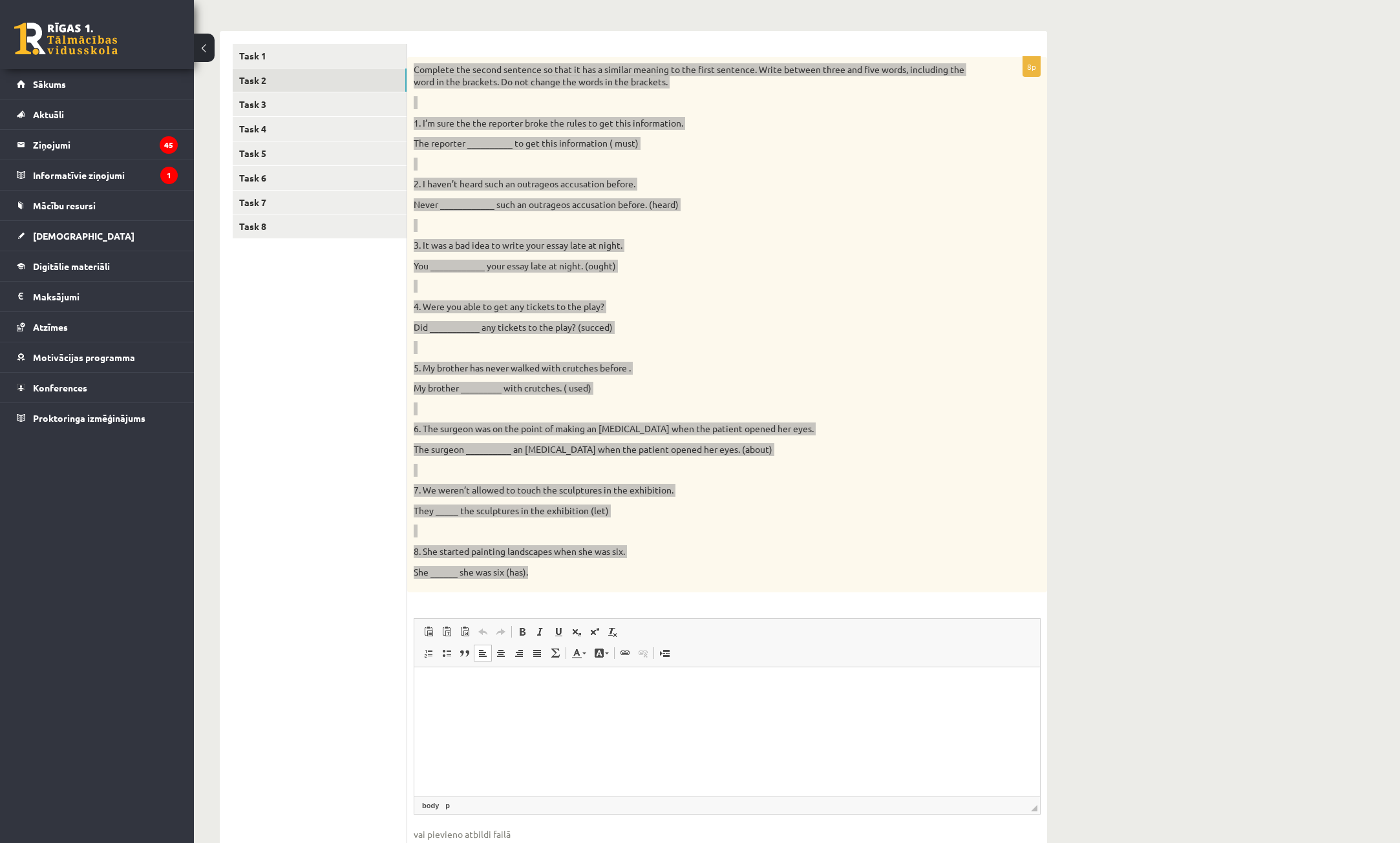
scroll to position [143, 0]
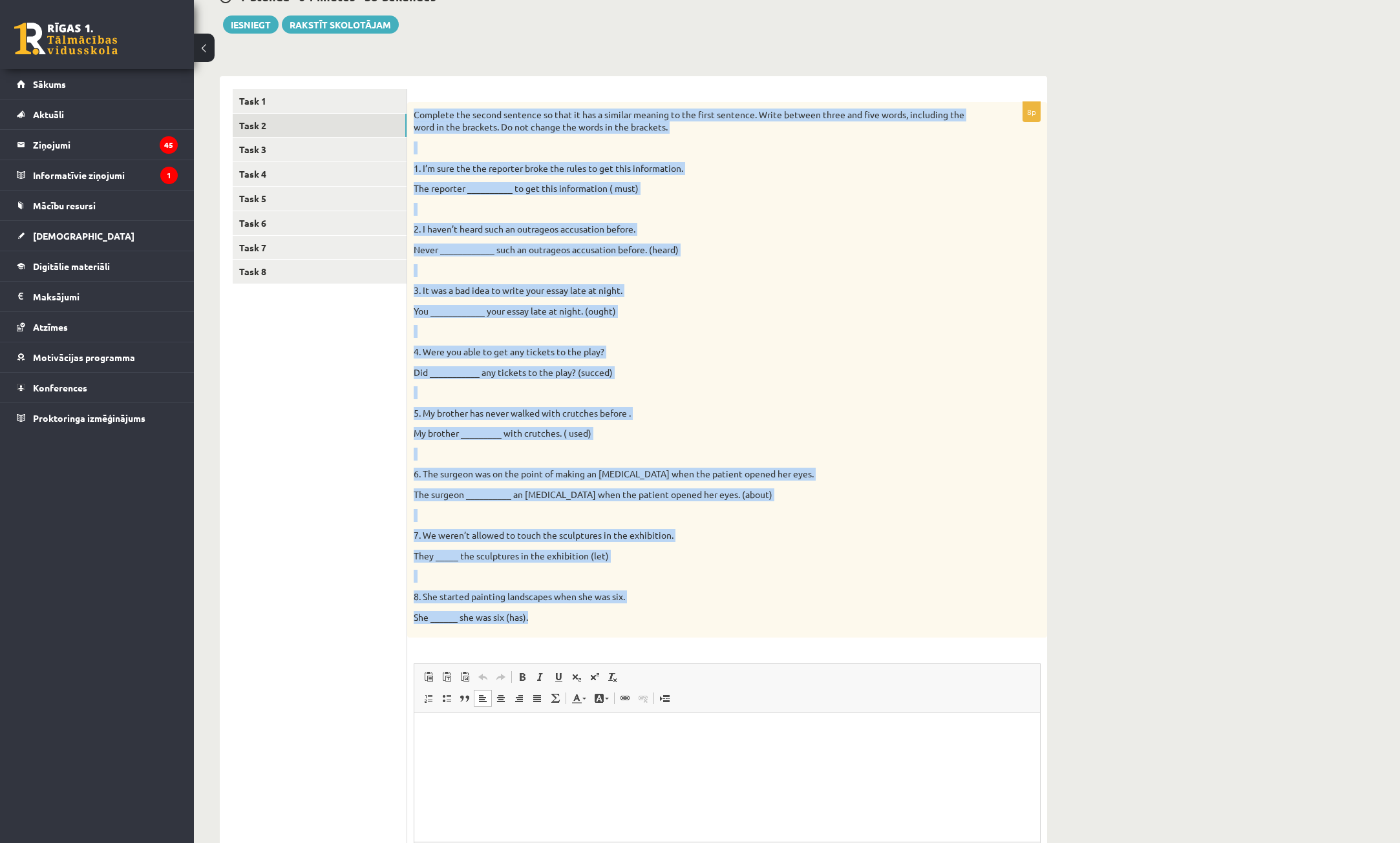
click at [877, 478] on p "6. The surgeon was on the point of making an [MEDICAL_DATA] when the patient op…" at bounding box center [695, 474] width 562 height 13
click at [612, 325] on div "Complete the second sentence so that it has a similar meaning to the first sent…" at bounding box center [727, 370] width 640 height 536
drag, startPoint x: 507, startPoint y: 331, endPoint x: 466, endPoint y: 423, distance: 100.7
click at [508, 331] on p at bounding box center [695, 332] width 562 height 13
click at [464, 430] on p "My brother _________ with crutches. ( used)" at bounding box center [695, 433] width 562 height 13
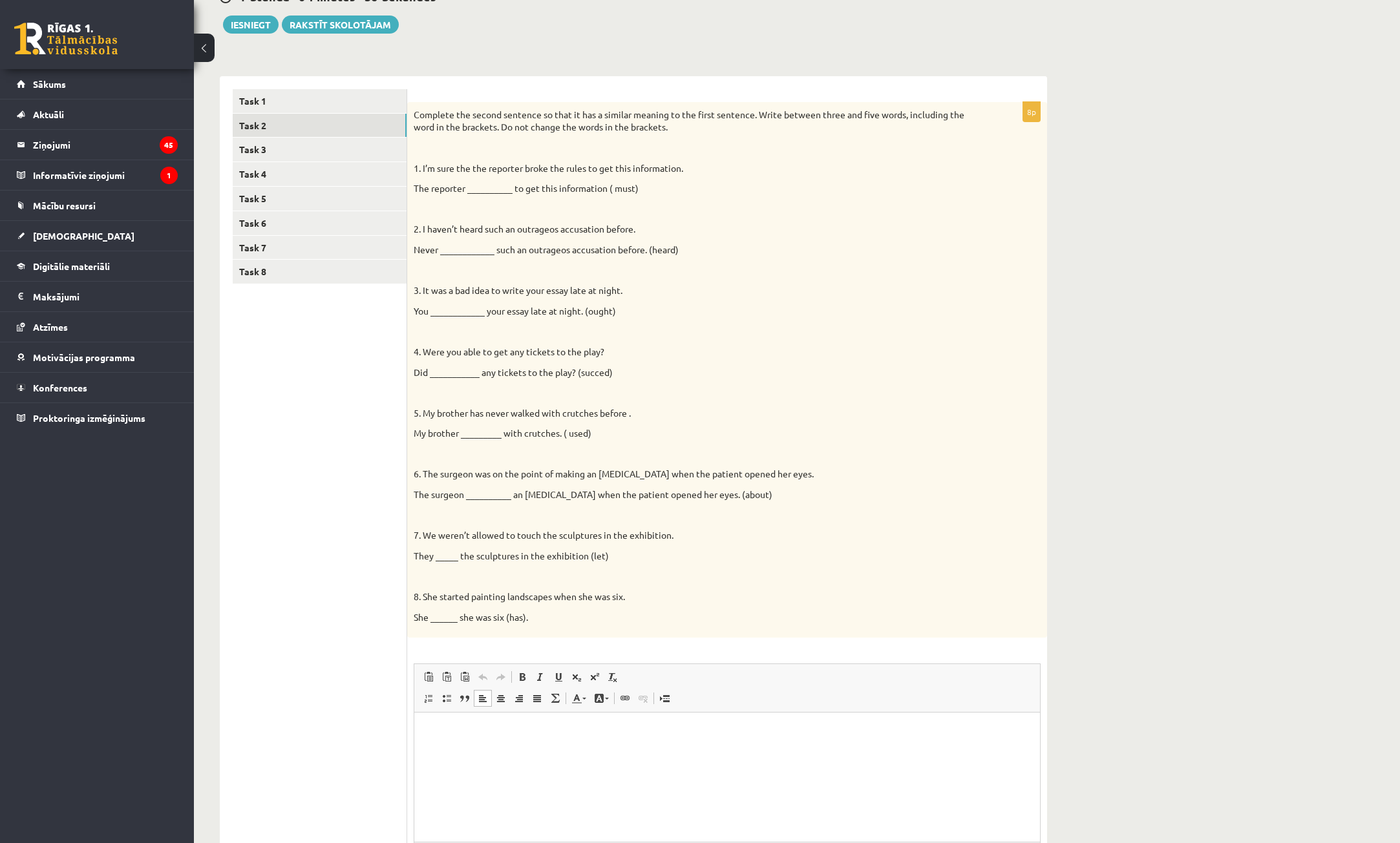
click at [454, 752] on html at bounding box center [727, 732] width 626 height 39
click at [462, 754] on p "**********" at bounding box center [726, 754] width 600 height 13
click at [445, 729] on p "**********" at bounding box center [726, 732] width 600 height 13
click at [521, 754] on p "**********" at bounding box center [726, 754] width 600 height 13
click at [518, 772] on p "**********" at bounding box center [726, 775] width 600 height 13
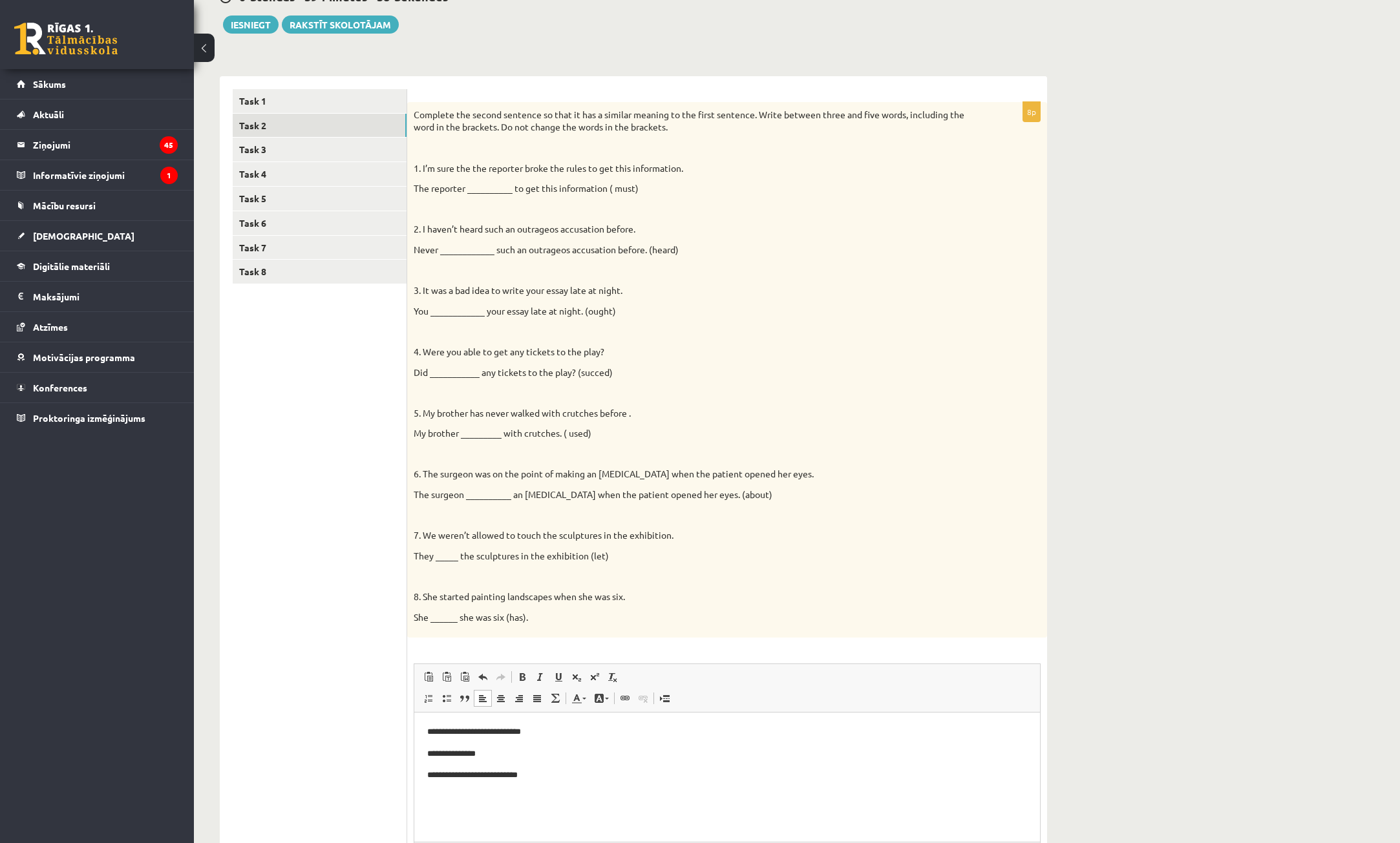
click at [548, 784] on html "**********" at bounding box center [727, 754] width 626 height 82
click at [278, 144] on link "Task 3" at bounding box center [319, 149] width 174 height 24
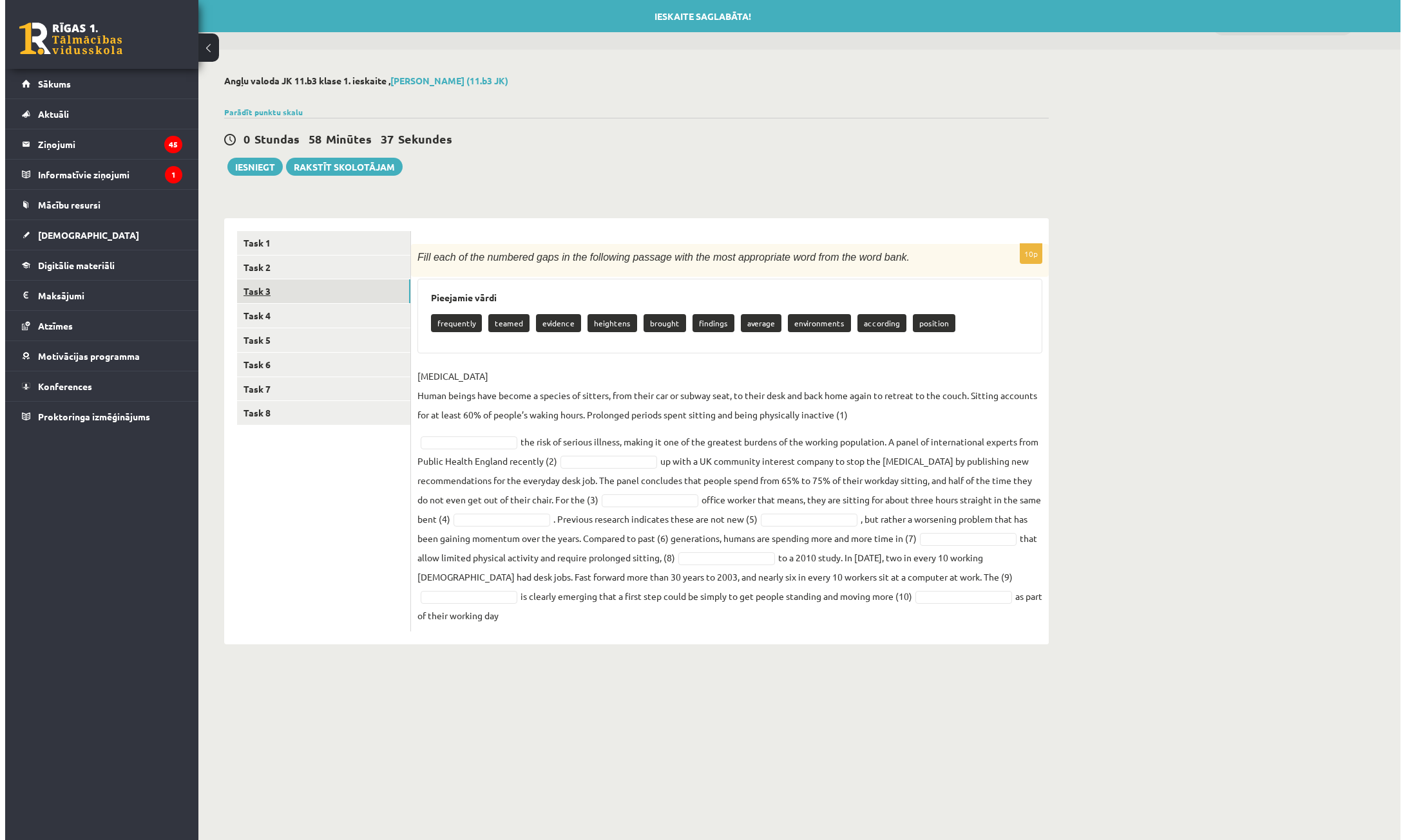
scroll to position [0, 0]
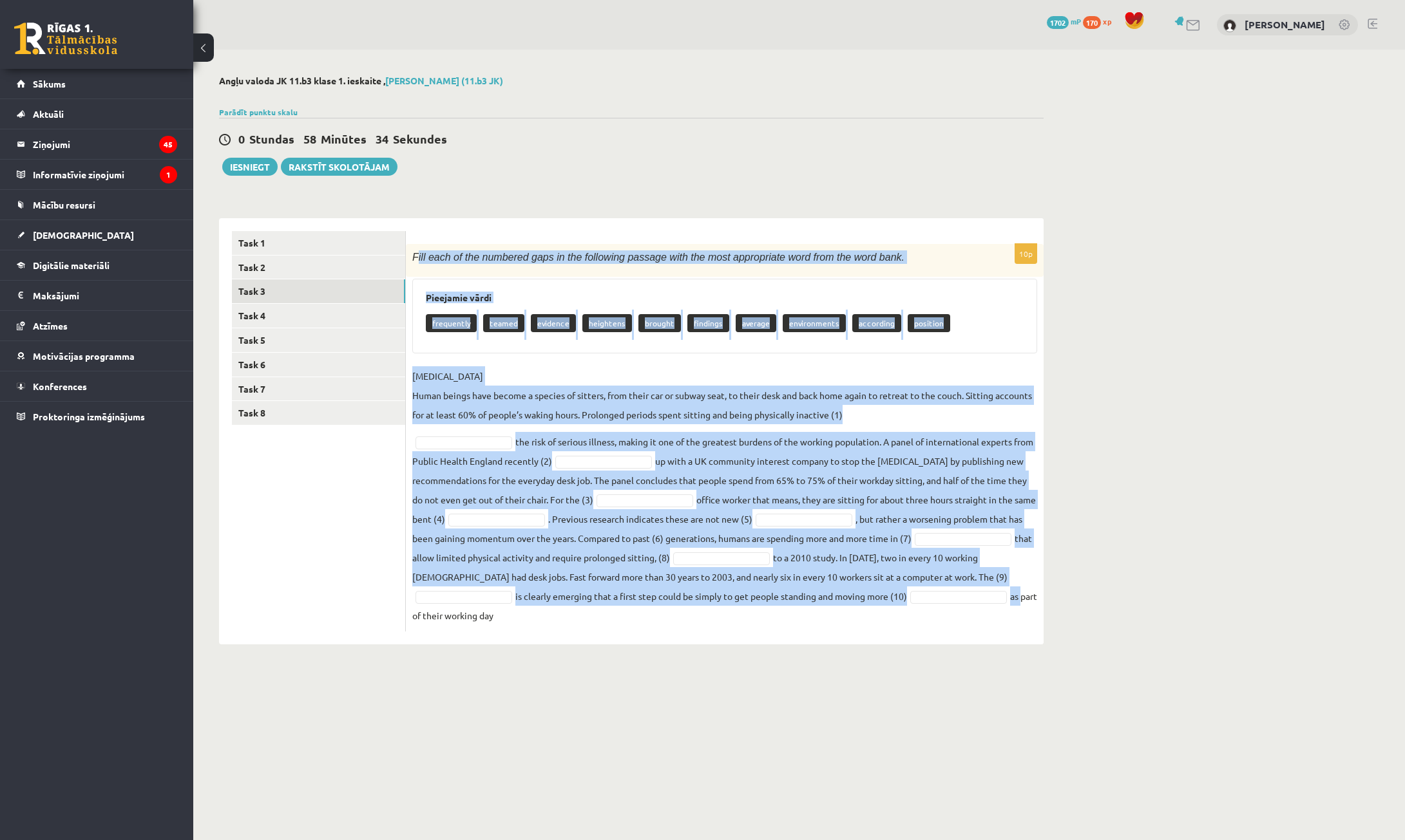
drag, startPoint x: 416, startPoint y: 253, endPoint x: 1030, endPoint y: 590, distance: 700.4
click at [1050, 602] on div "Angļu valoda JK 11.b3 [PERSON_NAME] 1. ieskaite , [PERSON_NAME] (11.b3 JK) Parā…" at bounding box center [631, 360] width 876 height 620
click at [447, 252] on span "Fill each of the numbered gaps in the following passage with the most appropria…" at bounding box center [658, 258] width 492 height 11
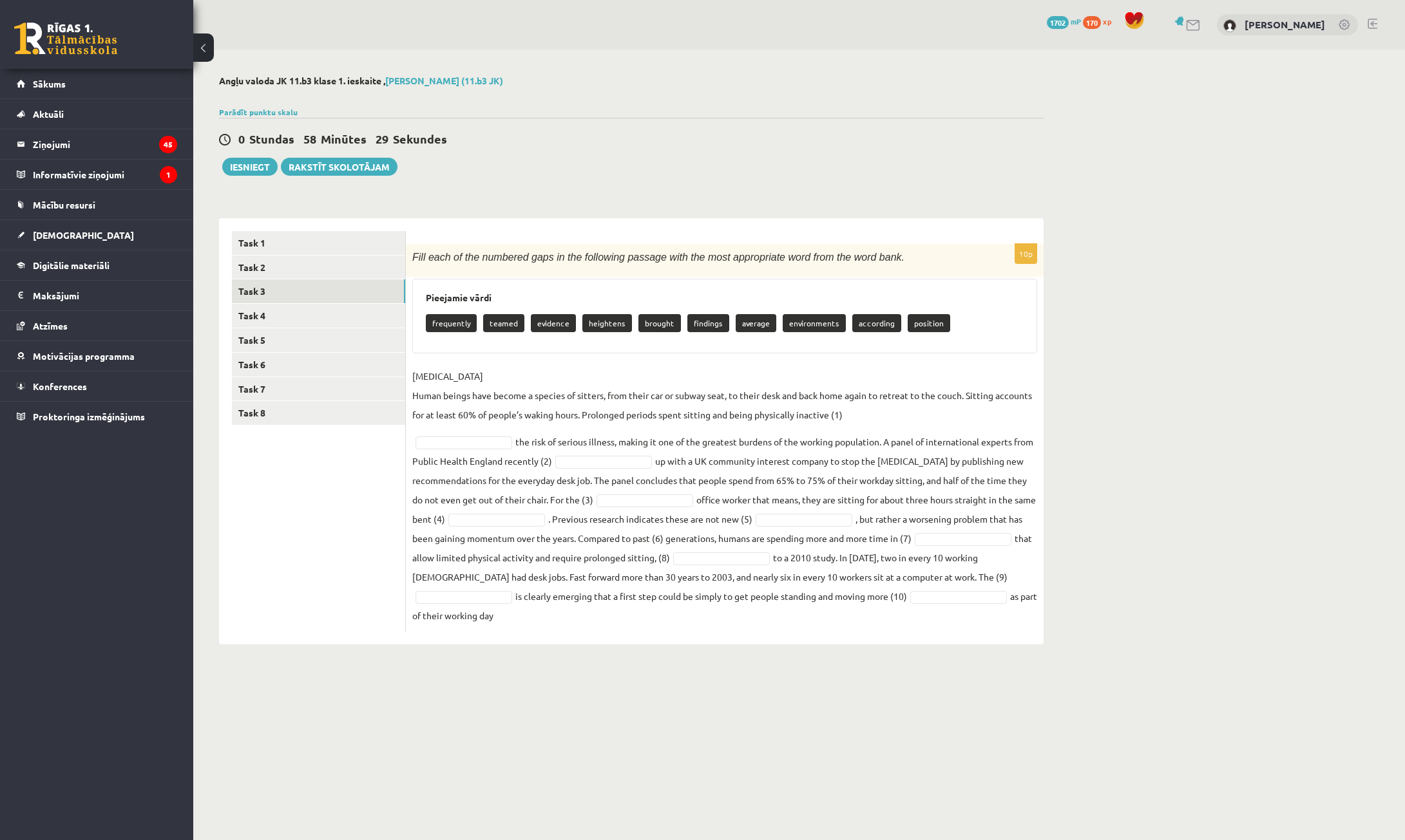
drag, startPoint x: 409, startPoint y: 255, endPoint x: 967, endPoint y: 588, distance: 649.8
click at [1071, 641] on div "Angļu valoda JK 11.b3 [PERSON_NAME] 1. ieskaite , [PERSON_NAME] (11.b3 JK) Parā…" at bounding box center [799, 360] width 1212 height 620
copy div "Lore ipsu do sit ametcons adip el sed doeiusmod tempori utla etd magn aliquaeni…"
click at [734, 154] on div "0 Stundas 58 Minūtes 18 Sekundes Ieskaite saglabāta! Iesniegt Rakstīt skolotājam" at bounding box center [631, 147] width 824 height 58
click at [616, 454] on fieldset "[MEDICAL_DATA] Human beings have become a species of sitters, from their car or…" at bounding box center [725, 495] width 625 height 259
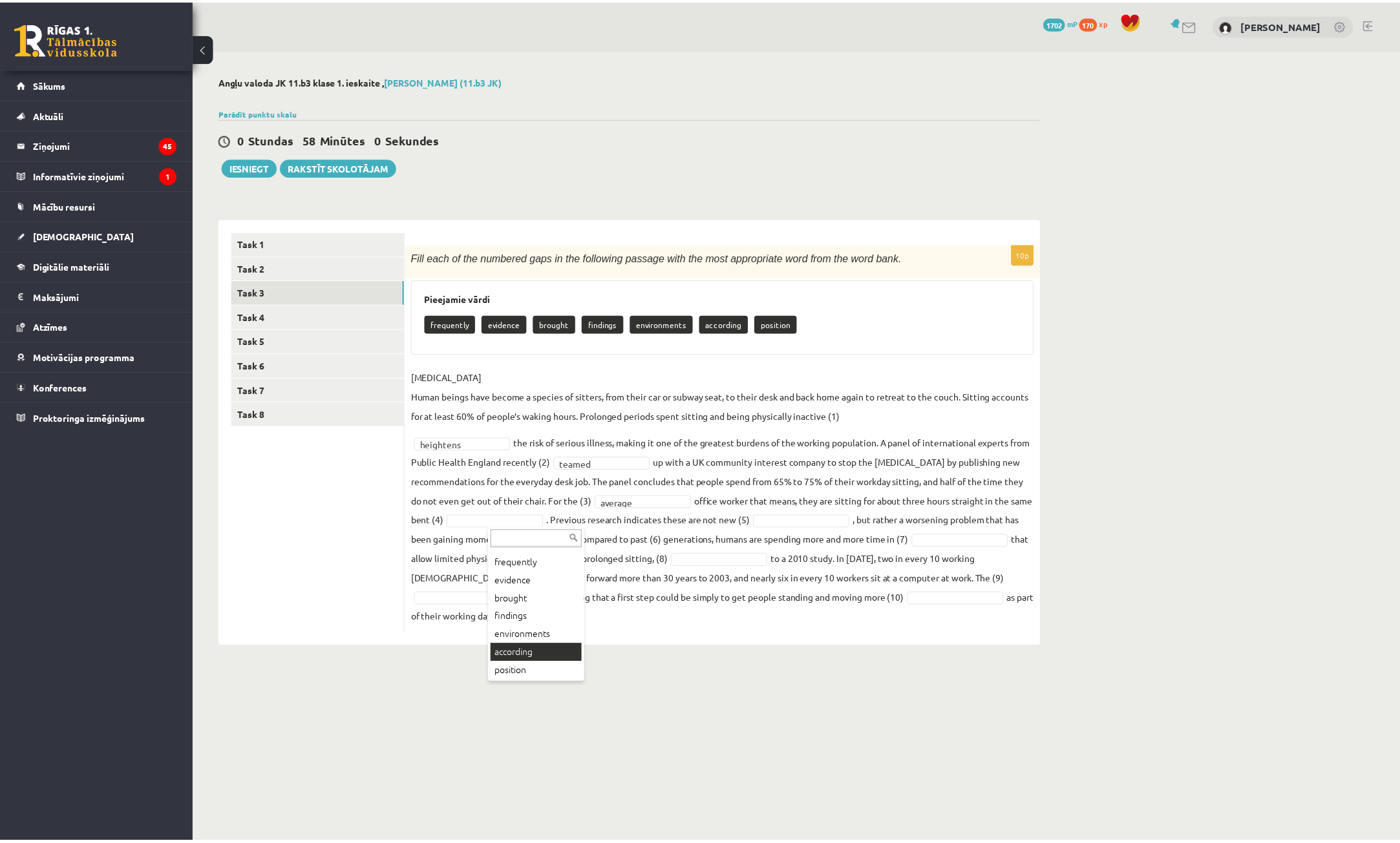
scroll to position [15, 0]
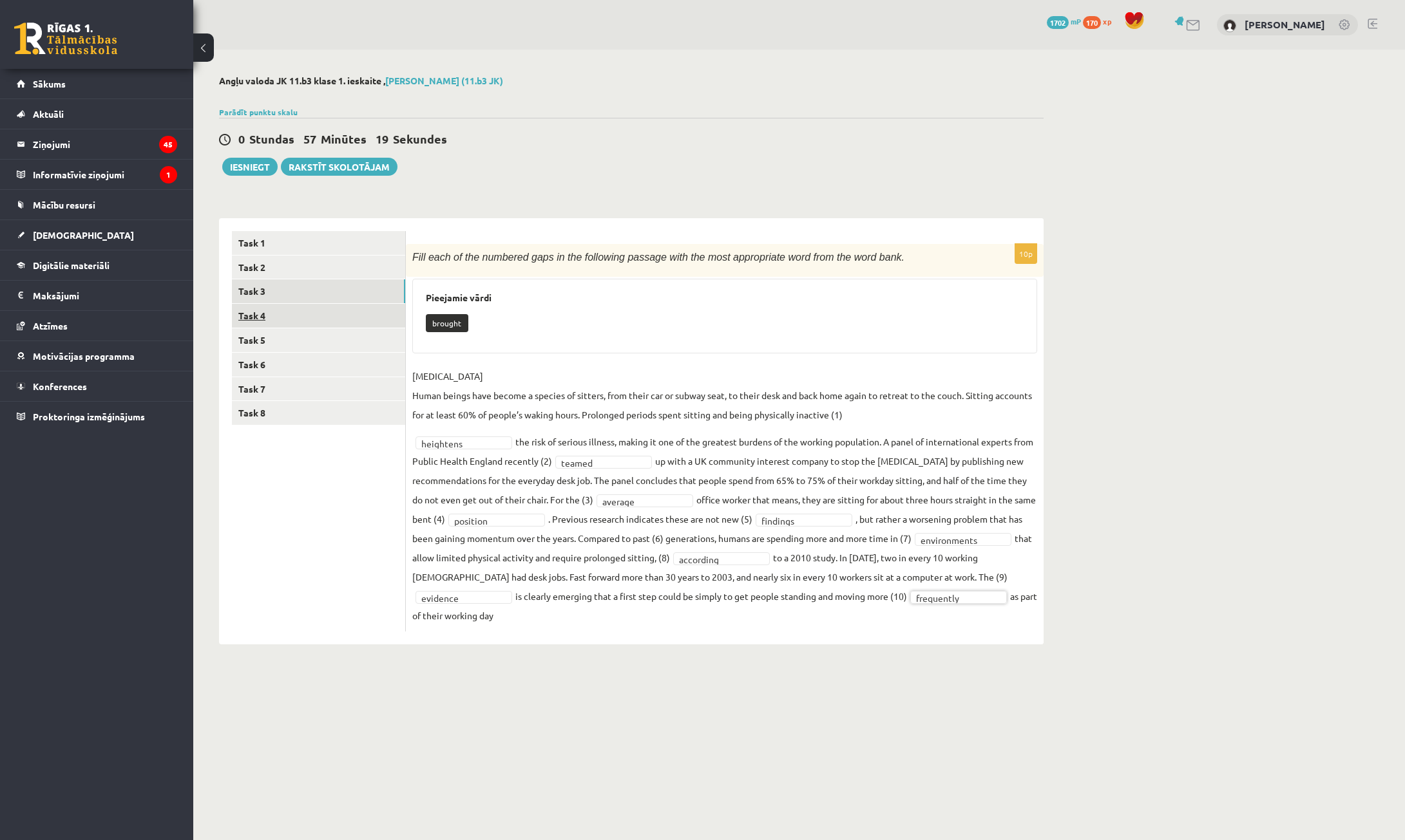
click at [335, 316] on link "Task 4" at bounding box center [318, 316] width 173 height 24
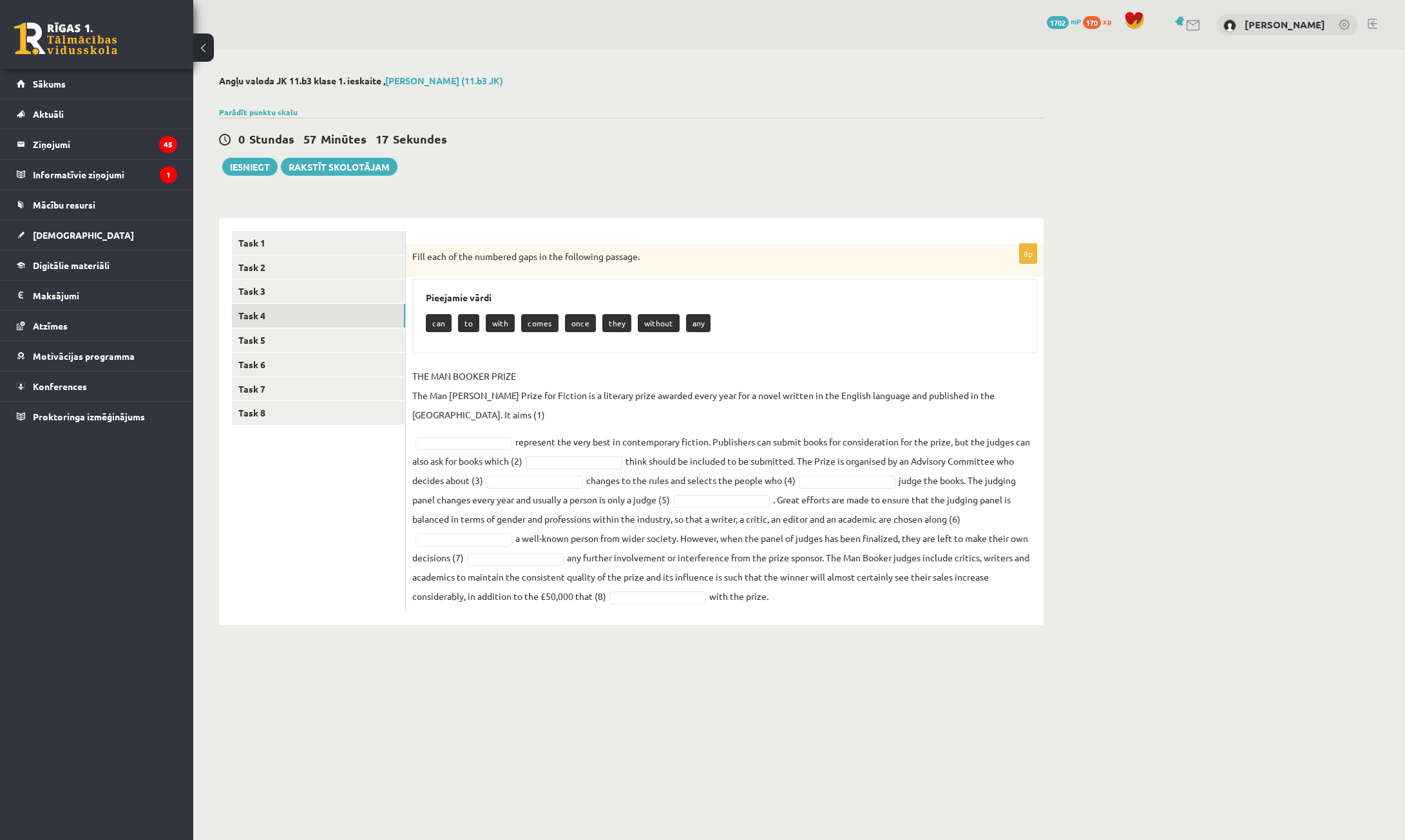
drag, startPoint x: 408, startPoint y: 255, endPoint x: 1066, endPoint y: 575, distance: 731.7
click at [1066, 575] on div "Angļu valoda JK 11.b3 [PERSON_NAME] 1. ieskaite , [PERSON_NAME] (11.b3 JK) Parā…" at bounding box center [631, 350] width 876 height 601
copy div "Lore ipsu do sit ametcons adip el sed doeiusmod tempori. Utlaboree dolor mag al…"
click at [395, 649] on body "0 Dāvanas 1702 mP 170 xp [PERSON_NAME] Sākums Aktuāli Kā mācīties [PERSON_NAME]…" at bounding box center [702, 420] width 1405 height 840
click at [588, 476] on fieldset "THE MAN [PERSON_NAME] PRIZE The Man [PERSON_NAME] Prize for Fiction is a litera…" at bounding box center [725, 486] width 625 height 239
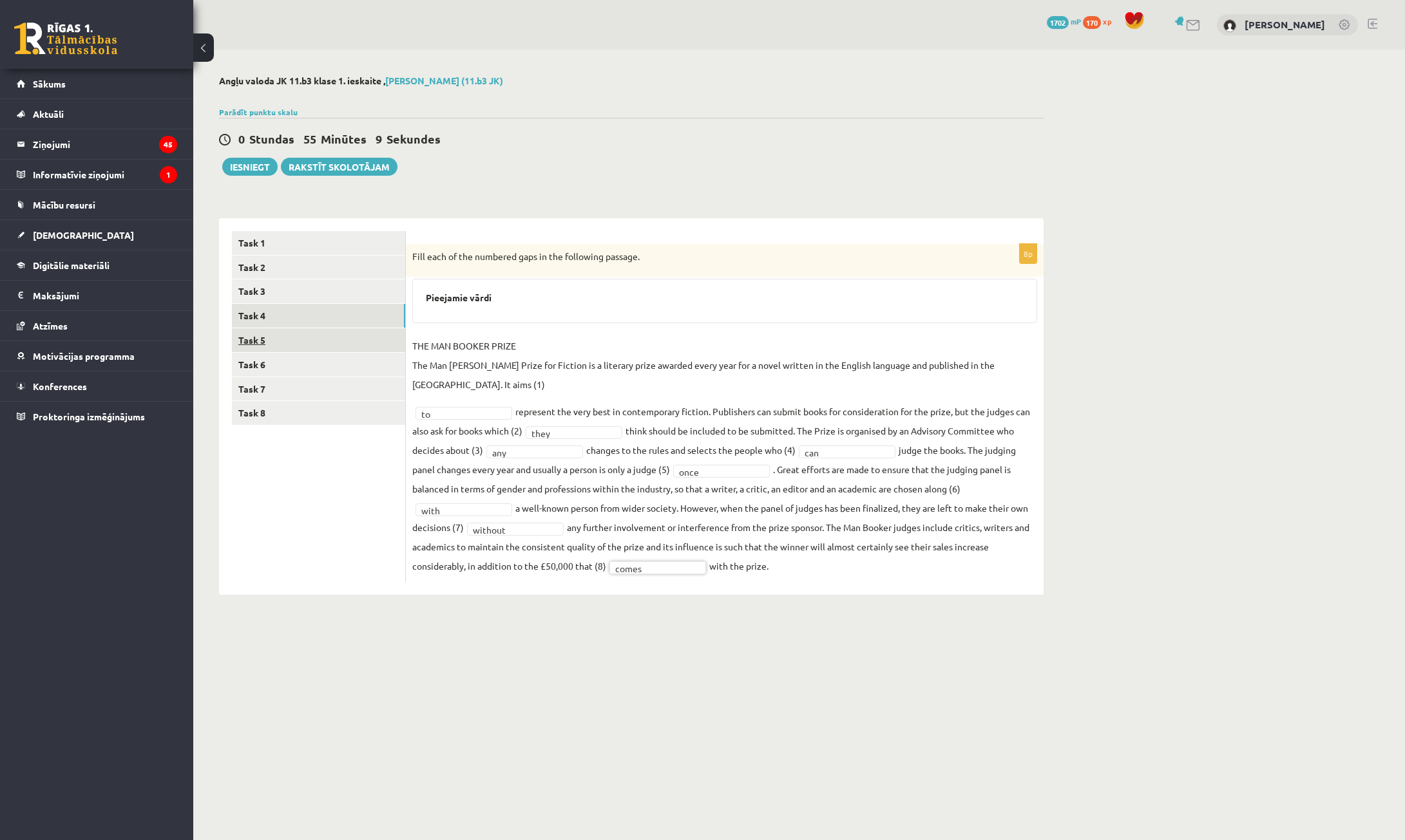
click at [316, 345] on link "Task 5" at bounding box center [318, 340] width 173 height 24
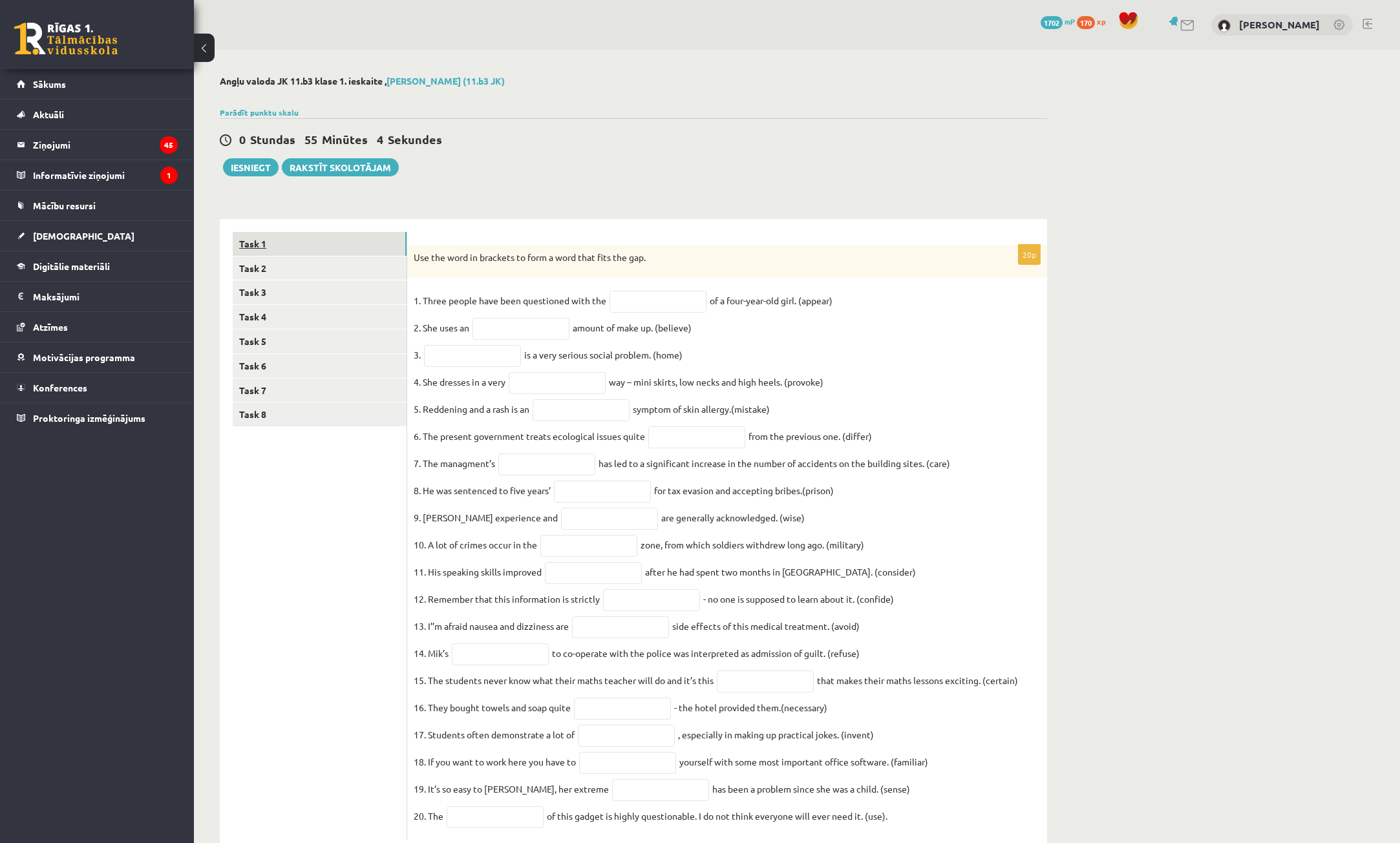
click at [337, 251] on link "Task 1" at bounding box center [319, 244] width 174 height 24
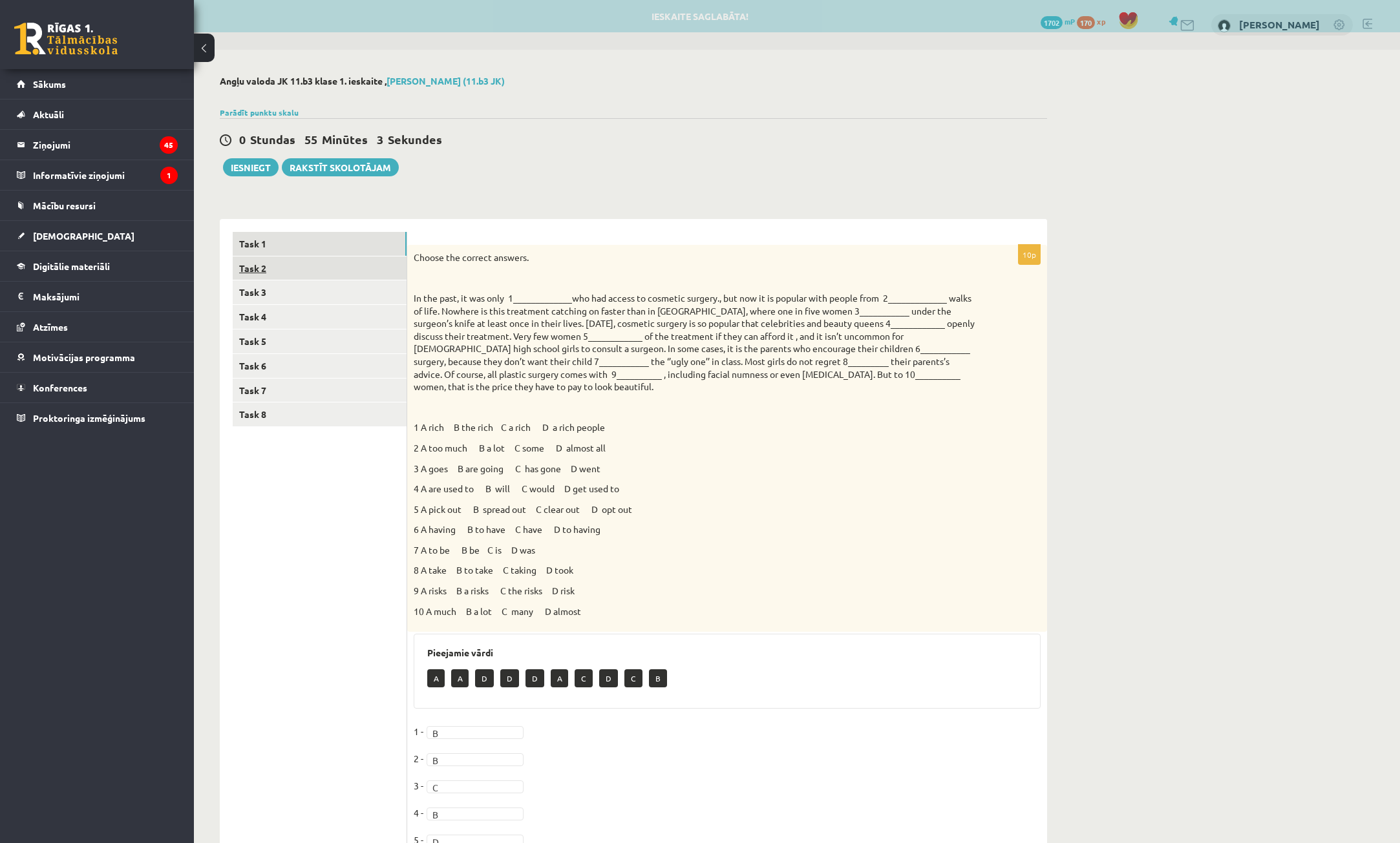
click at [366, 270] on link "Task 2" at bounding box center [319, 268] width 174 height 24
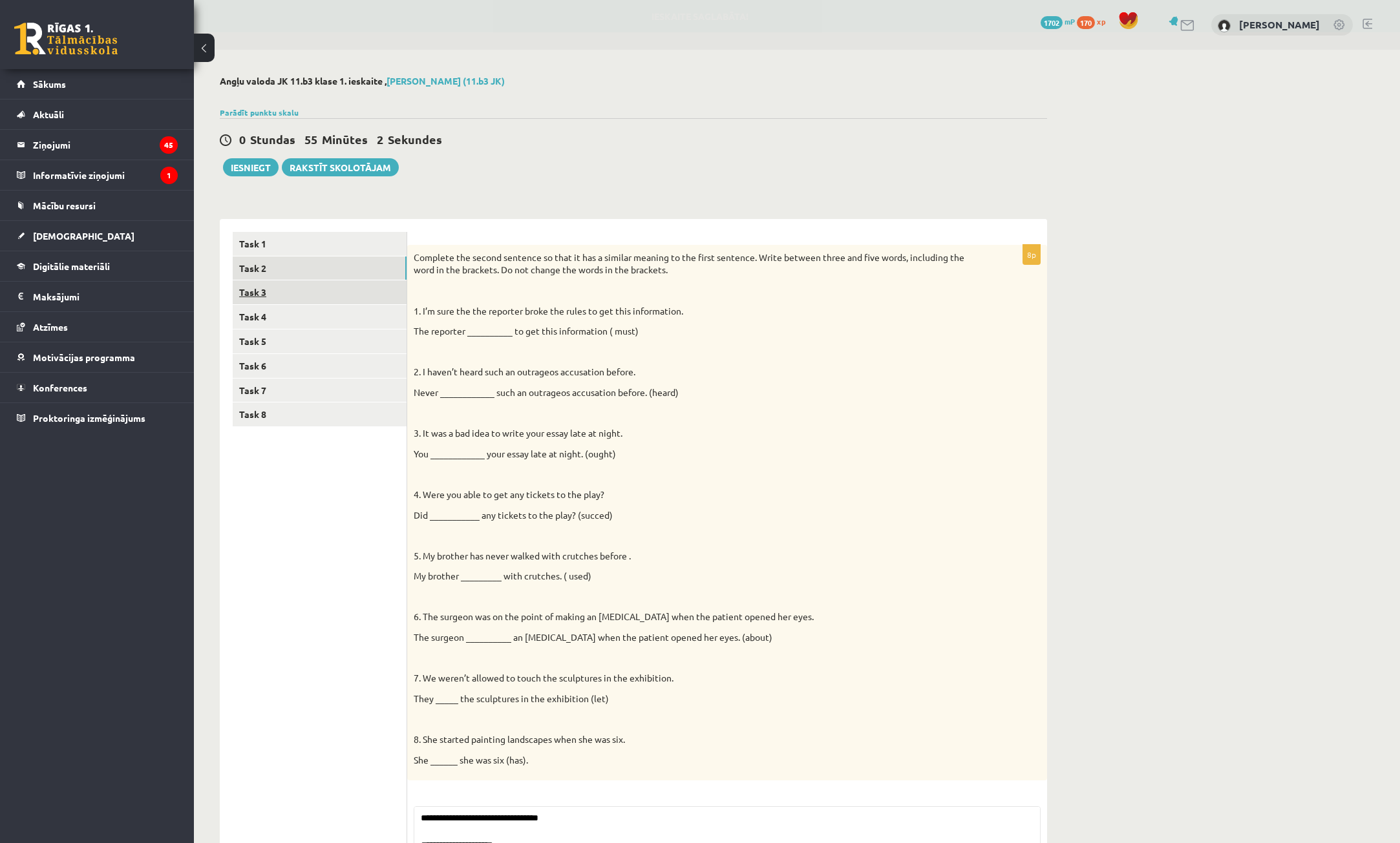
click at [373, 299] on link "Task 3" at bounding box center [319, 292] width 174 height 24
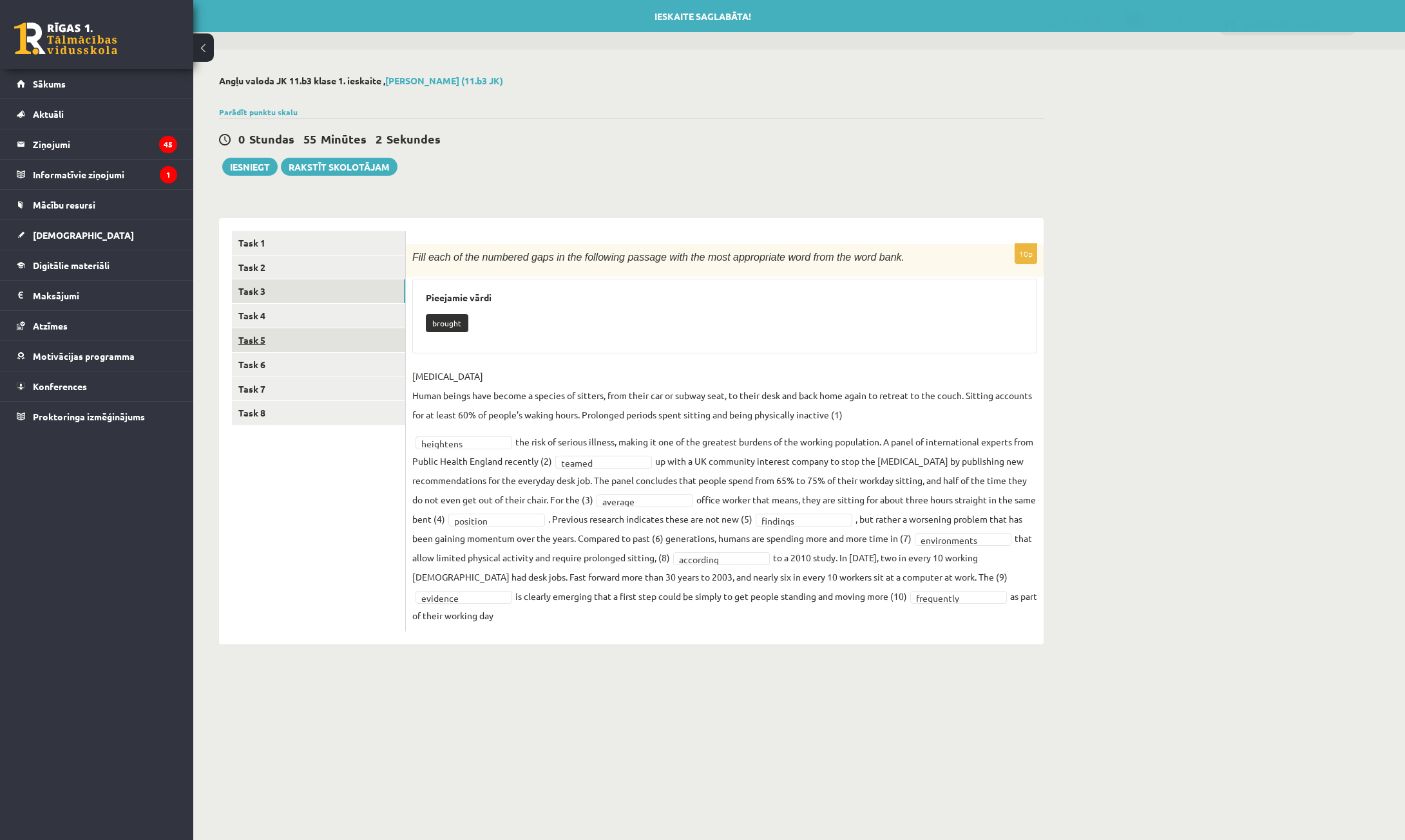
click at [387, 331] on link "Task 5" at bounding box center [318, 340] width 173 height 24
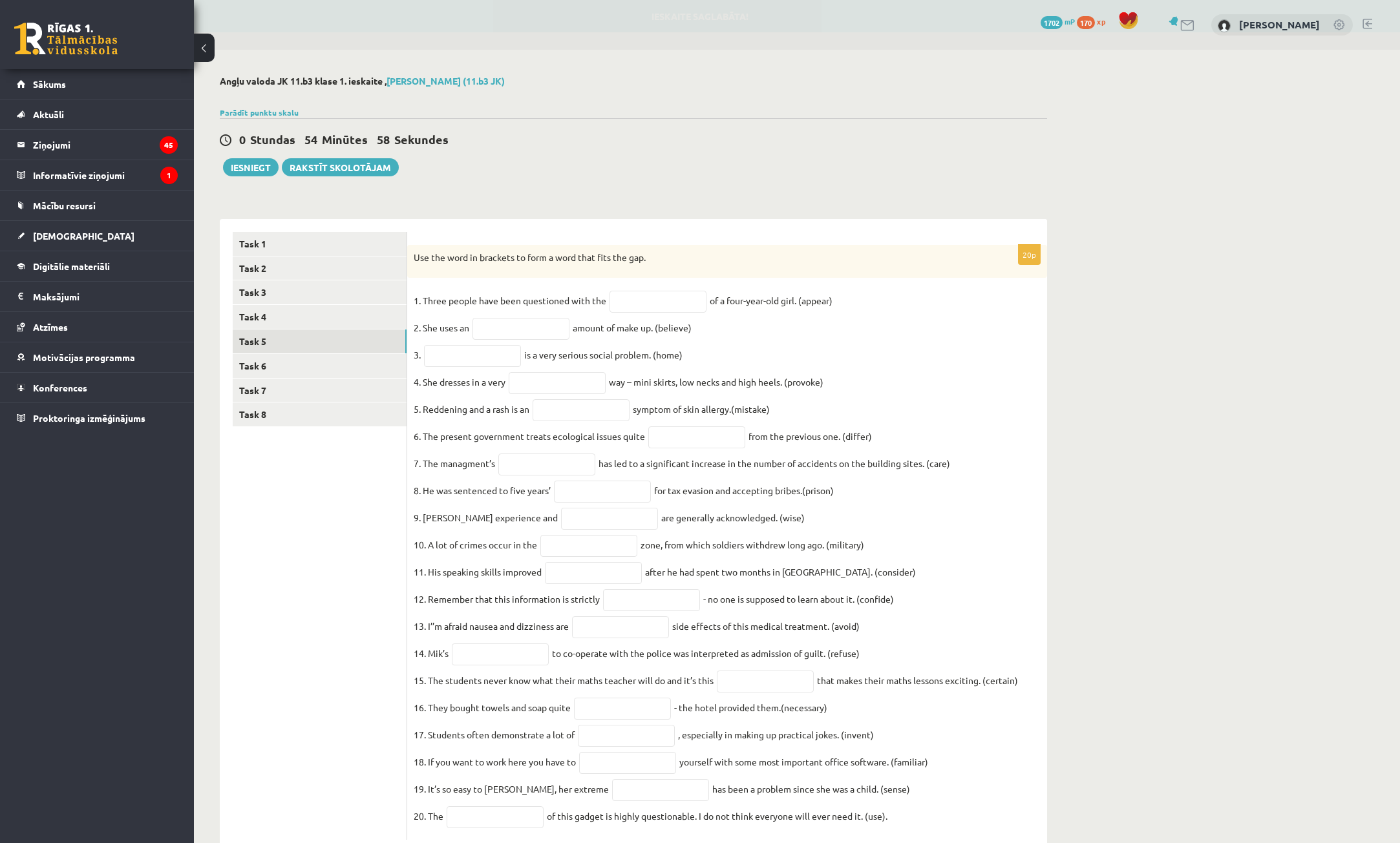
scroll to position [63, 0]
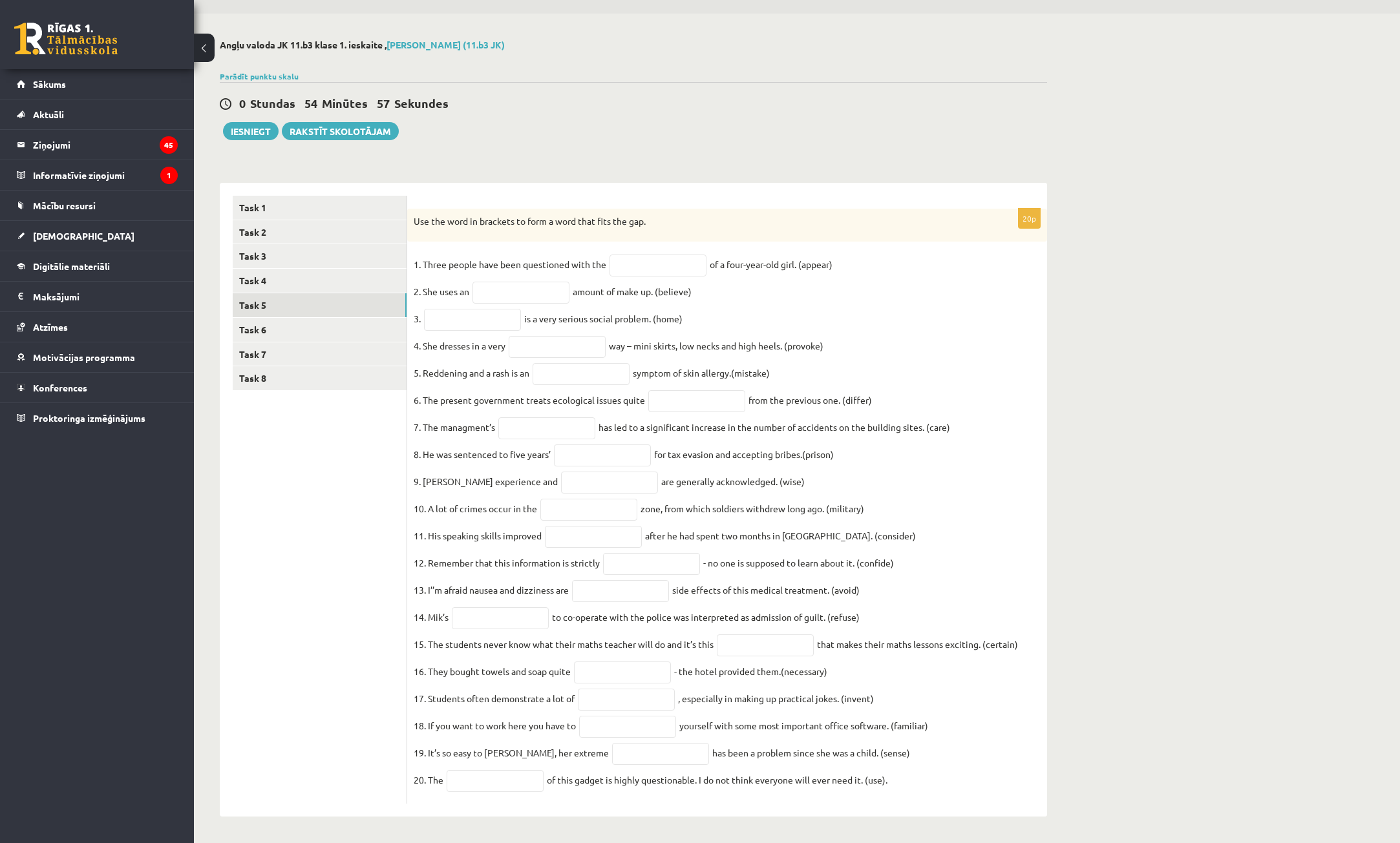
drag, startPoint x: 411, startPoint y: 254, endPoint x: 1121, endPoint y: 873, distance: 941.9
click at [1121, 807] on html "0 Dāvanas 1702 mP 170 xp [PERSON_NAME] Sākums Aktuāli Kā mācīties [PERSON_NAME]…" at bounding box center [700, 385] width 1400 height 843
copy div "Lor ips dolo si ametcons ad elit s doei temp inci utl etd. 4. Magna aliqua enim…"
click at [592, 196] on form "20p Use the word in brackets to form a word that fits the gap. 1. Three people …" at bounding box center [727, 500] width 614 height 608
click at [649, 255] on input "text" at bounding box center [658, 266] width 97 height 22
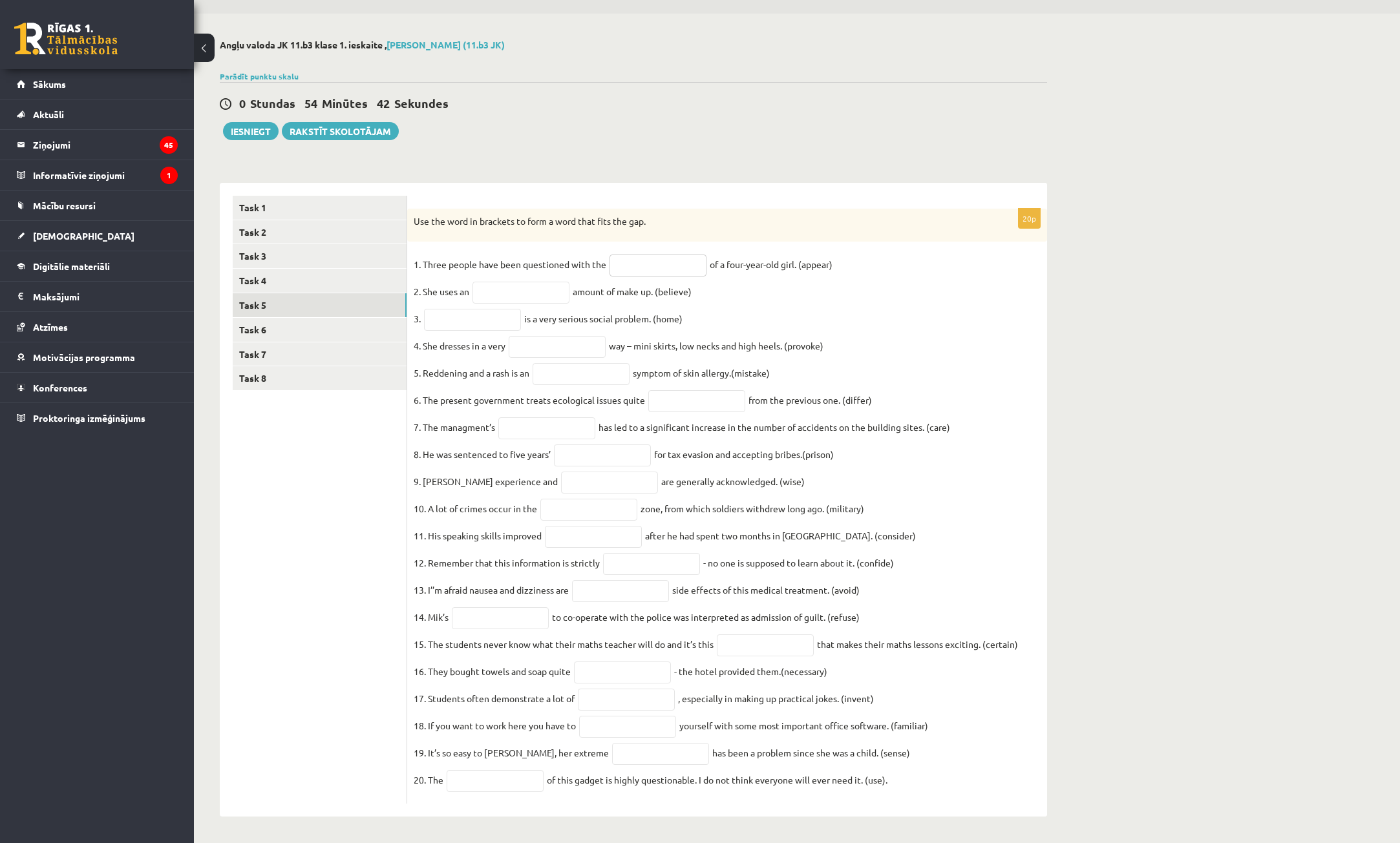
click at [644, 255] on input "text" at bounding box center [658, 266] width 97 height 22
type input "**********"
click at [500, 282] on input "text" at bounding box center [521, 292] width 97 height 22
type input "**********"
click at [464, 309] on fieldset "**********" at bounding box center [727, 526] width 627 height 543
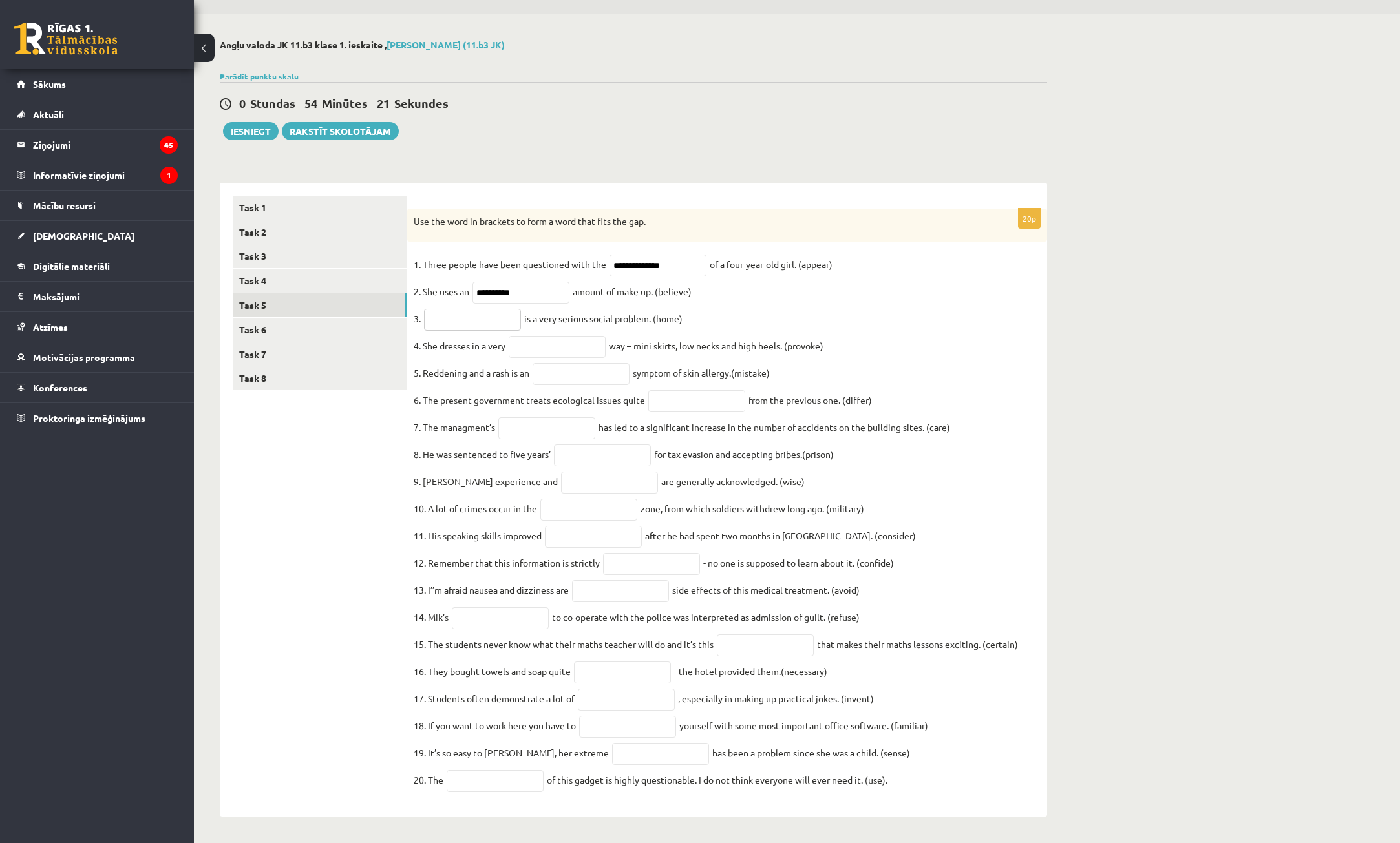
click at [461, 309] on input "text" at bounding box center [473, 320] width 97 height 22
type input "**********"
click at [560, 338] on fieldset "**********" at bounding box center [727, 526] width 627 height 543
click at [560, 336] on input "text" at bounding box center [557, 346] width 97 height 22
type input "**********"
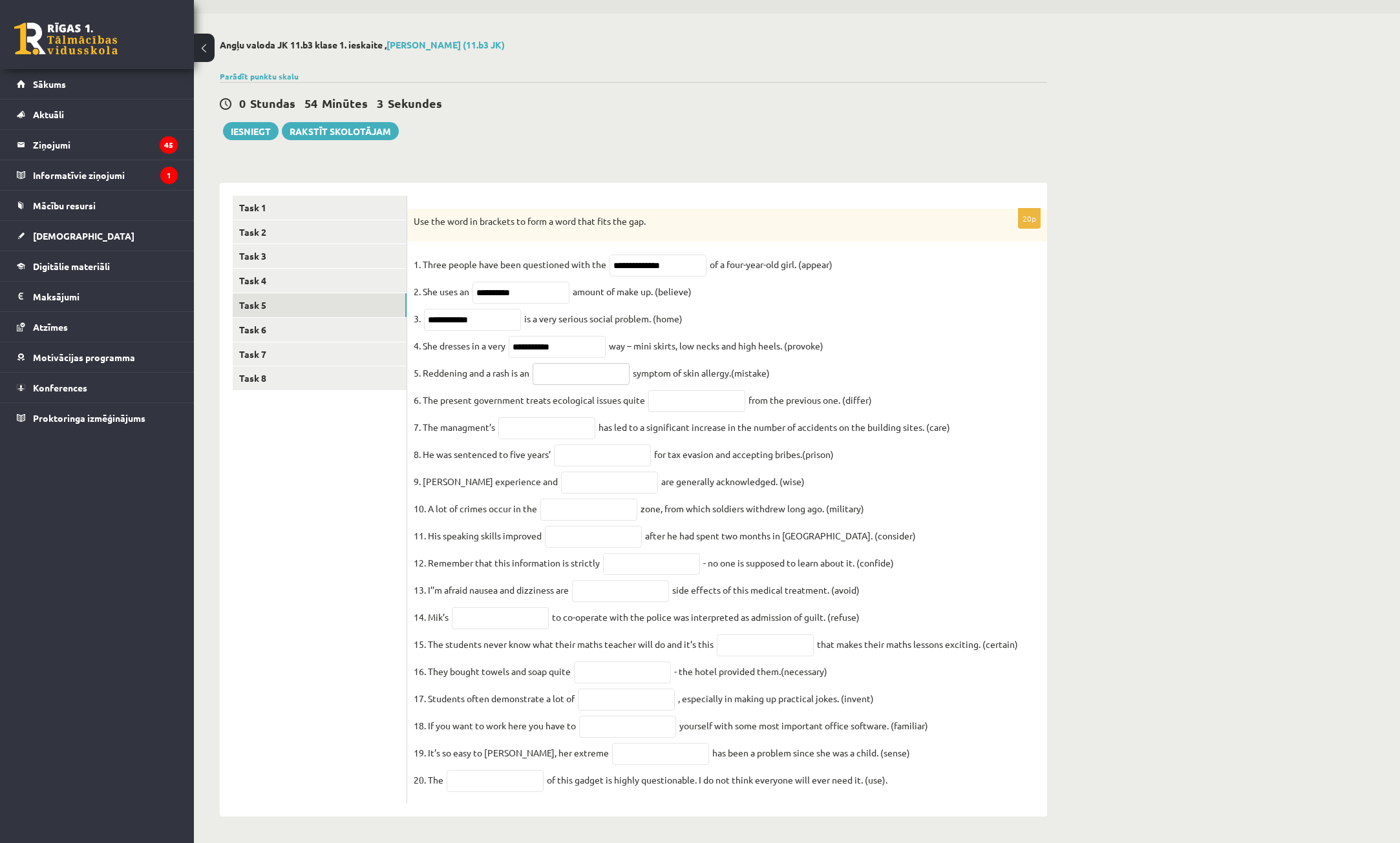
click at [578, 363] on input "text" at bounding box center [581, 374] width 97 height 22
type input "********"
click at [681, 390] on input "text" at bounding box center [697, 401] width 97 height 22
type input "**********"
click at [545, 418] on input "text" at bounding box center [547, 428] width 97 height 22
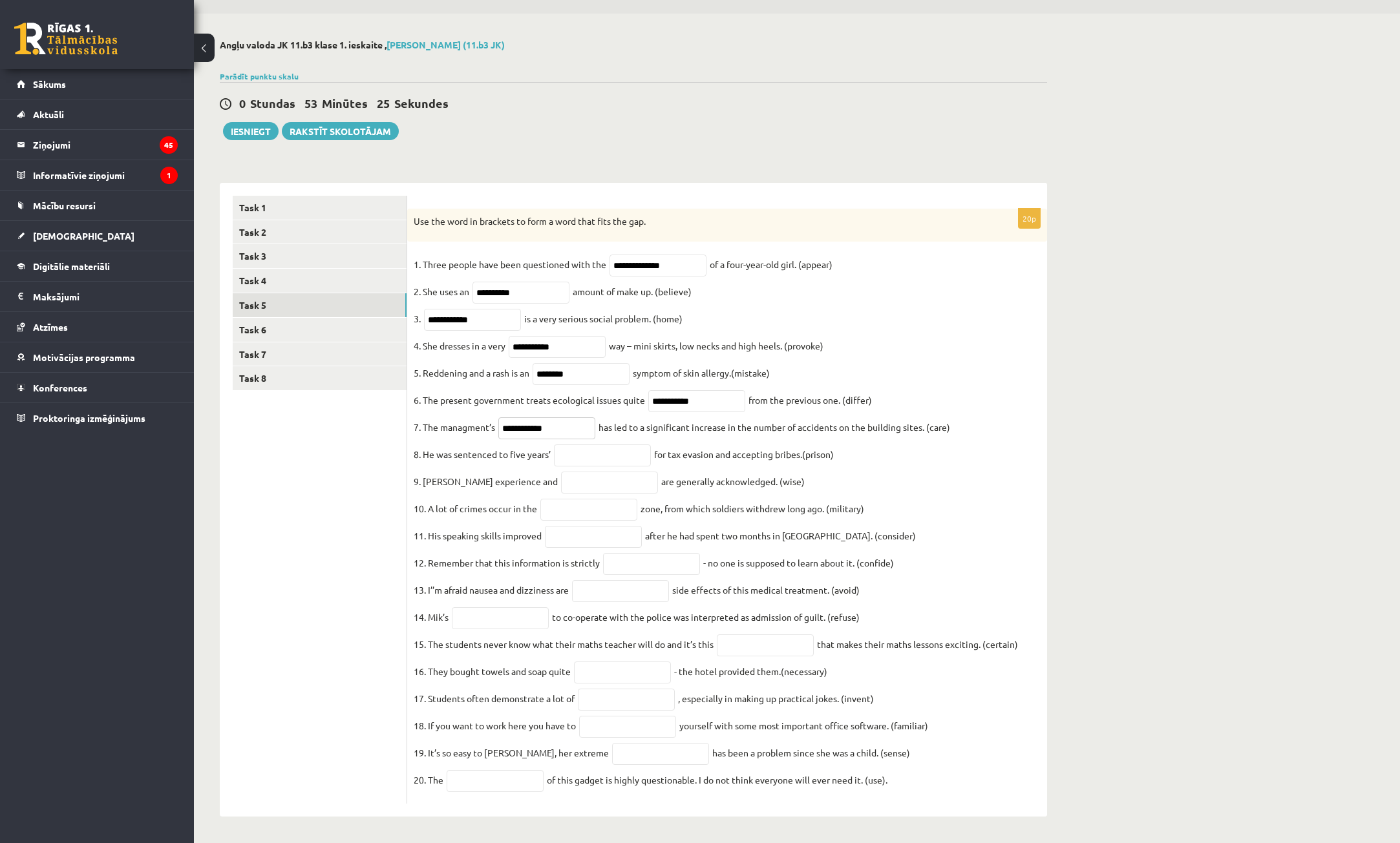
type input "**********"
click at [617, 444] on input "text" at bounding box center [602, 455] width 97 height 22
type input "**********"
click at [606, 472] on input "text" at bounding box center [609, 482] width 97 height 22
type input "******"
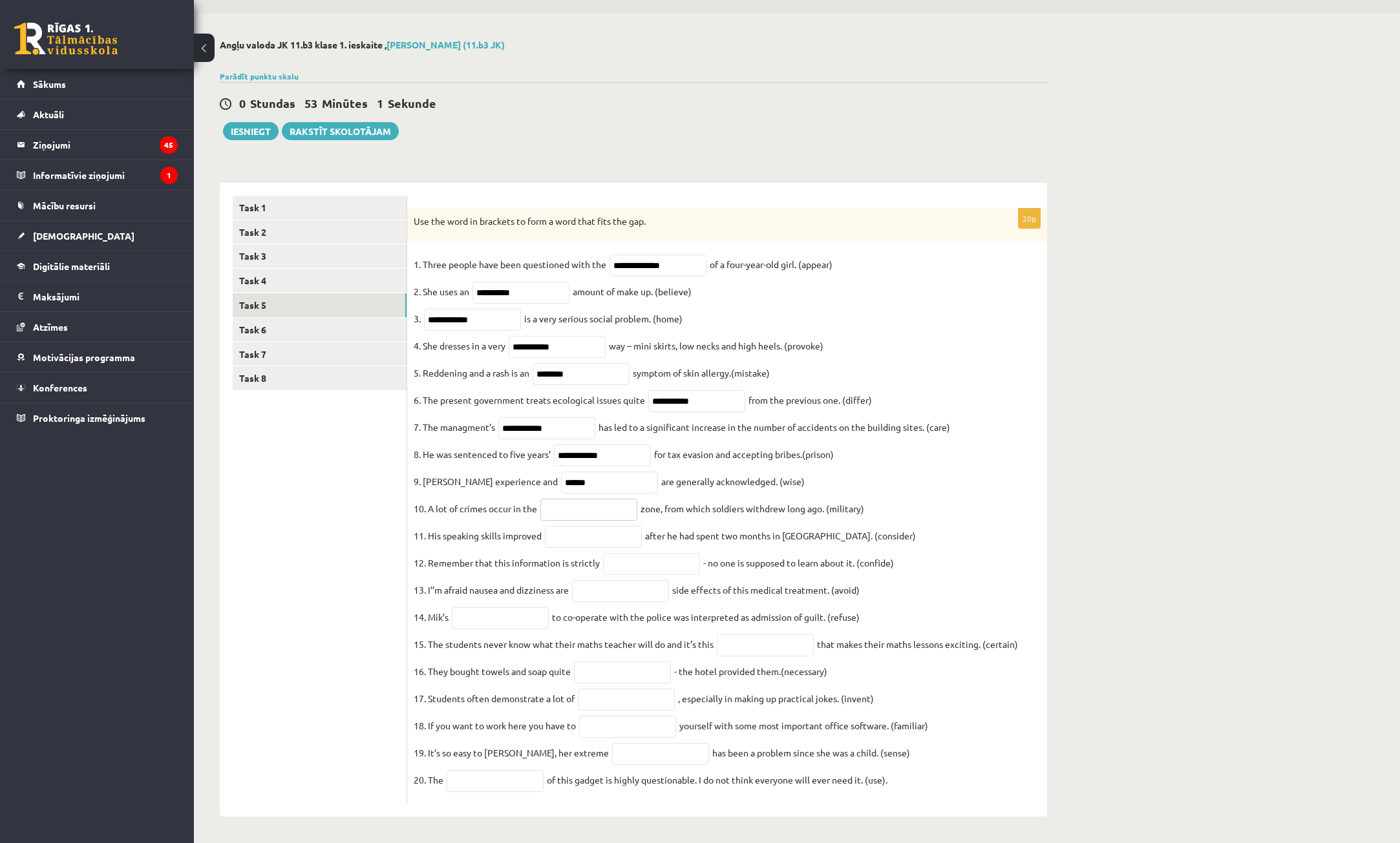
click at [555, 499] on input "text" at bounding box center [589, 509] width 97 height 22
type input "**********"
click at [594, 529] on input "text" at bounding box center [593, 537] width 97 height 22
type input "**********"
click at [655, 557] on input "text" at bounding box center [652, 563] width 97 height 22
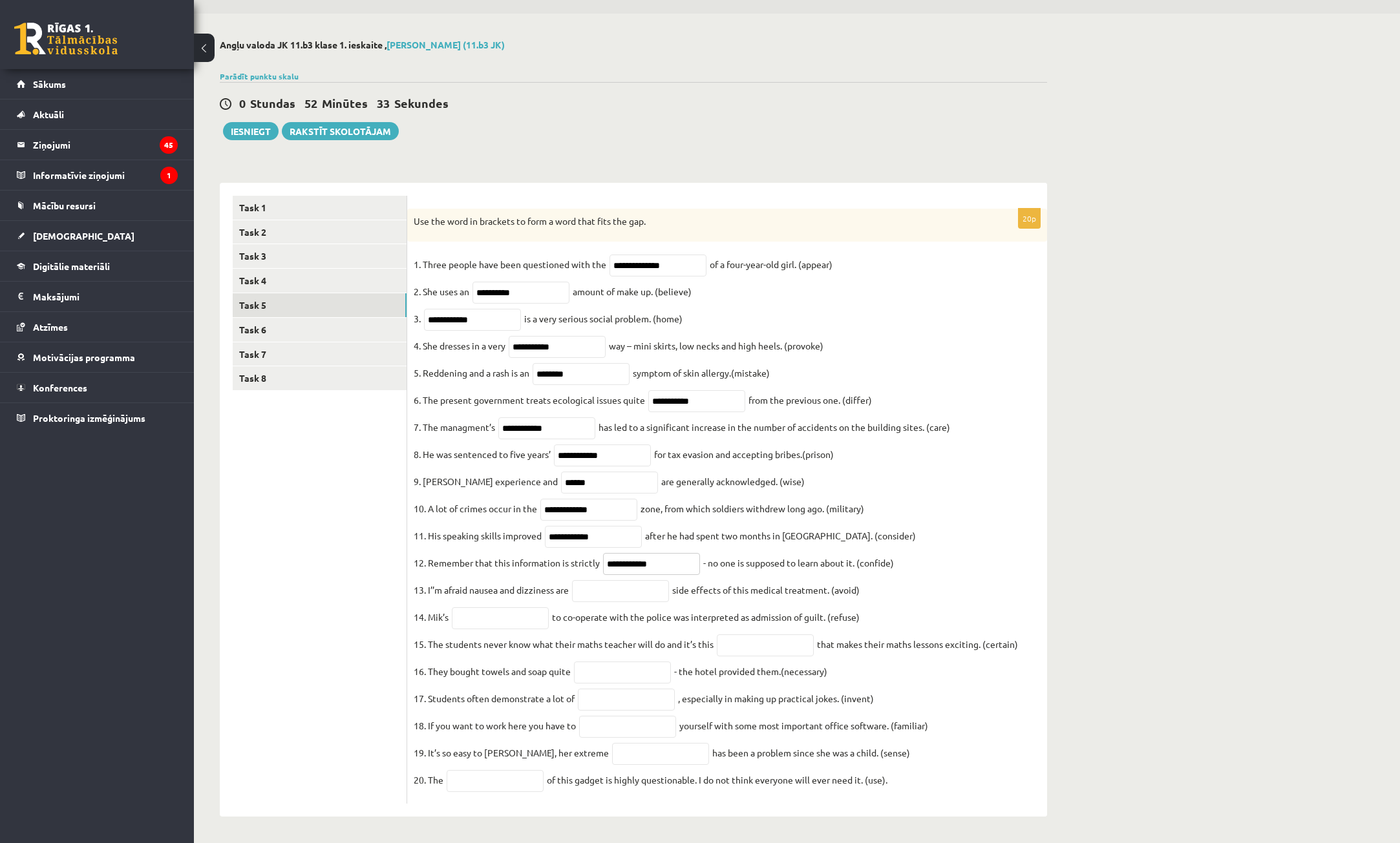
type input "**********"
click at [623, 580] on input "text" at bounding box center [621, 591] width 97 height 22
type input "**********"
drag, startPoint x: 653, startPoint y: 578, endPoint x: 562, endPoint y: 590, distance: 91.8
click at [562, 590] on fieldset "**********" at bounding box center [727, 526] width 627 height 543
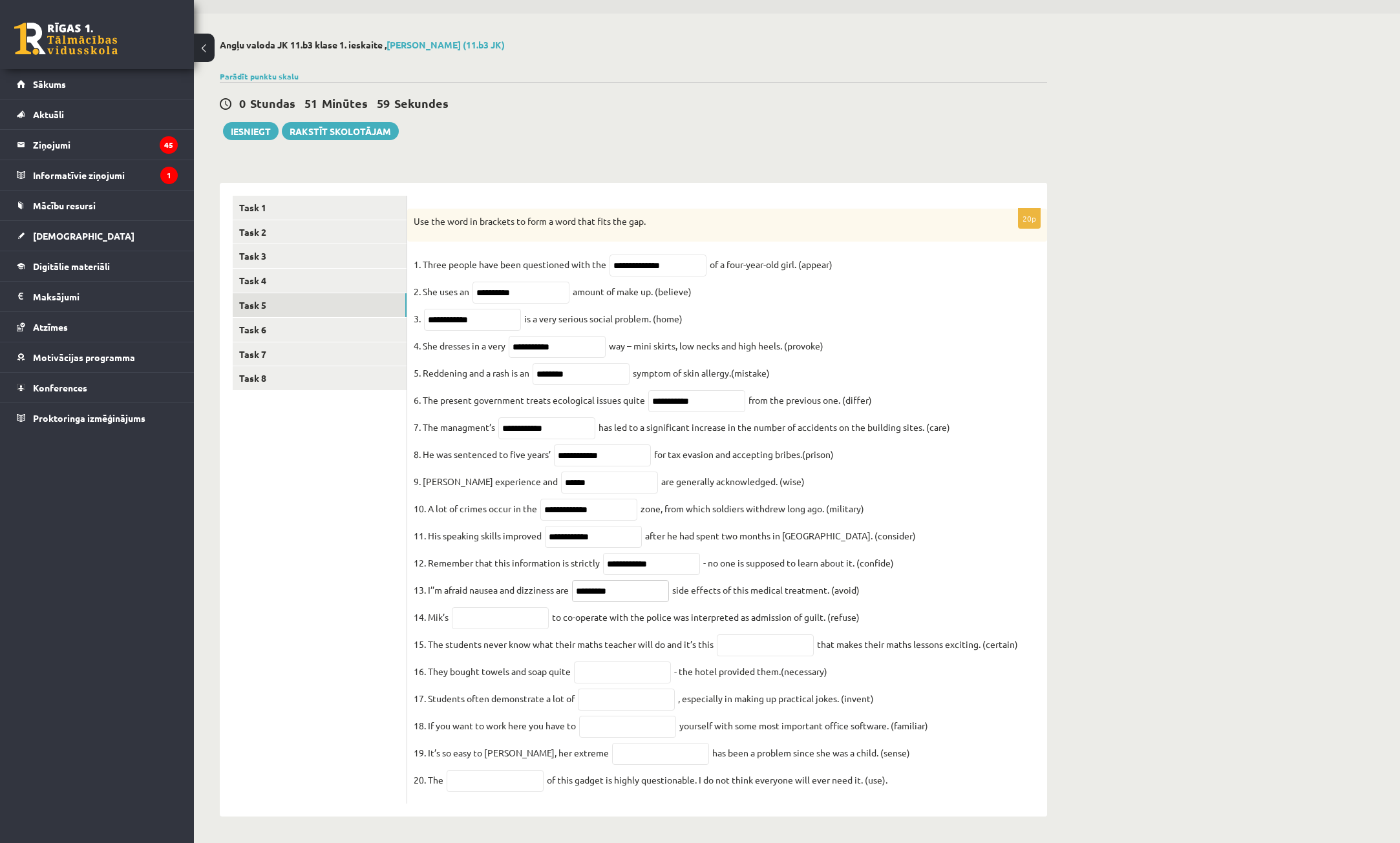
type input "*********"
click at [512, 609] on input "text" at bounding box center [500, 618] width 97 height 22
type input "*******"
click at [750, 635] on input "text" at bounding box center [766, 645] width 97 height 22
type input "**********"
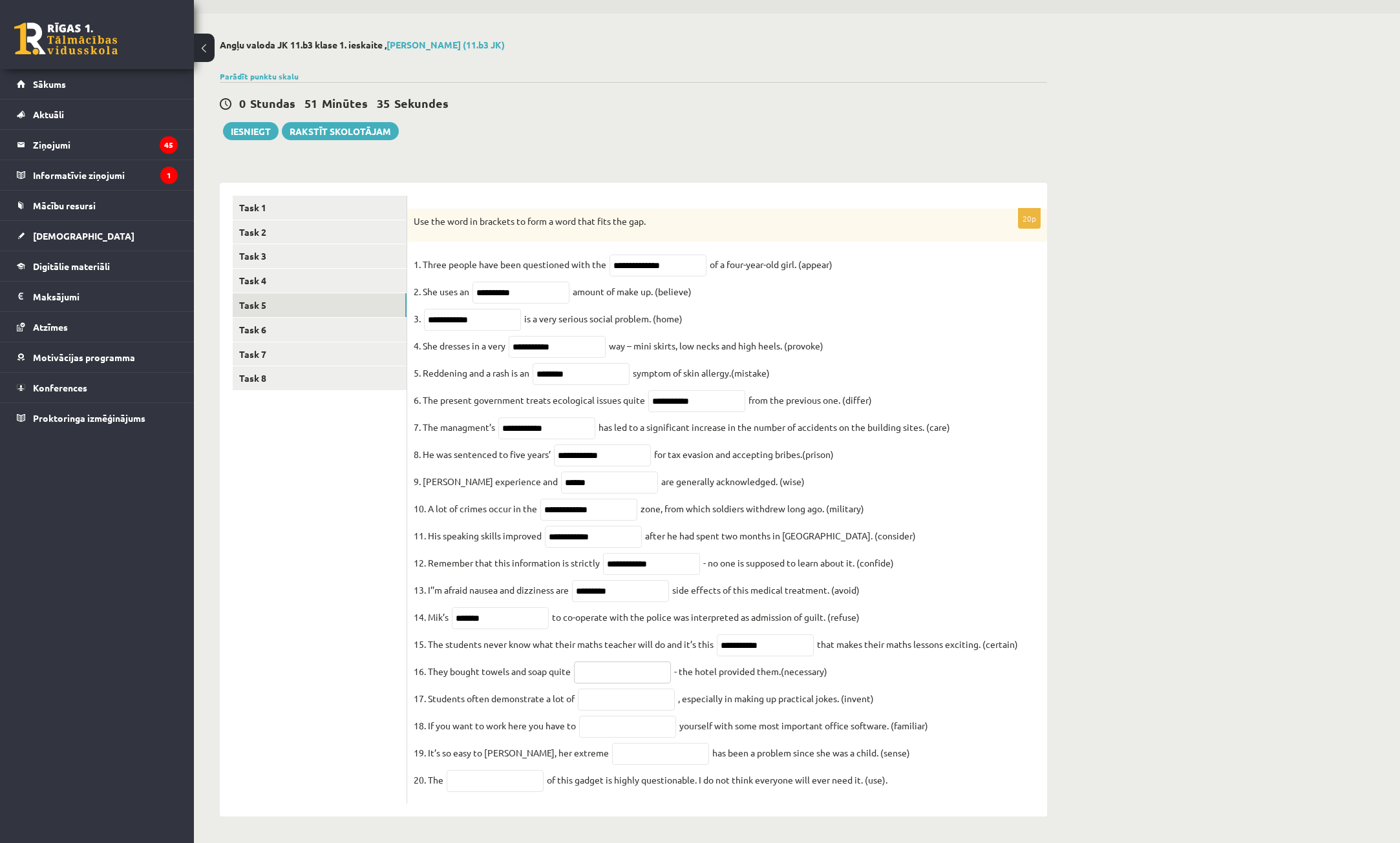
click at [597, 662] on input "text" at bounding box center [623, 673] width 97 height 22
type input "**********"
click at [649, 689] on input "text" at bounding box center [626, 699] width 97 height 22
type input "**********"
click at [629, 725] on input "text" at bounding box center [628, 727] width 97 height 22
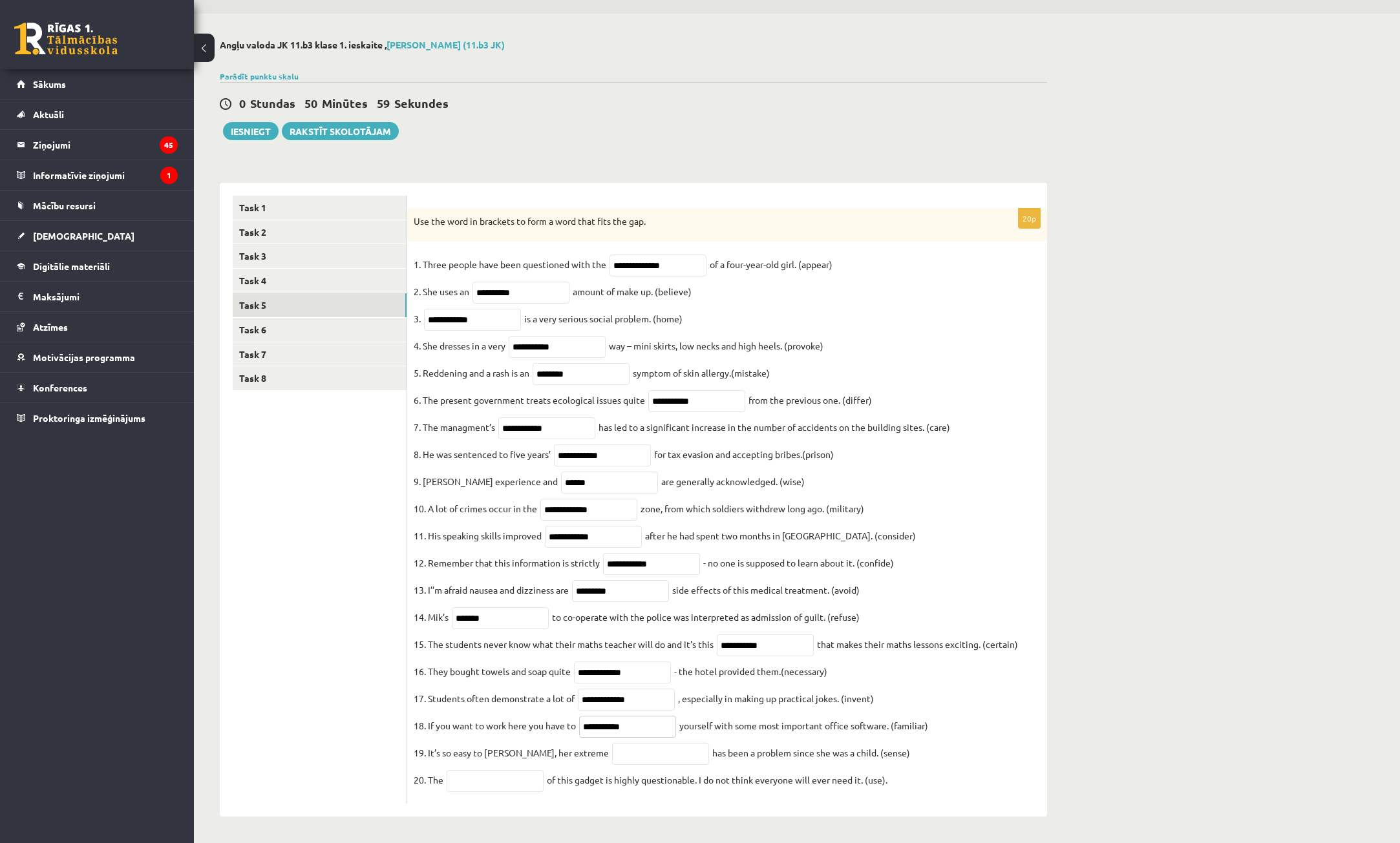
type input "**********"
click at [674, 751] on input "text" at bounding box center [661, 754] width 97 height 22
type input "**********"
click at [491, 768] on fieldset "**********" at bounding box center [727, 526] width 627 height 543
click at [490, 780] on input "text" at bounding box center [495, 781] width 97 height 22
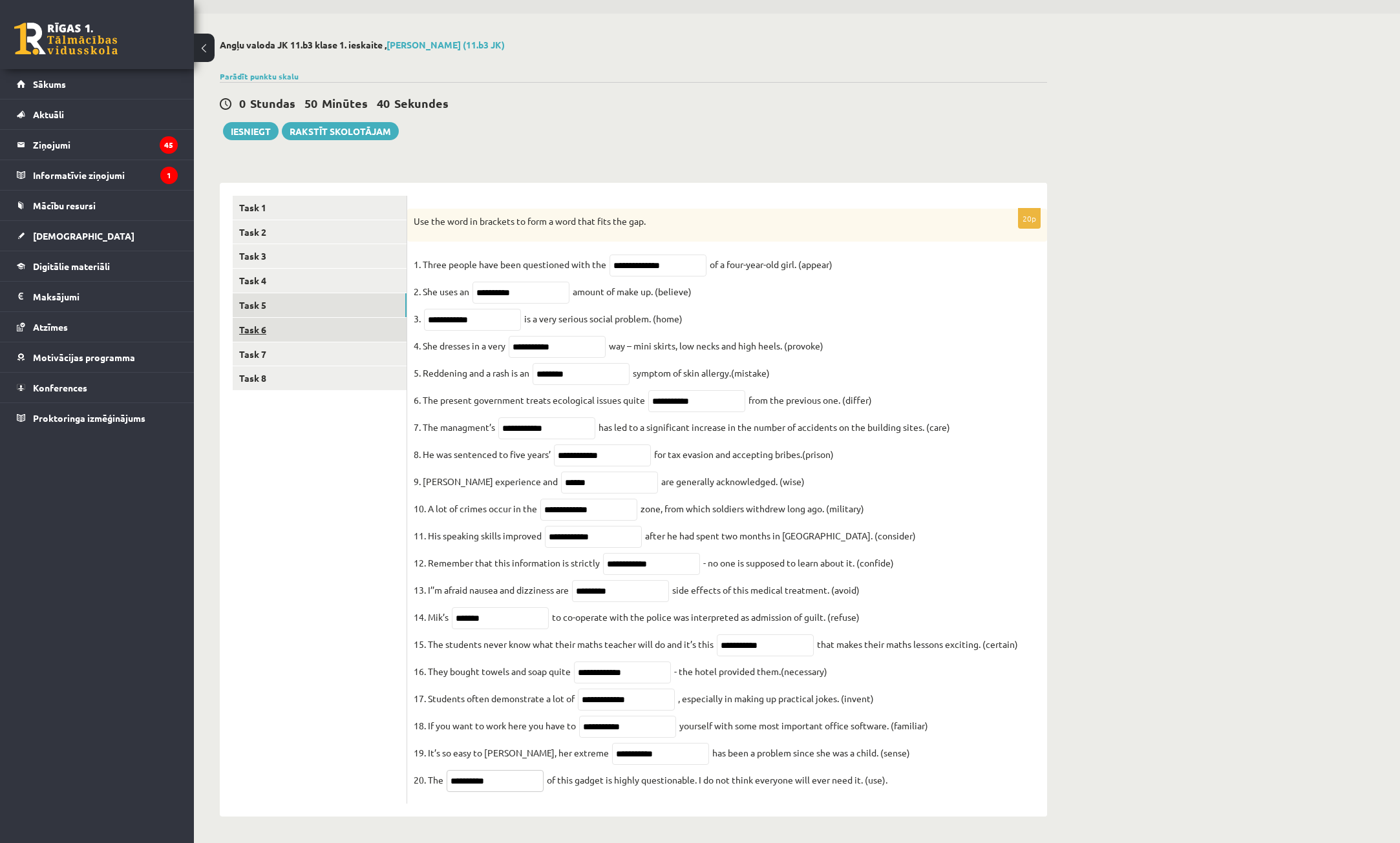
type input "**********"
click at [271, 318] on link "Task 6" at bounding box center [319, 330] width 174 height 24
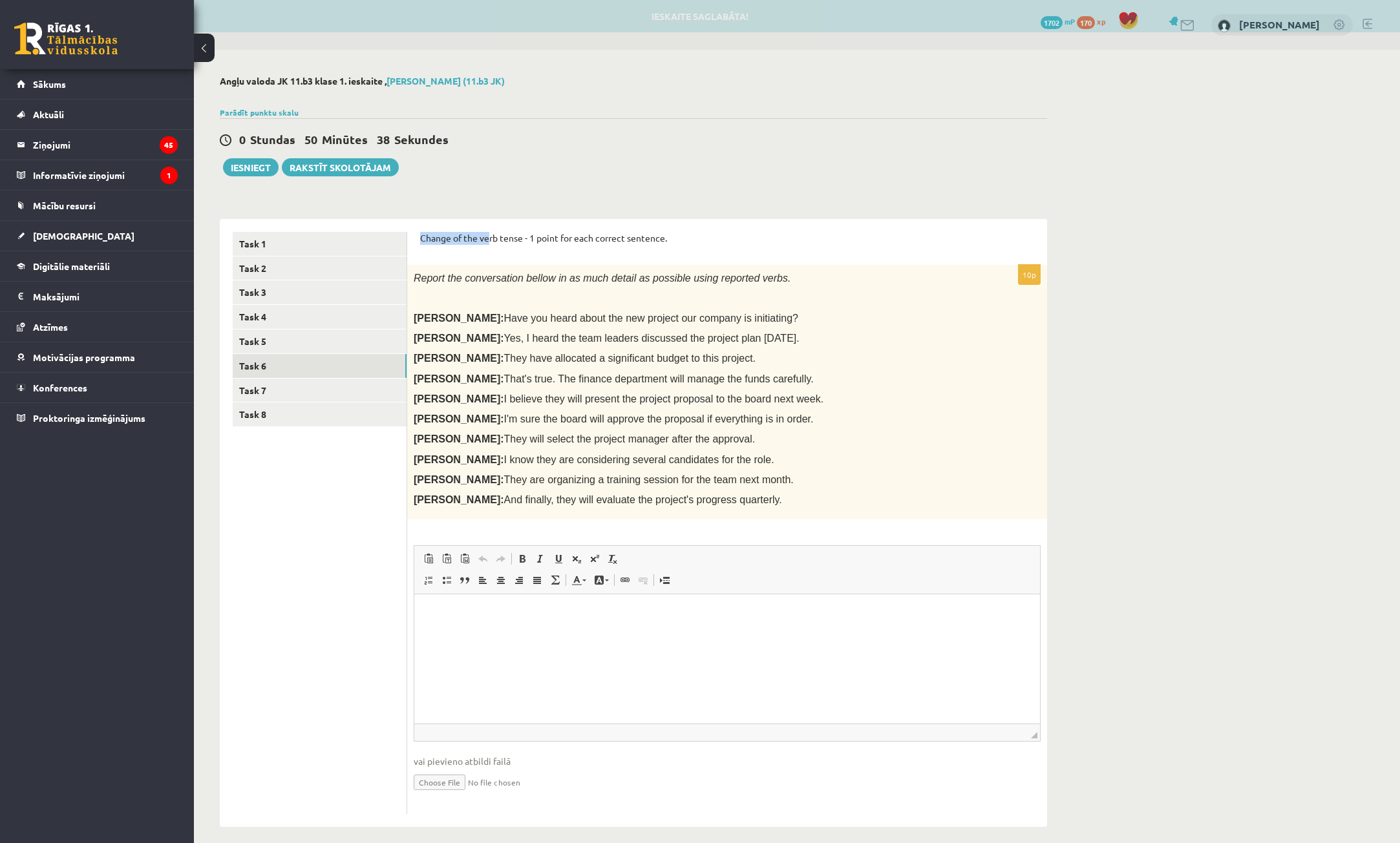
scroll to position [0, 0]
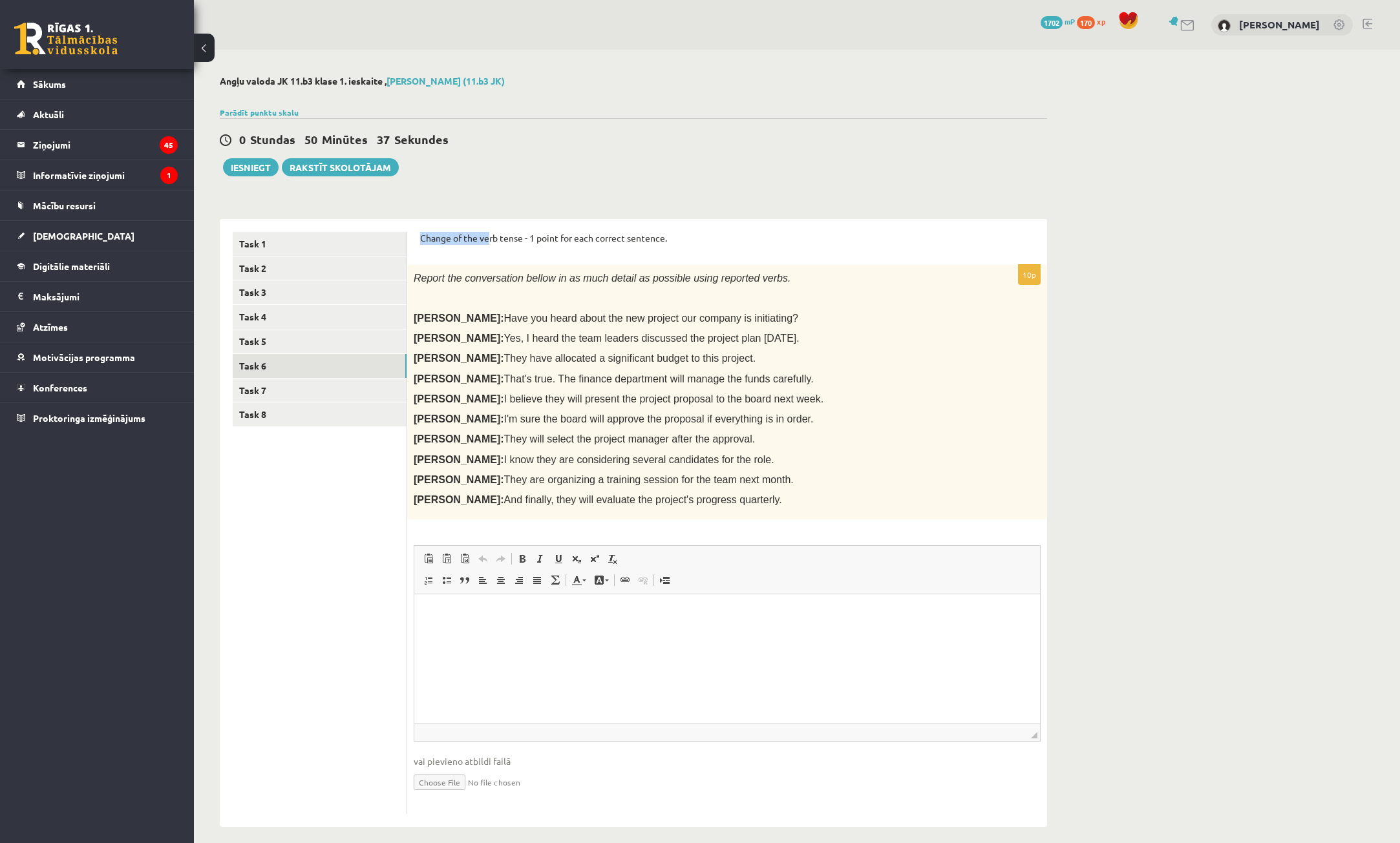
drag, startPoint x: 416, startPoint y: 232, endPoint x: 837, endPoint y: 503, distance: 500.7
click at [837, 503] on div "Change of the verb tense - 1 point for each correct sentence. 10p Report the co…" at bounding box center [727, 523] width 640 height 608
copy form "Change of the verb tense - 1 point for each correct sentence. 10p Report the co…"
click at [466, 634] on html at bounding box center [727, 614] width 626 height 39
click at [482, 634] on html at bounding box center [727, 614] width 626 height 39
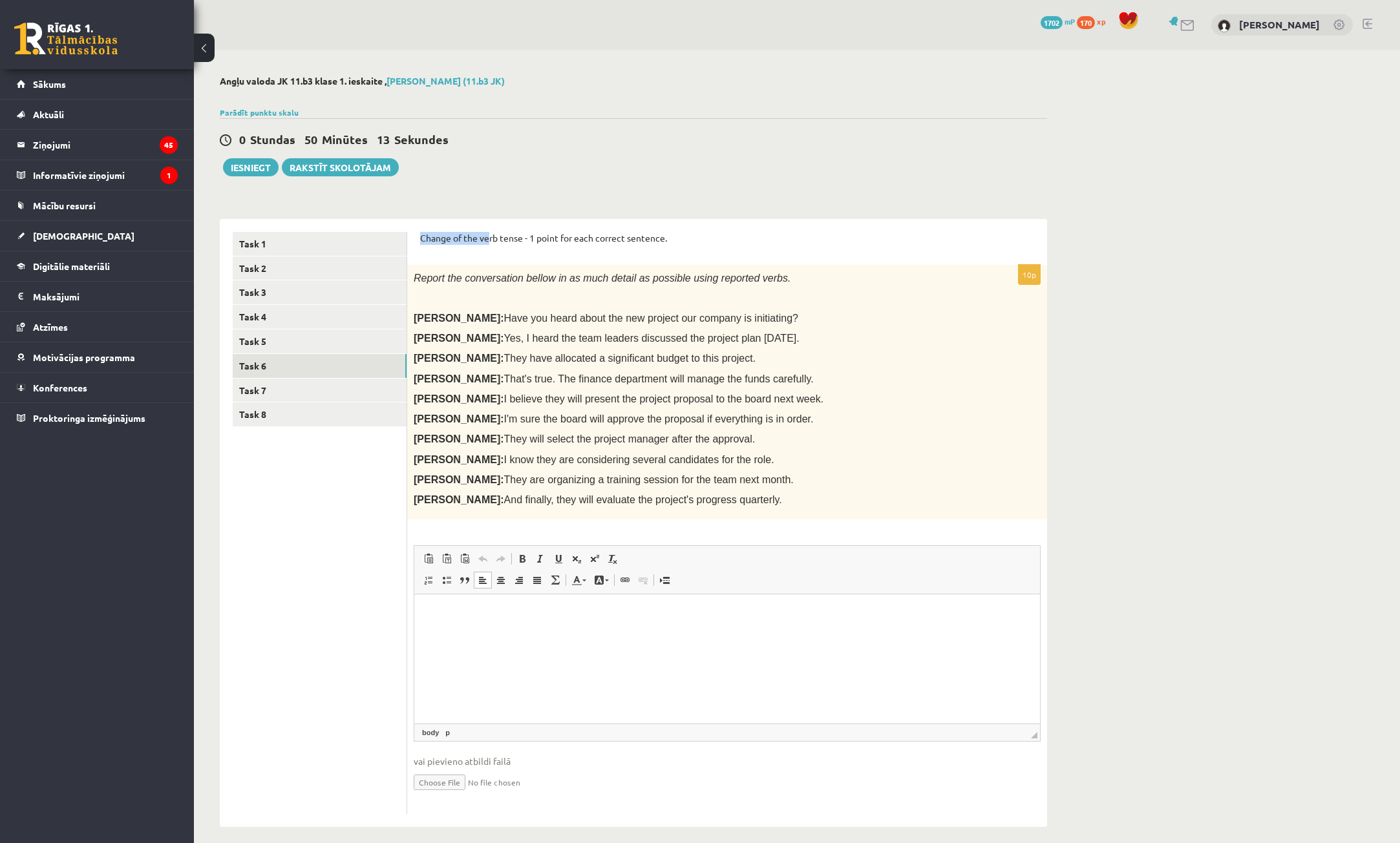
click at [640, 380] on span "That's true. The finance department will manage the funds carefully." at bounding box center [659, 379] width 309 height 11
click at [487, 630] on html at bounding box center [727, 614] width 626 height 39
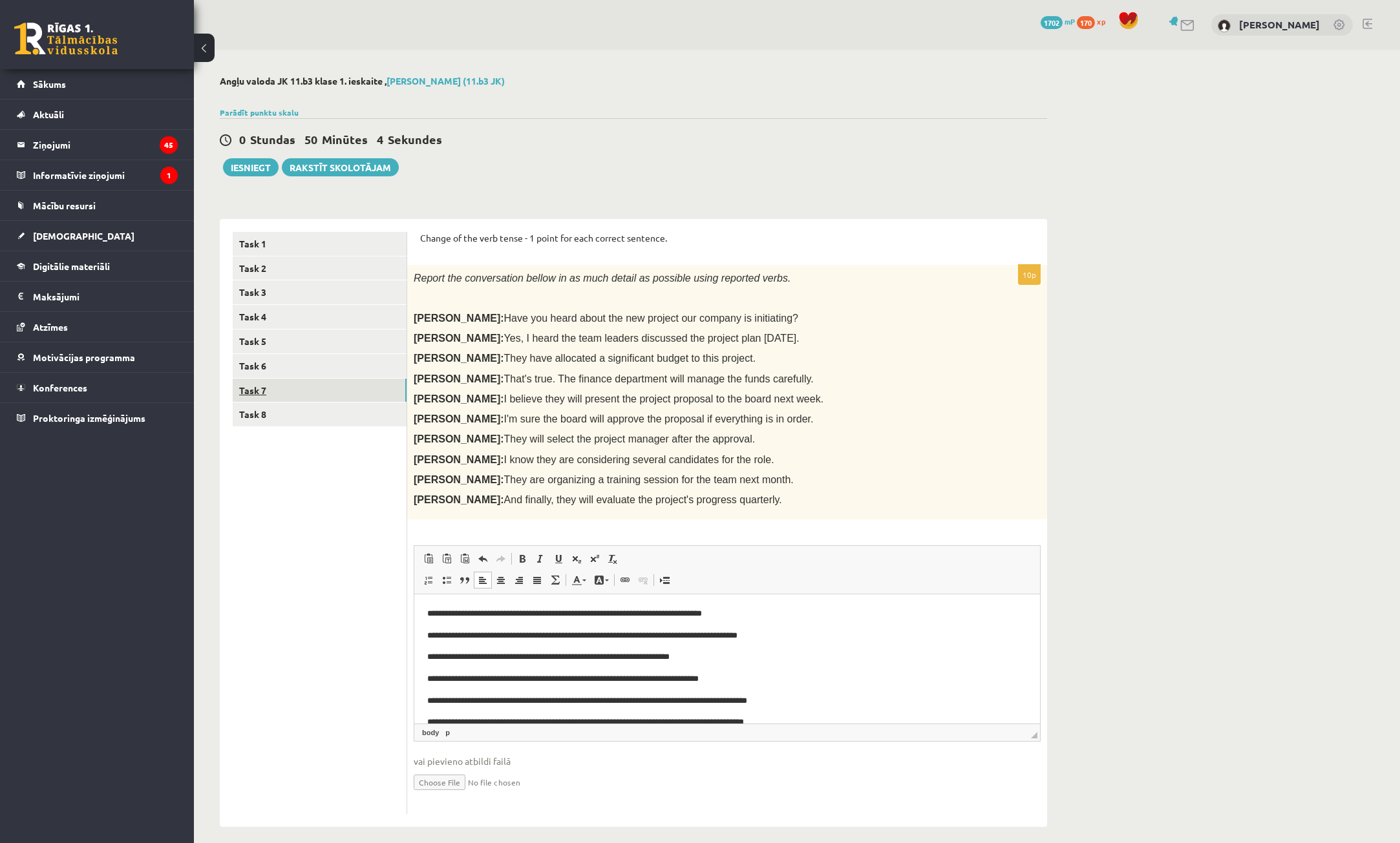
click at [338, 387] on link "Task 7" at bounding box center [319, 391] width 174 height 24
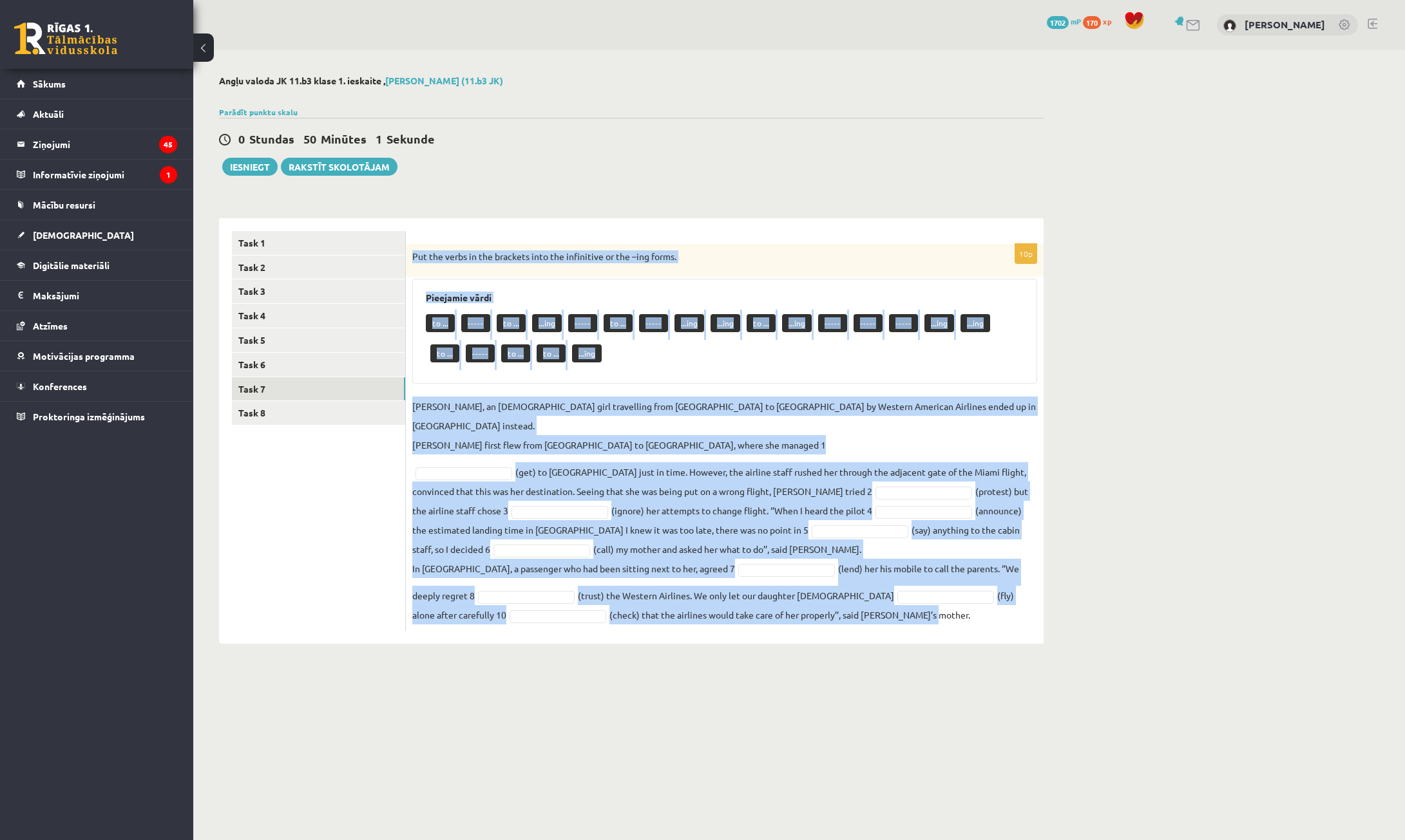
drag, startPoint x: 411, startPoint y: 252, endPoint x: 1045, endPoint y: 533, distance: 693.5
click at [1110, 606] on div "Angļu valoda JK 11.b3 [PERSON_NAME] 1. ieskaite , [PERSON_NAME] (11.b3 JK) Parā…" at bounding box center [799, 360] width 1212 height 620
copy div "Lor ips dolor si ame consecte adip eli seddoeiusm te inc –utl etdol. Magnaaliq …"
drag, startPoint x: 824, startPoint y: 223, endPoint x: 801, endPoint y: 262, distance: 45.3
click at [824, 224] on div "10p Put the verbs in the brackets into the infinitive or the –ing forms. Pieeja…" at bounding box center [725, 431] width 638 height 425
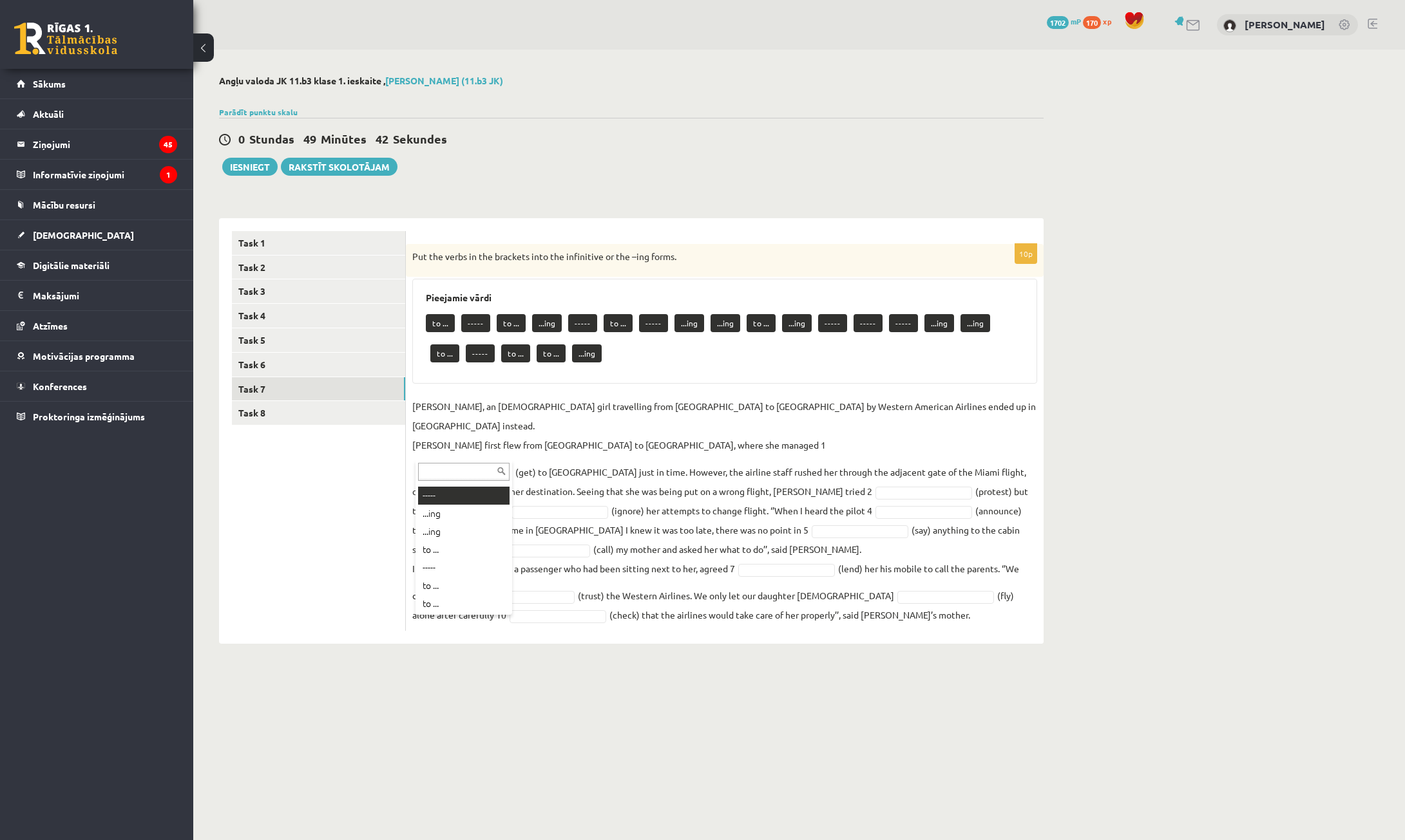
scroll to position [268, 0]
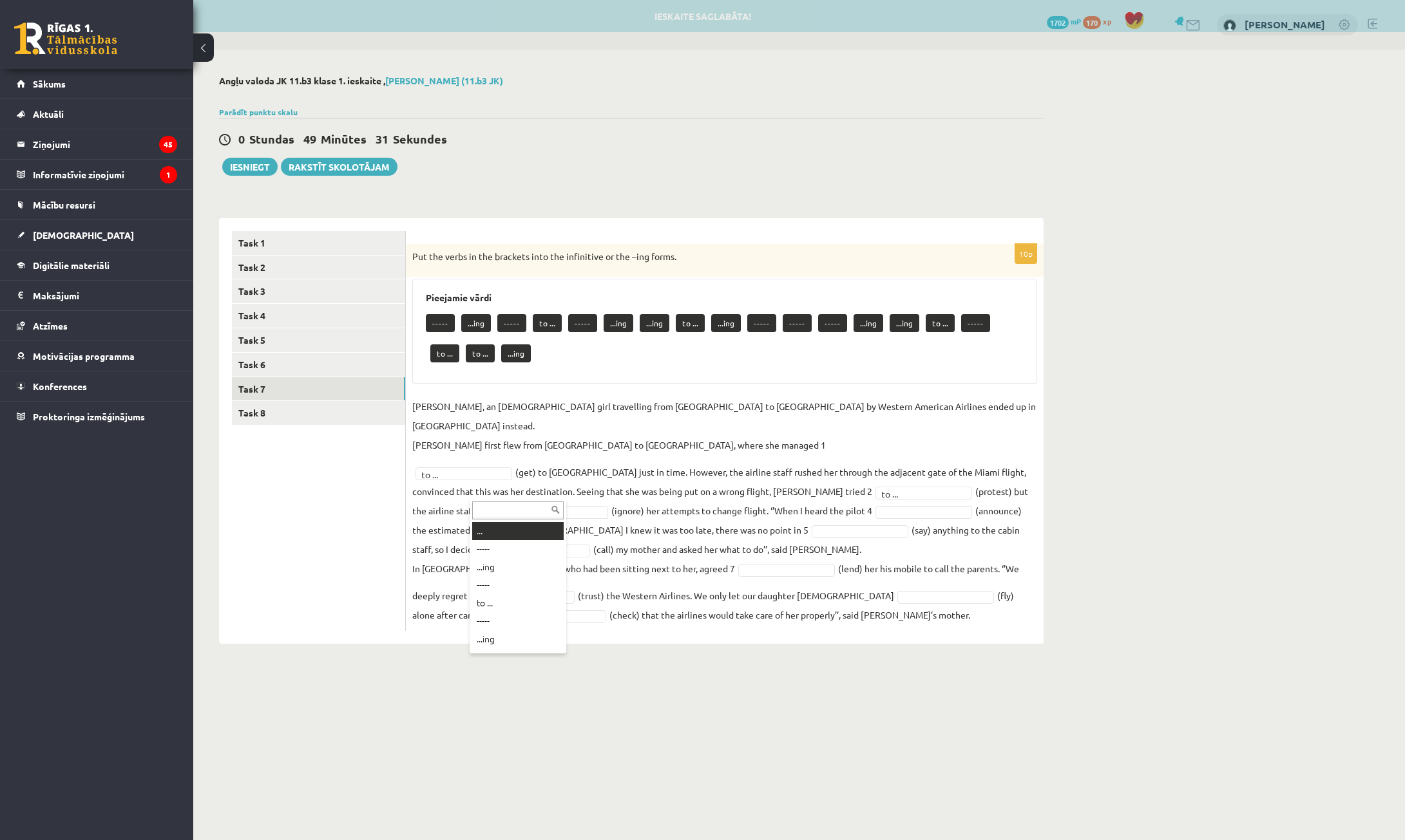
drag, startPoint x: 522, startPoint y: 495, endPoint x: 530, endPoint y: 512, distance: 18.8
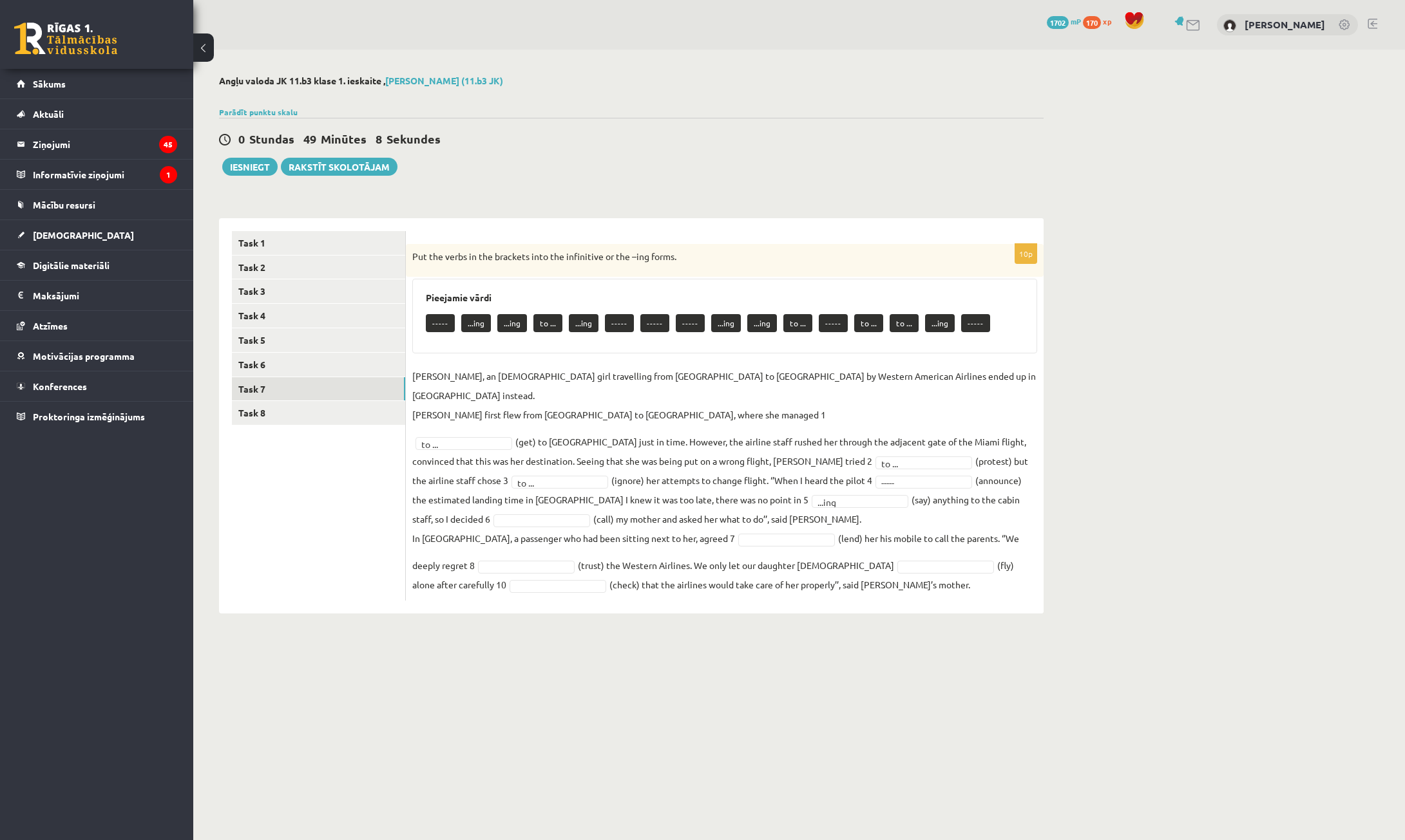
click at [449, 508] on fieldset "[PERSON_NAME], an [DEMOGRAPHIC_DATA] girl travelling from [GEOGRAPHIC_DATA] to …" at bounding box center [725, 480] width 625 height 228
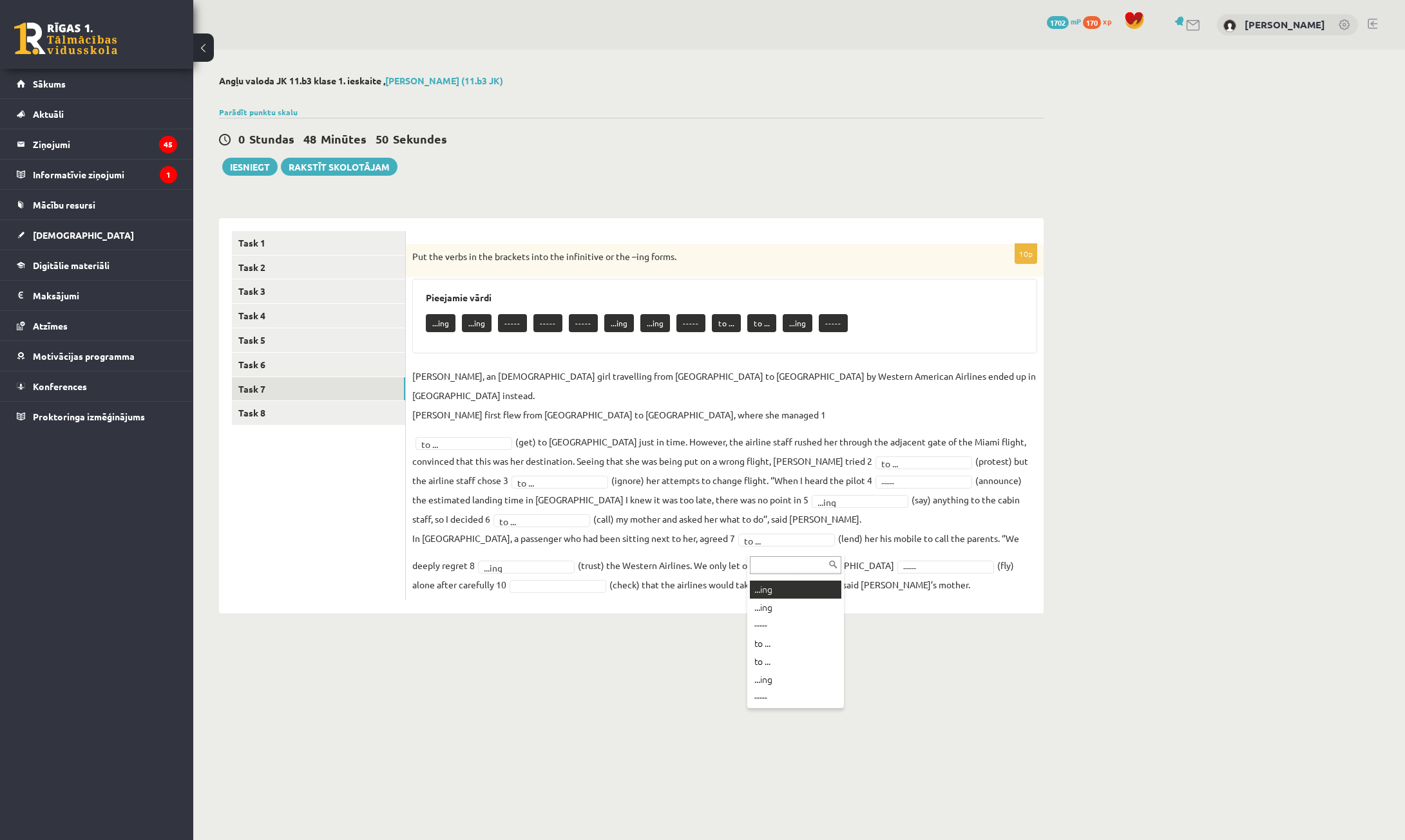
scroll to position [105, 0]
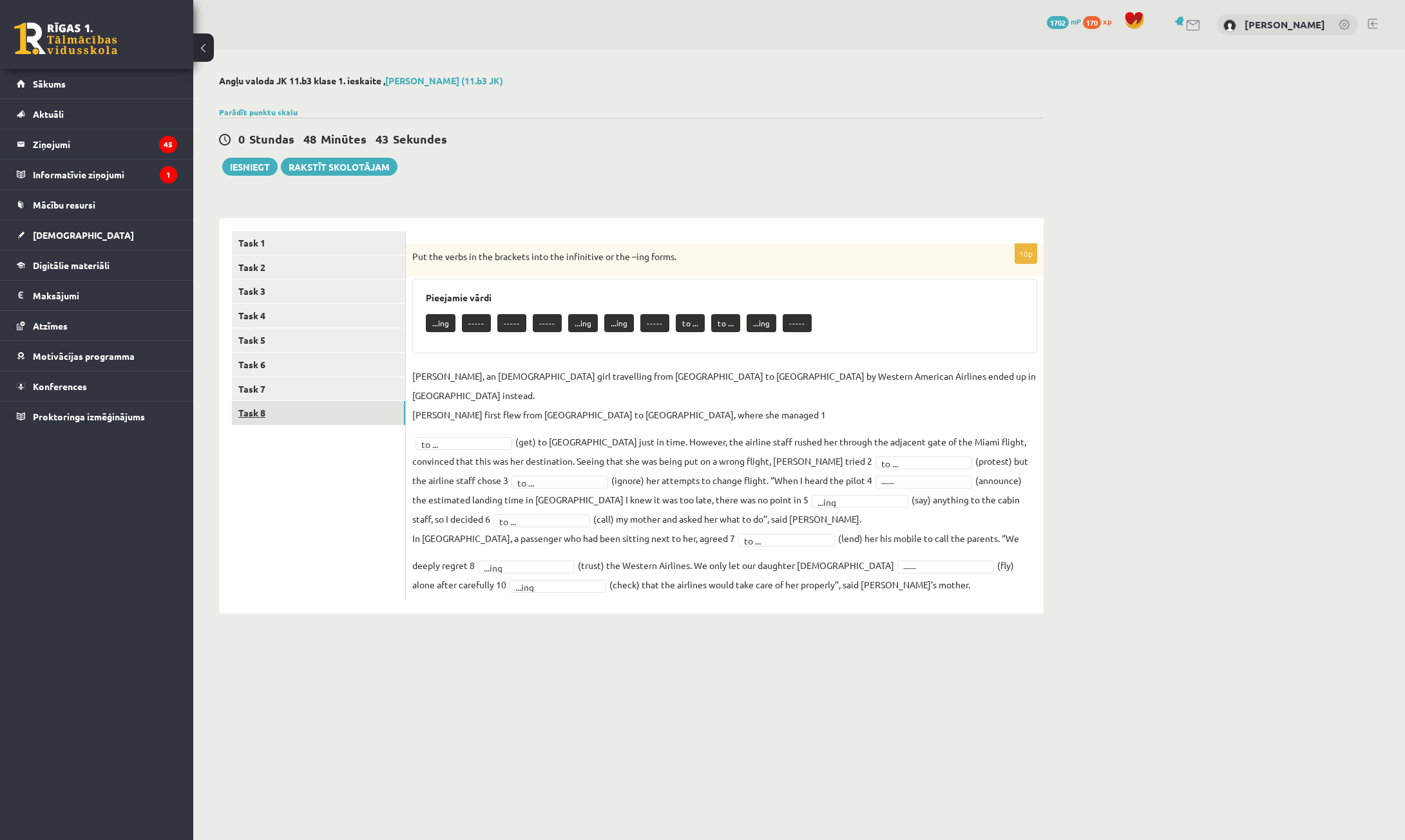
click at [300, 415] on link "Task 8" at bounding box center [318, 413] width 173 height 24
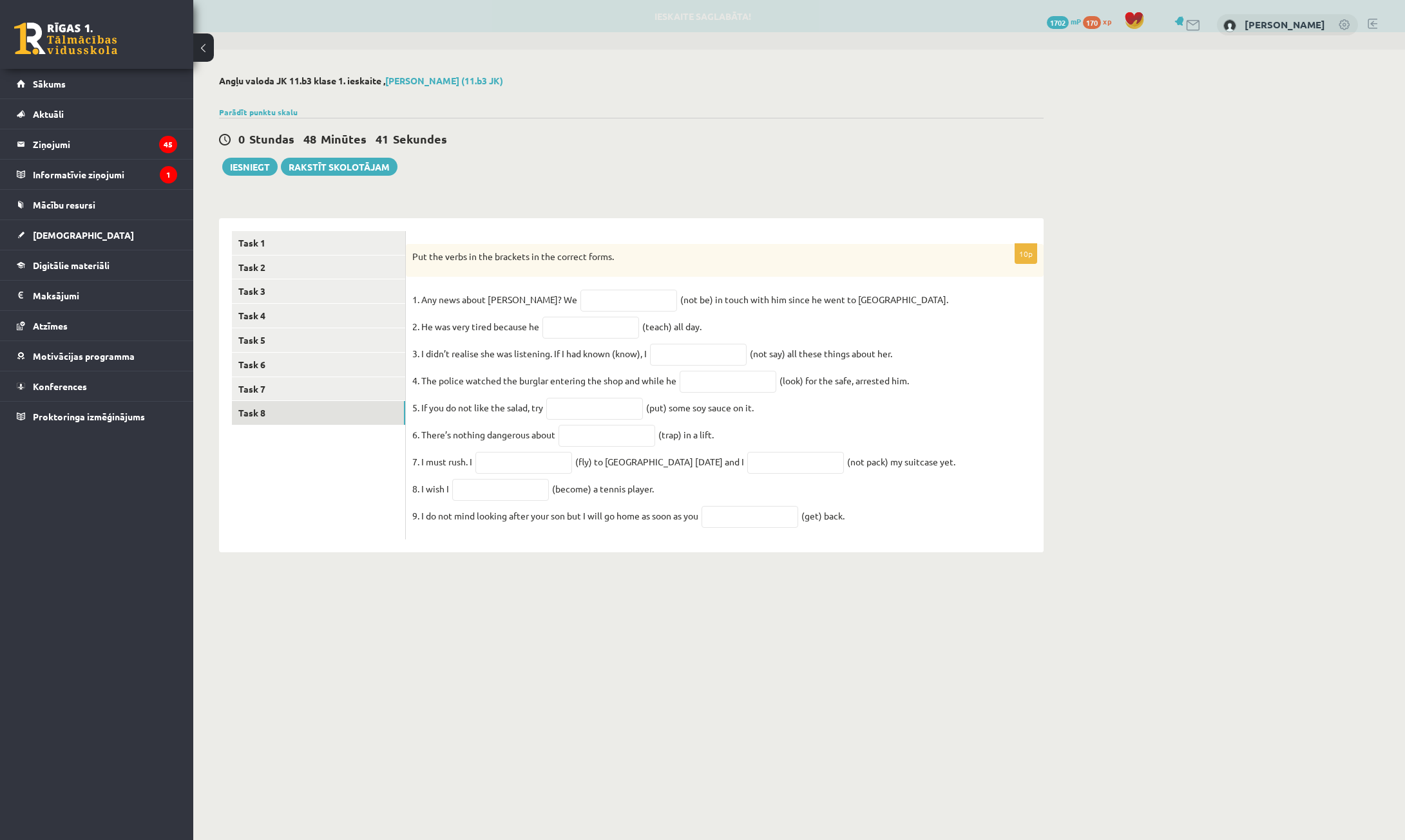
drag, startPoint x: 409, startPoint y: 257, endPoint x: 961, endPoint y: 523, distance: 612.7
click at [975, 540] on div "10p Put the verbs in the brackets in the correct forms. 1. Any news about [PERS…" at bounding box center [725, 392] width 638 height 296
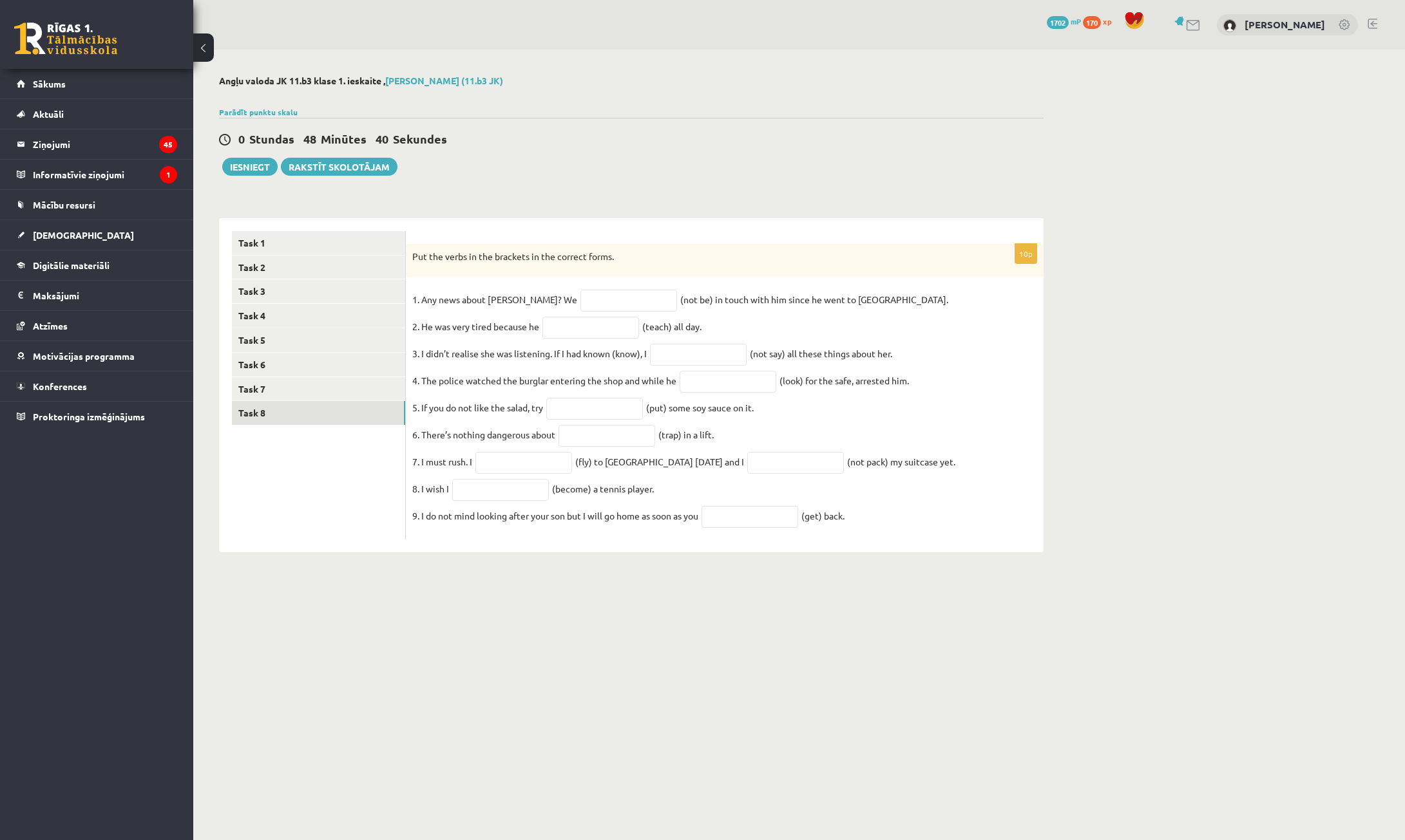
copy div "Put the verbs in the brackets in the correct forms. 1. Any news about [PERSON_N…"
click at [590, 213] on div "****** ****** ****** ****** ****** ****** ****** ****** Task 1 Task 2 Task 3 Ta…" at bounding box center [631, 379] width 824 height 347
click at [600, 297] on input "text" at bounding box center [629, 300] width 97 height 22
type input "**********"
click at [609, 332] on input "text" at bounding box center [591, 327] width 97 height 22
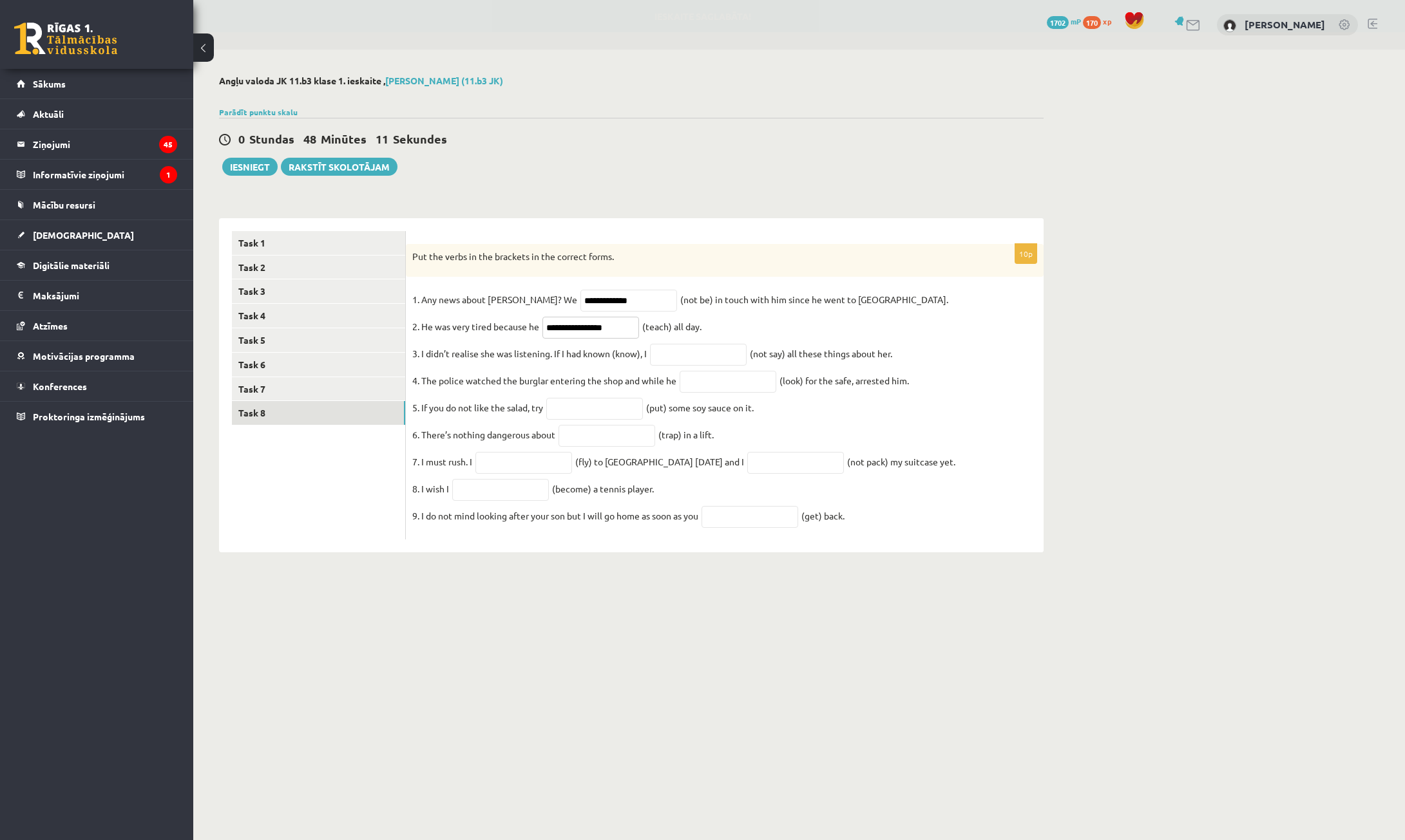
type input "**********"
click at [699, 371] on fieldset "**********" at bounding box center [725, 411] width 625 height 244
drag, startPoint x: 697, startPoint y: 363, endPoint x: 690, endPoint y: 359, distance: 8.1
click at [697, 363] on input "text" at bounding box center [699, 354] width 97 height 22
type input "**********"
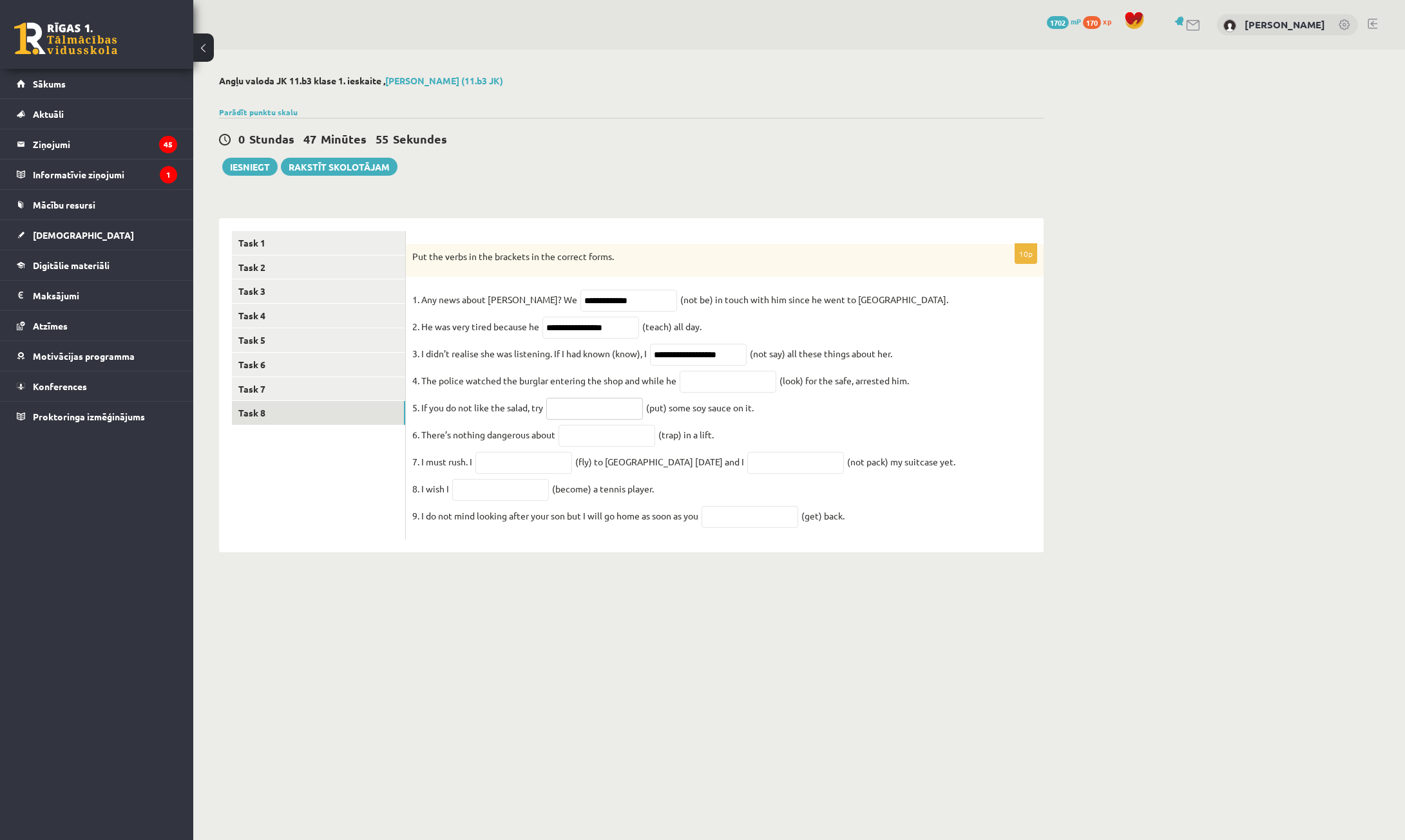
click at [591, 420] on input "text" at bounding box center [595, 408] width 97 height 22
click at [817, 429] on fieldset "**********" at bounding box center [725, 411] width 625 height 244
click at [741, 378] on input "text" at bounding box center [728, 381] width 97 height 22
type input "**********"
click at [612, 414] on input "text" at bounding box center [595, 408] width 97 height 22
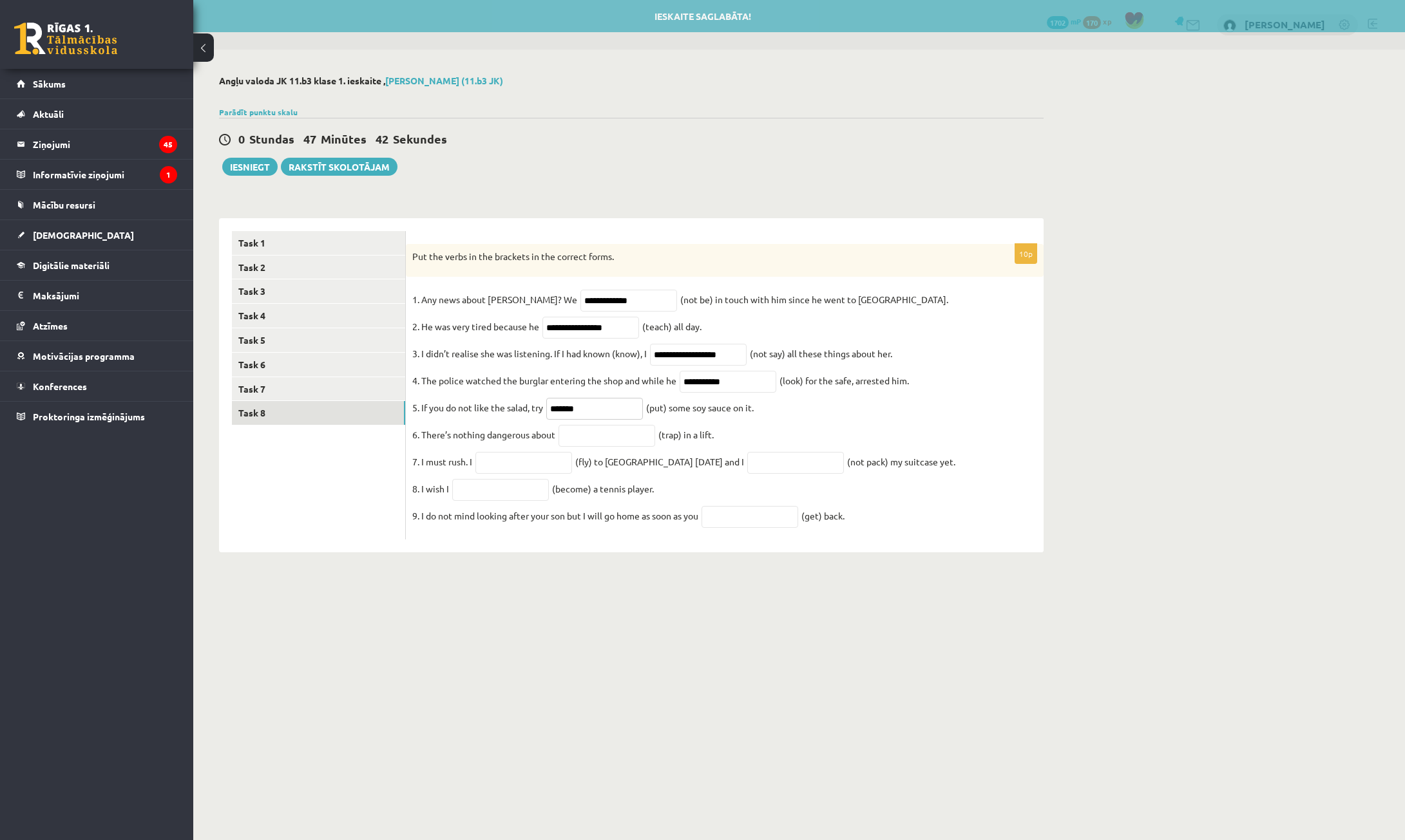
type input "*******"
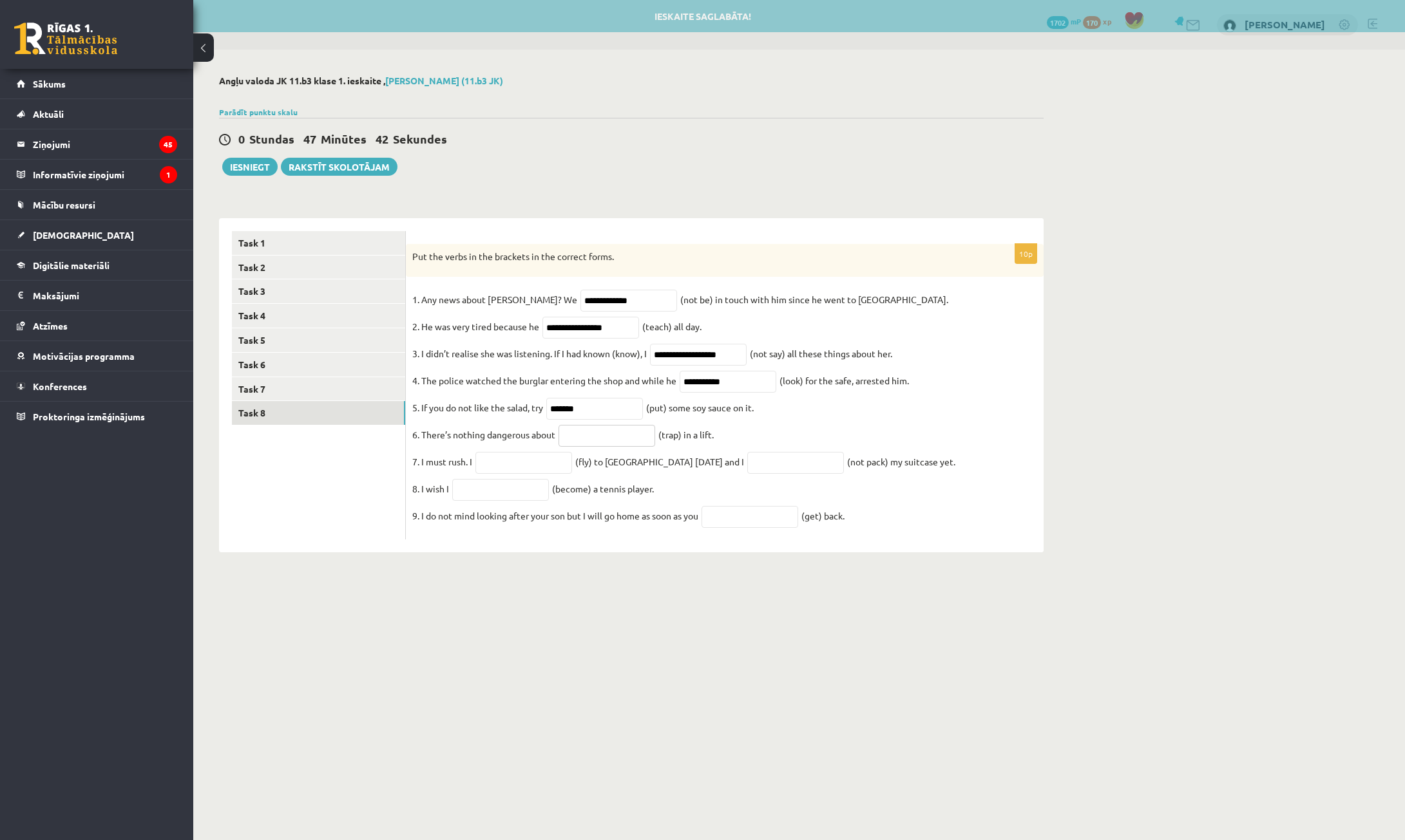
click at [627, 441] on input "text" at bounding box center [607, 436] width 97 height 22
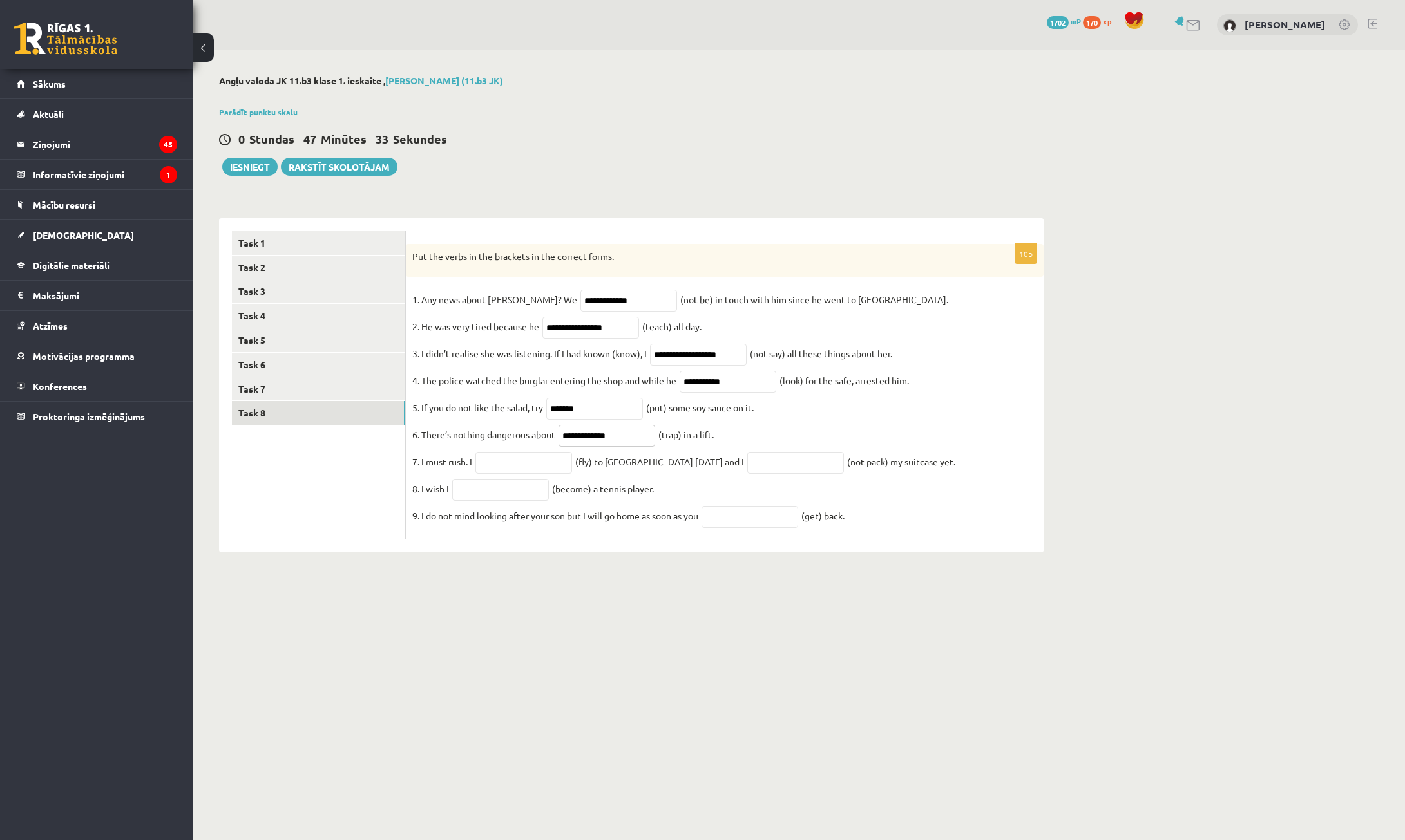
type input "**********"
click at [548, 465] on input "text" at bounding box center [524, 462] width 97 height 22
type input "*********"
click at [777, 474] on input "text" at bounding box center [796, 462] width 97 height 22
type input "**********"
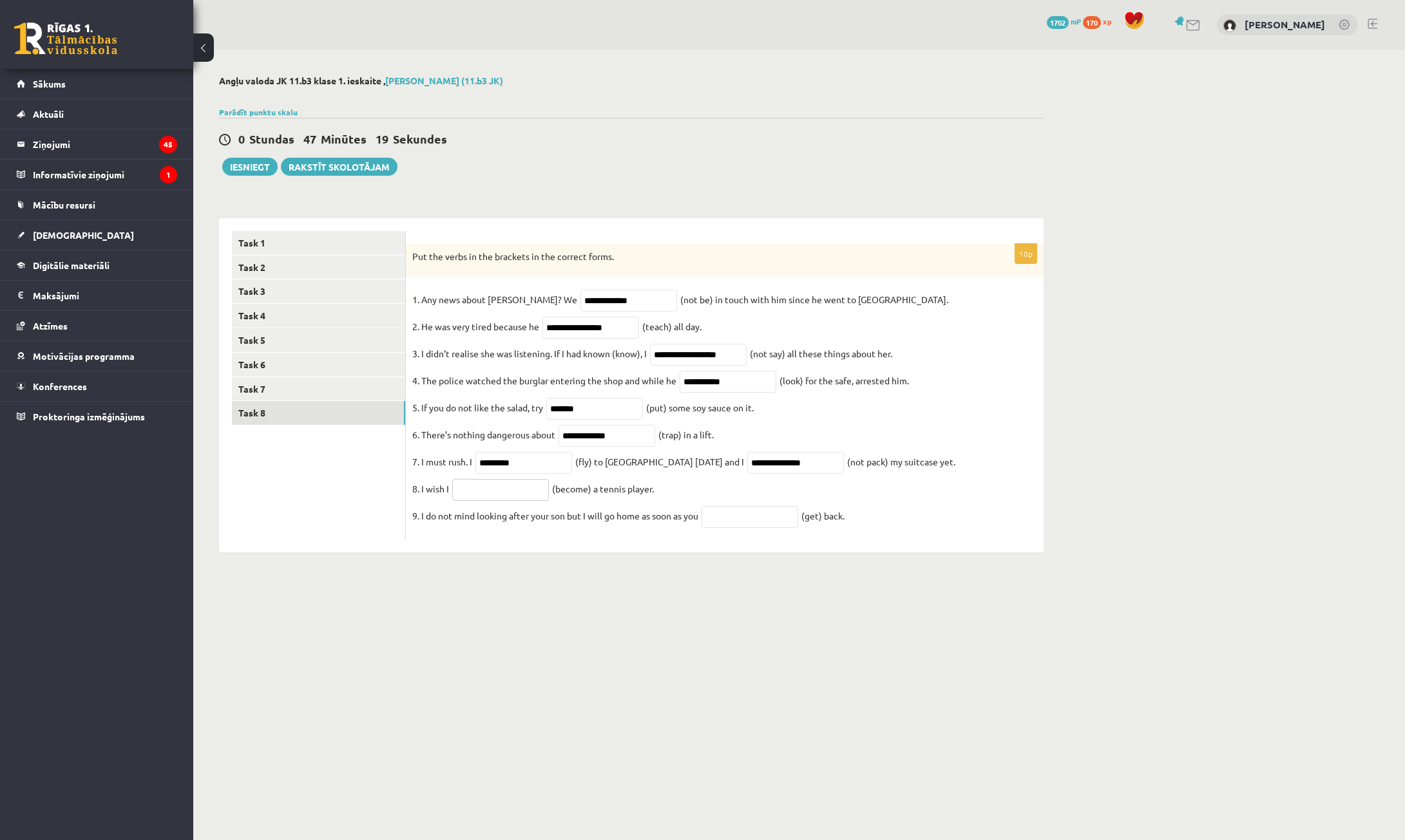
click at [484, 501] on input "text" at bounding box center [501, 490] width 97 height 22
type input "**********"
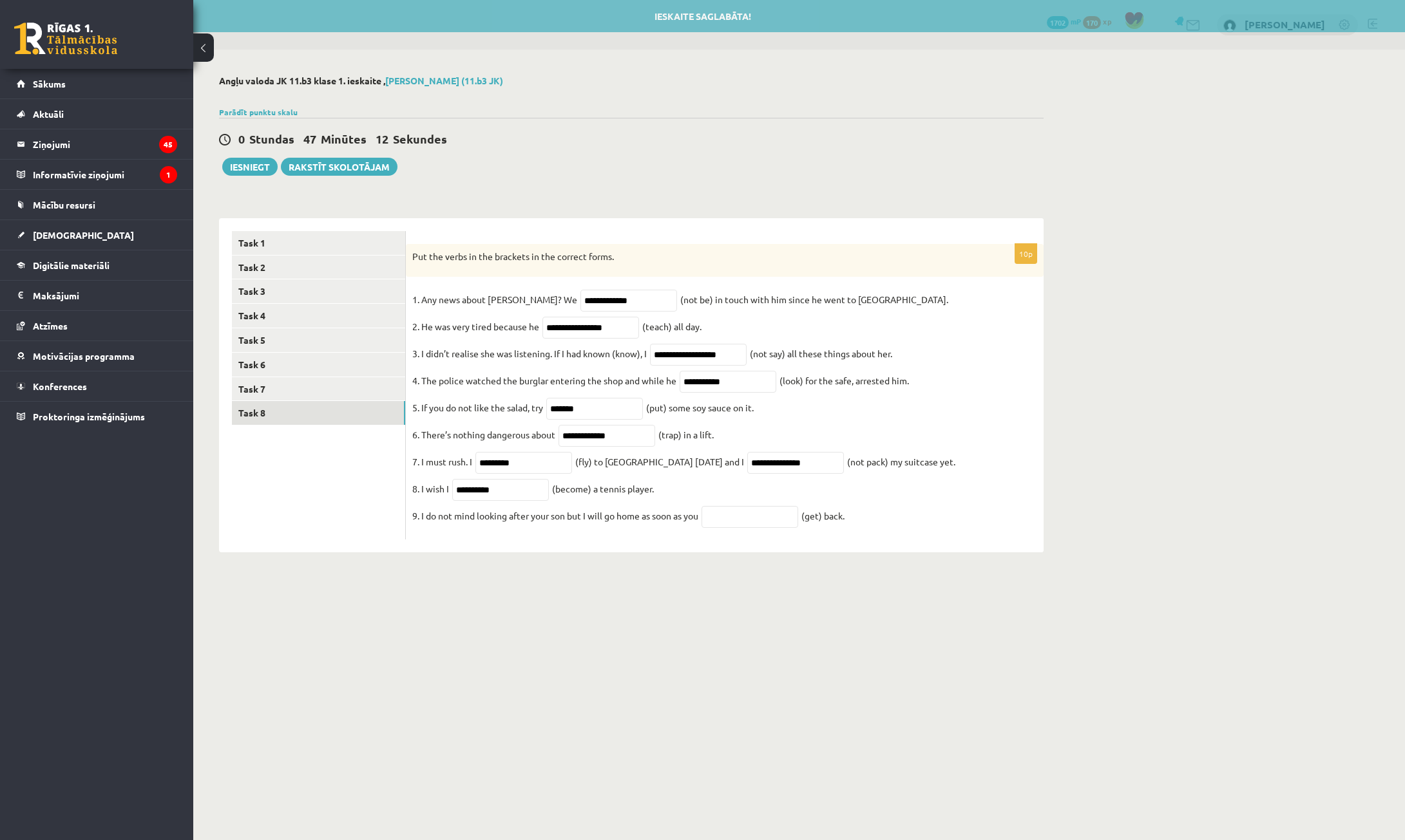
click at [744, 533] on fieldset "**********" at bounding box center [725, 411] width 625 height 244
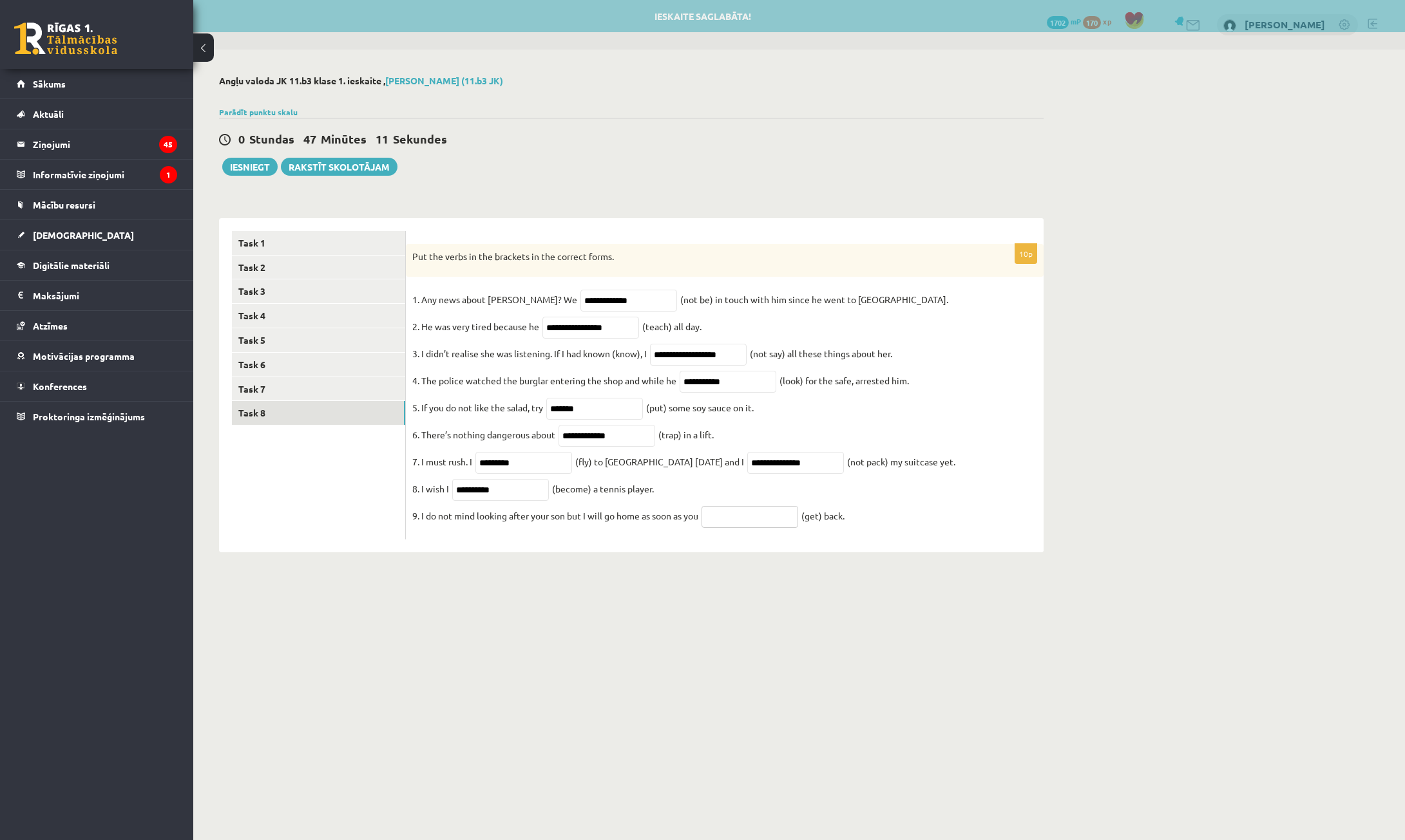
click at [745, 528] on input "text" at bounding box center [750, 516] width 97 height 22
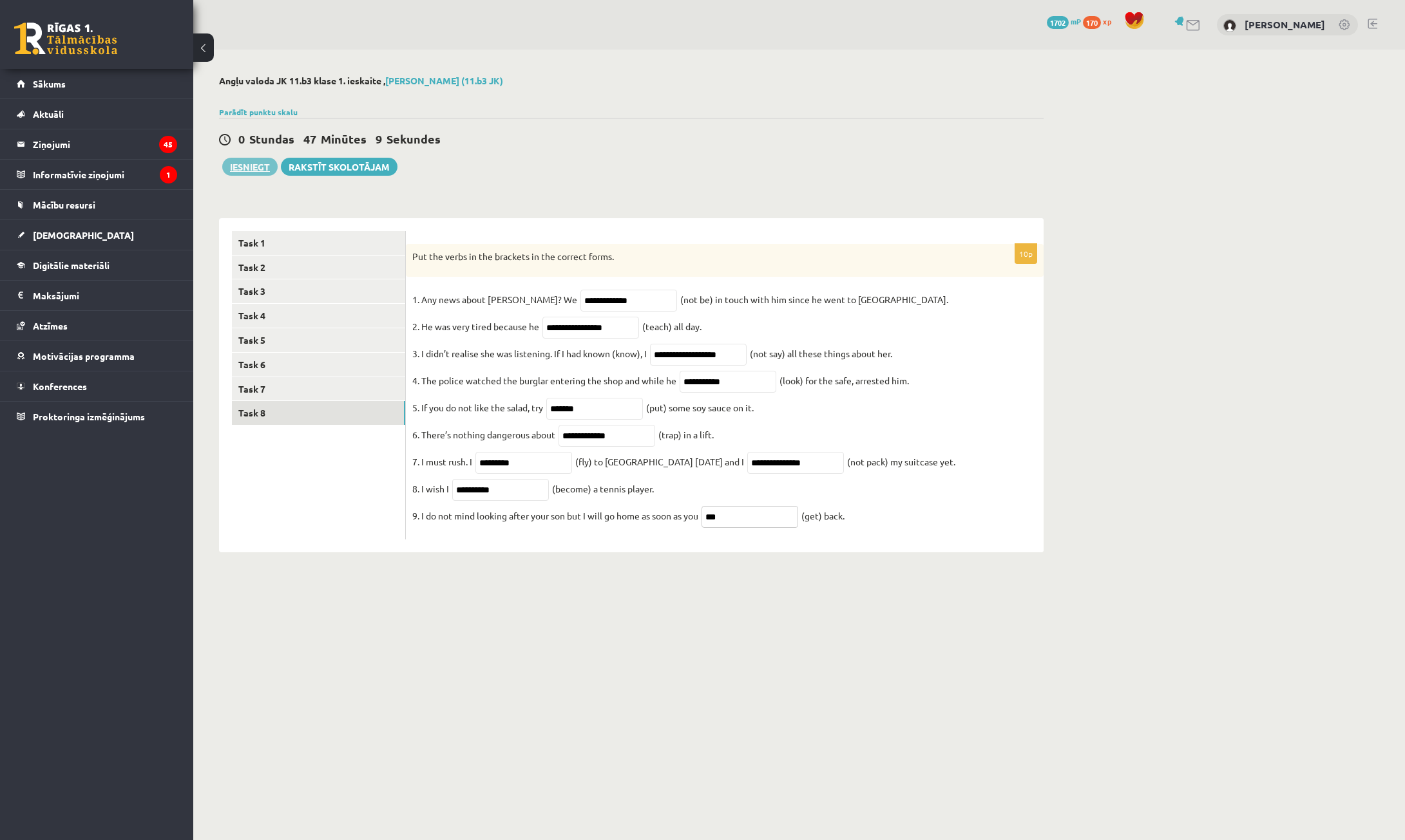
type input "***"
click at [265, 164] on button "Iesniegt" at bounding box center [250, 167] width 55 height 18
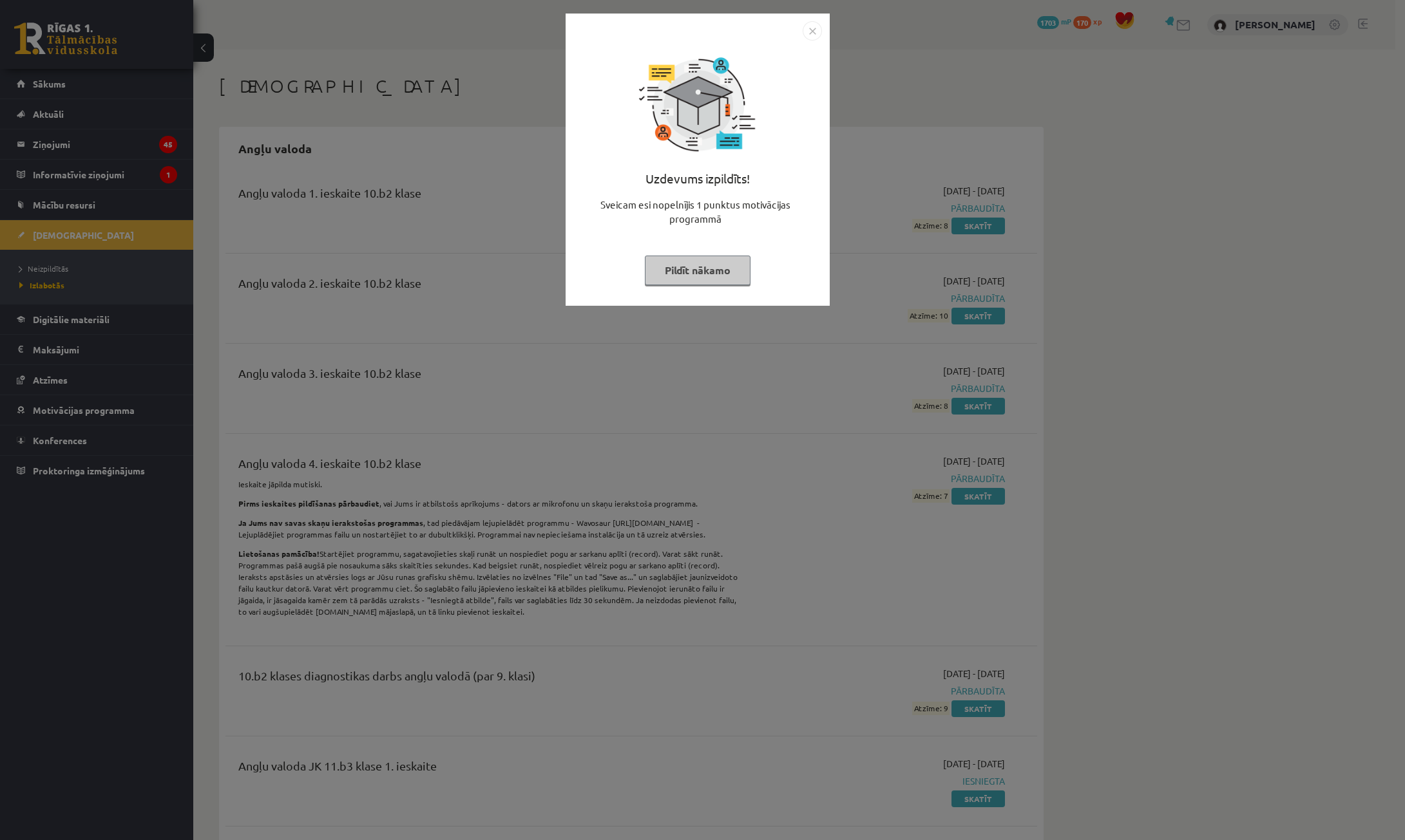
click at [813, 25] on img "Close" at bounding box center [812, 31] width 20 height 20
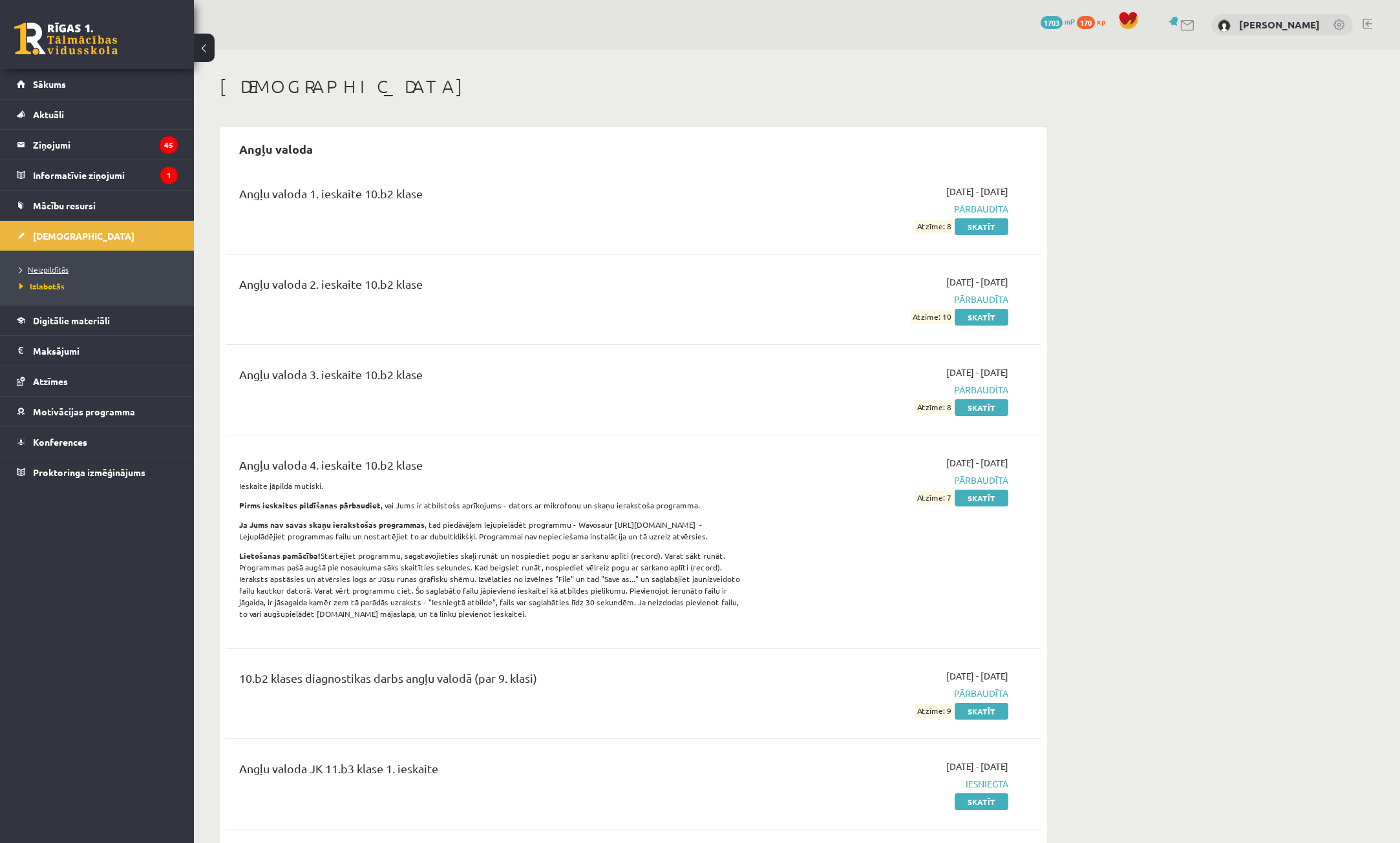
click at [39, 266] on span "Neizpildītās" at bounding box center [44, 269] width 49 height 11
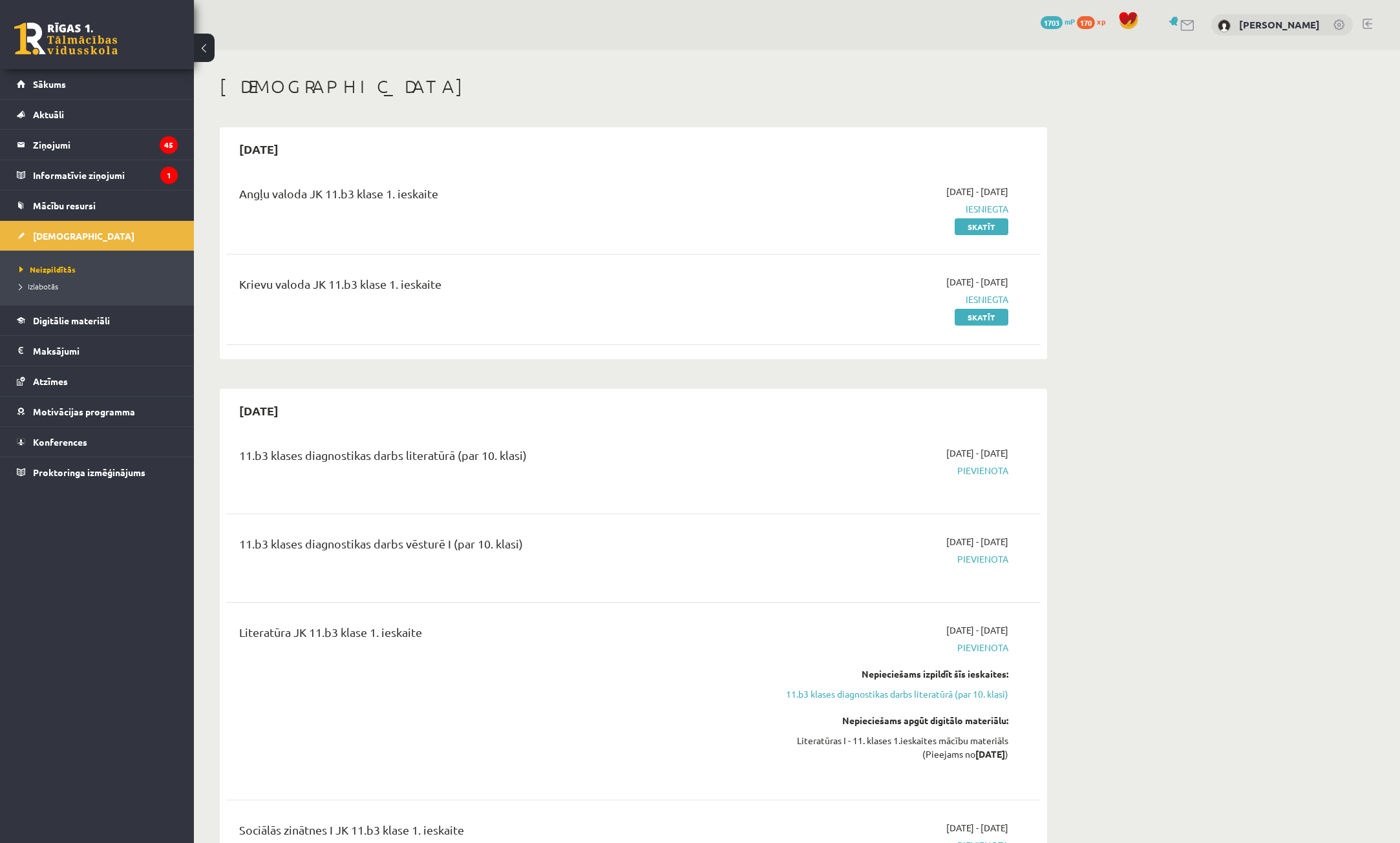
click at [44, 286] on span "Izlabotās" at bounding box center [39, 286] width 39 height 11
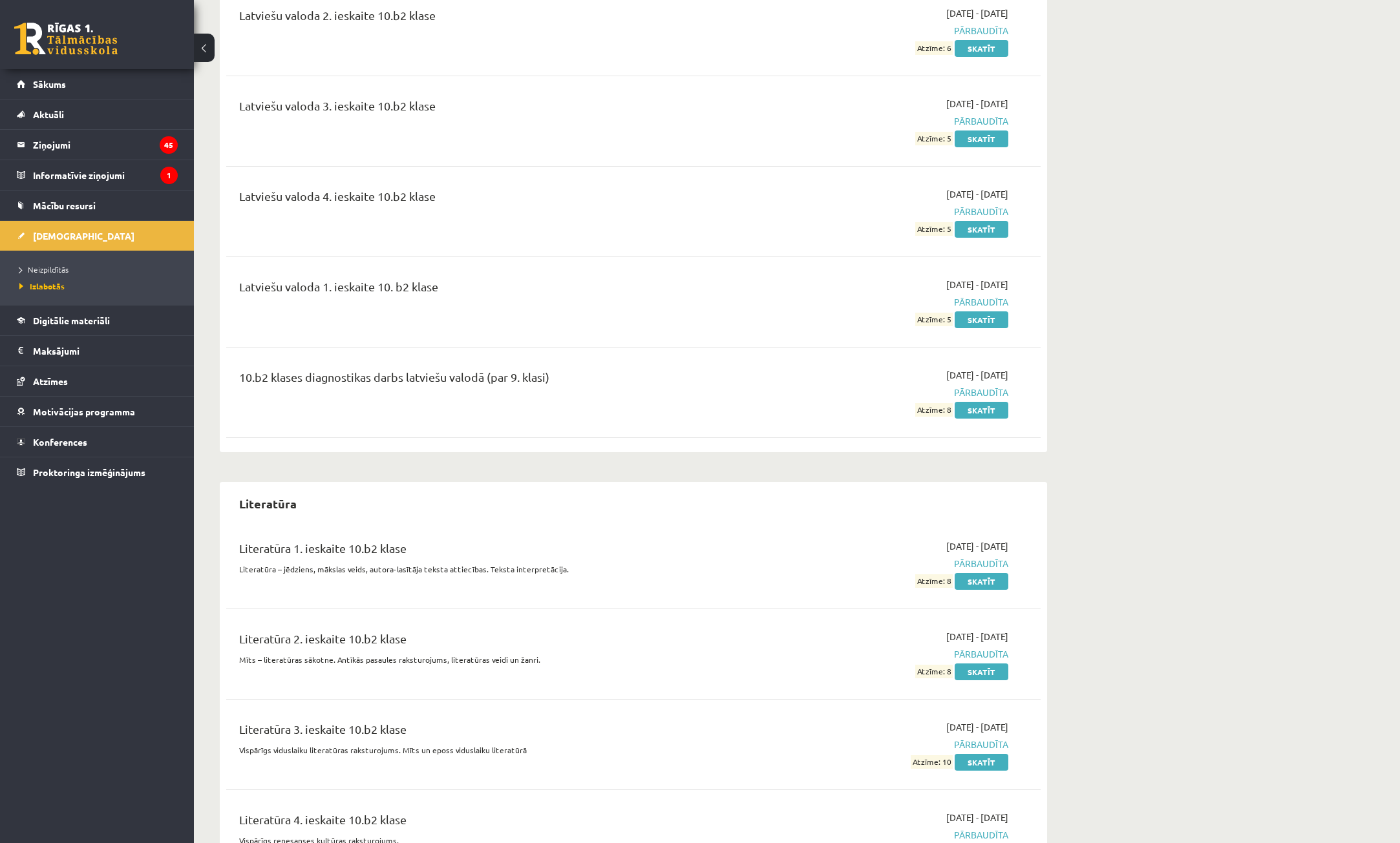
scroll to position [969, 0]
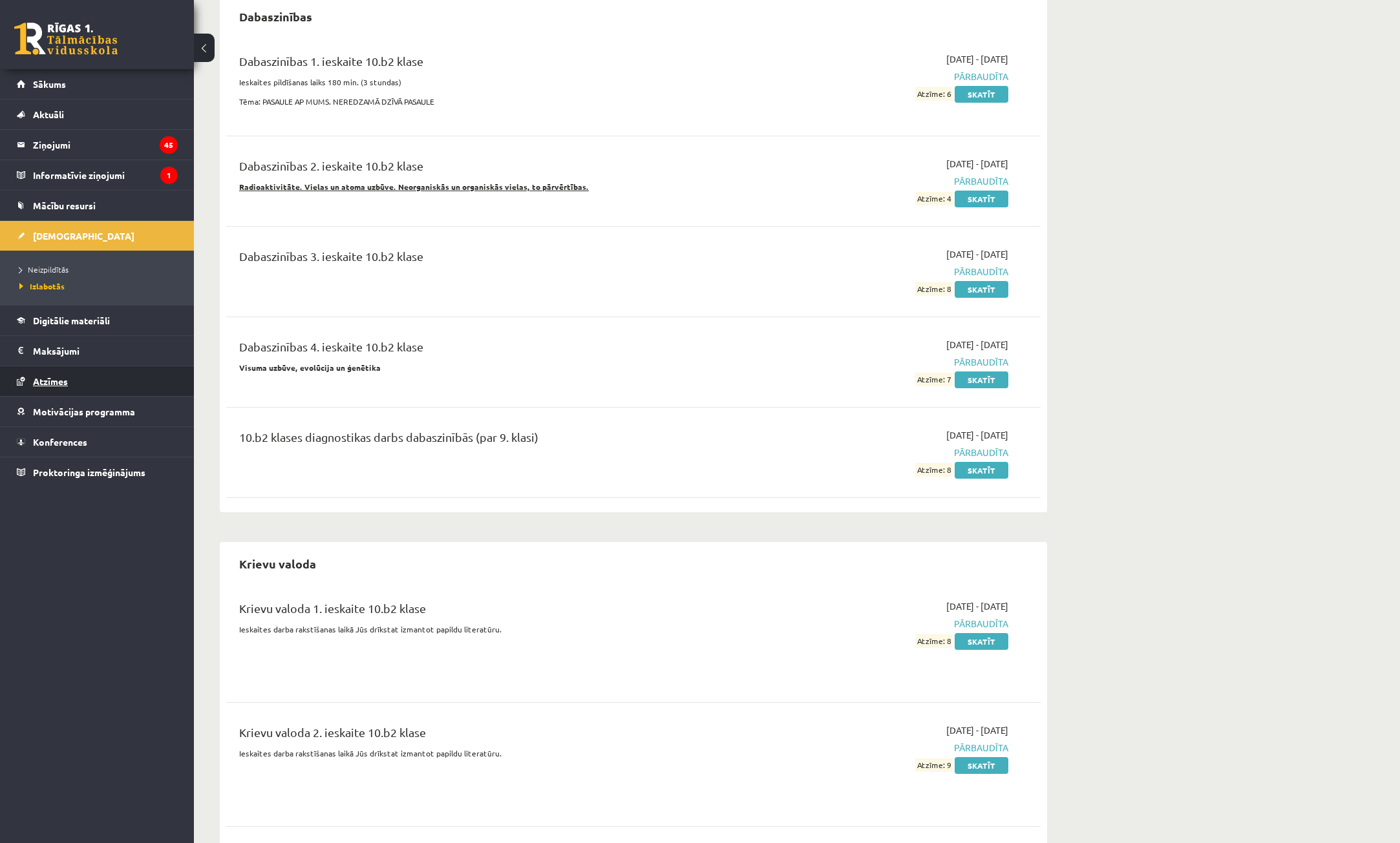
click at [94, 383] on link "Atzīmes" at bounding box center [97, 381] width 161 height 30
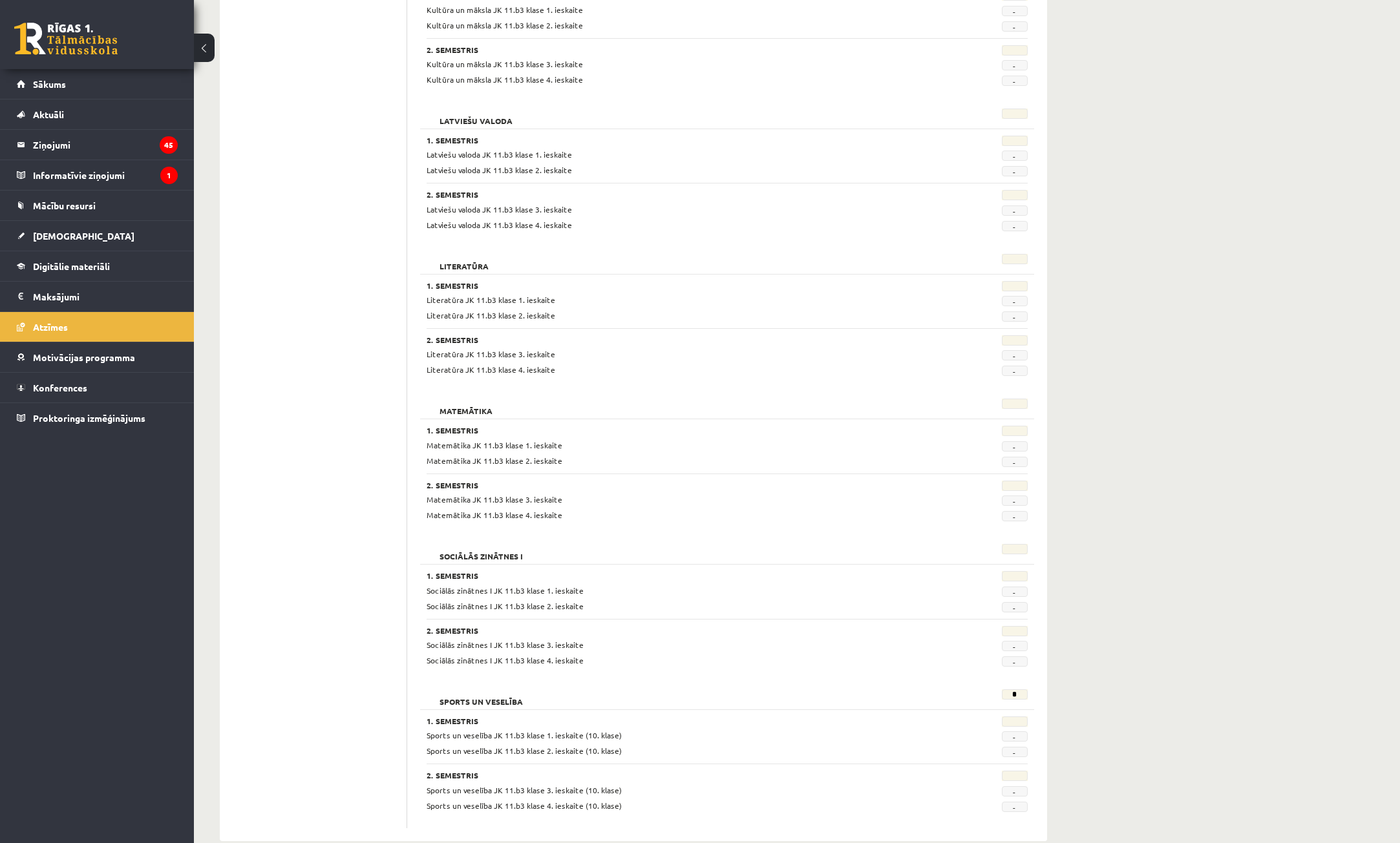
scroll to position [854, 0]
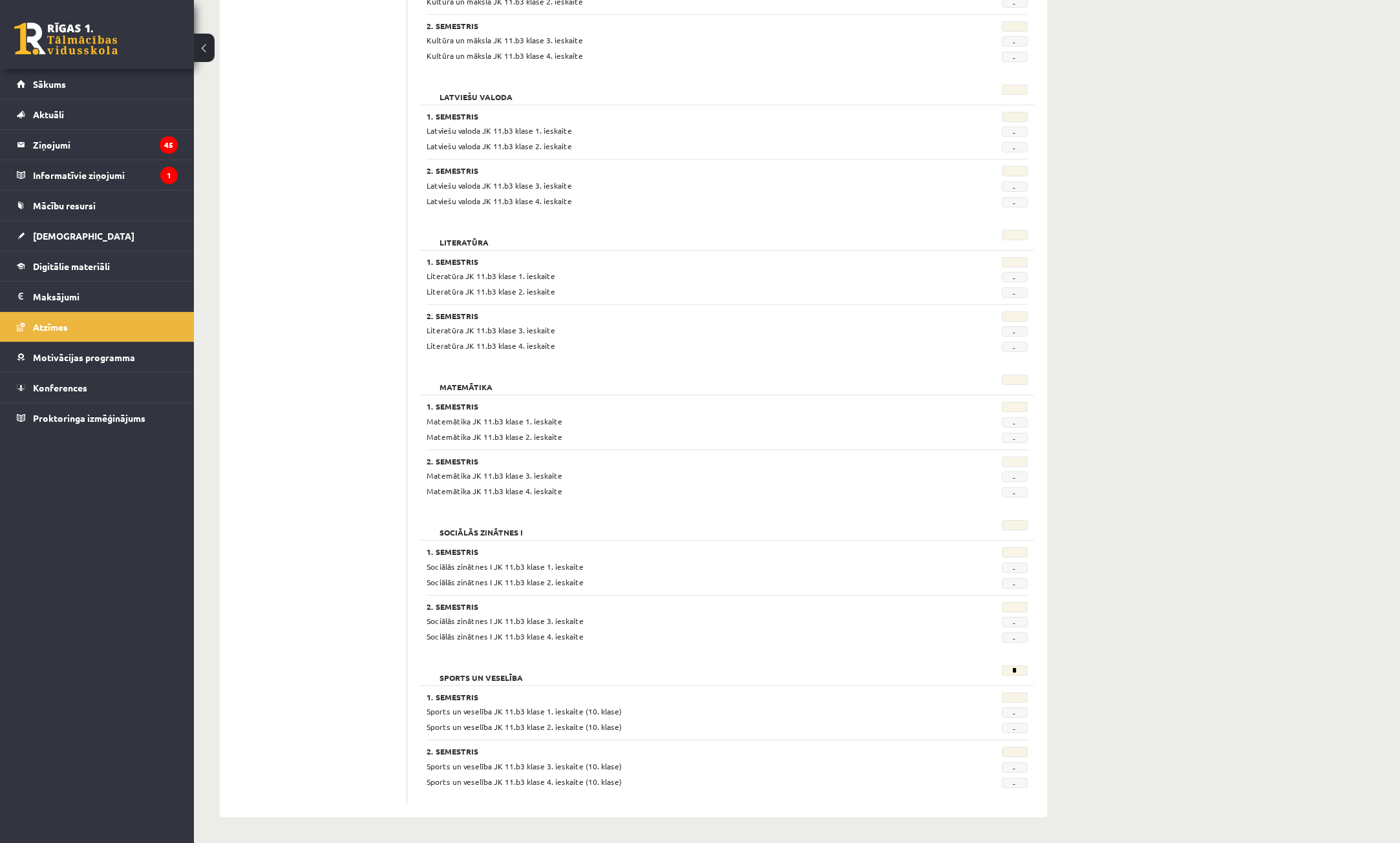
click at [556, 716] on div "Sports un veselība JK 11.b3 klase 1. ieskaite (10. klase)" at bounding box center [676, 711] width 517 height 12
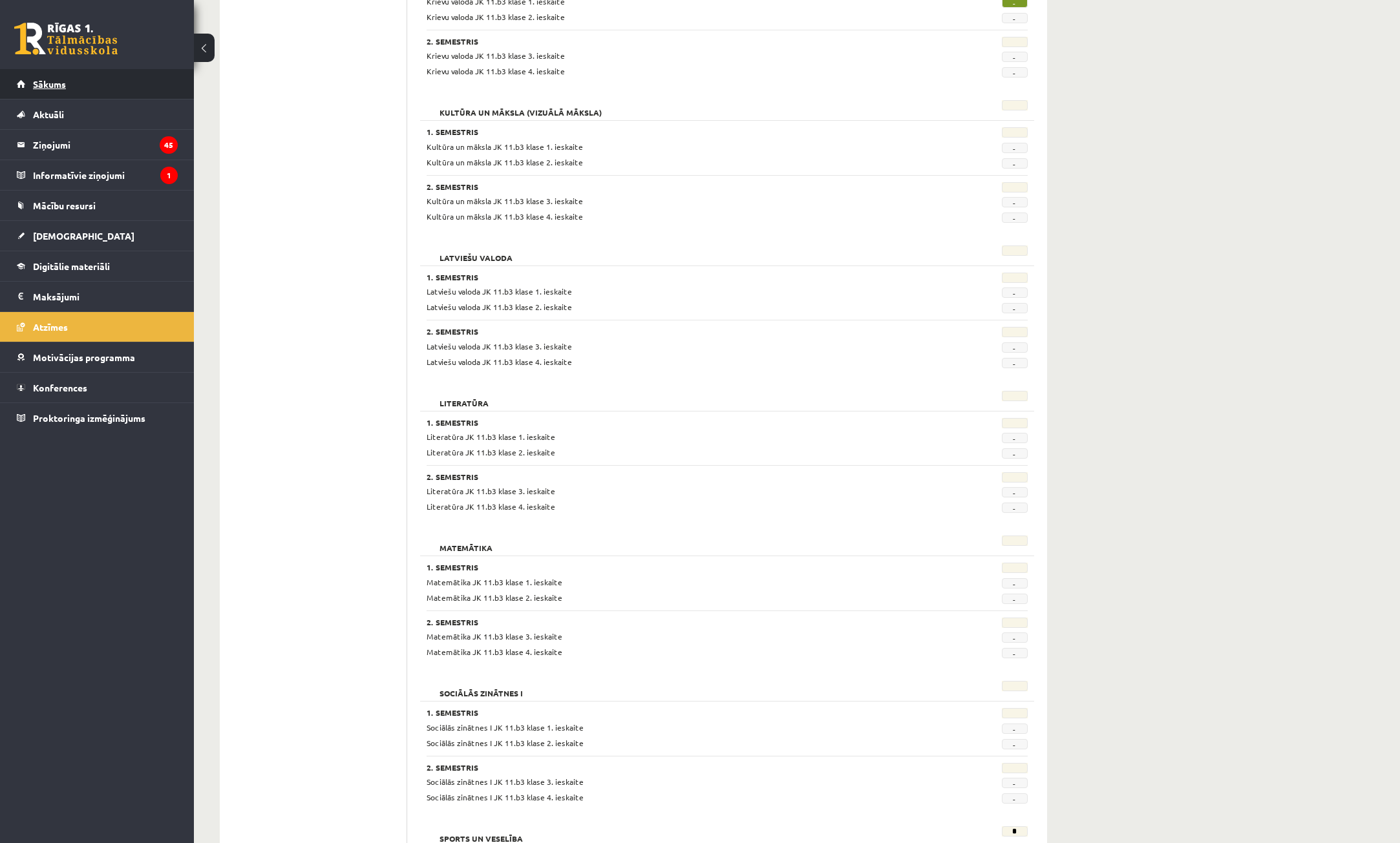
scroll to position [661, 0]
